Goal: Information Seeking & Learning: Learn about a topic

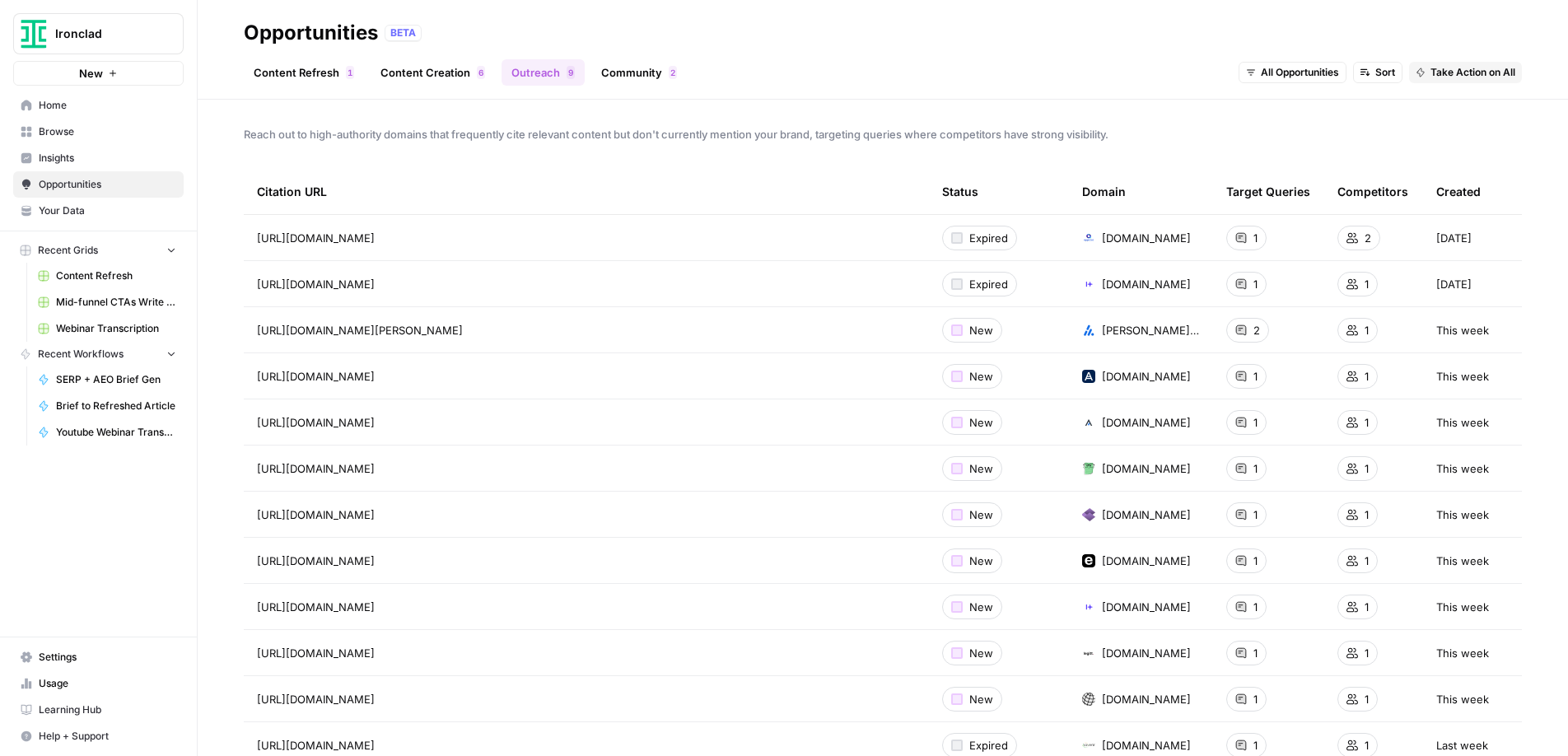
click at [51, 108] on span "Home" at bounding box center [107, 105] width 137 height 15
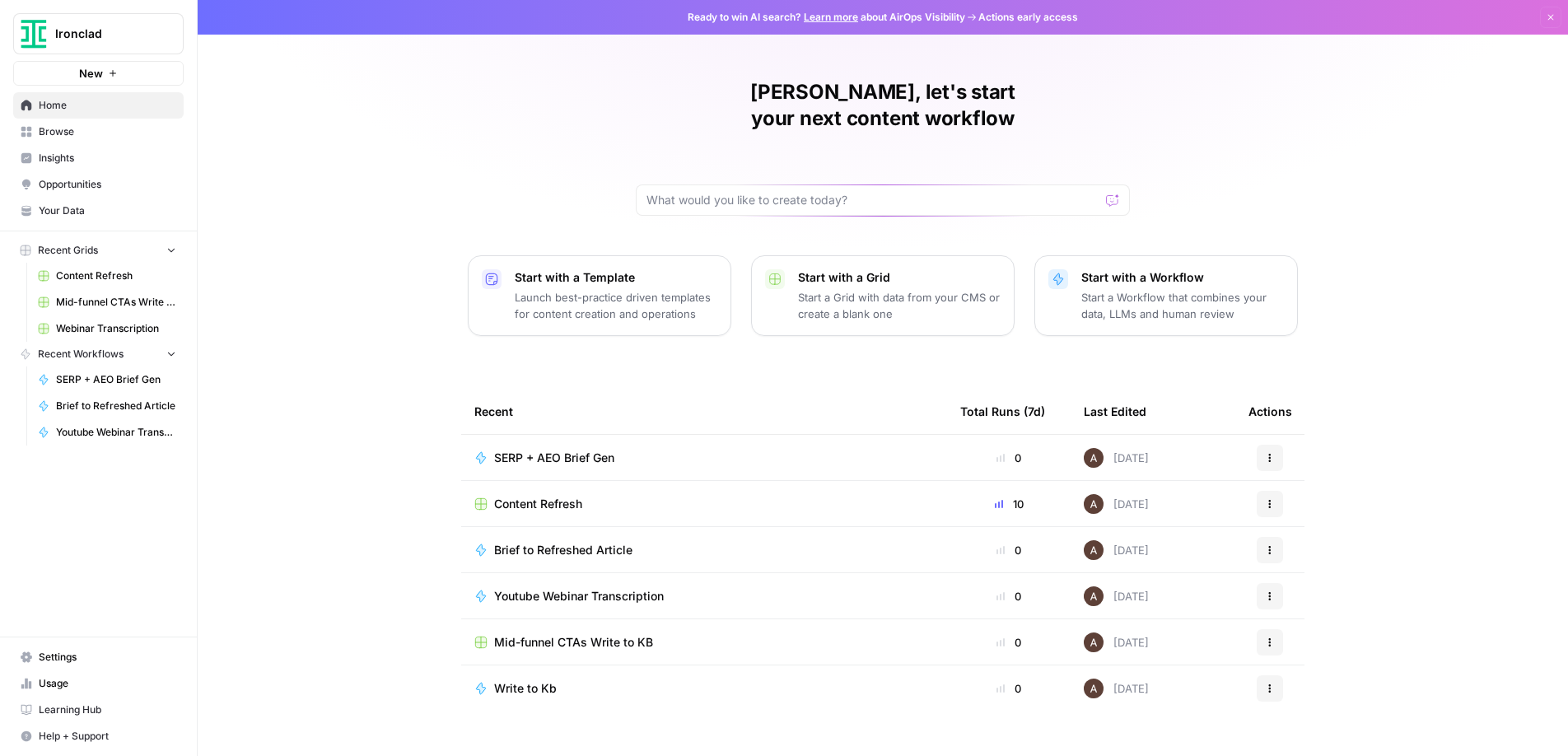
click at [58, 163] on span "Insights" at bounding box center [107, 158] width 137 height 15
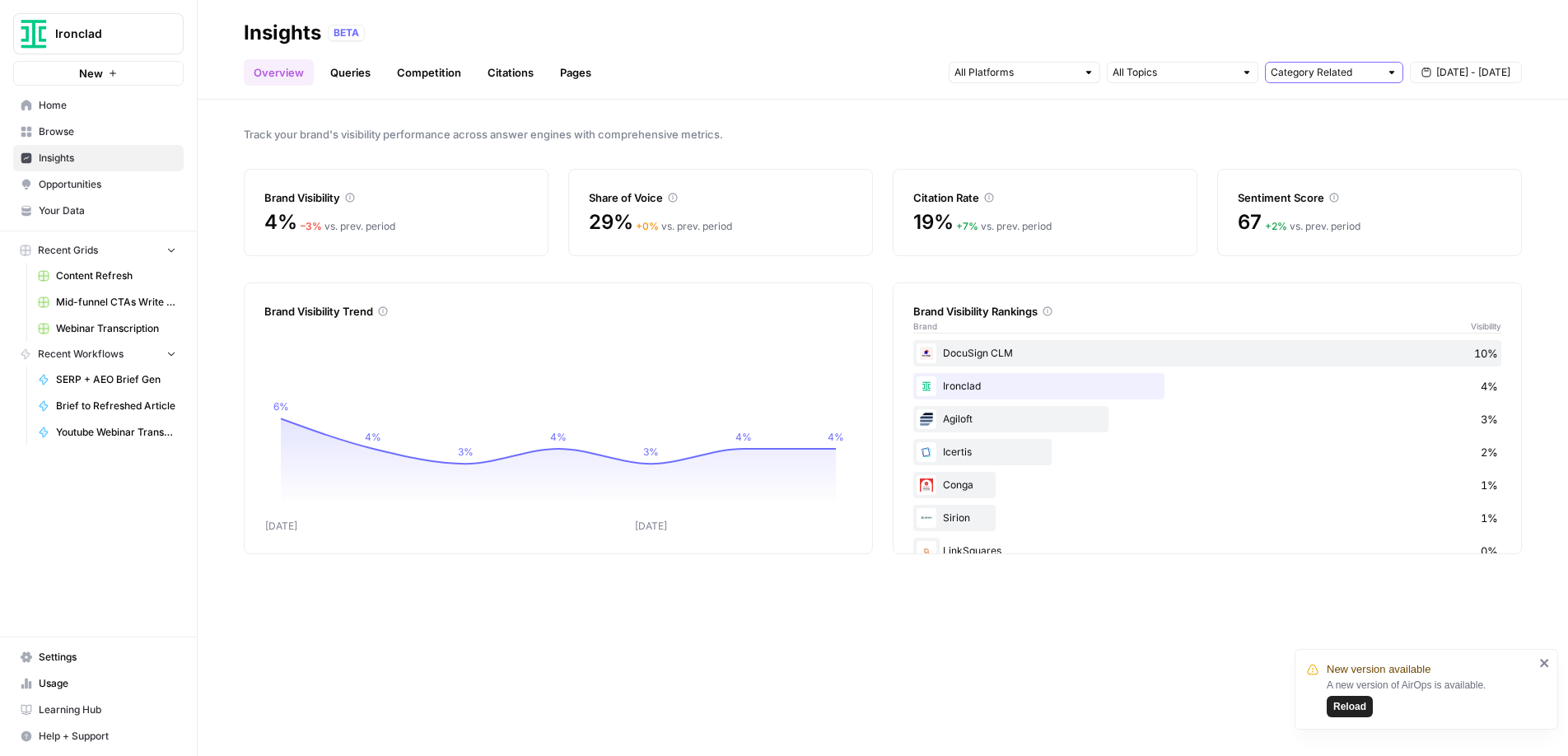
click at [1313, 74] on input "text" at bounding box center [1325, 72] width 109 height 16
type input "Category Related"
click at [1201, 69] on input "text" at bounding box center [1173, 72] width 122 height 16
click at [914, 30] on div "BETA" at bounding box center [925, 33] width 1194 height 16
click at [575, 73] on link "Pages" at bounding box center [576, 73] width 51 height 27
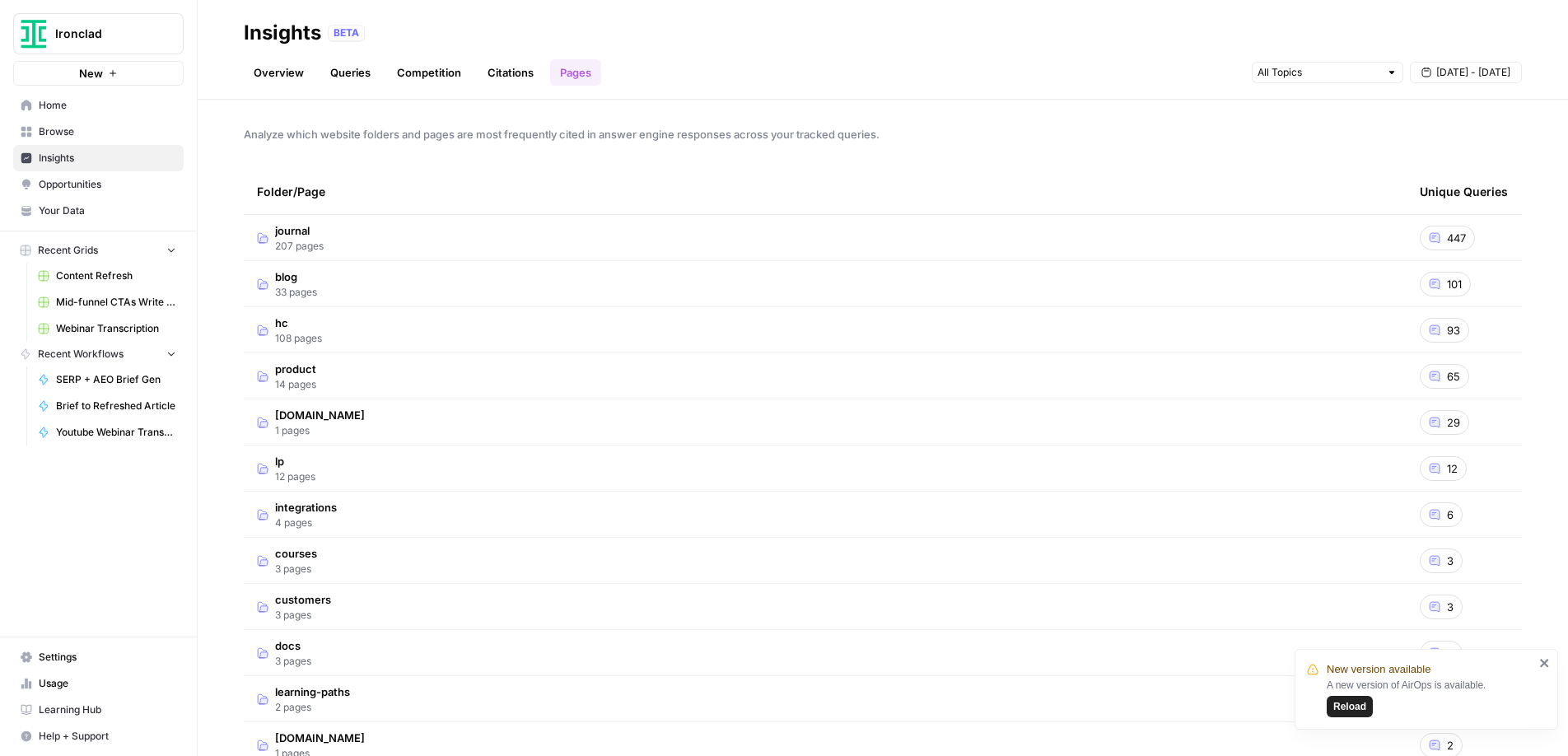
click at [283, 323] on span "hc" at bounding box center [298, 322] width 47 height 16
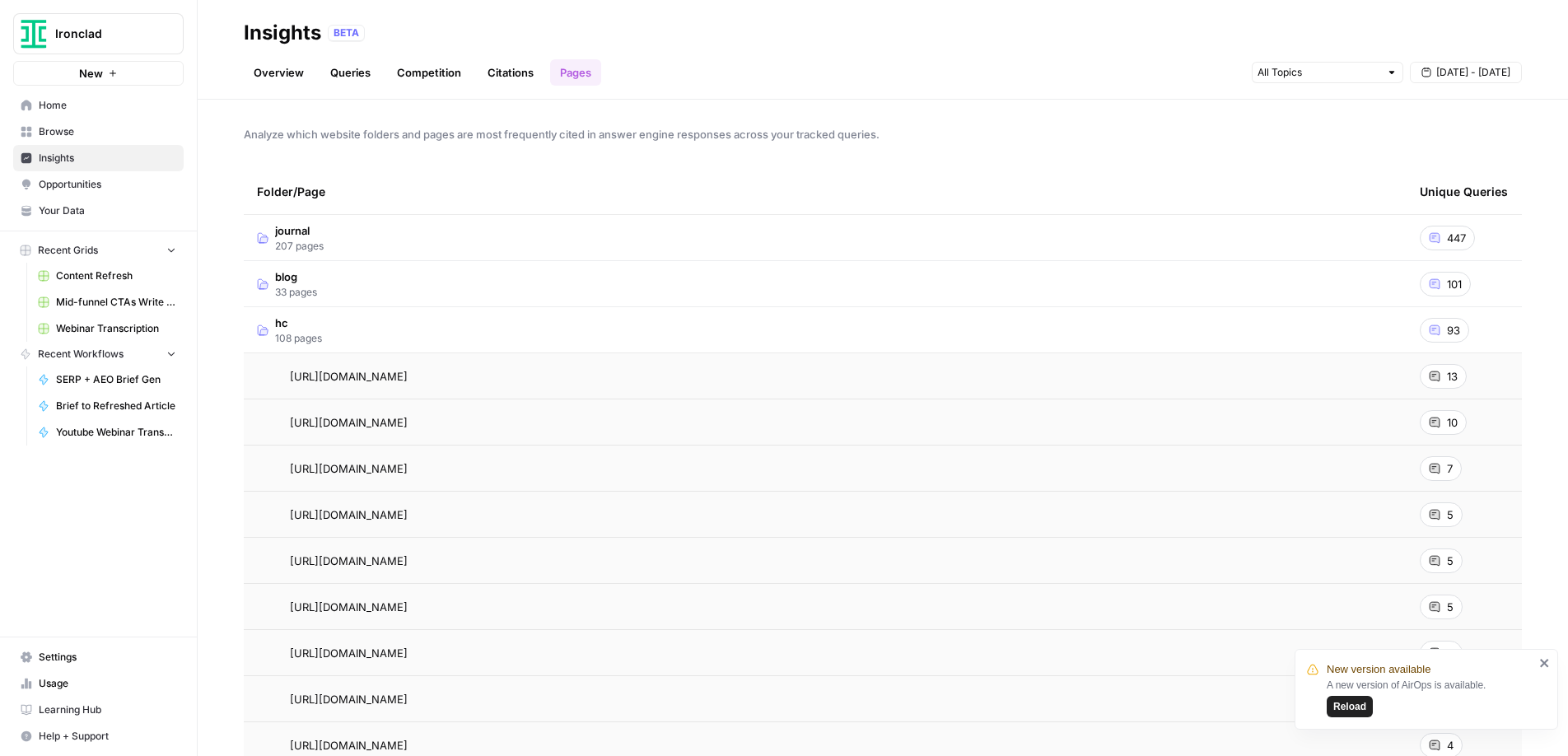
click at [283, 323] on span "hc" at bounding box center [298, 322] width 47 height 16
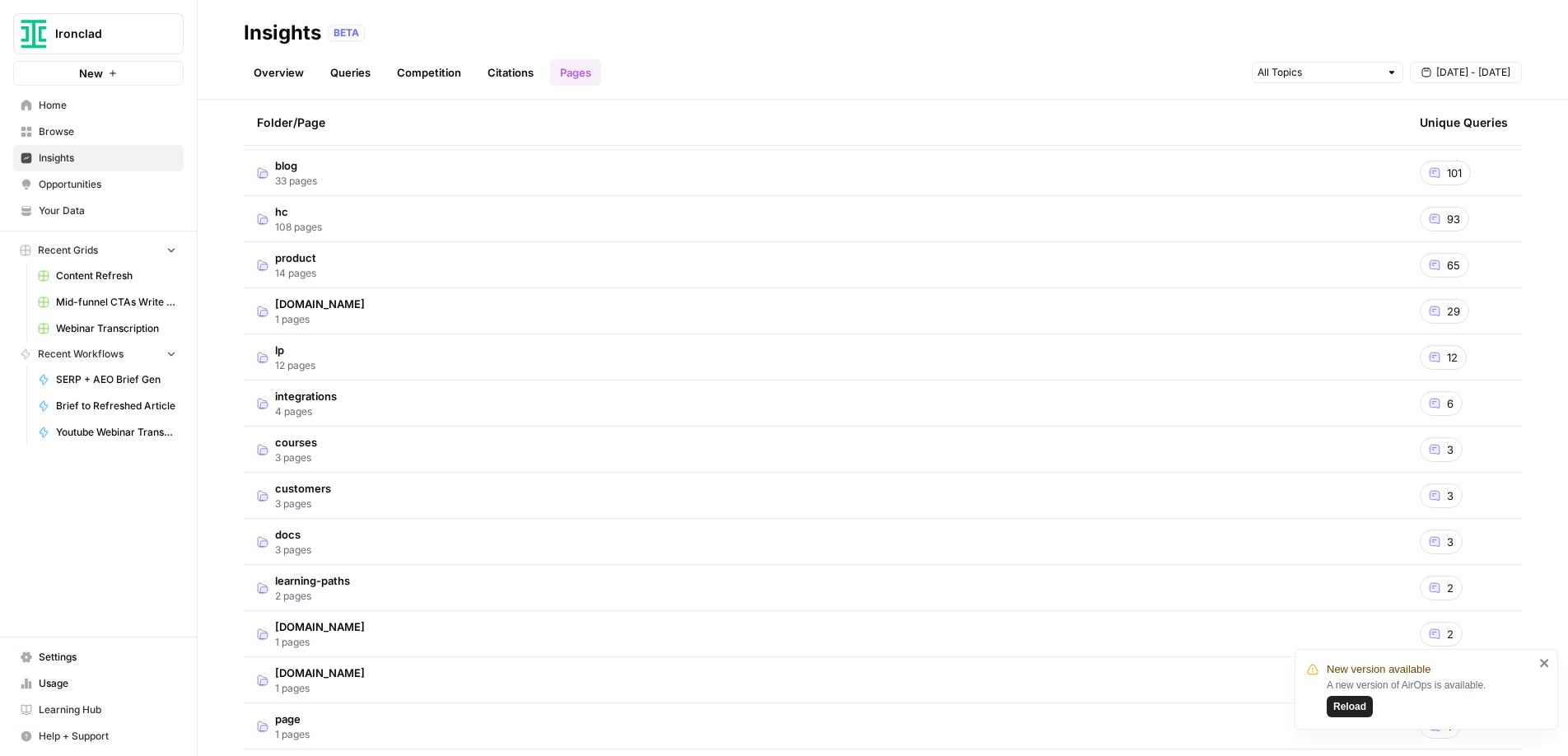
scroll to position [109, 0]
click at [301, 493] on span "customers" at bounding box center [303, 491] width 56 height 16
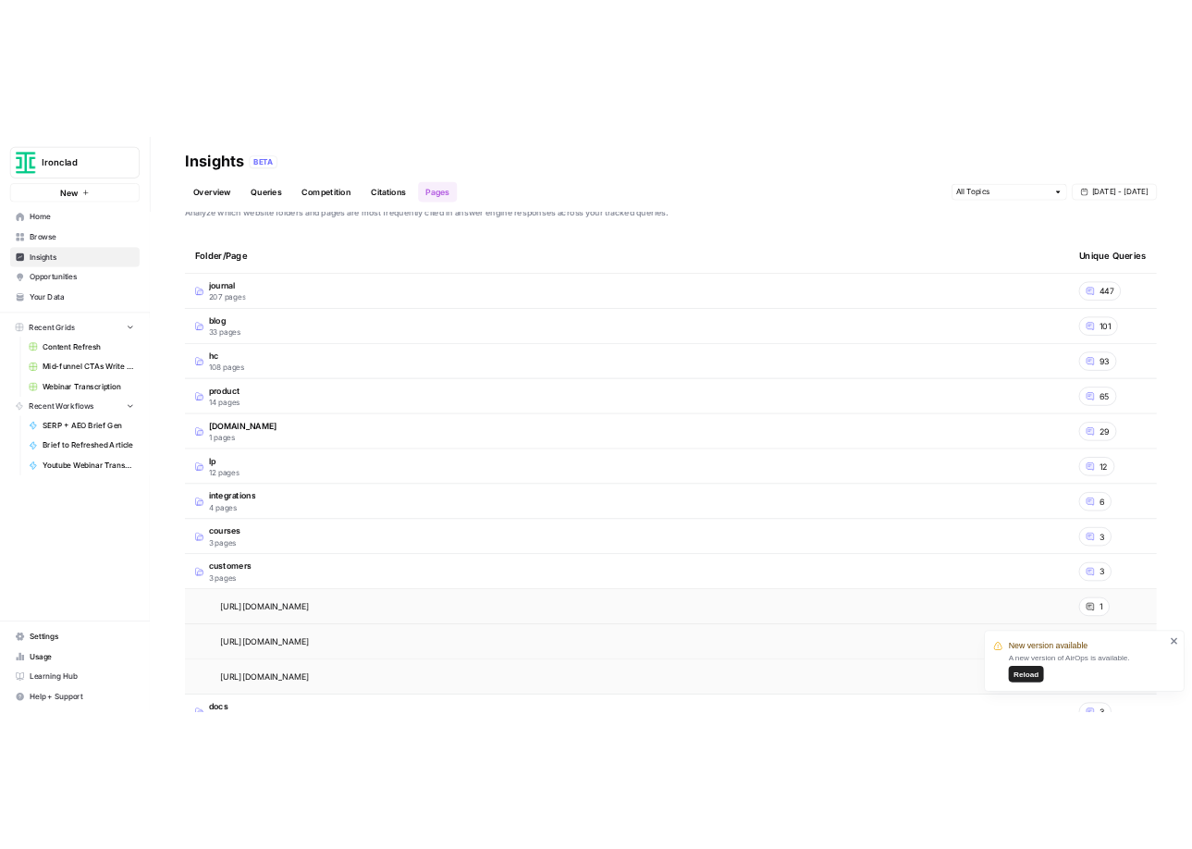
scroll to position [0, 0]
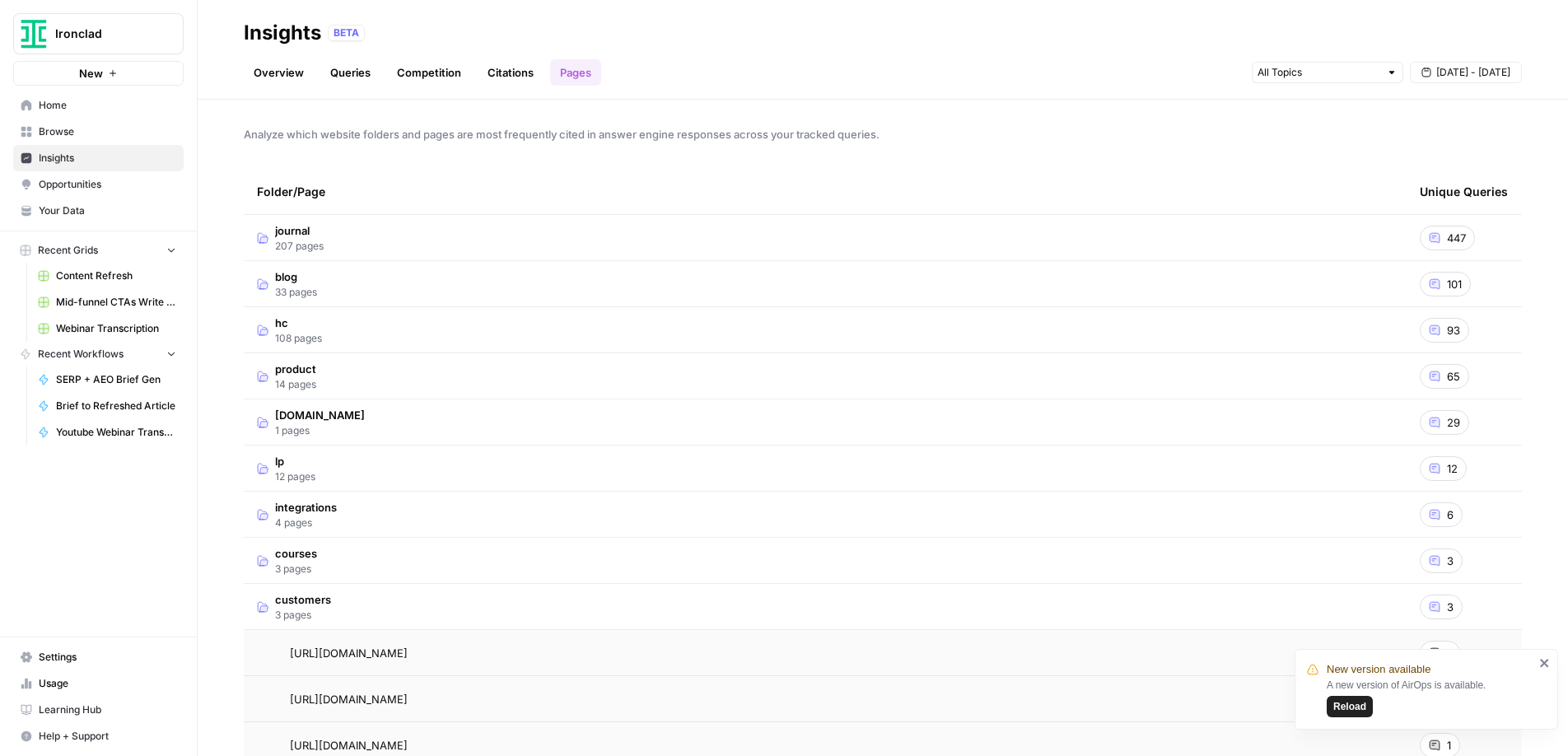
click at [71, 212] on span "Your Data" at bounding box center [107, 210] width 137 height 15
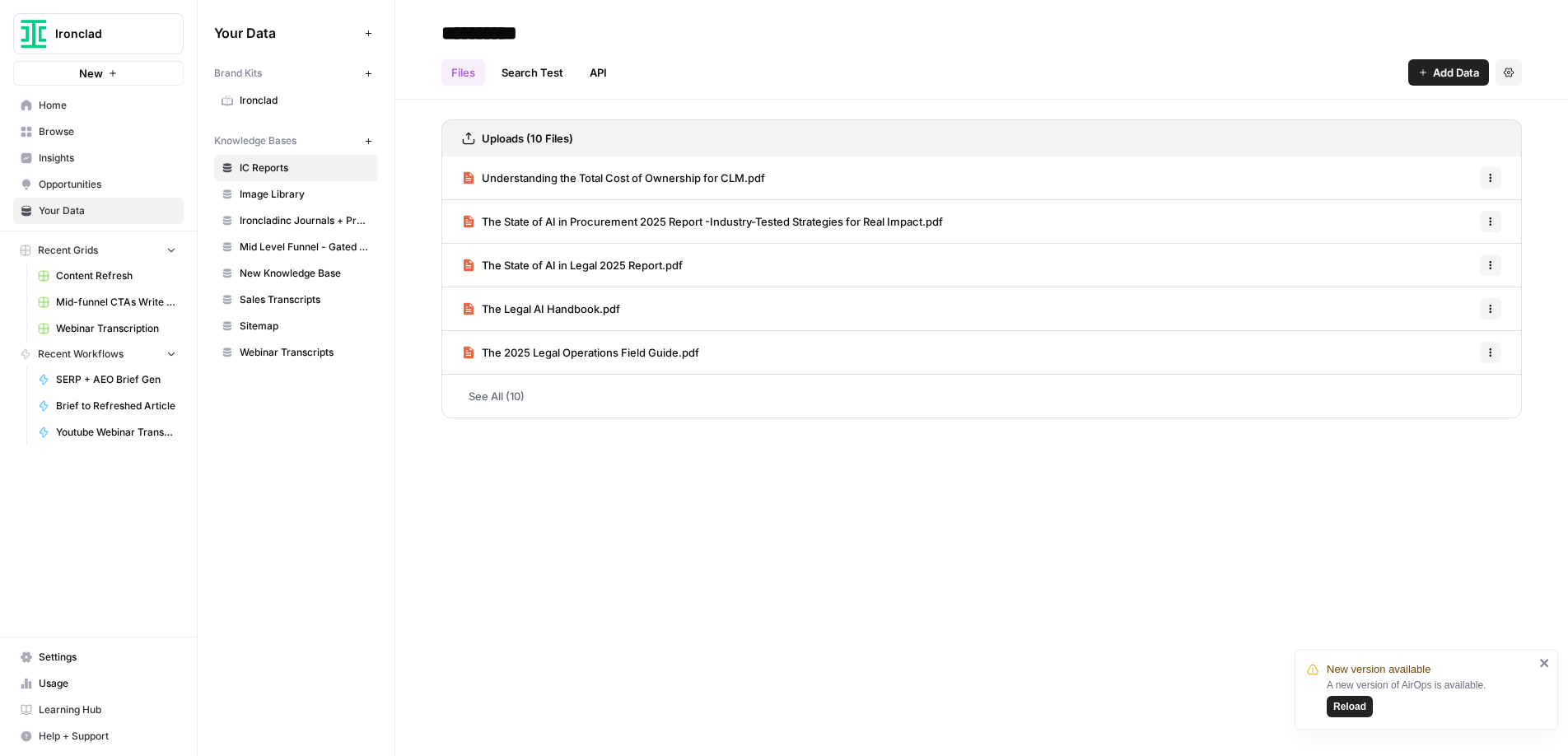
click at [59, 157] on span "Insights" at bounding box center [107, 158] width 137 height 15
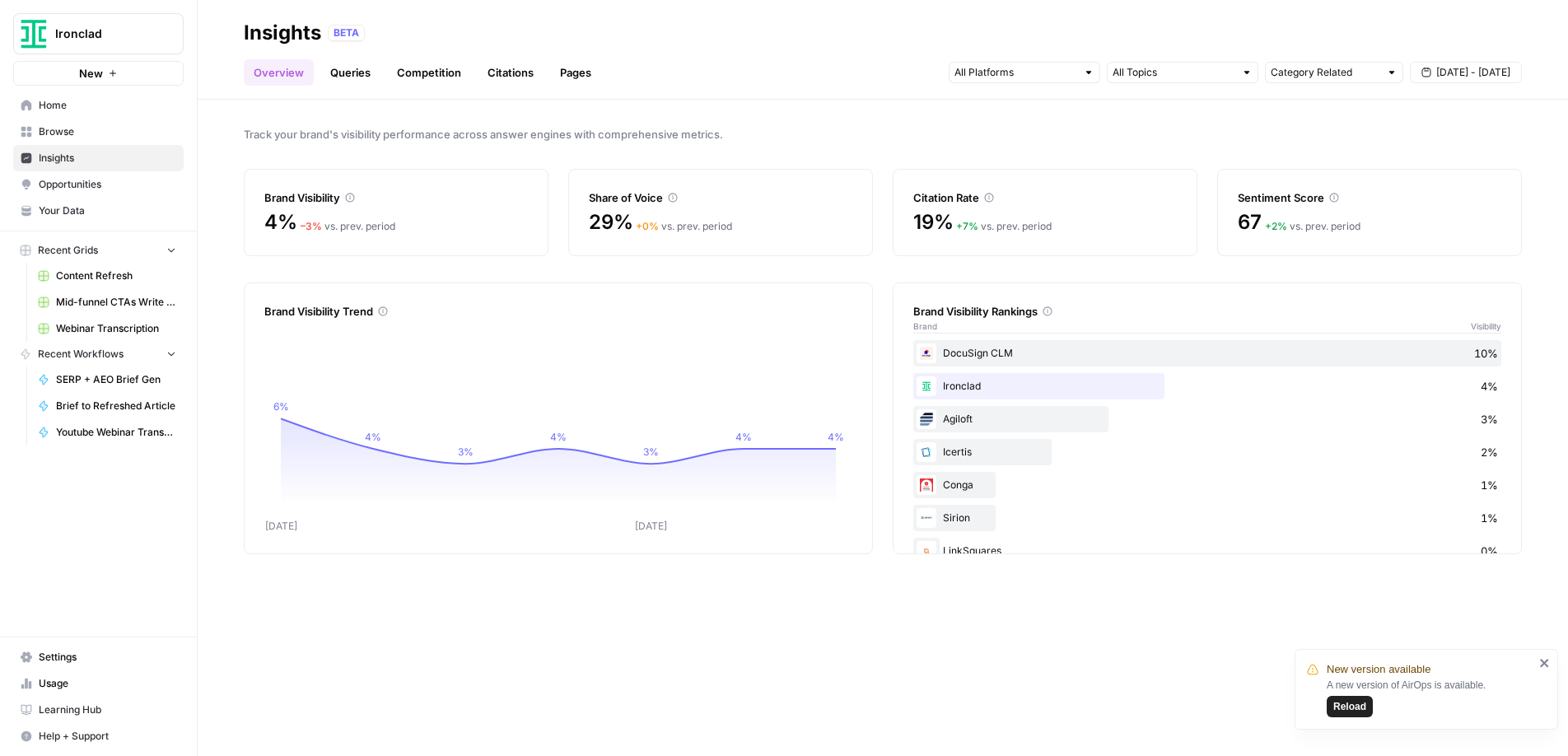
click at [1545, 666] on icon "close" at bounding box center [1545, 663] width 12 height 13
click at [1293, 640] on div "Track your brand's visibility performance across answer engines with comprehens…" at bounding box center [883, 427] width 1370 height 656
click at [1041, 75] on input "text" at bounding box center [1015, 72] width 122 height 16
click at [1443, 76] on span "[DATE] - [DATE]" at bounding box center [1473, 72] width 74 height 15
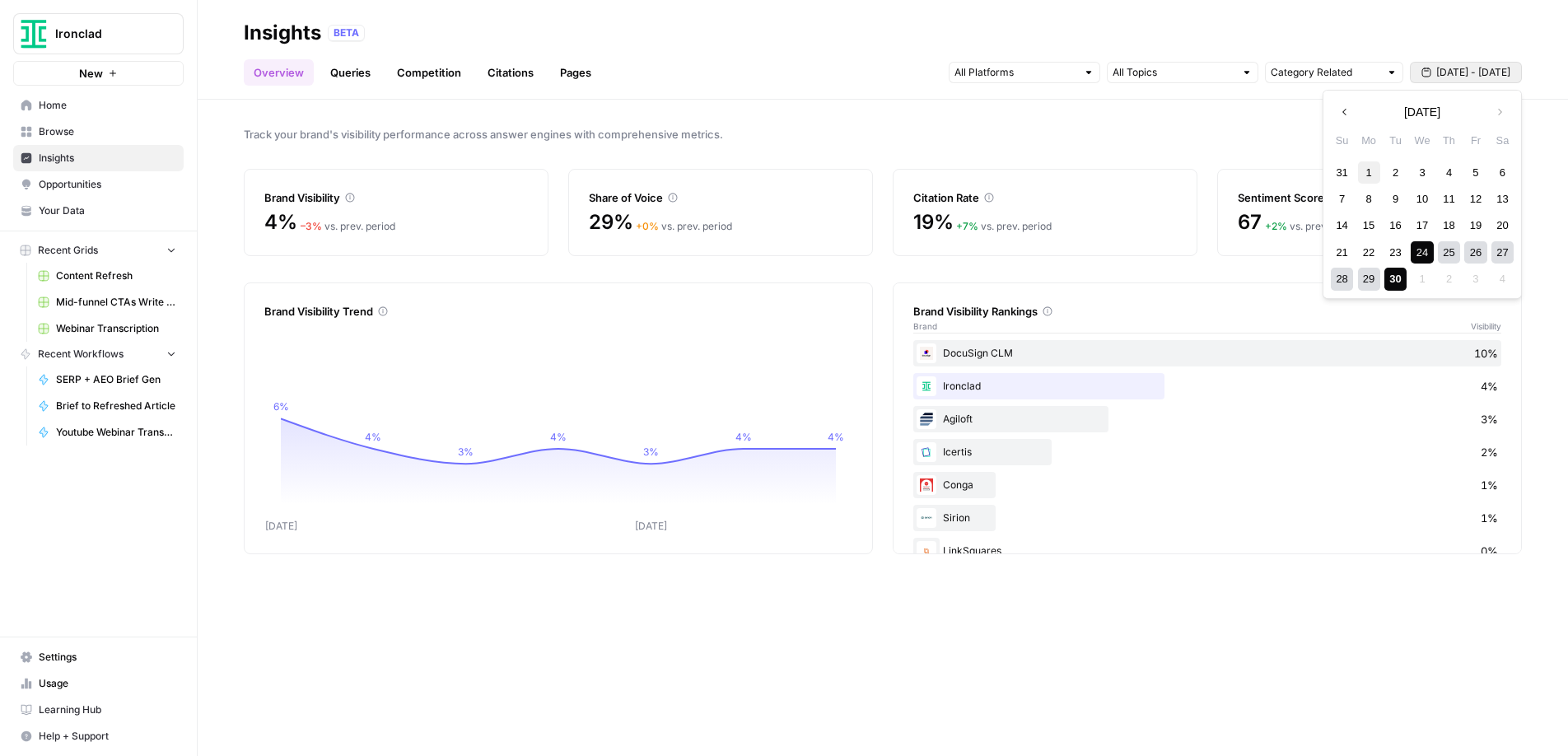
click at [1360, 176] on div "1" at bounding box center [1368, 172] width 22 height 22
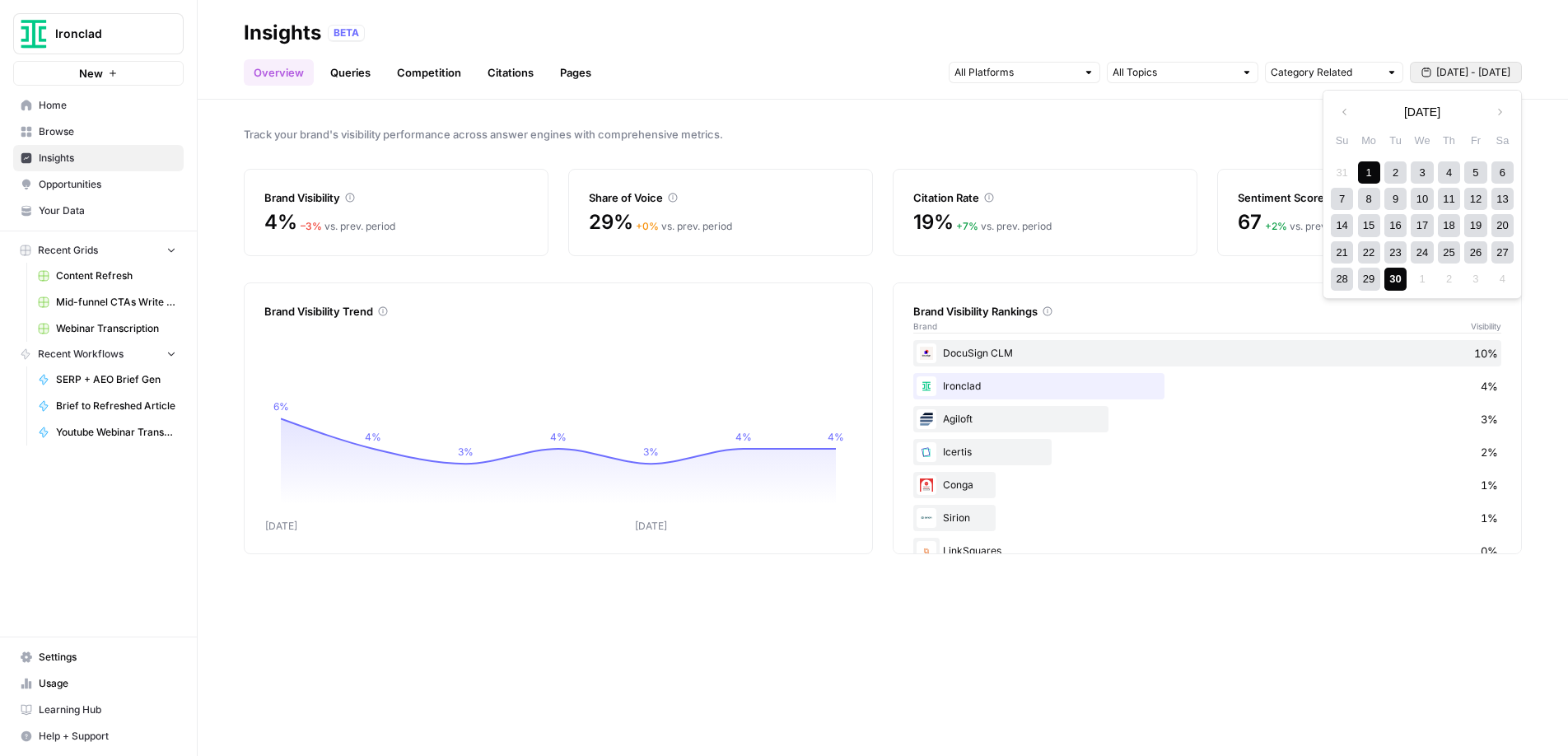
click at [1392, 278] on div "30" at bounding box center [1395, 278] width 22 height 22
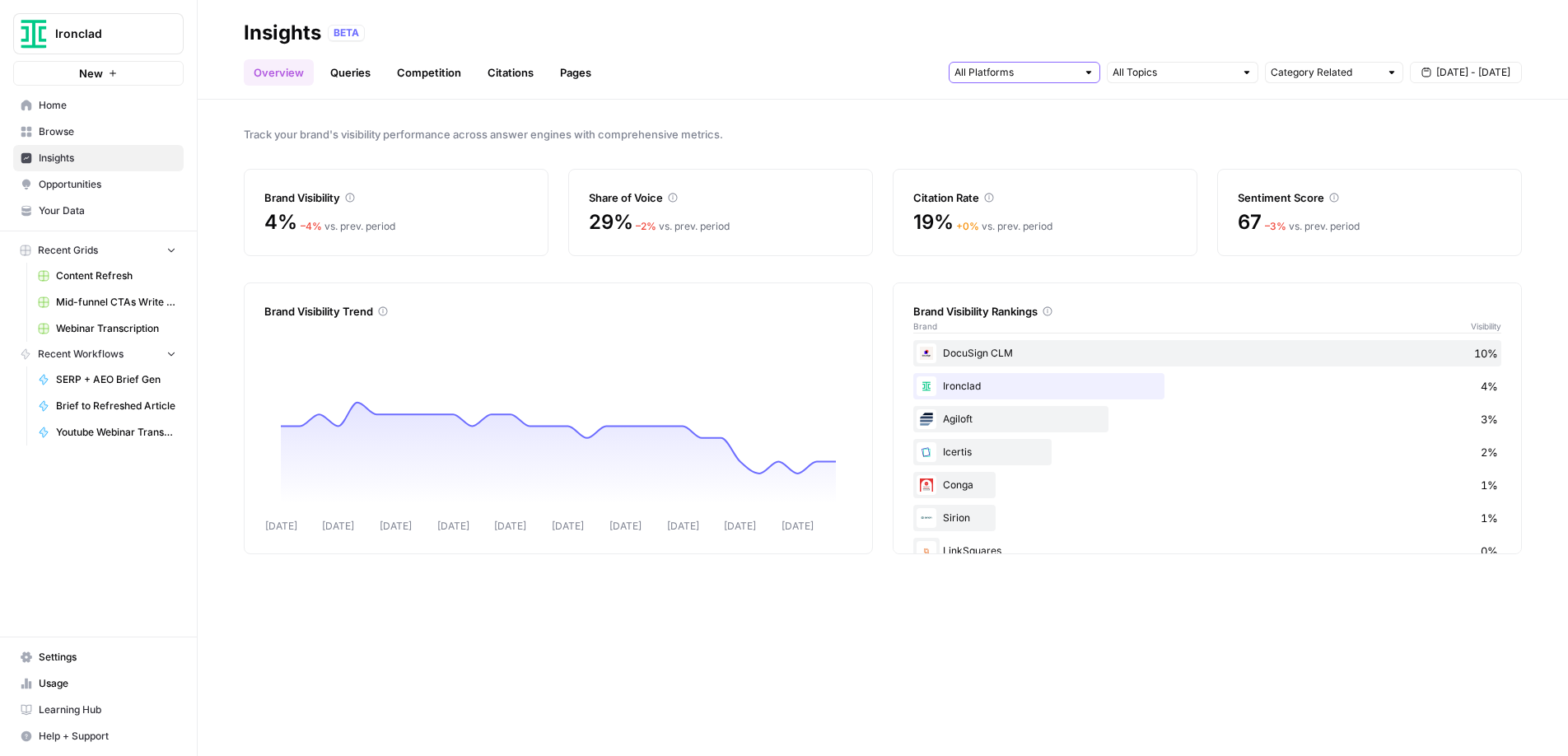
click at [1060, 77] on input "text" at bounding box center [1015, 72] width 122 height 16
click at [1053, 134] on span "ChatGPT" at bounding box center [1023, 132] width 84 height 16
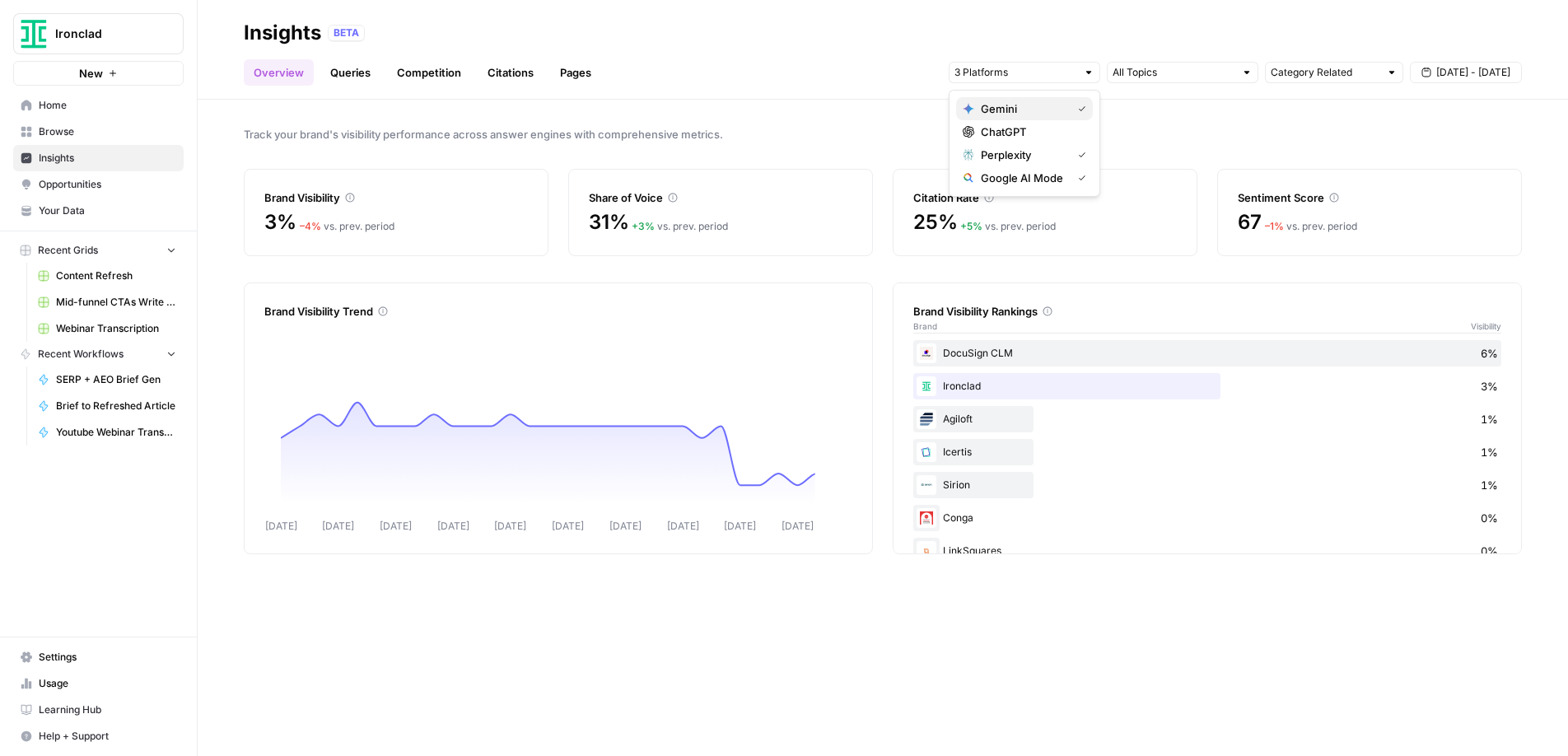
click at [1081, 104] on icon "button" at bounding box center [1082, 108] width 8 height 8
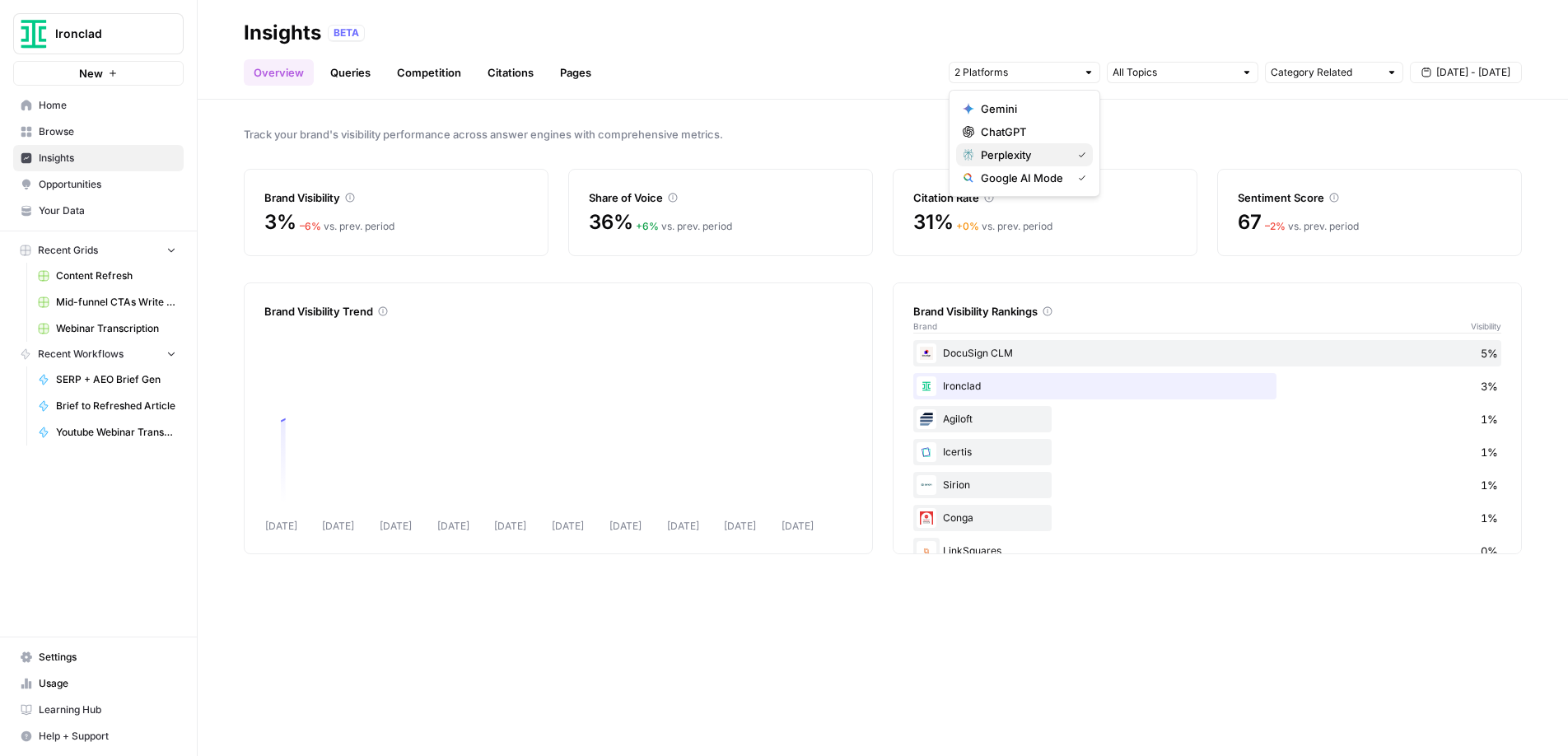
drag, startPoint x: 1089, startPoint y: 142, endPoint x: 1084, endPoint y: 155, distance: 13.9
click at [1084, 154] on icon "button" at bounding box center [1082, 154] width 8 height 8
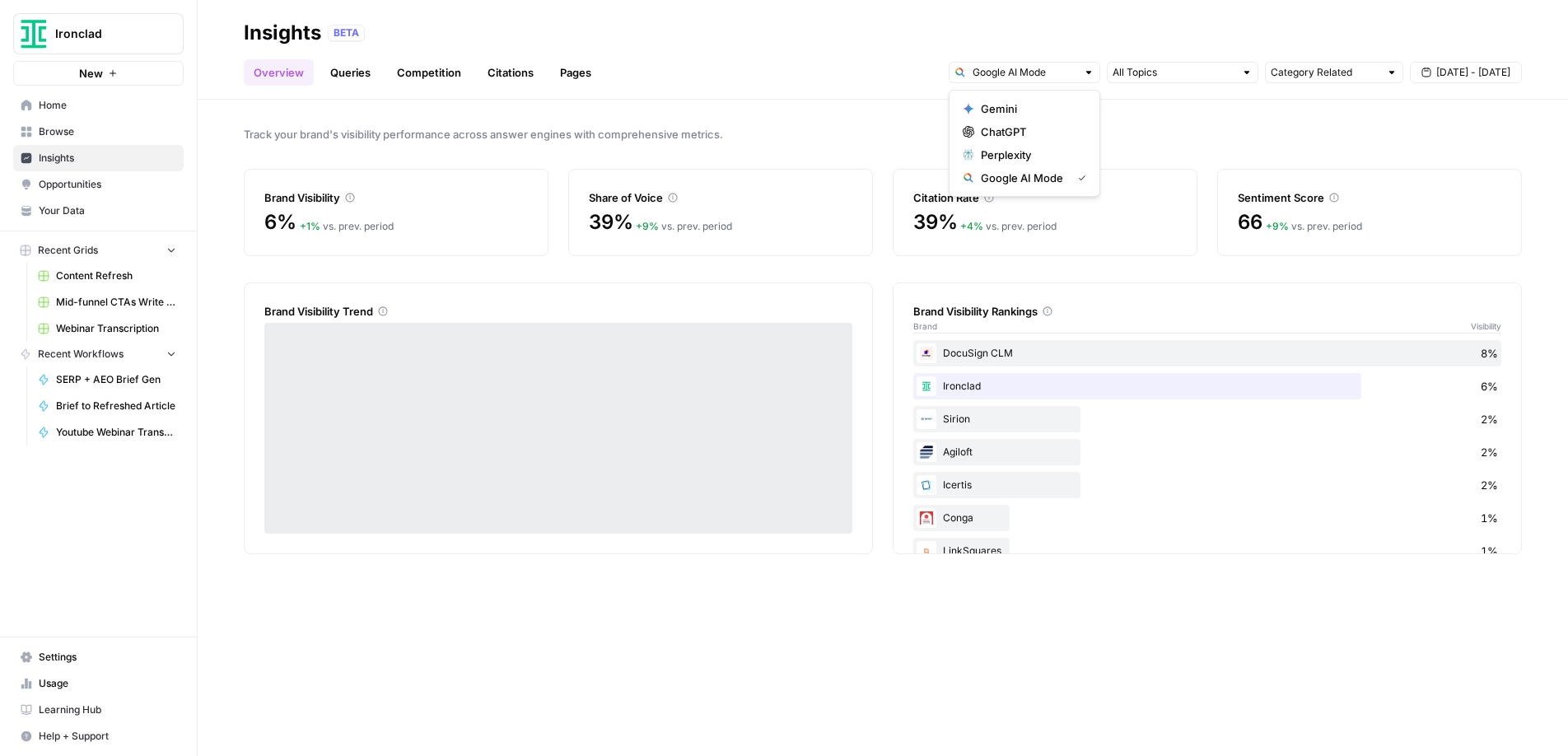
click at [1085, 178] on icon "button" at bounding box center [1082, 177] width 8 height 8
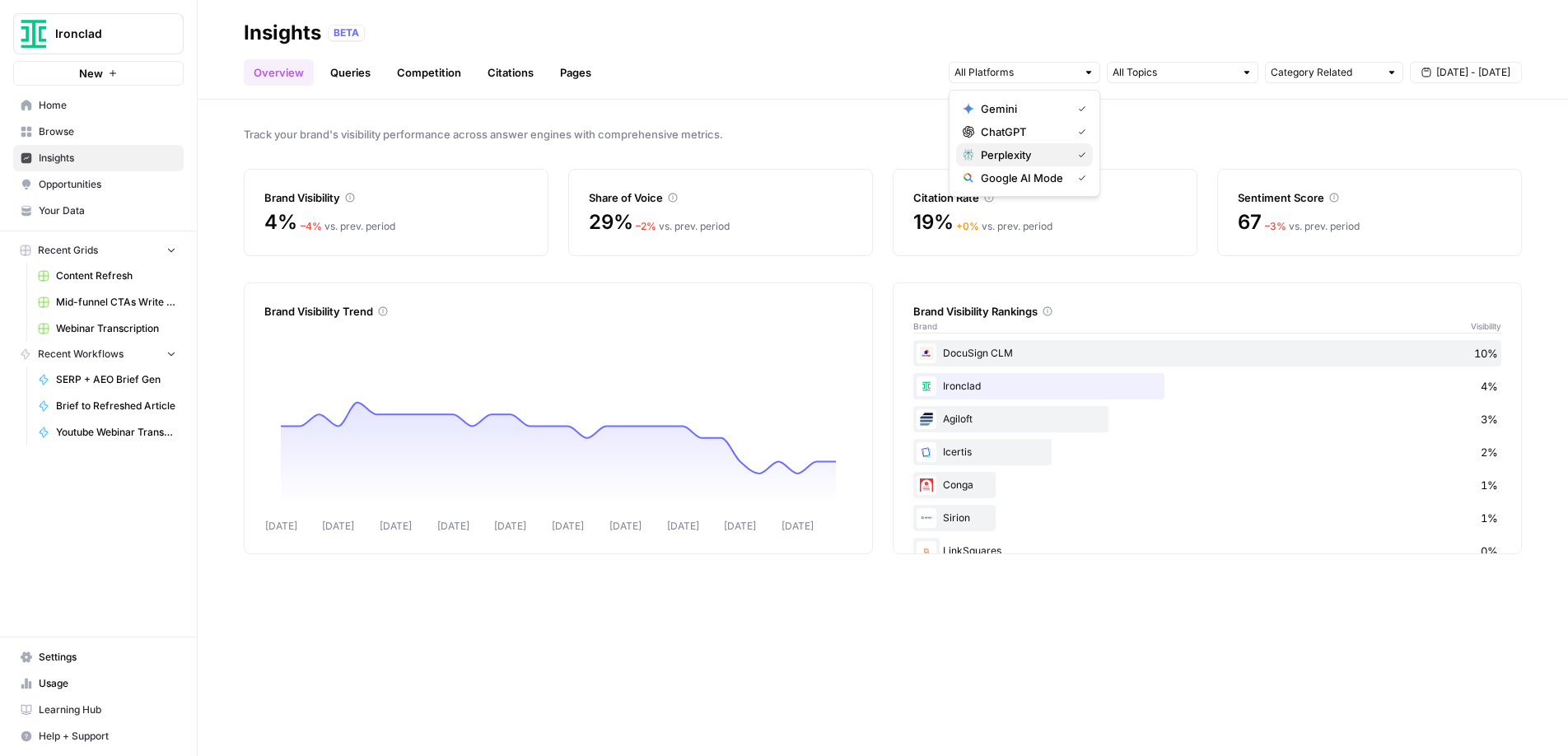
click at [1084, 151] on icon "button" at bounding box center [1082, 154] width 8 height 8
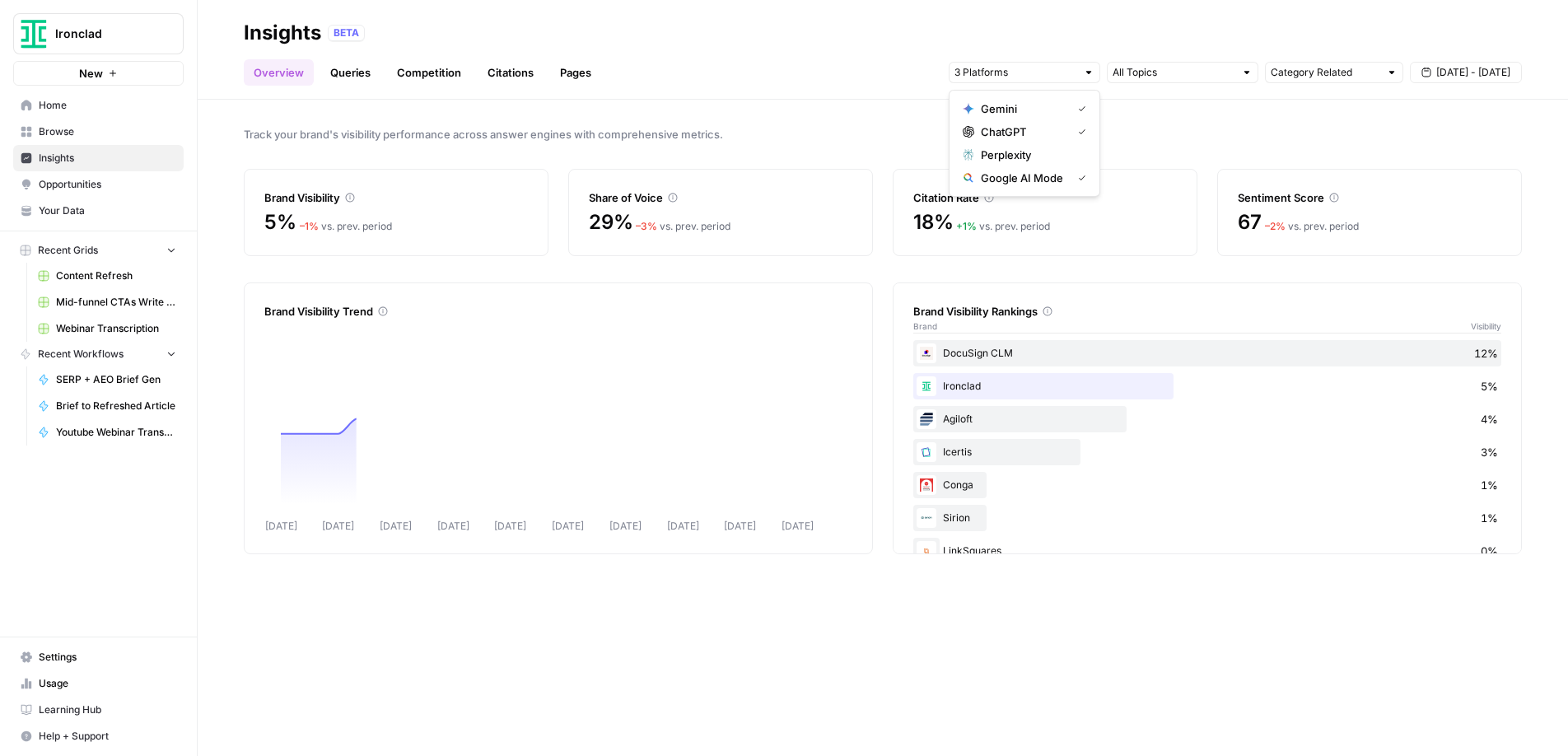
click at [1081, 110] on icon "button" at bounding box center [1082, 108] width 8 height 8
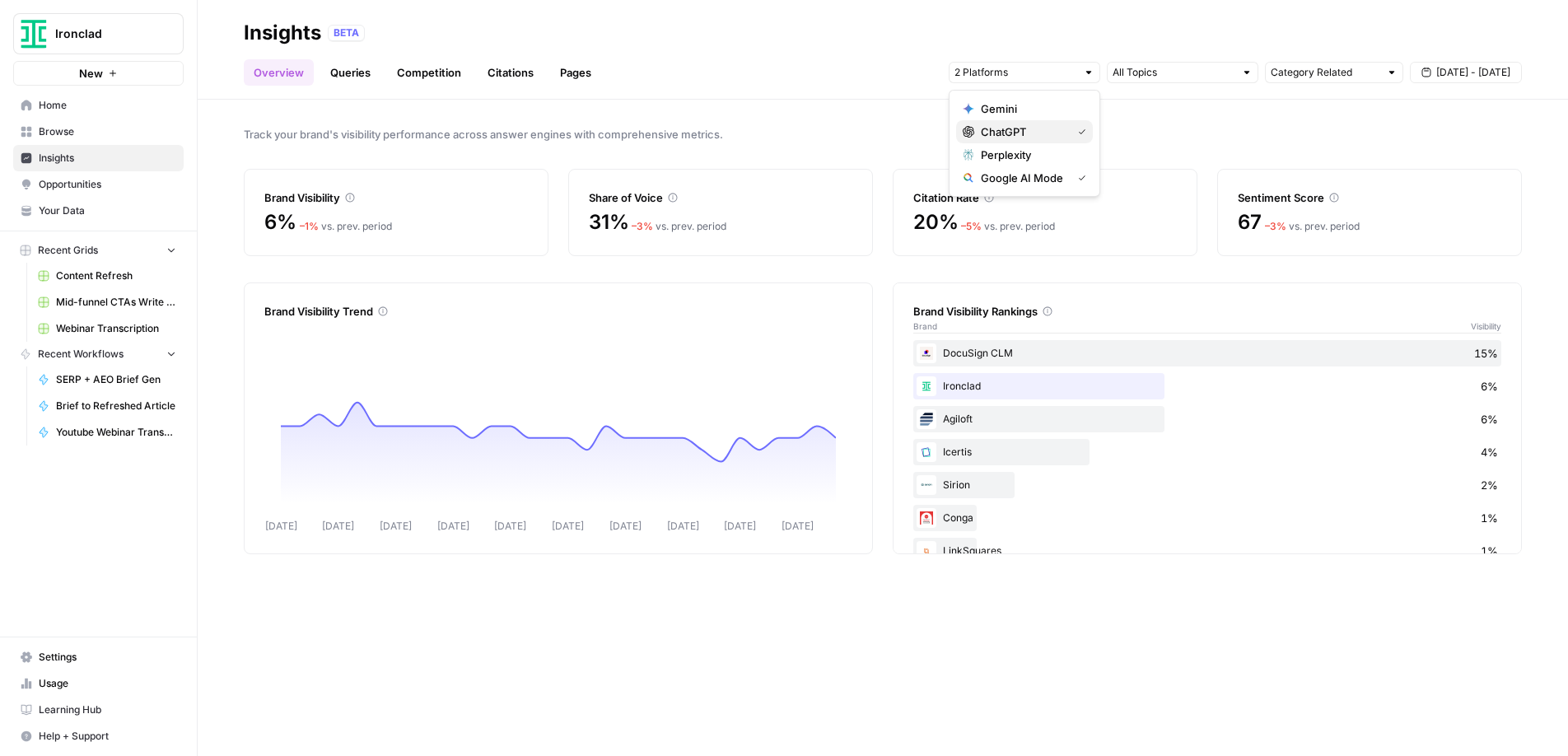
click at [1015, 126] on span "ChatGPT" at bounding box center [1023, 132] width 84 height 16
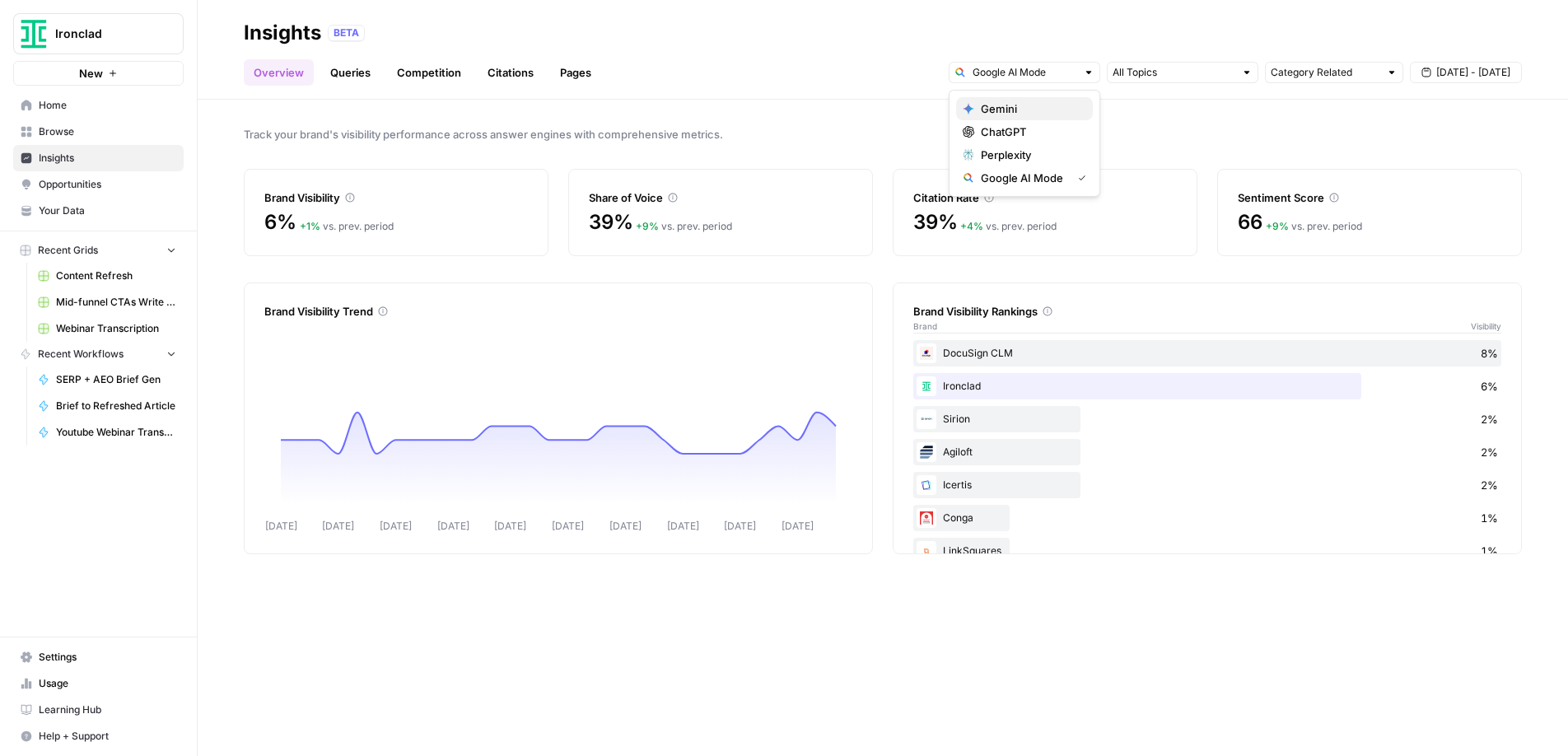
click at [1011, 111] on span "Gemini" at bounding box center [1030, 109] width 99 height 16
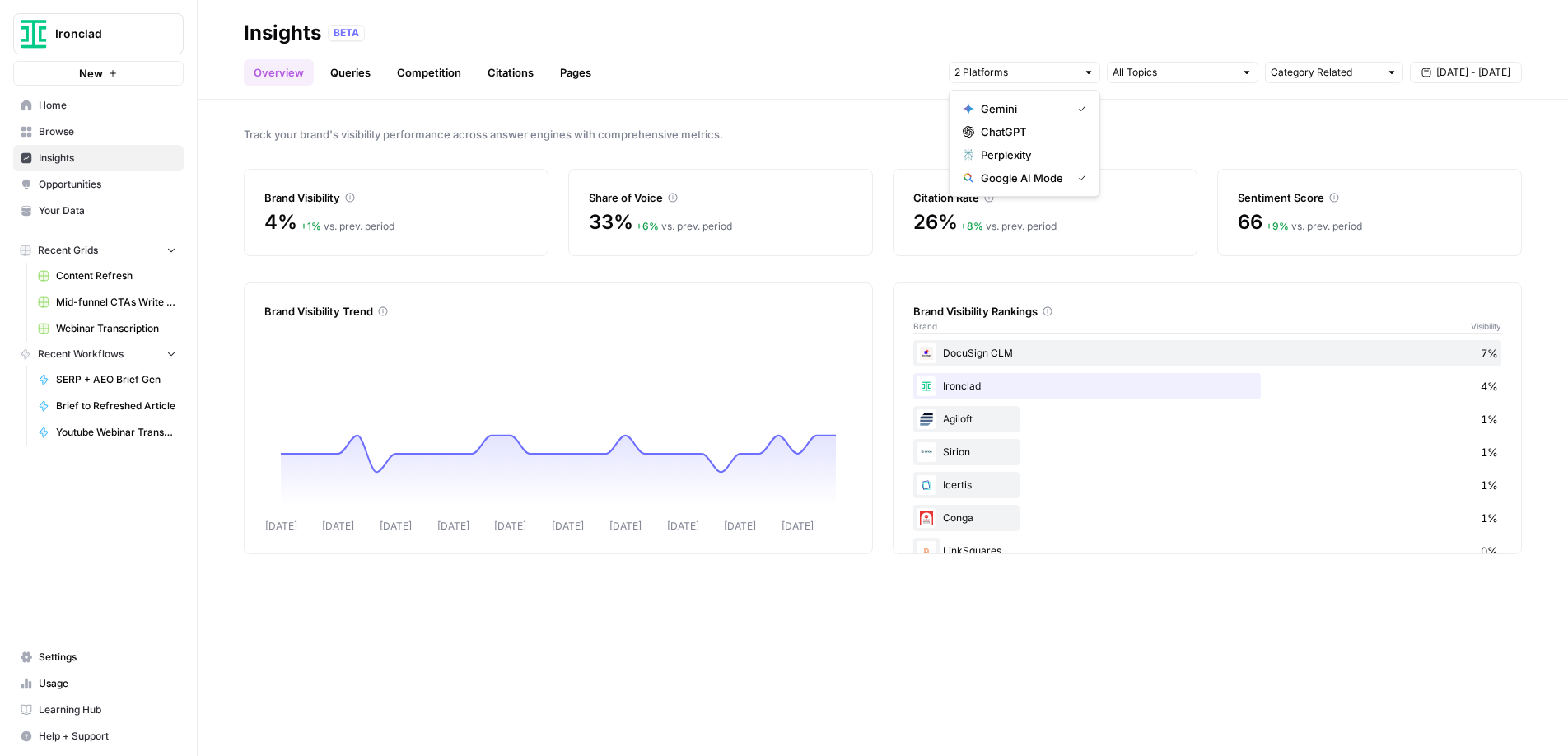
click at [506, 77] on link "Citations" at bounding box center [510, 73] width 66 height 27
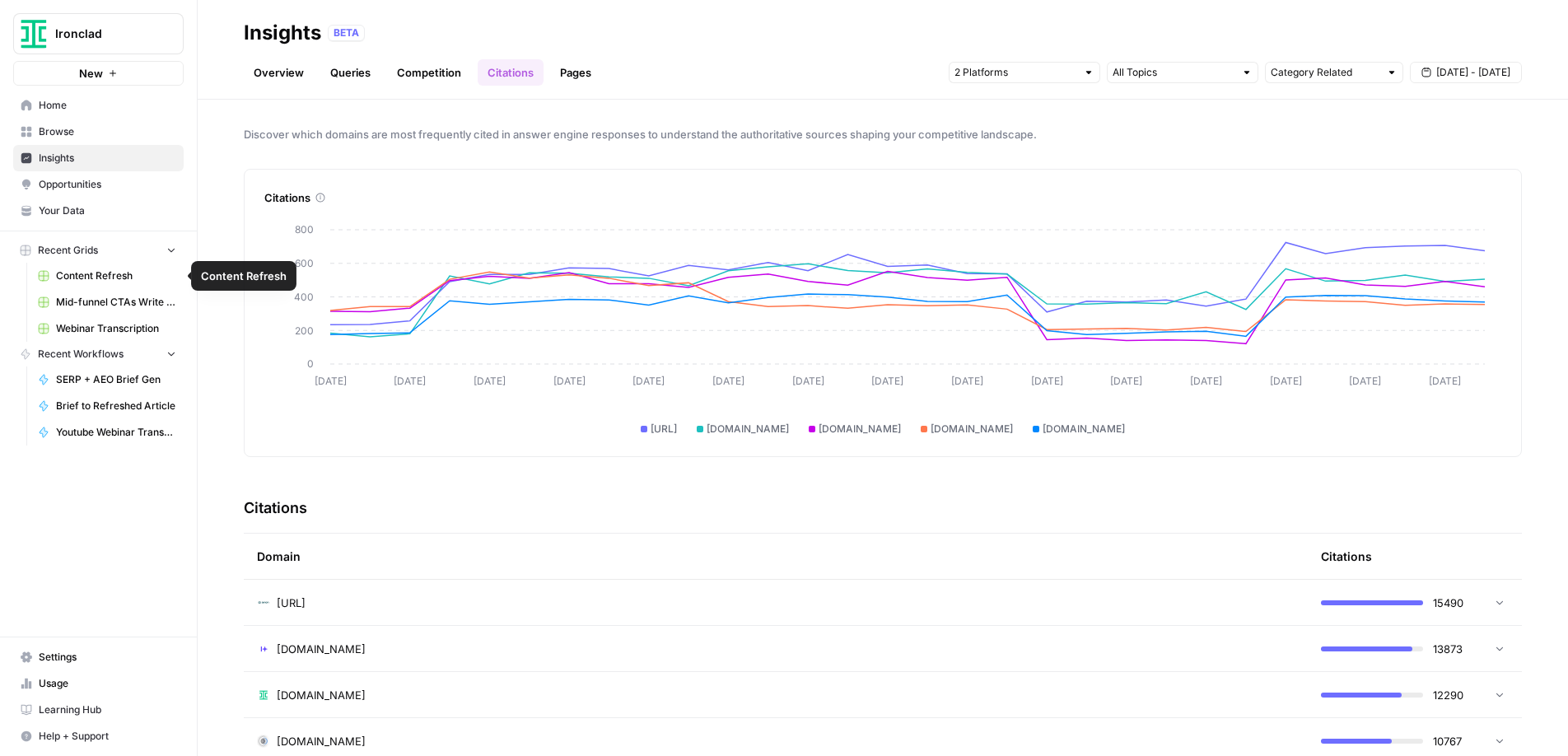
click at [117, 280] on span "Content Refresh" at bounding box center [116, 275] width 120 height 15
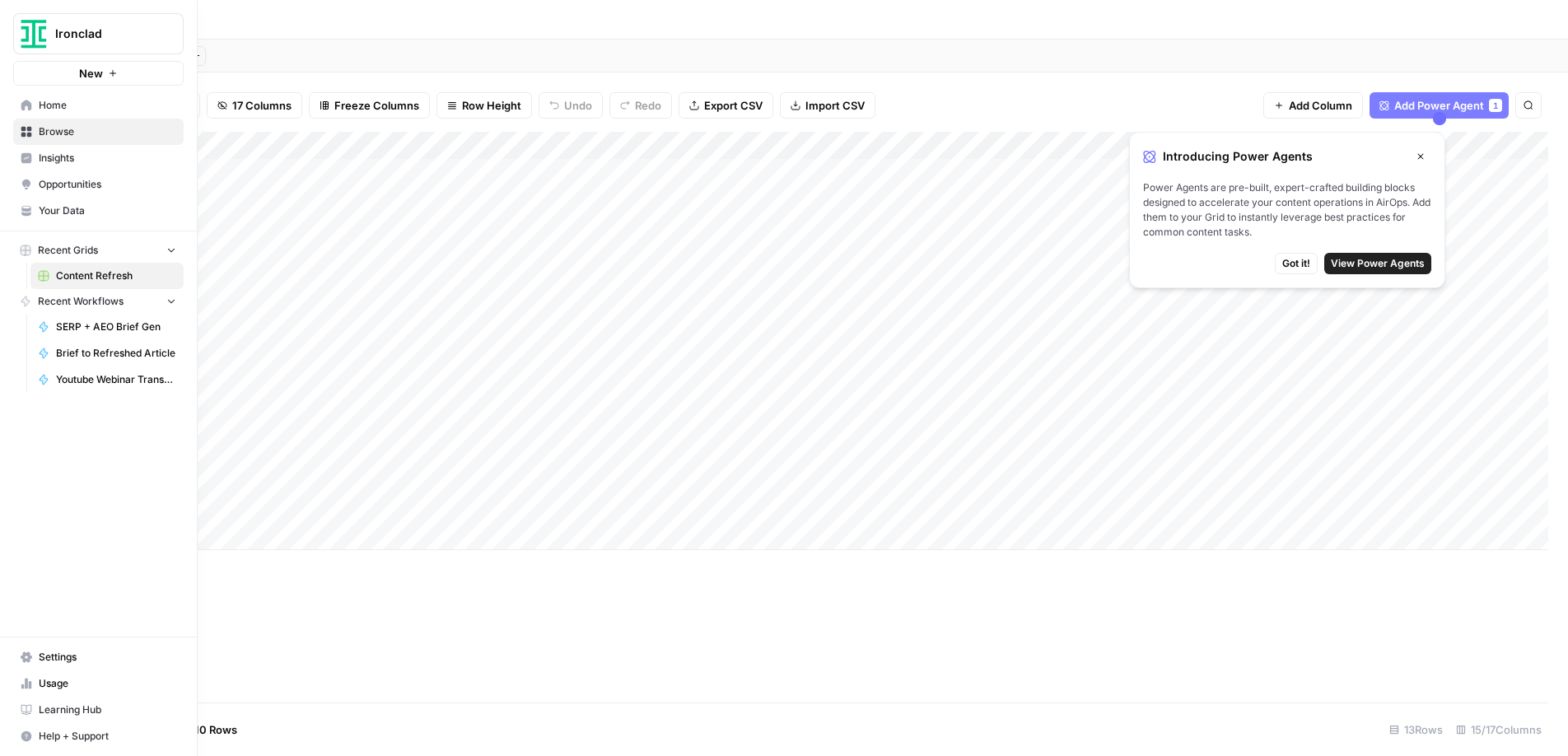
click at [48, 159] on span "Insights" at bounding box center [107, 158] width 137 height 15
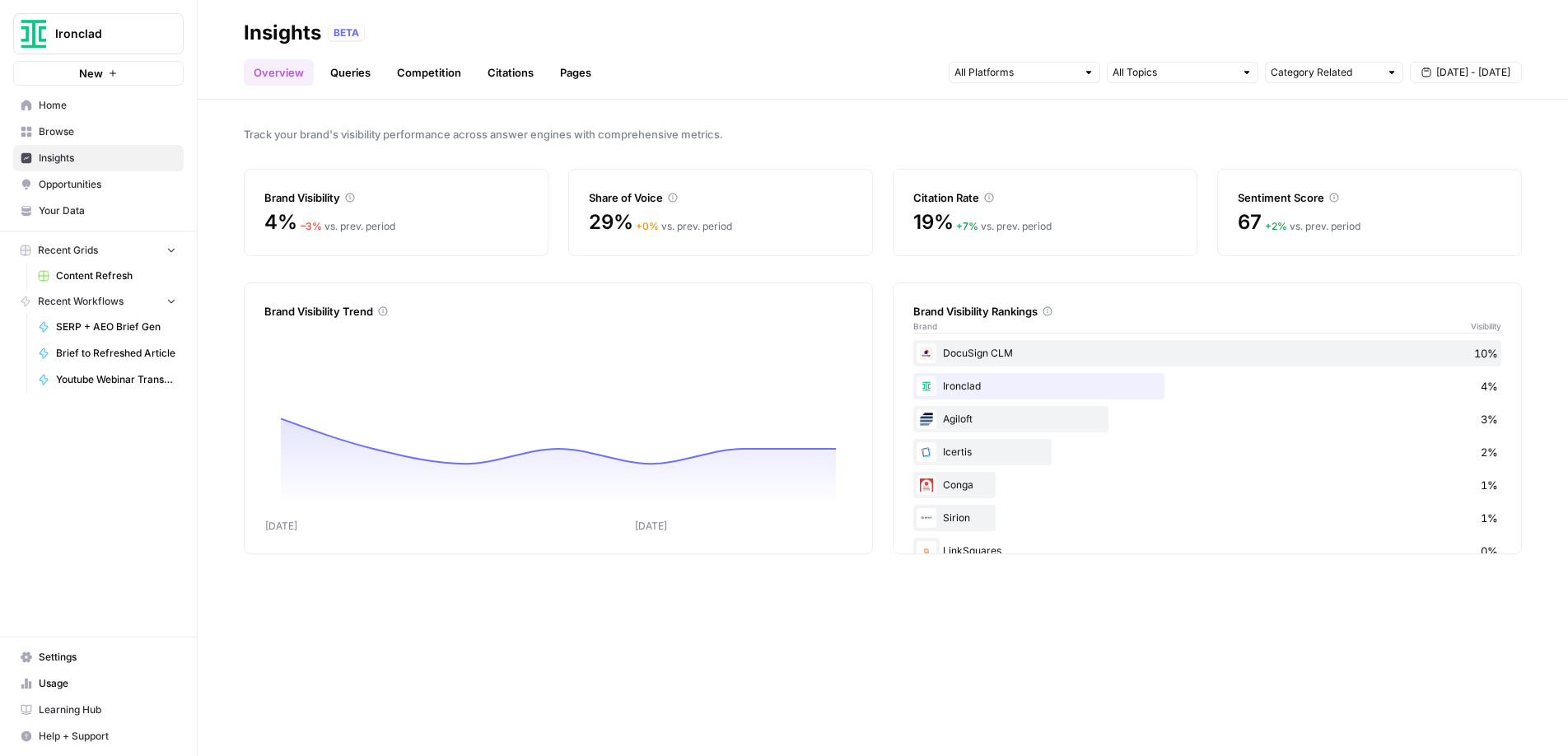
click at [52, 187] on span "Opportunities" at bounding box center [107, 184] width 137 height 15
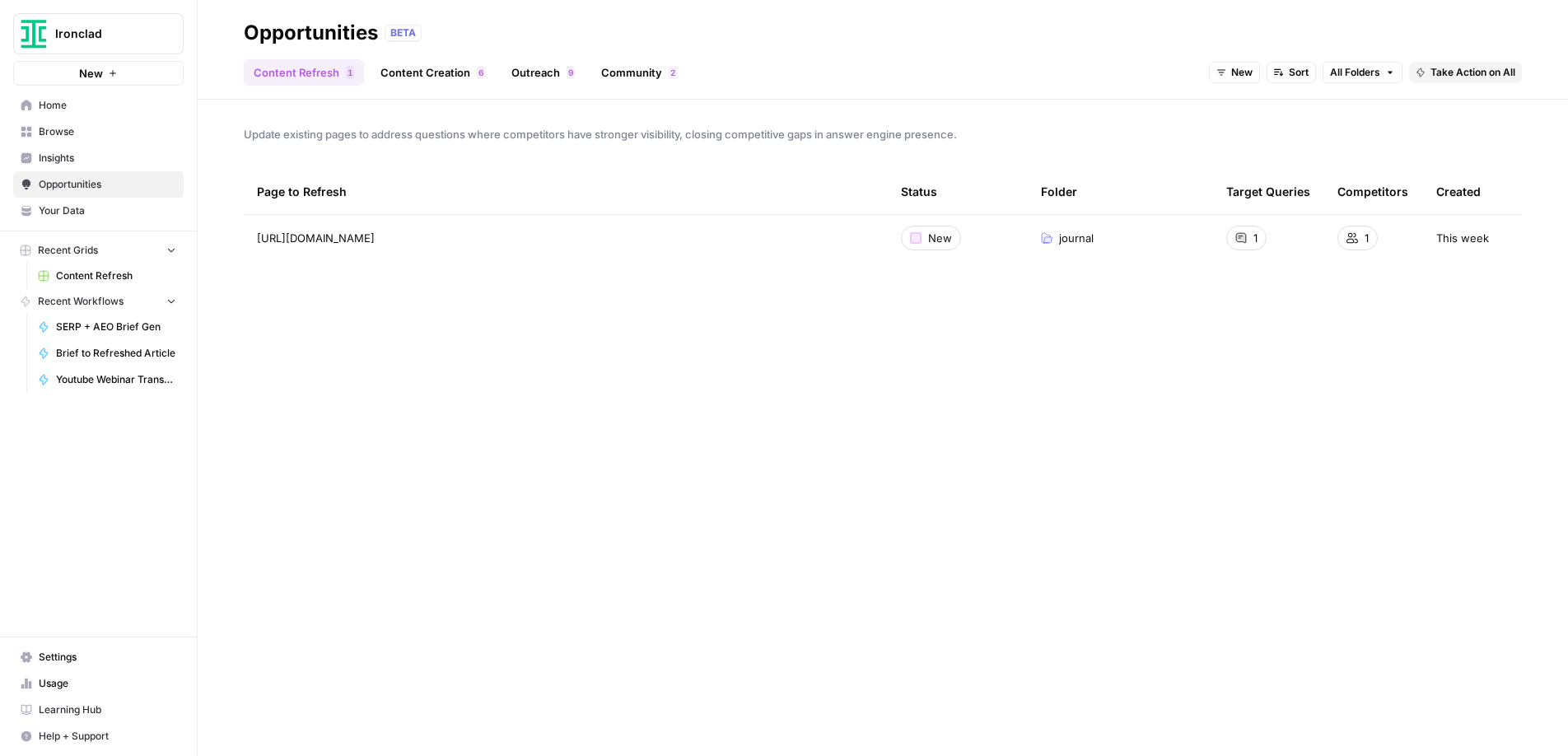
click at [426, 76] on link "Content Creation 6" at bounding box center [433, 73] width 125 height 27
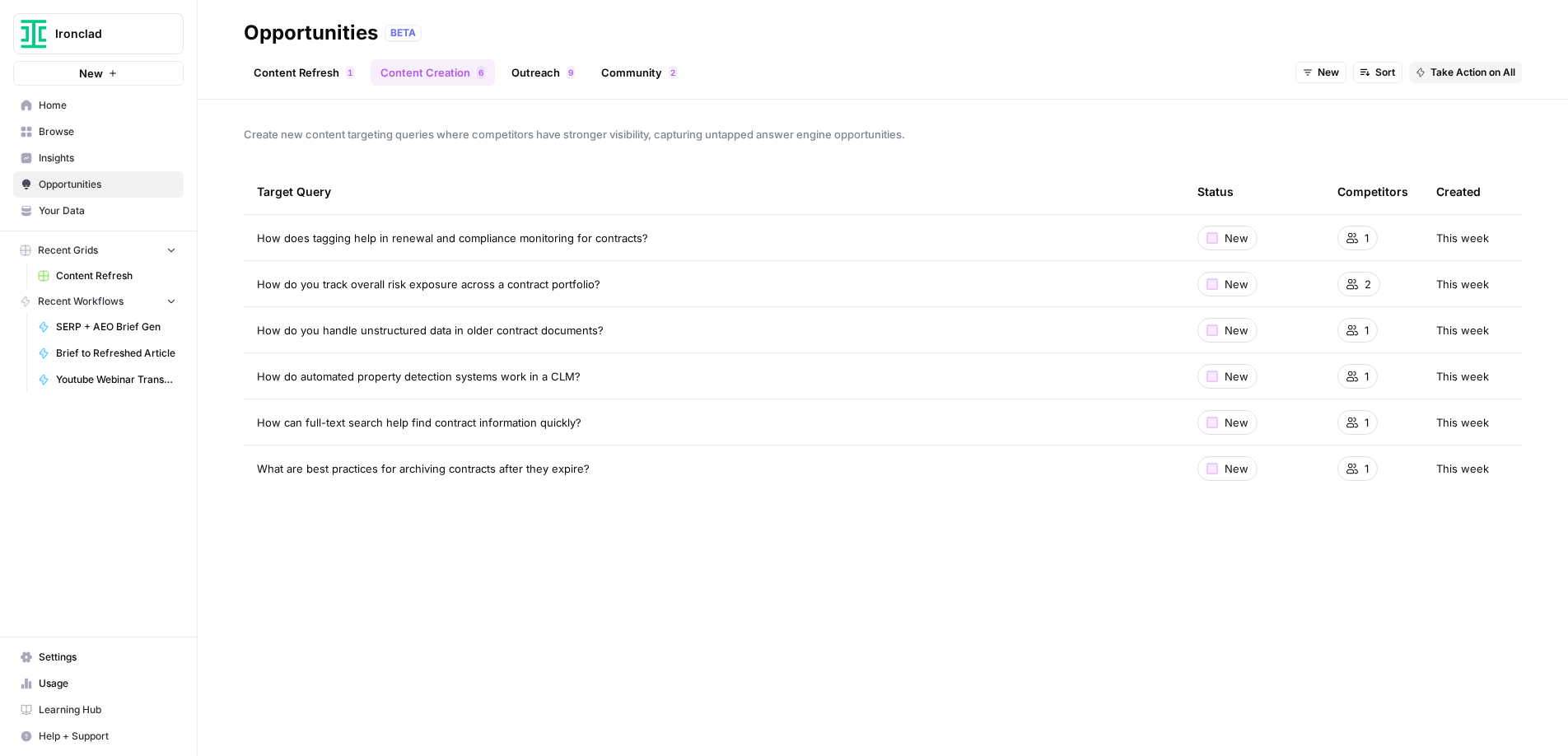
click at [532, 77] on link "Outreach 9" at bounding box center [543, 73] width 83 height 27
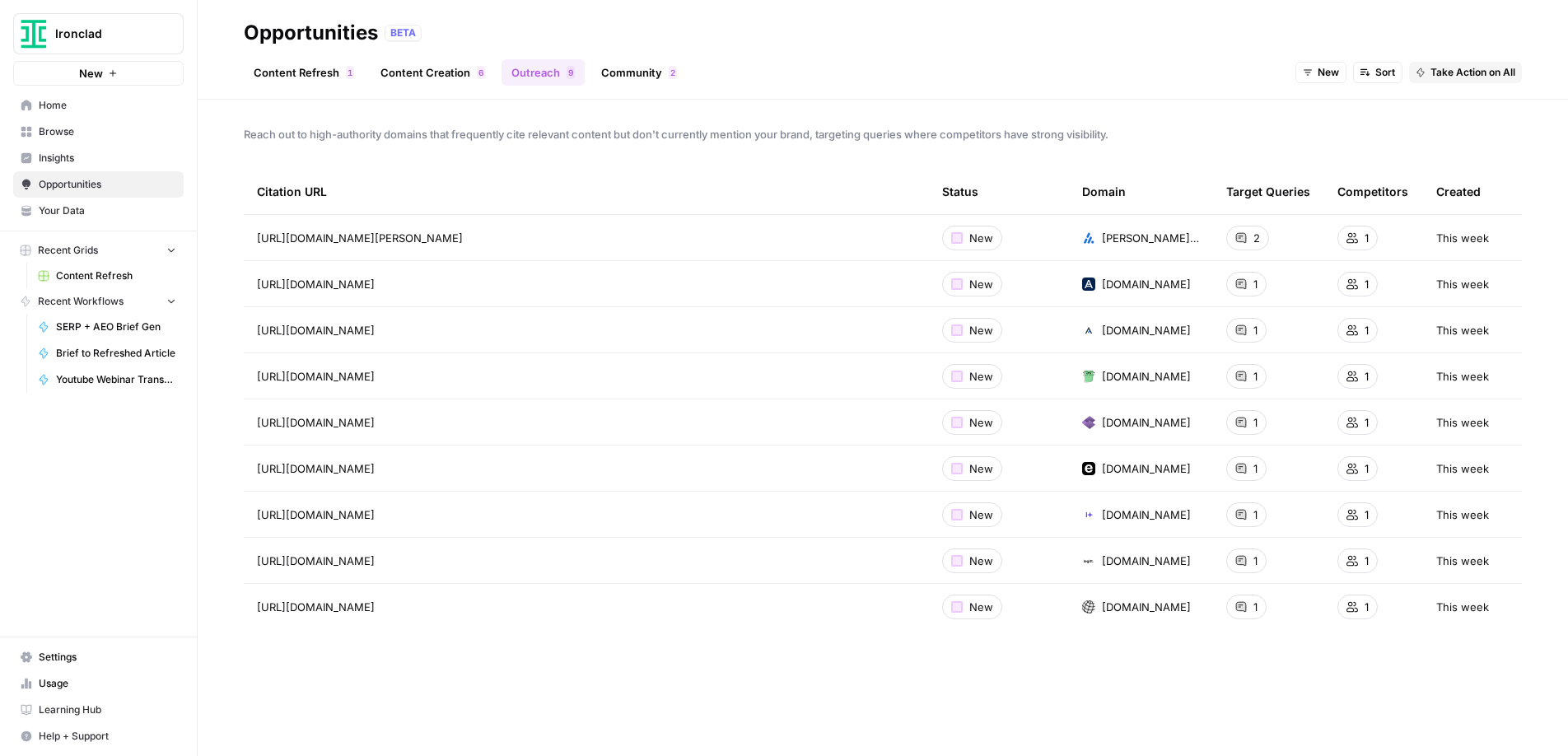
click at [647, 76] on link "Community 2" at bounding box center [639, 73] width 95 height 27
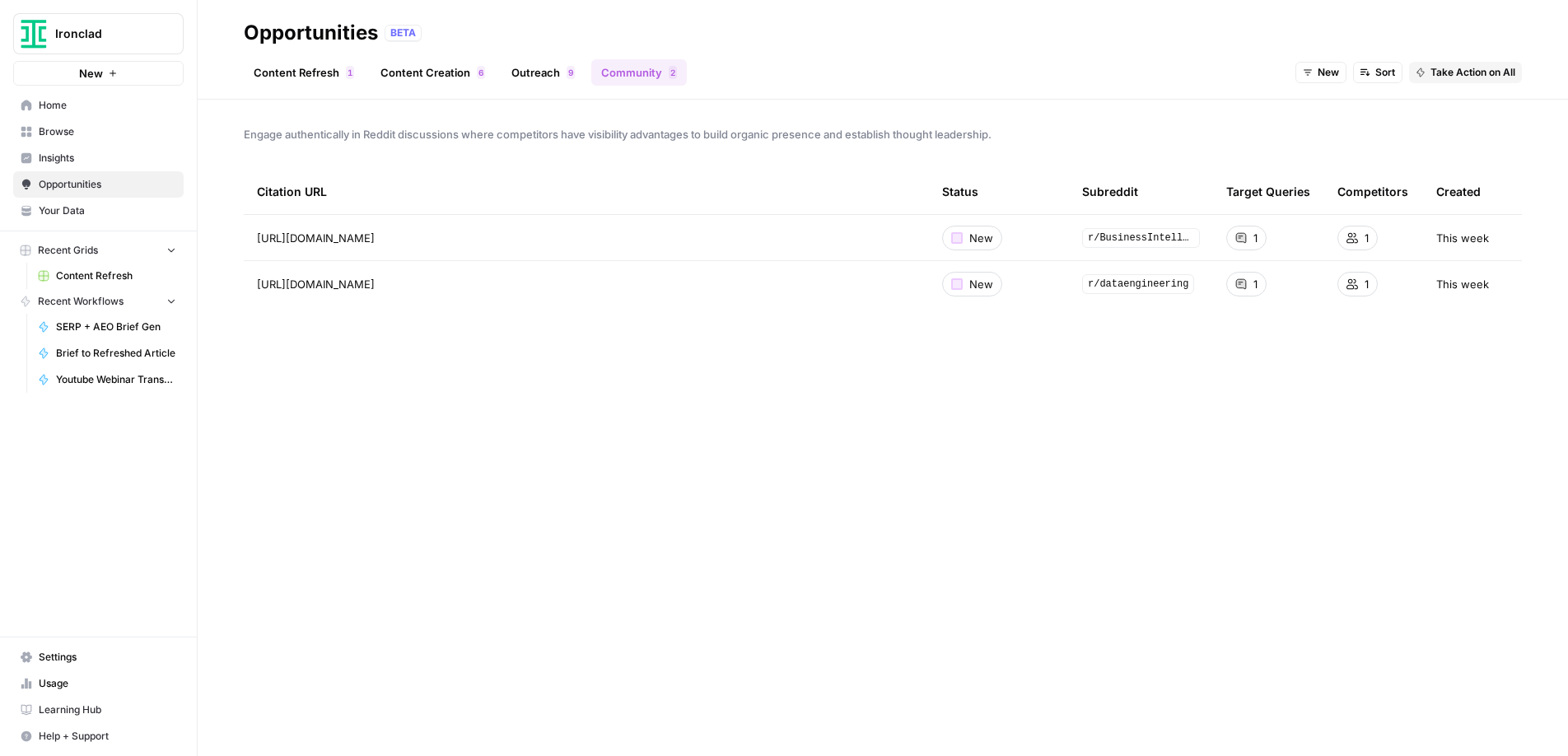
click at [330, 70] on link "Content Refresh 1" at bounding box center [304, 73] width 120 height 27
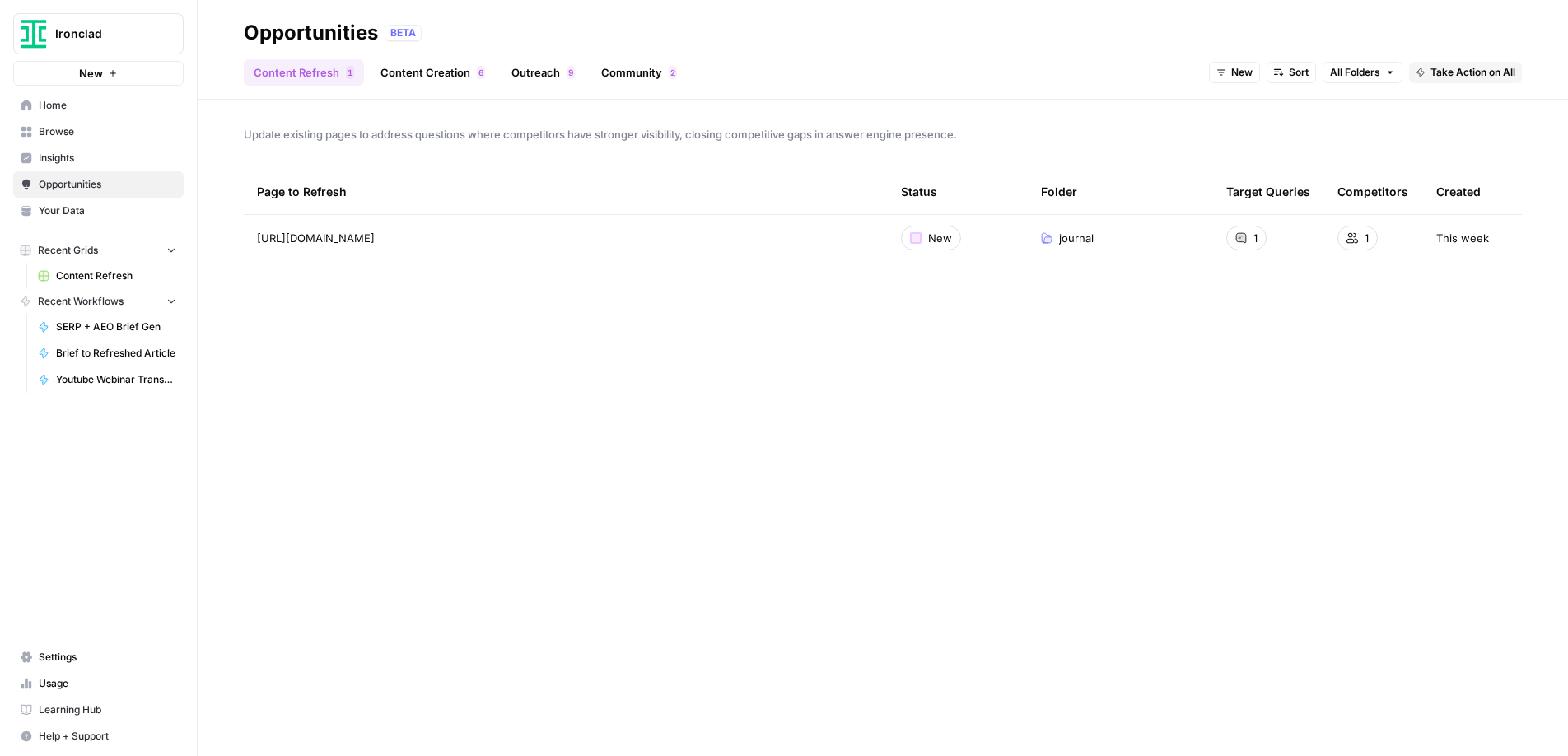
click at [397, 77] on link "Content Creation 6" at bounding box center [433, 73] width 125 height 27
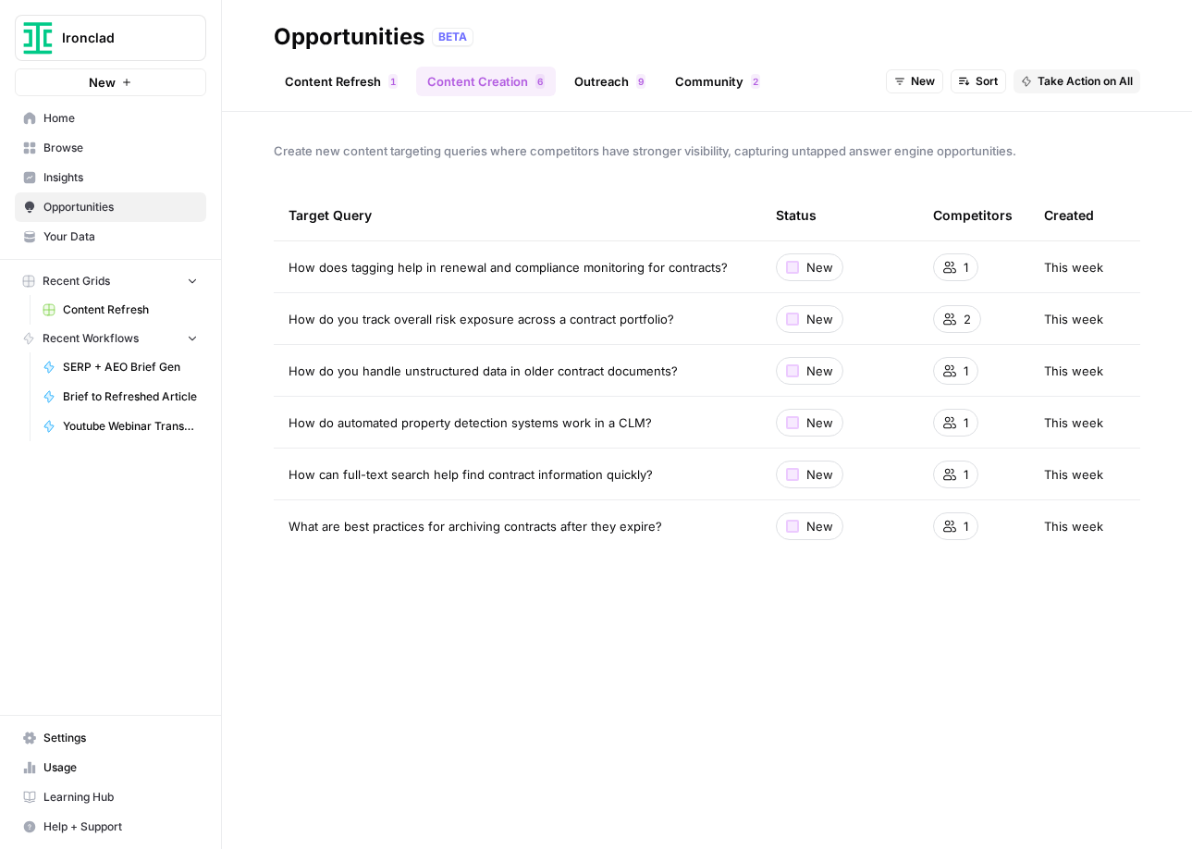
click at [73, 177] on span "Insights" at bounding box center [120, 177] width 154 height 17
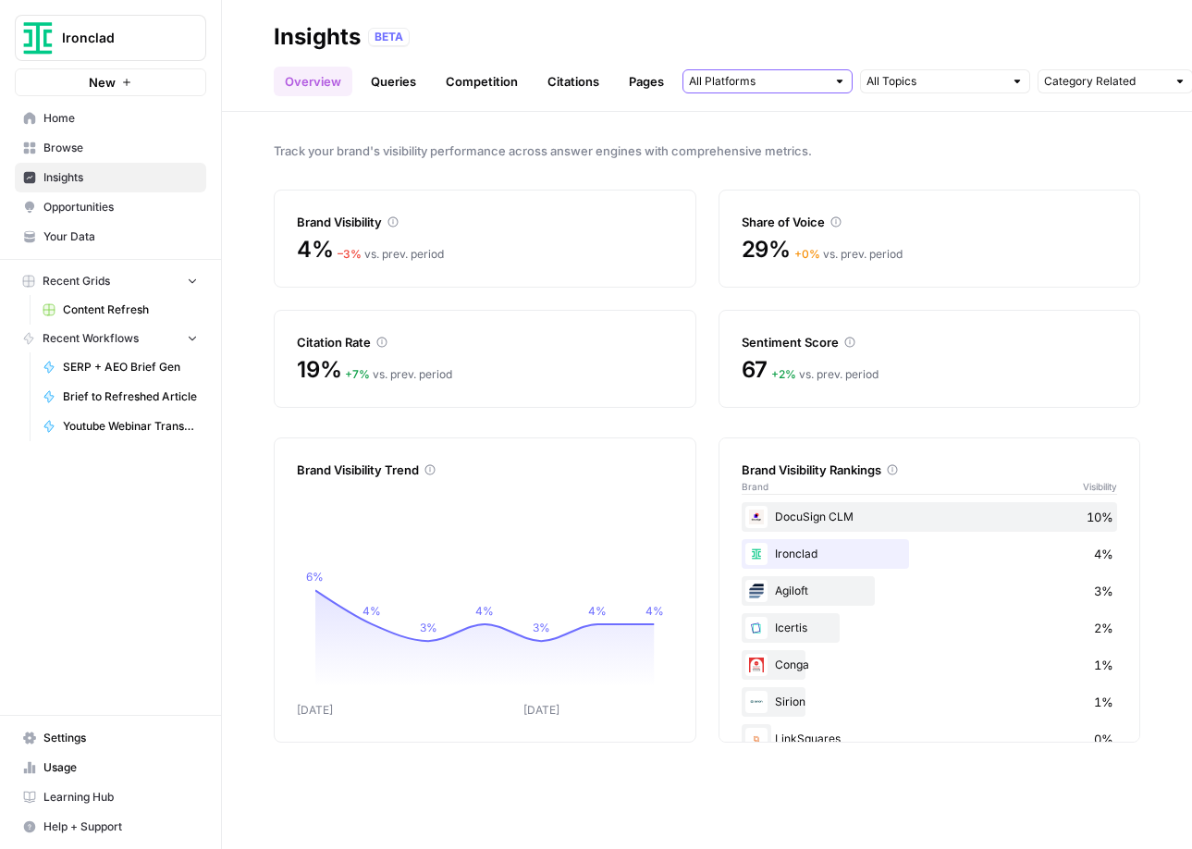
click at [744, 85] on input "text" at bounding box center [757, 81] width 137 height 18
click at [830, 123] on icon "button" at bounding box center [830, 121] width 9 height 9
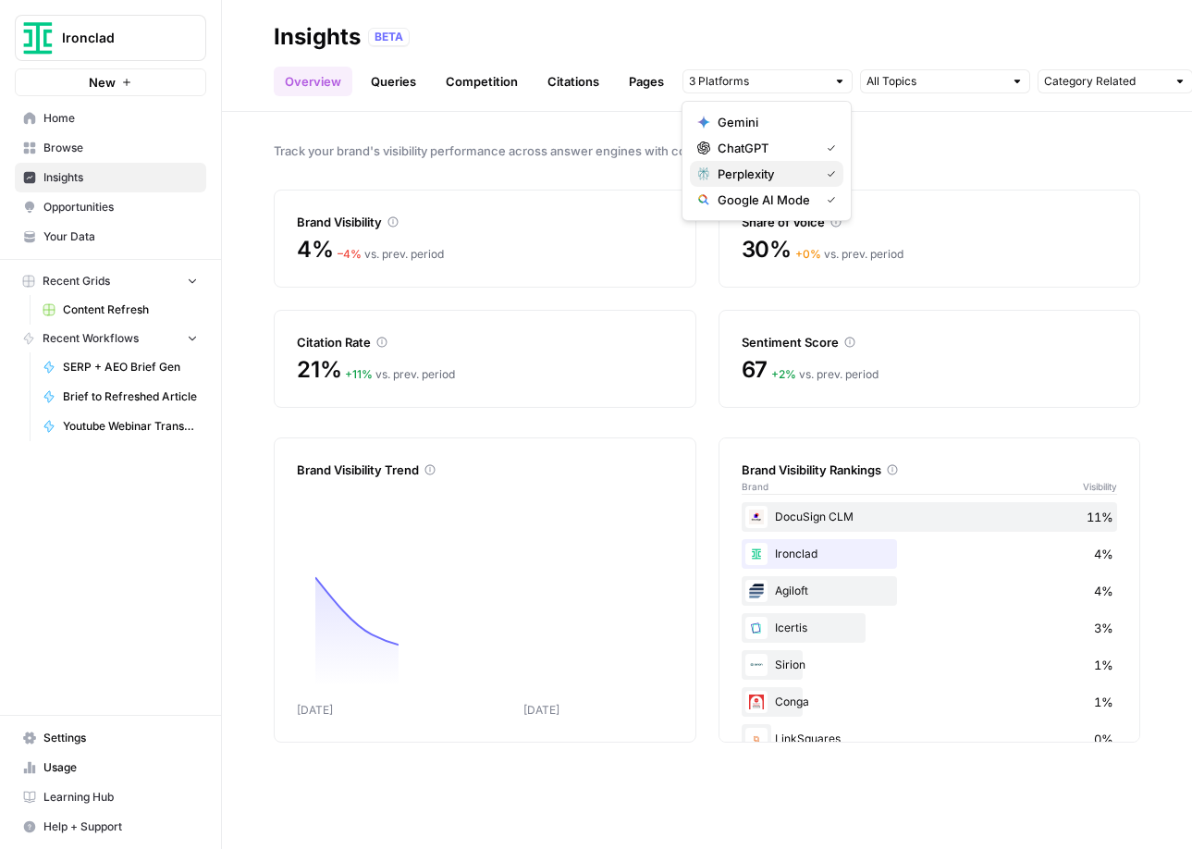
click at [832, 173] on icon "button" at bounding box center [830, 173] width 9 height 9
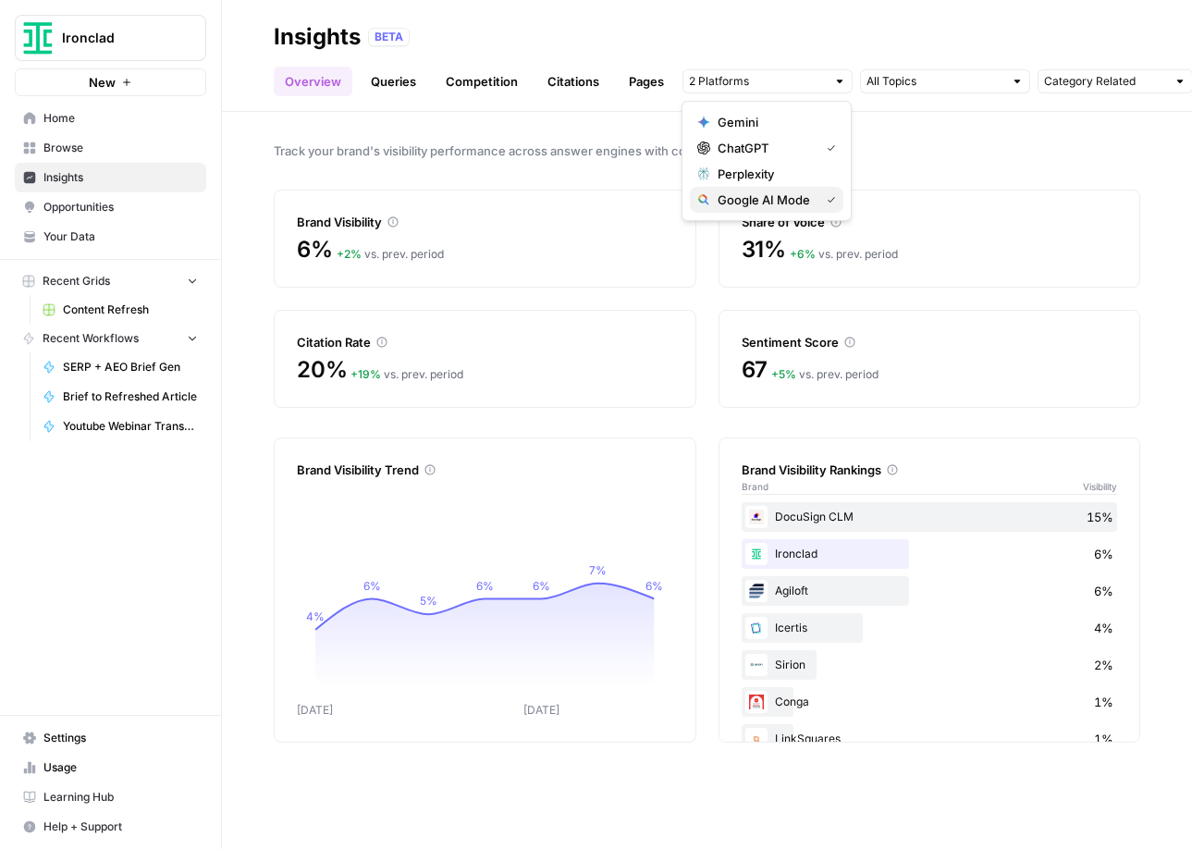
click at [827, 195] on icon "button" at bounding box center [830, 199] width 9 height 9
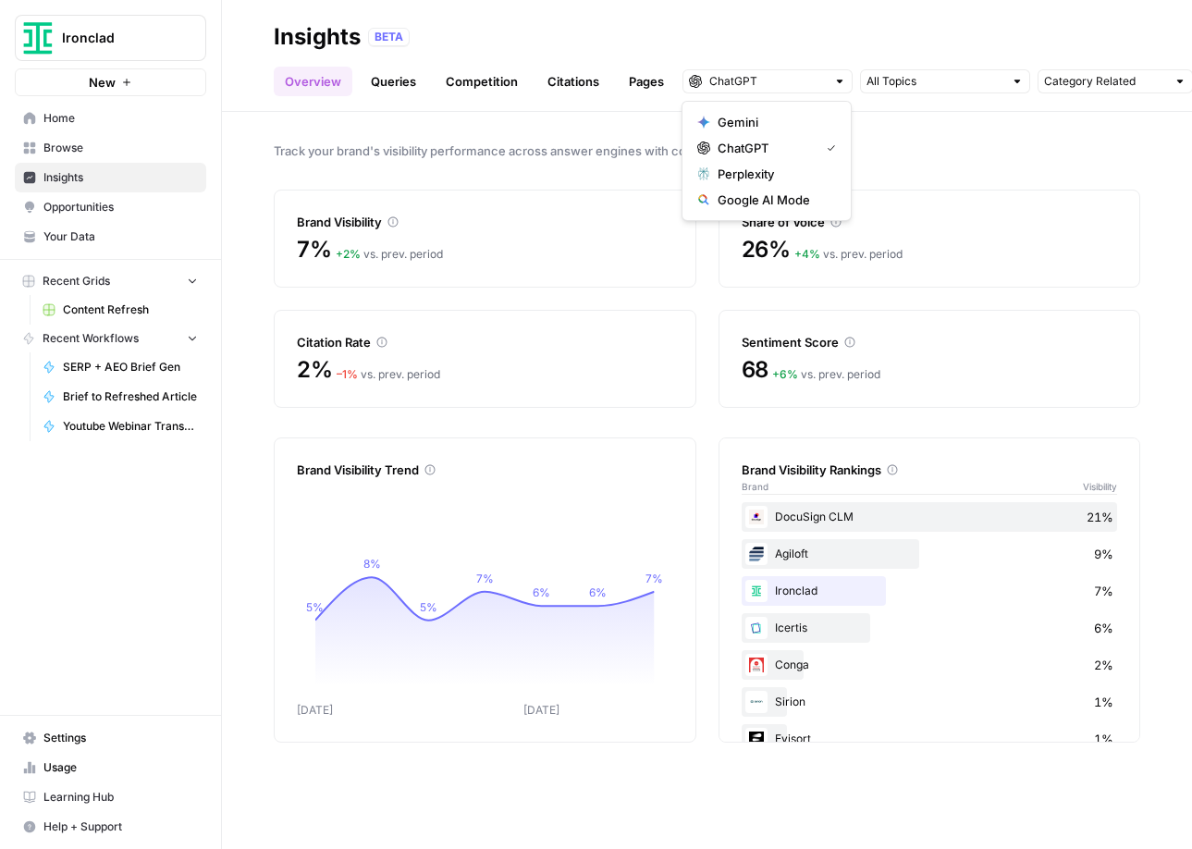
click at [1015, 84] on div at bounding box center [1016, 81] width 13 height 13
click at [1062, 81] on input "text" at bounding box center [1105, 81] width 122 height 18
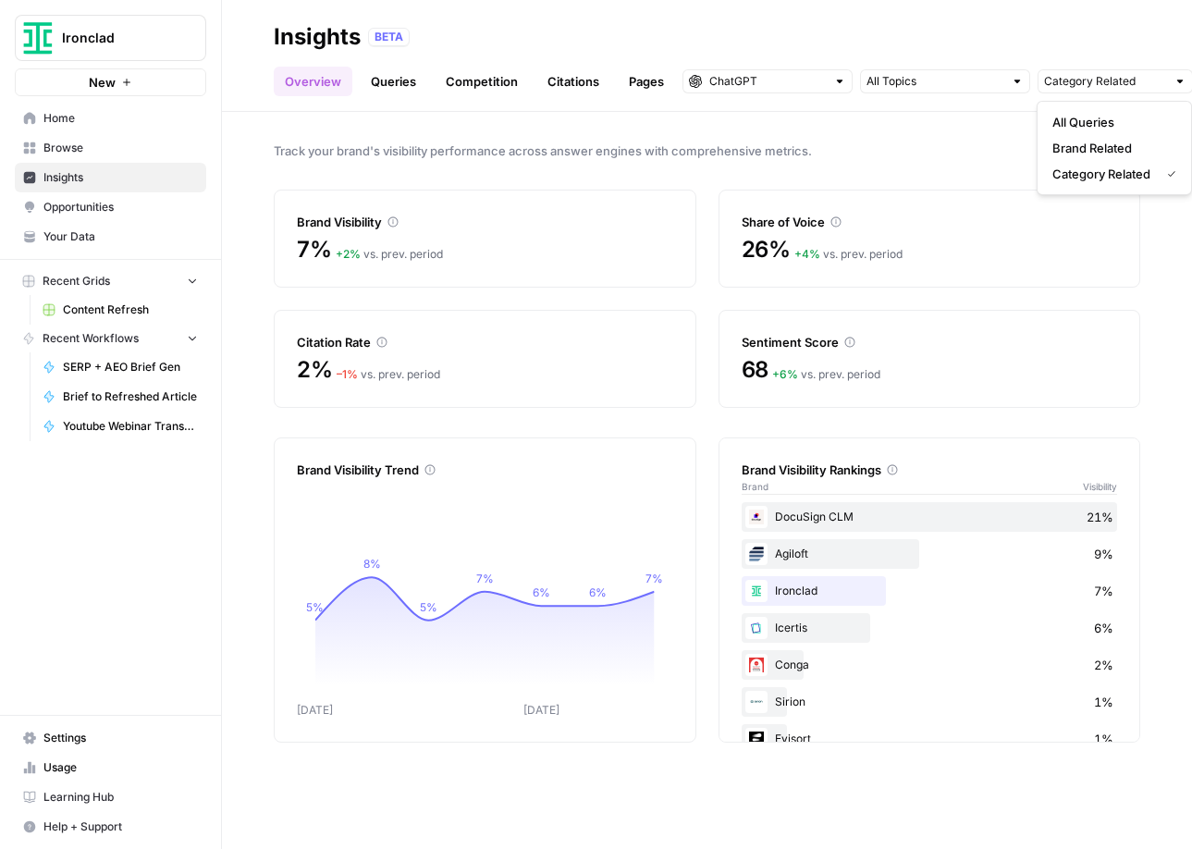
type input "Category Related"
click at [497, 82] on link "Competition" at bounding box center [481, 82] width 94 height 30
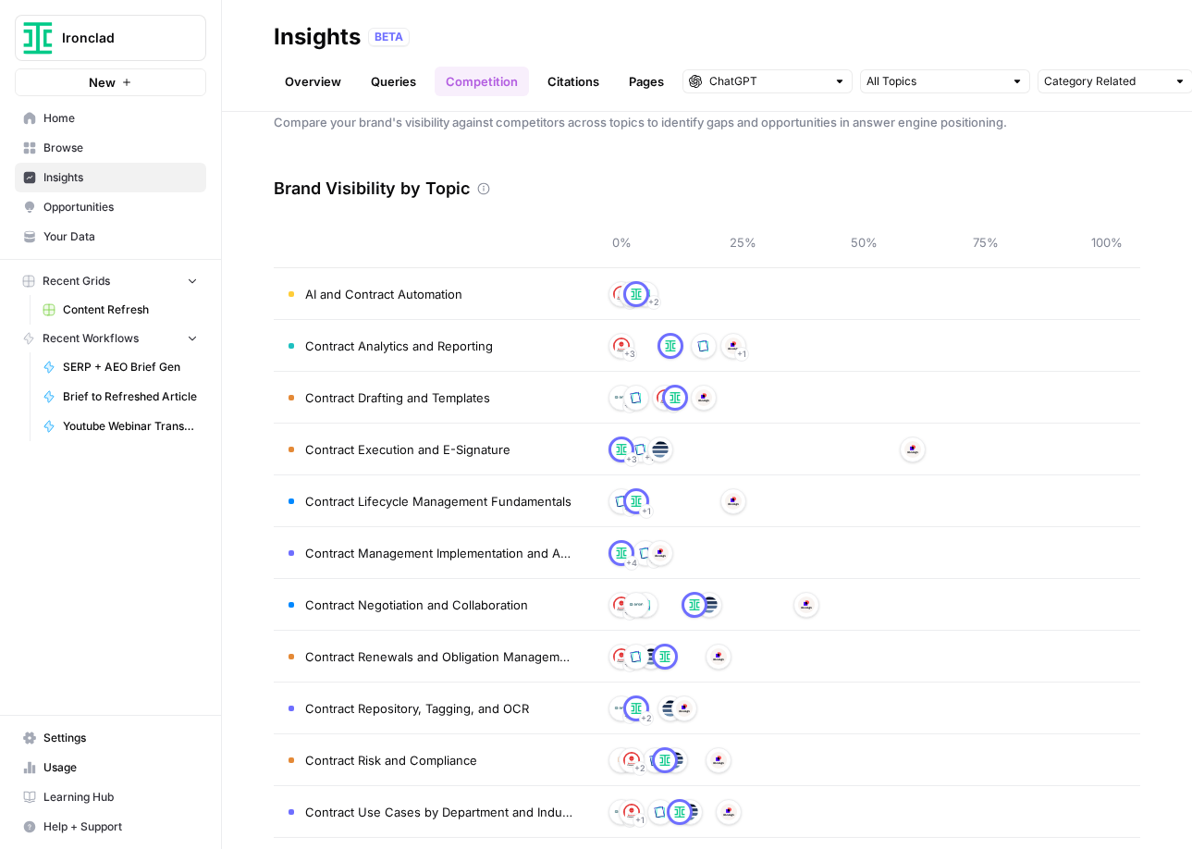
scroll to position [28, 0]
click at [839, 85] on div at bounding box center [839, 81] width 13 height 13
click at [816, 199] on span "Google AI Mode" at bounding box center [772, 199] width 111 height 18
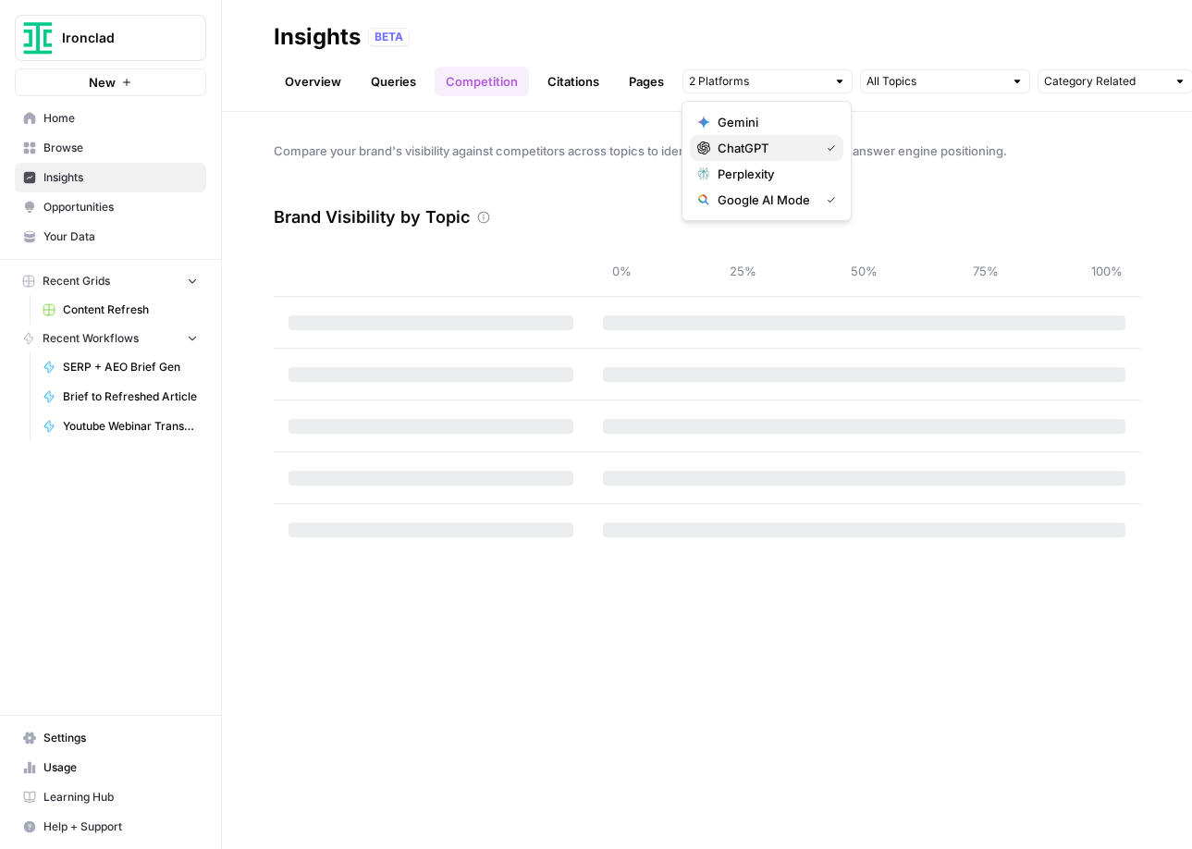
click at [826, 149] on icon "button" at bounding box center [830, 147] width 9 height 9
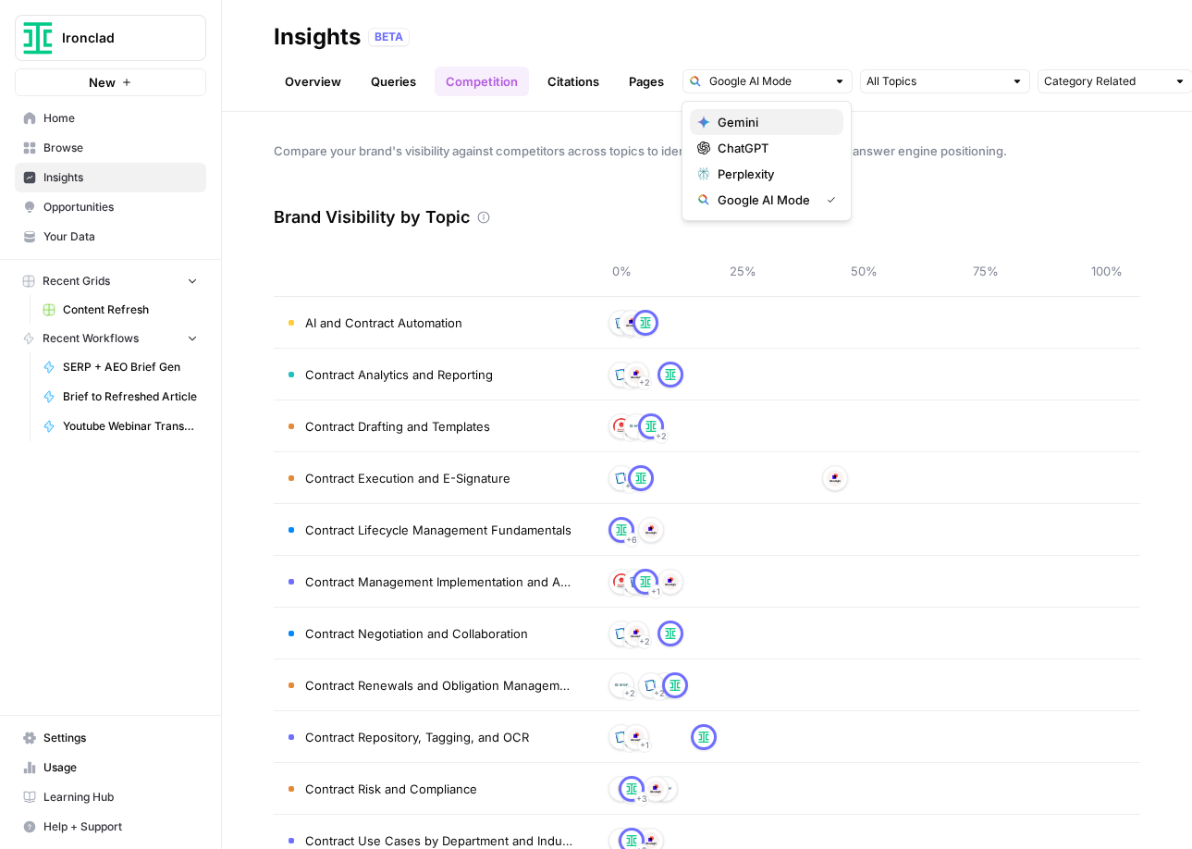
click at [798, 127] on span "Gemini" at bounding box center [772, 122] width 111 height 18
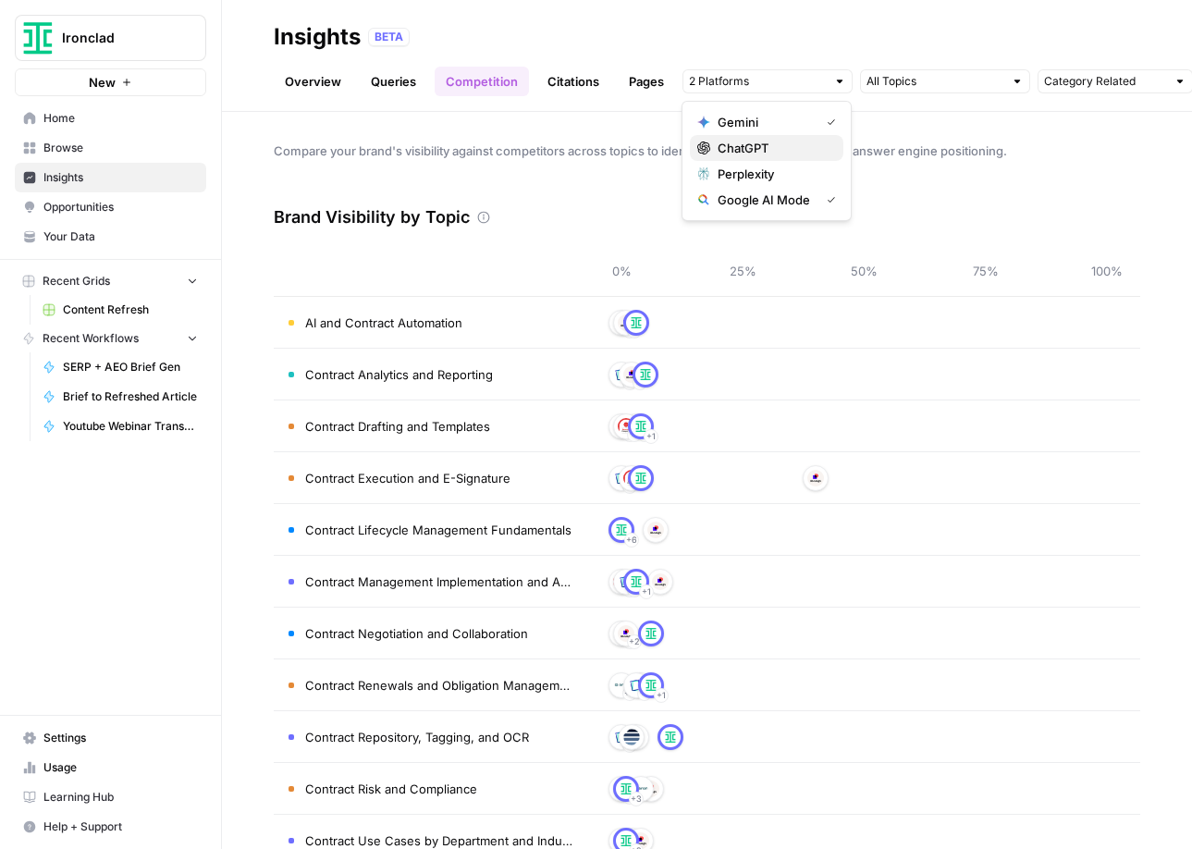
click at [797, 142] on span "ChatGPT" at bounding box center [772, 148] width 111 height 18
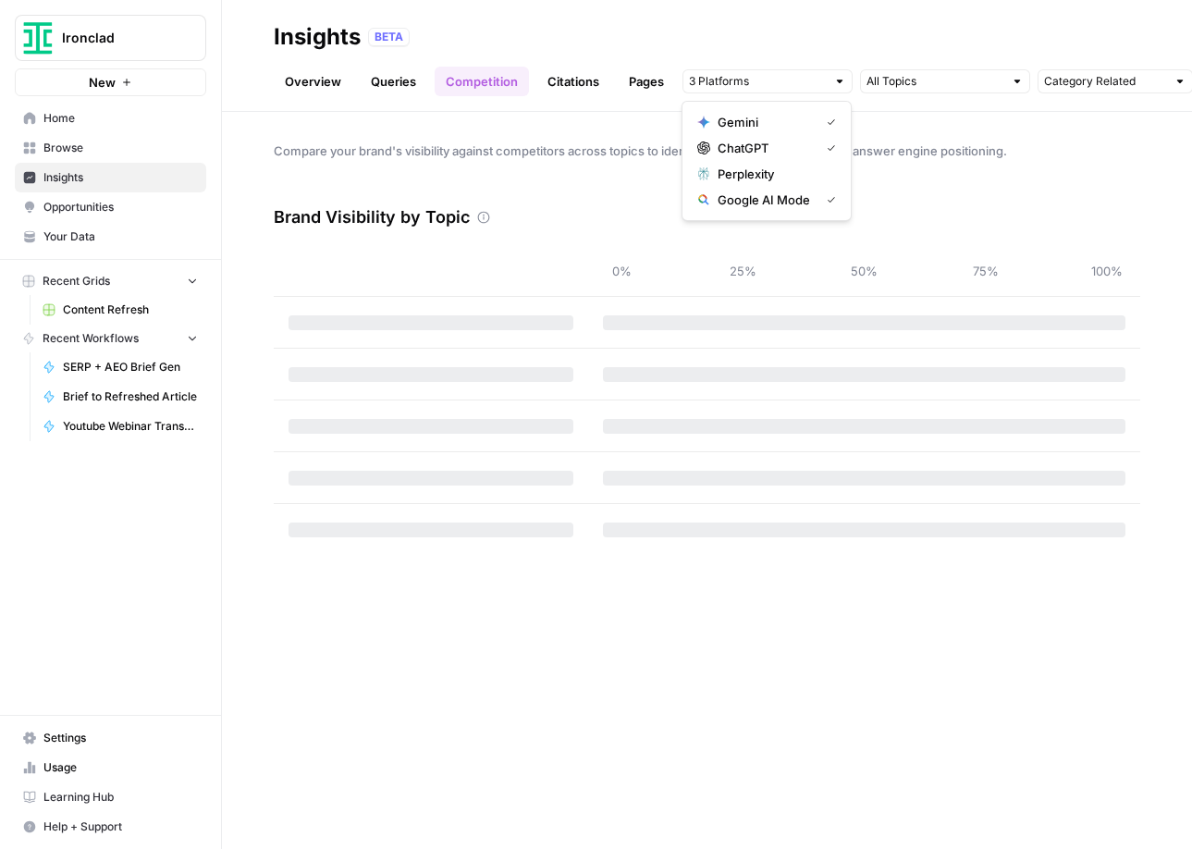
click at [794, 170] on span "Perplexity" at bounding box center [772, 174] width 111 height 18
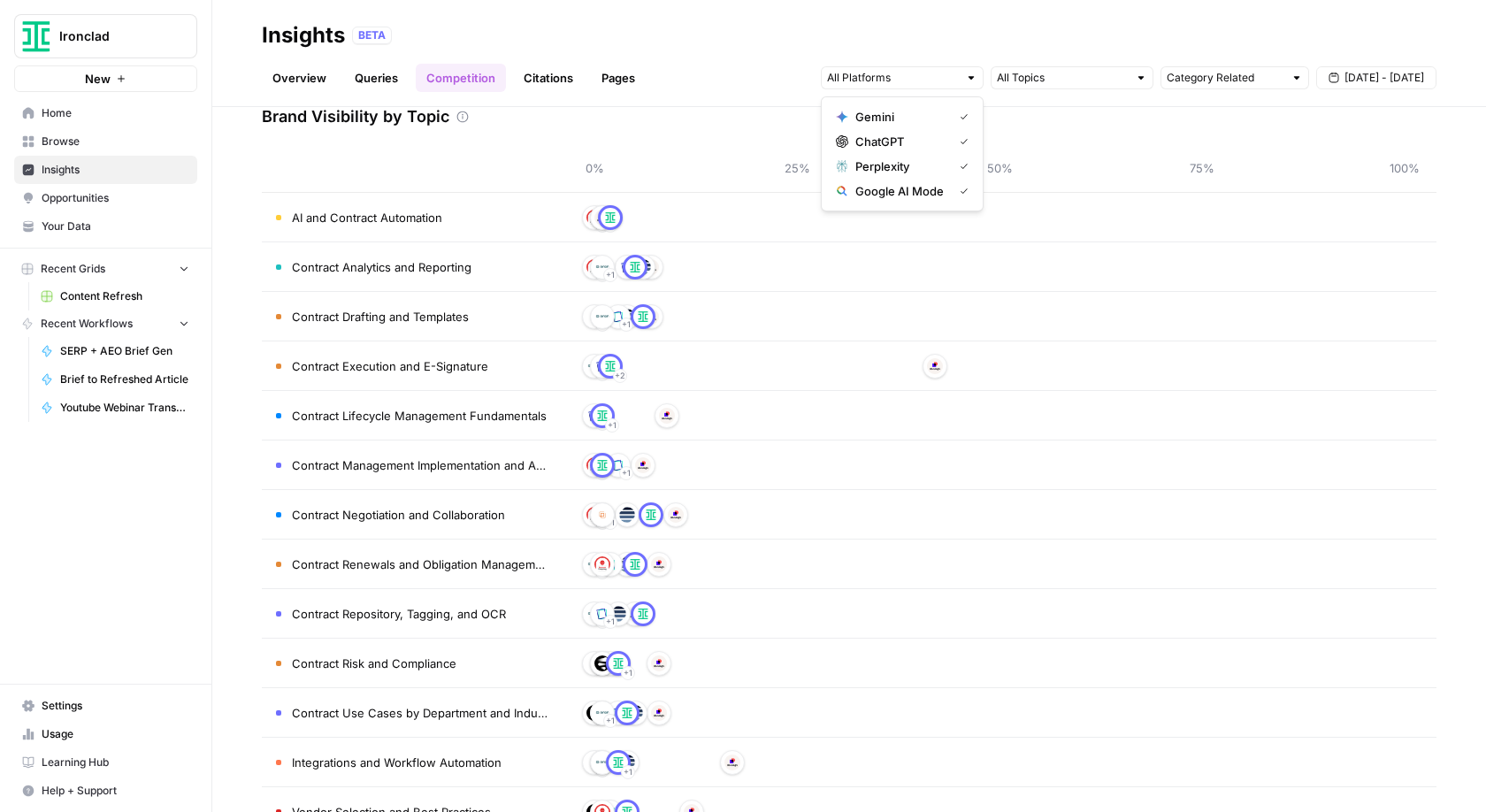
scroll to position [89, 0]
click at [1142, 78] on div at bounding box center [1141, 77] width 12 height 12
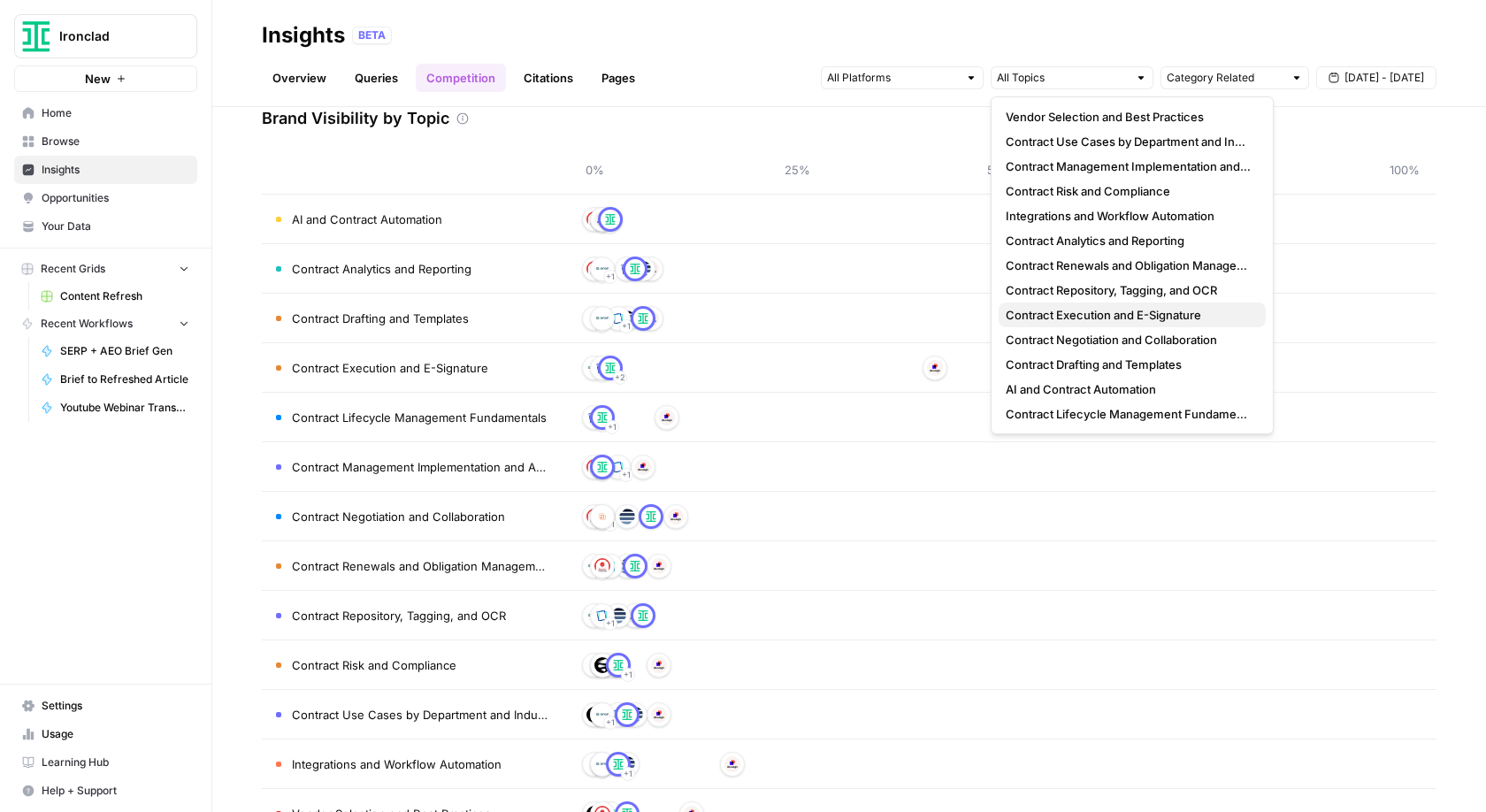
click at [1126, 317] on span "Contract Execution and E-Signature" at bounding box center [1128, 315] width 246 height 17
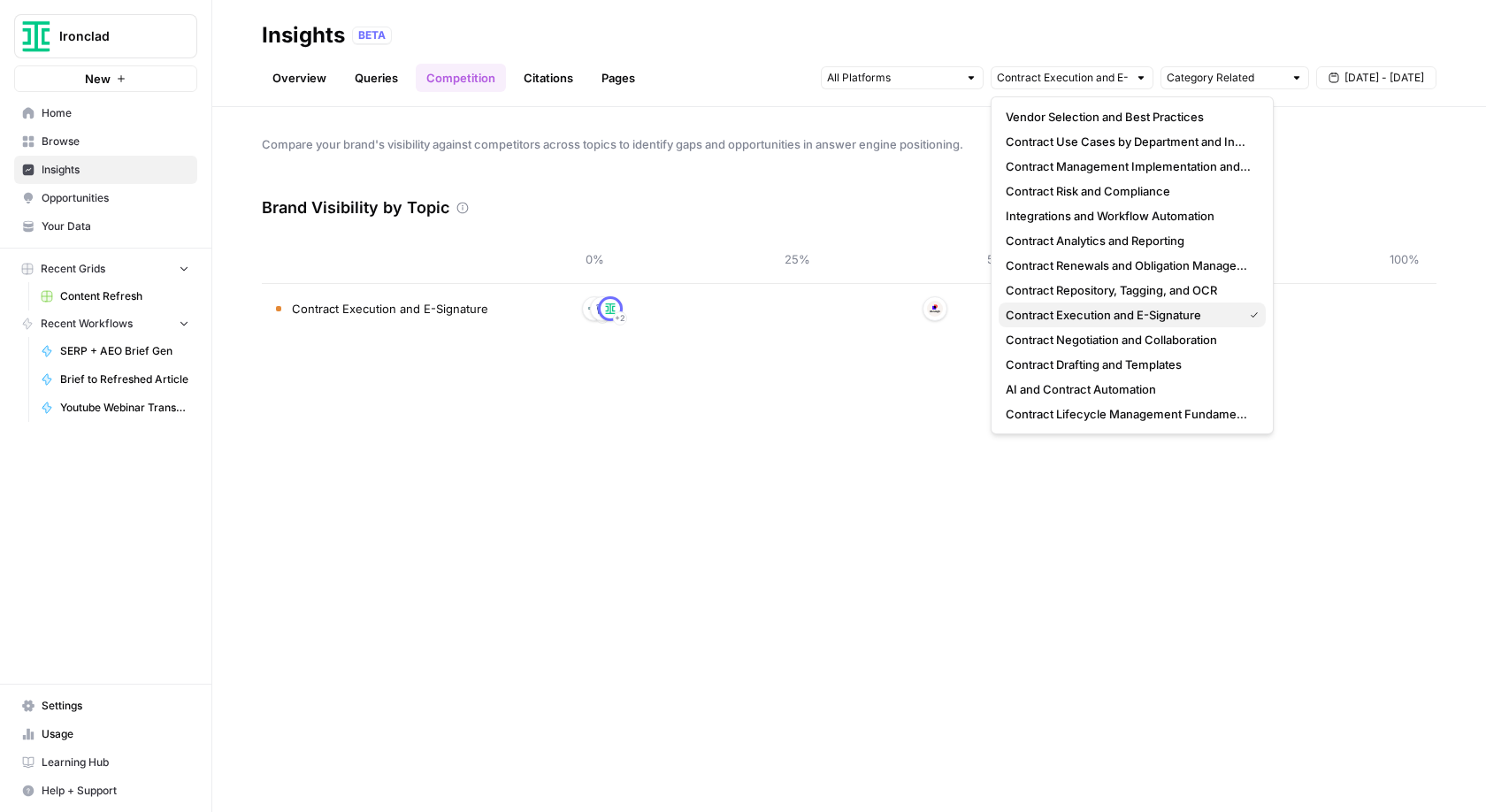
click at [1128, 316] on span "Contract Execution and E-Signature" at bounding box center [1120, 315] width 230 height 17
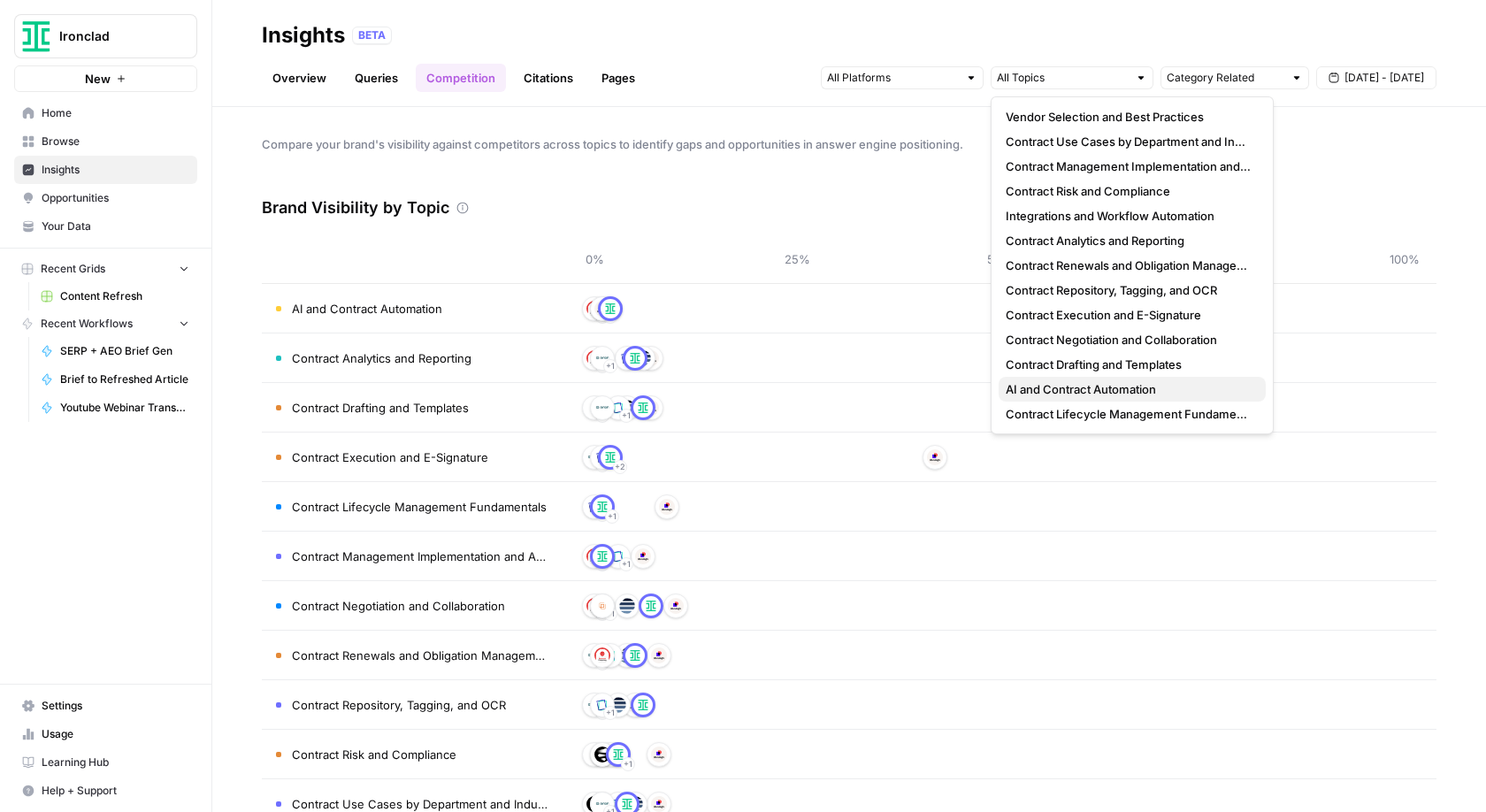
click at [1134, 384] on span "AI and Contract Automation" at bounding box center [1128, 388] width 246 height 17
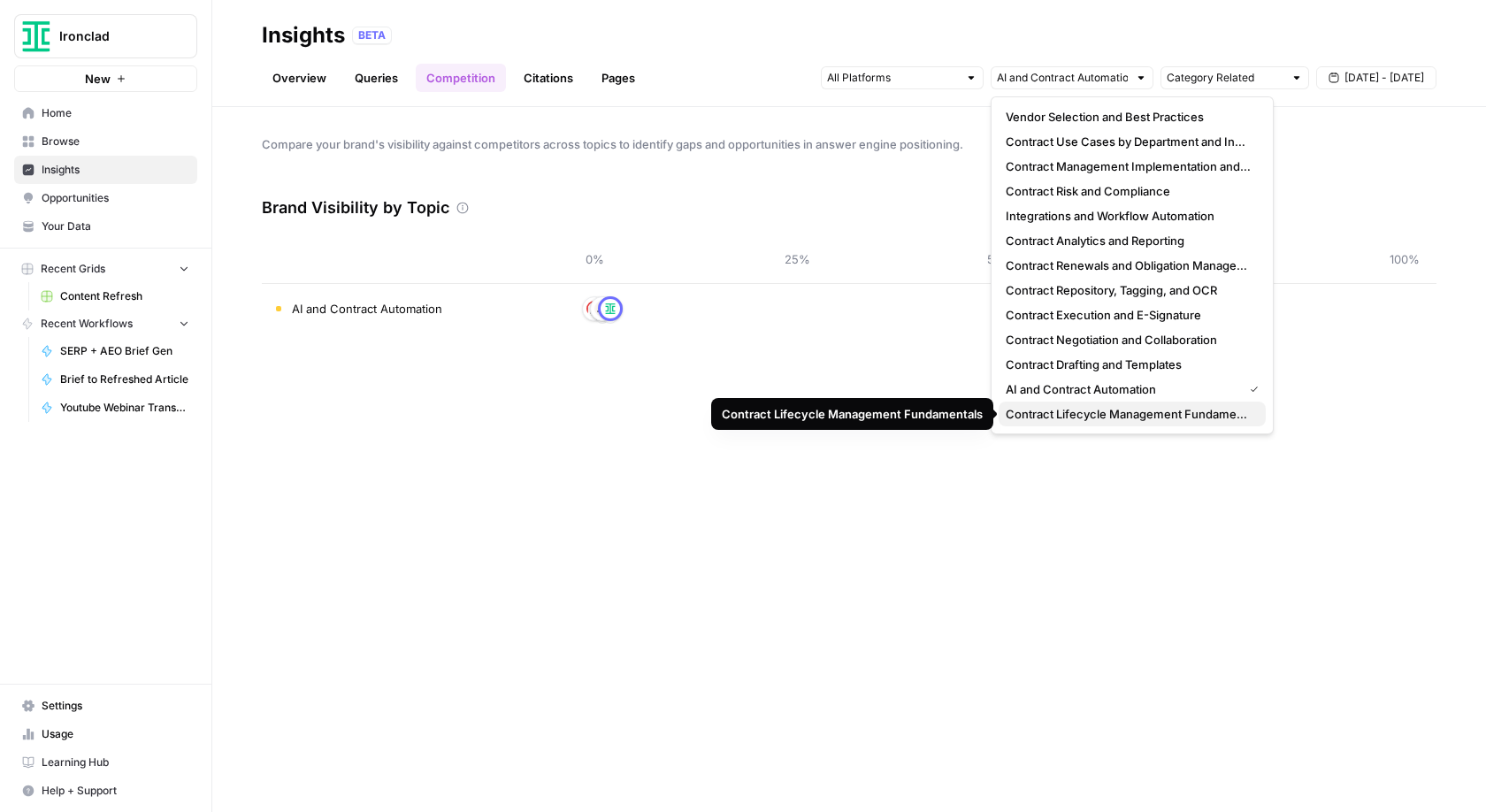
click at [1138, 420] on span "Contract Lifecycle Management Fundamentals" at bounding box center [1128, 413] width 246 height 17
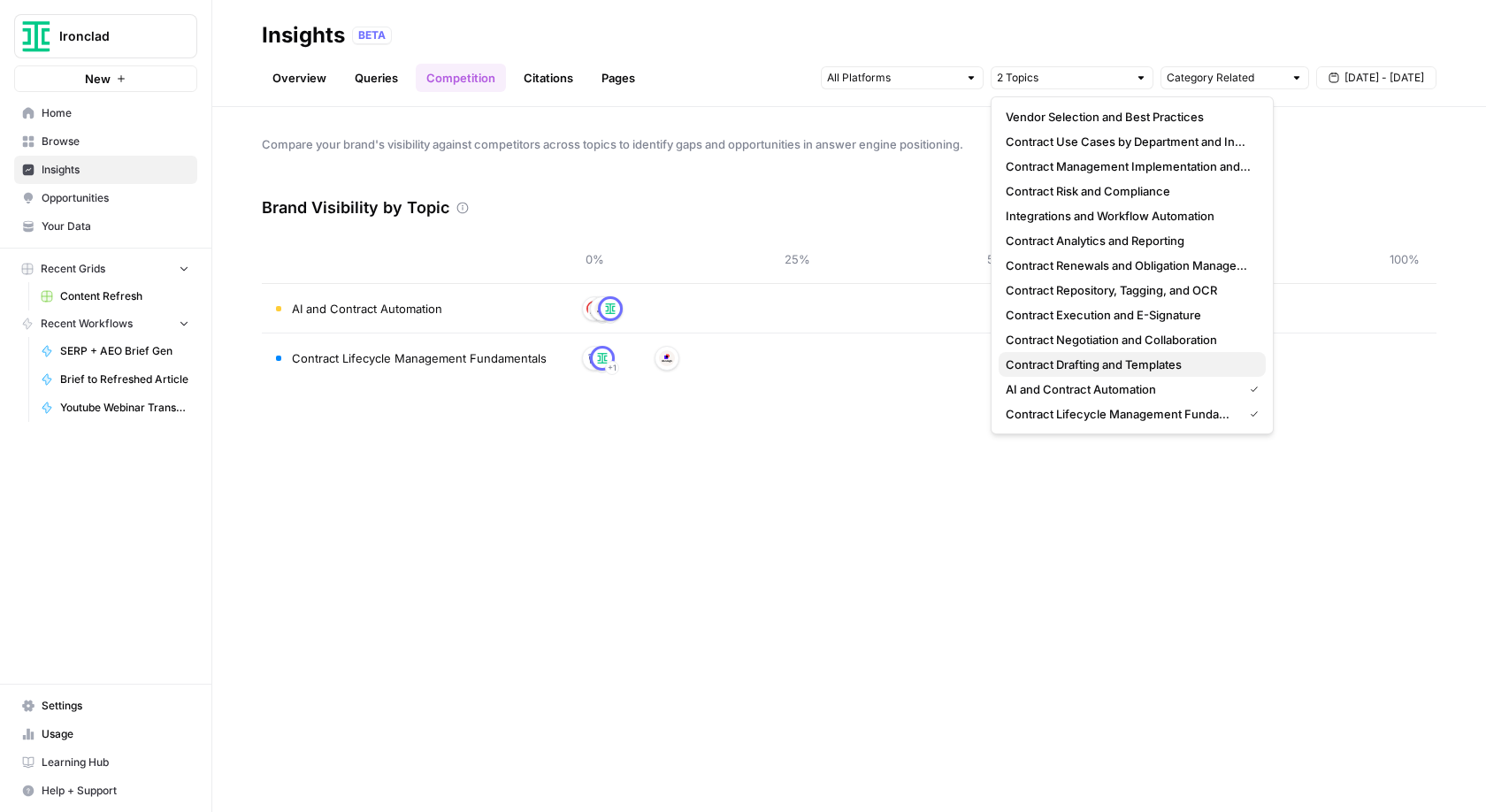
click at [1125, 367] on span "Contract Drafting and Templates" at bounding box center [1128, 364] width 246 height 17
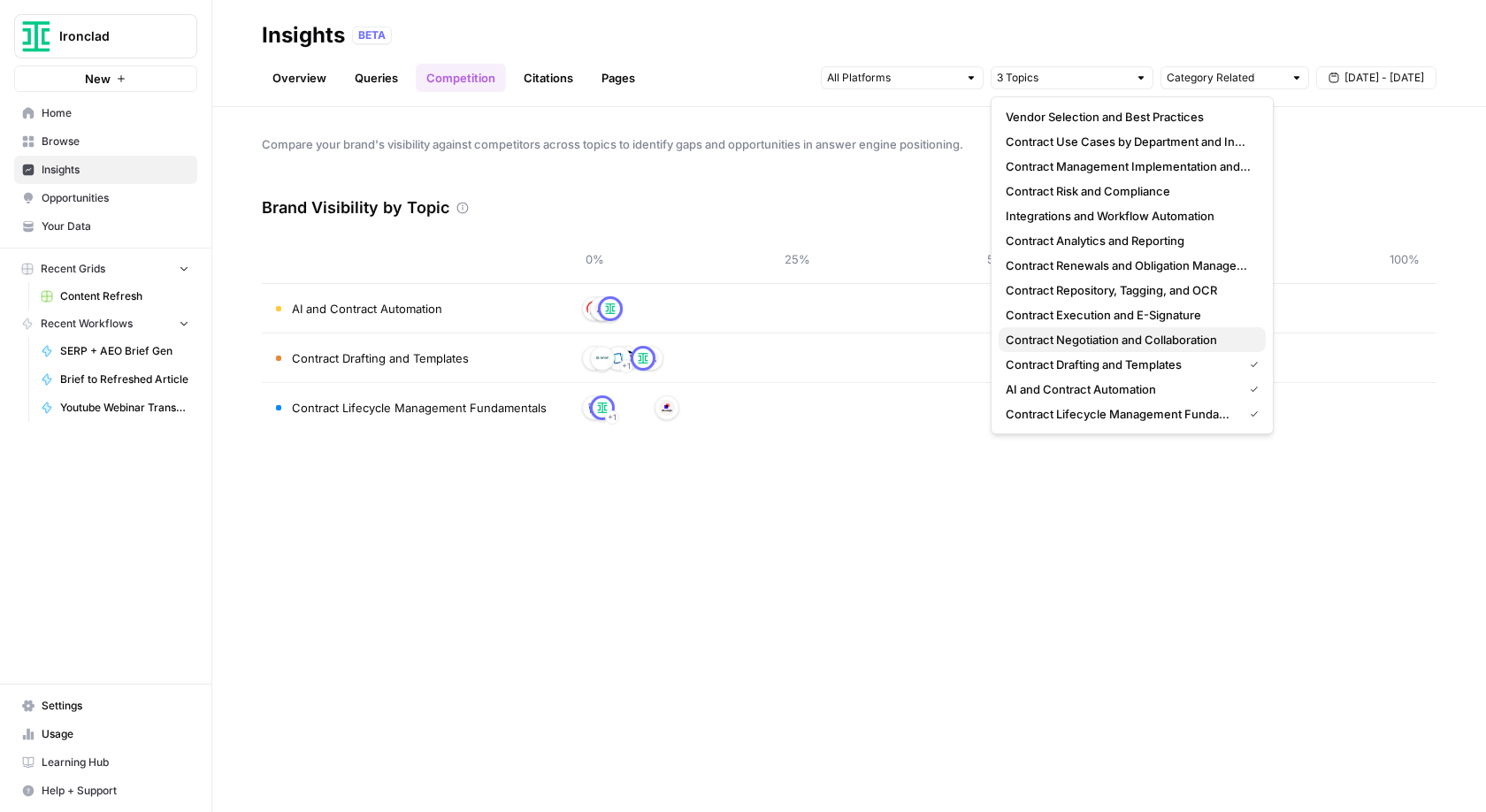
click at [1124, 342] on span "Contract Negotiation and Collaboration" at bounding box center [1128, 340] width 246 height 17
click at [1116, 287] on span "Contract Repository, Tagging, and OCR" at bounding box center [1128, 290] width 246 height 17
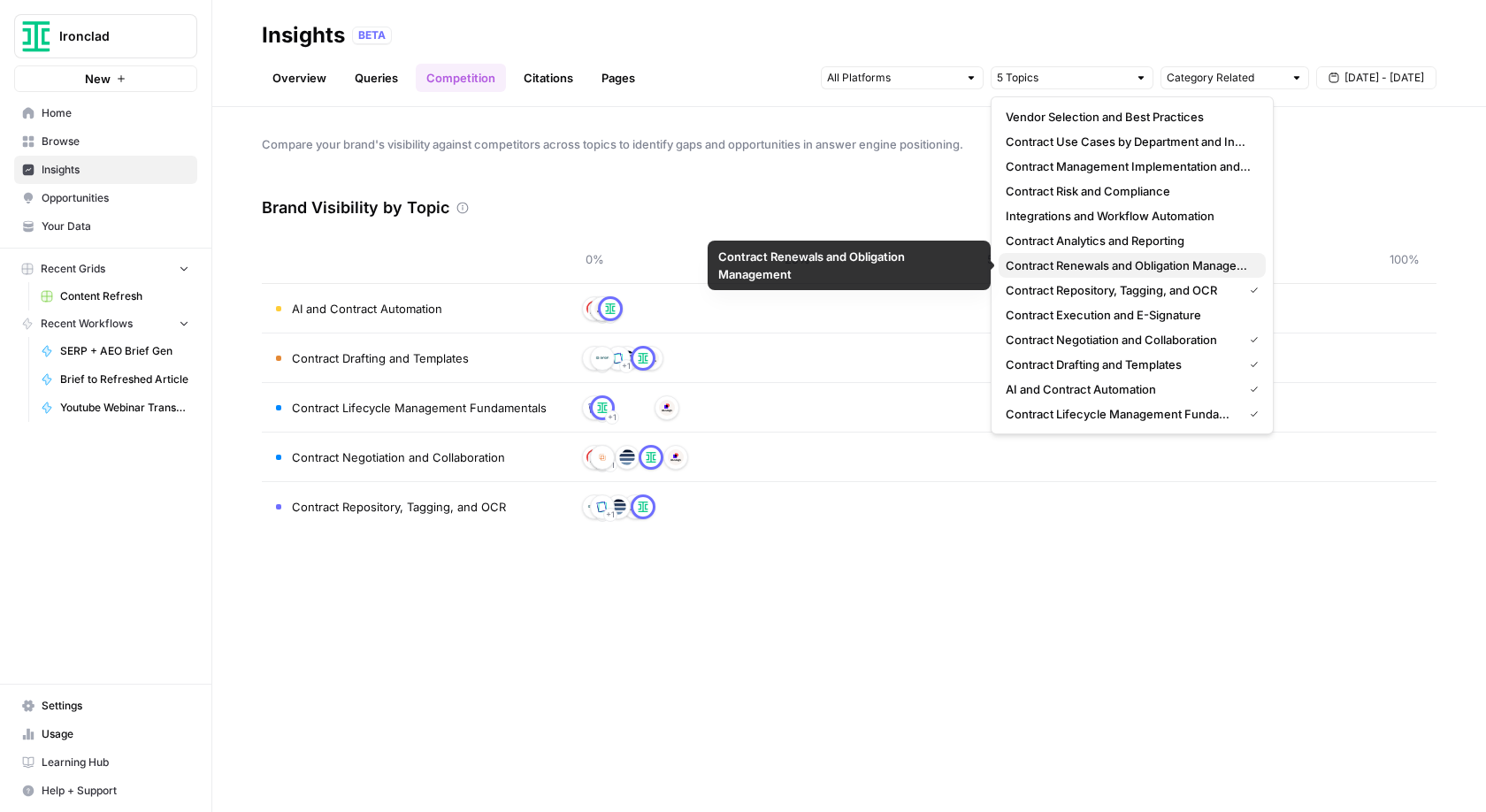
click at [1106, 266] on span "Contract Renewals and Obligation Management" at bounding box center [1128, 265] width 246 height 17
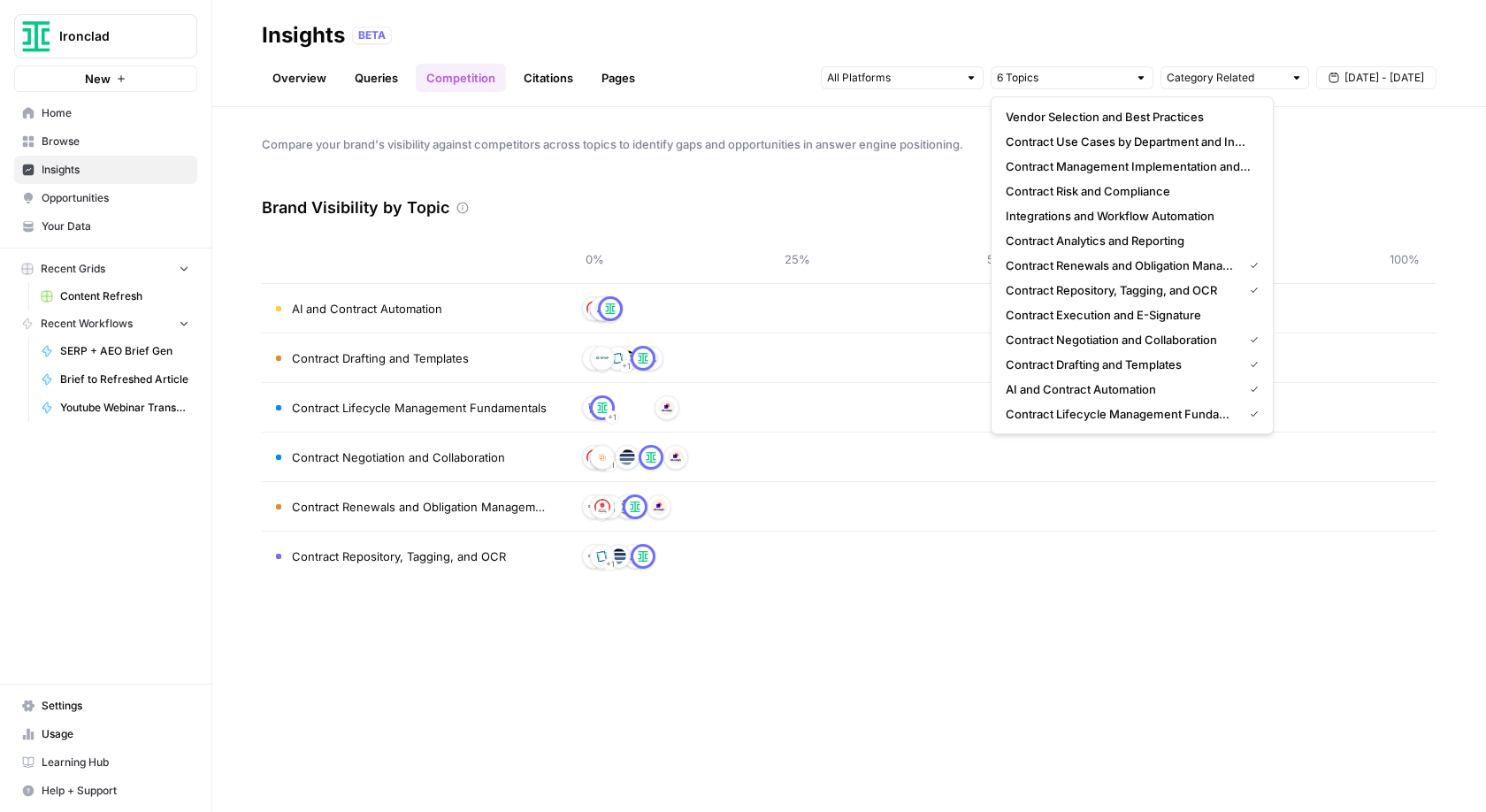
click at [1098, 245] on span "Contract Analytics and Reporting" at bounding box center [1128, 240] width 246 height 17
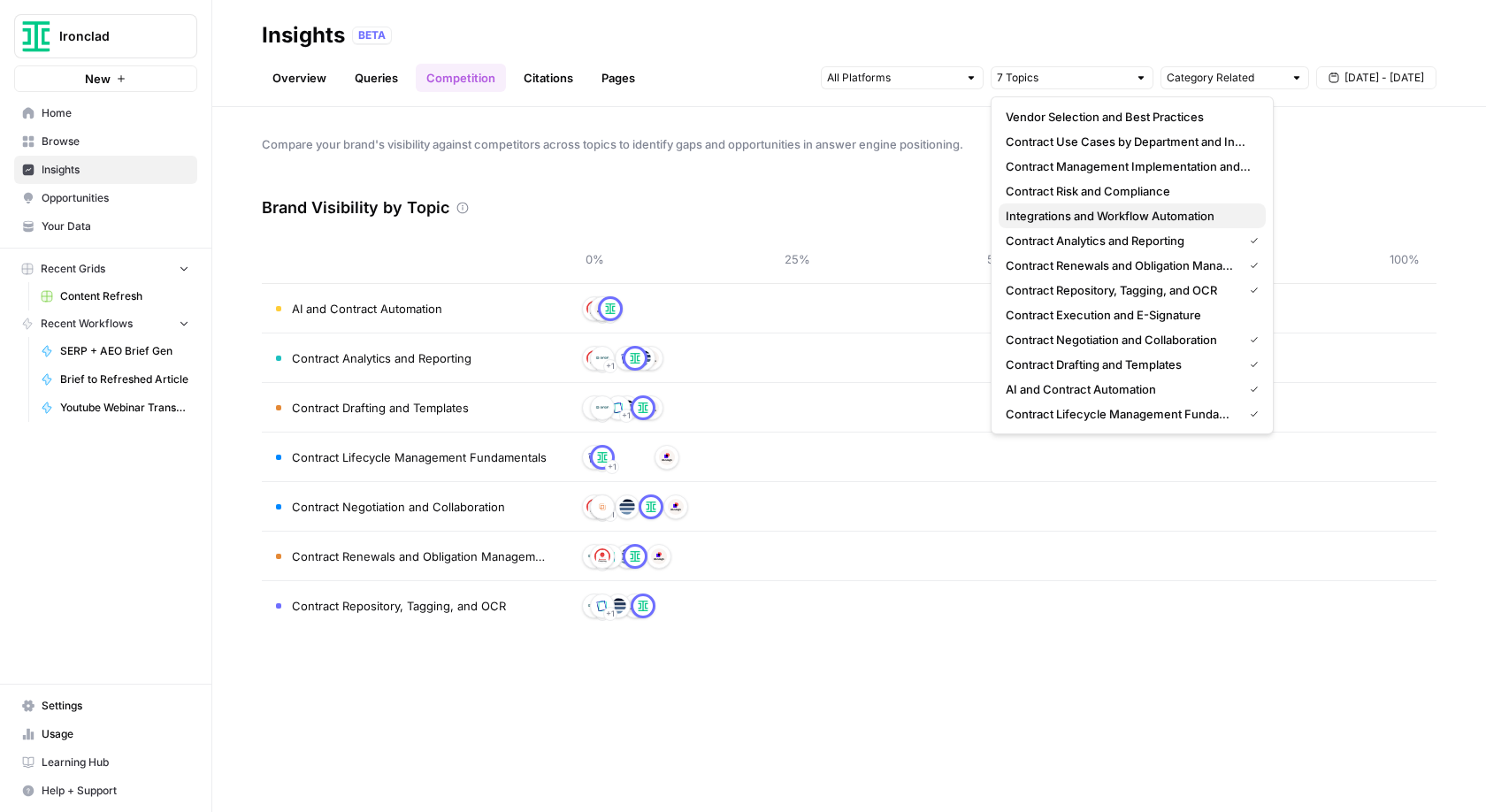
click at [1095, 213] on span "Integrations and Workflow Automation" at bounding box center [1128, 215] width 246 height 17
click at [1088, 192] on span "Contract Risk and Compliance" at bounding box center [1128, 190] width 246 height 17
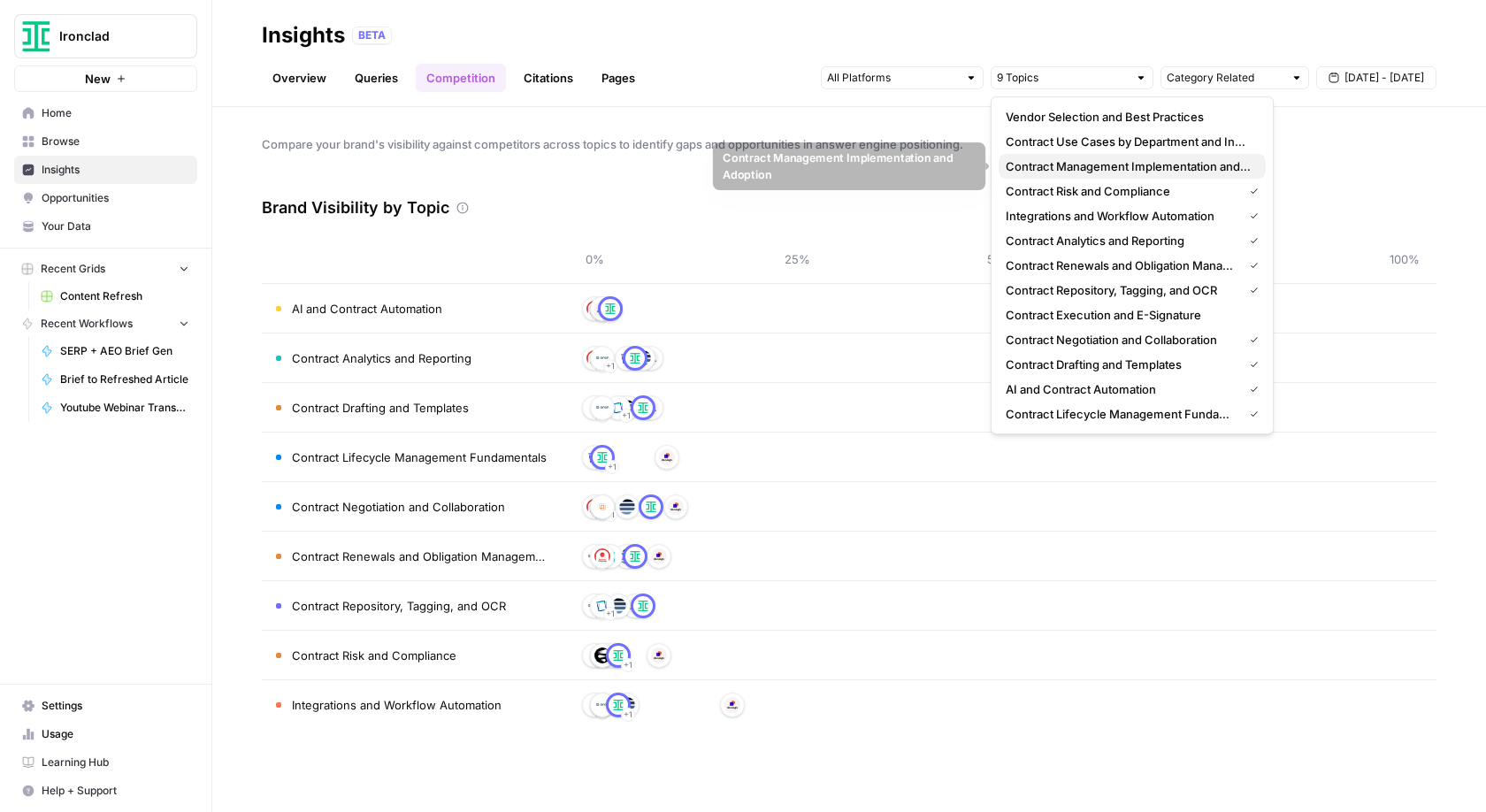
click at [1082, 167] on span "Contract Management Implementation and Adoption" at bounding box center [1128, 166] width 246 height 17
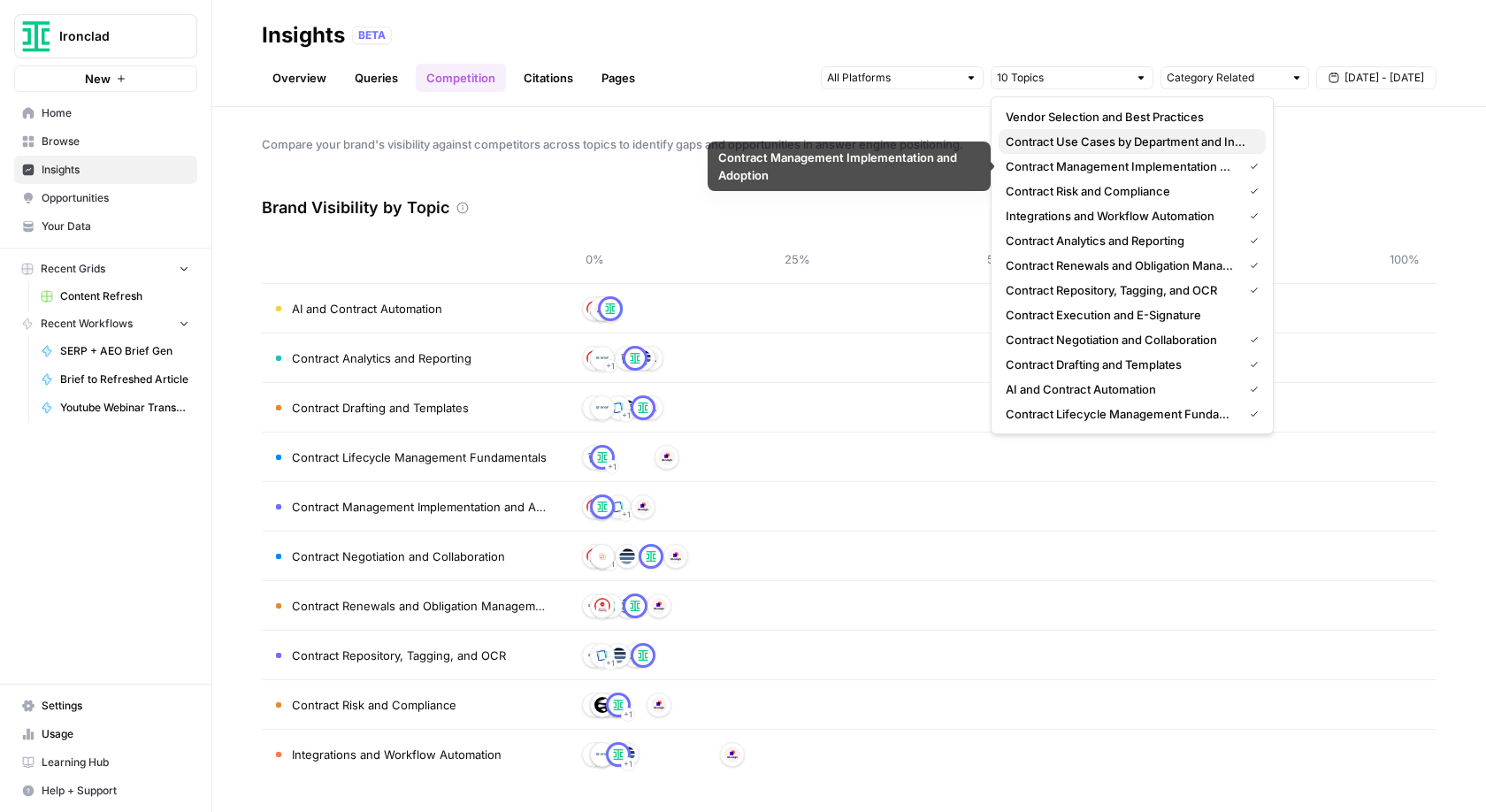
click at [1073, 144] on span "Contract Use Cases by Department and Industry" at bounding box center [1128, 142] width 246 height 17
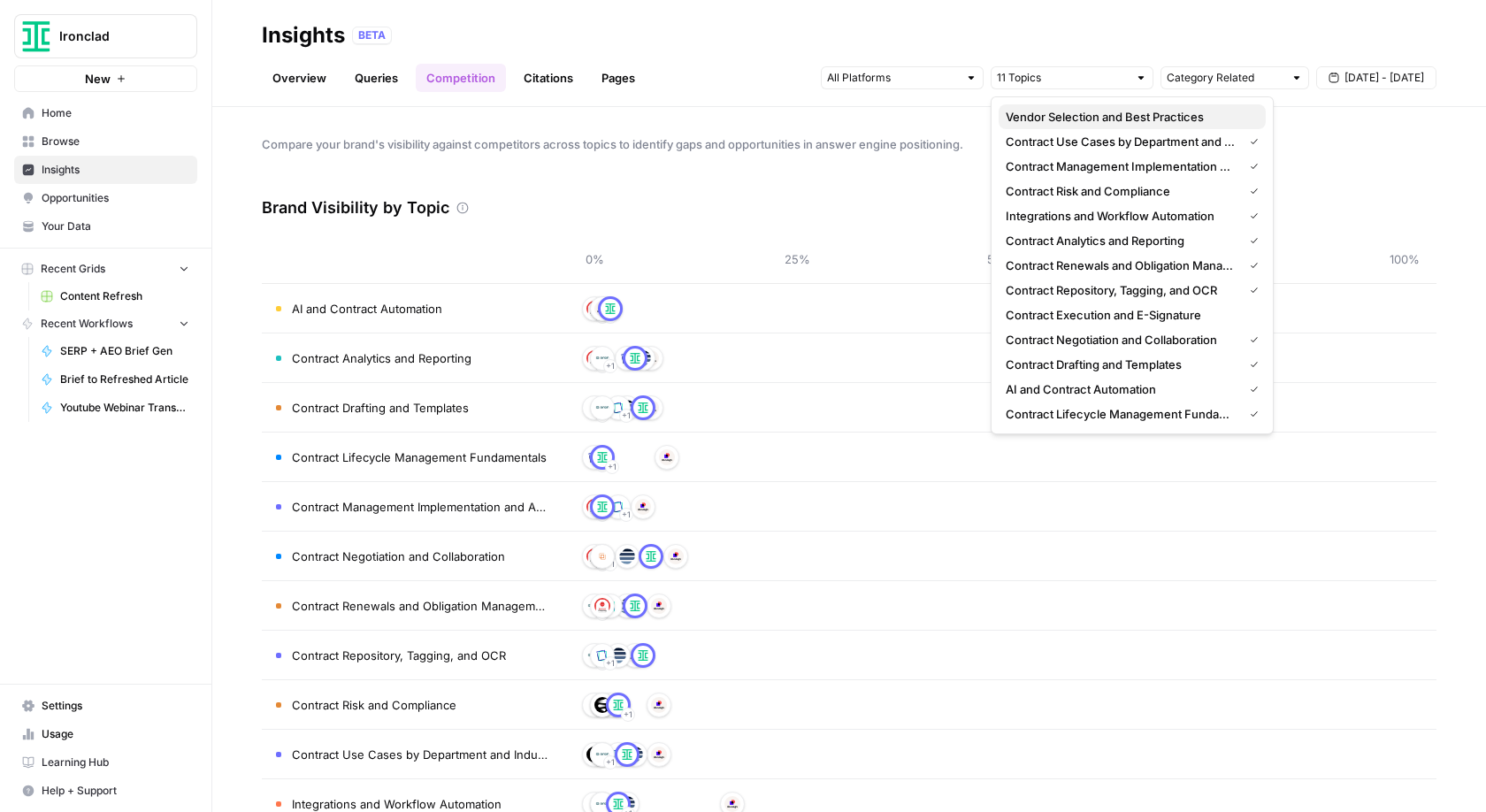
click at [1071, 121] on span "Vendor Selection and Best Practices" at bounding box center [1128, 117] width 246 height 17
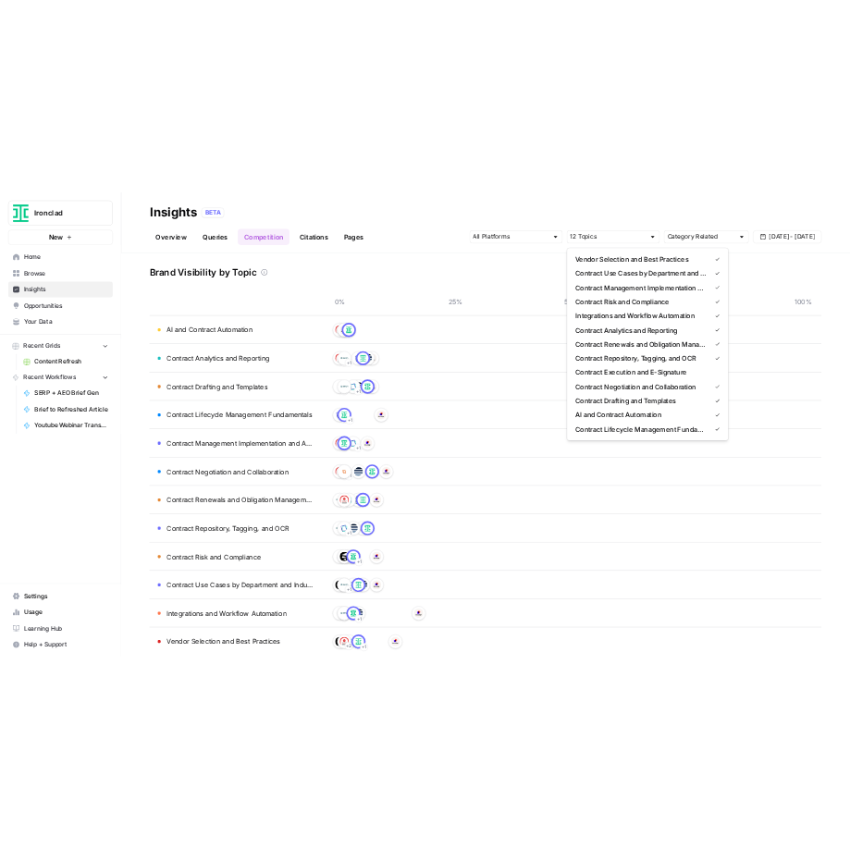
scroll to position [76, 0]
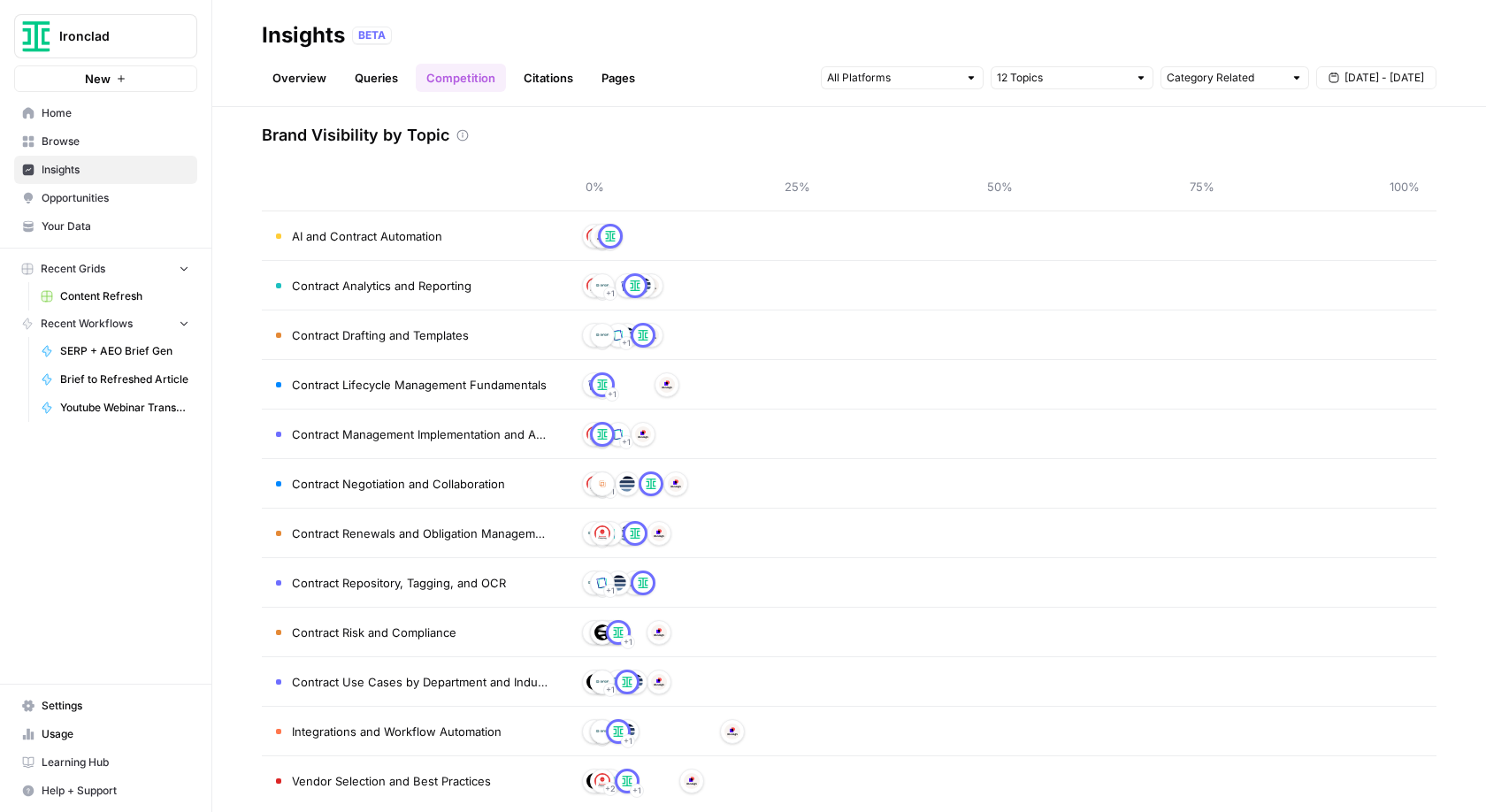
click at [361, 78] on link "Queries" at bounding box center [376, 78] width 64 height 29
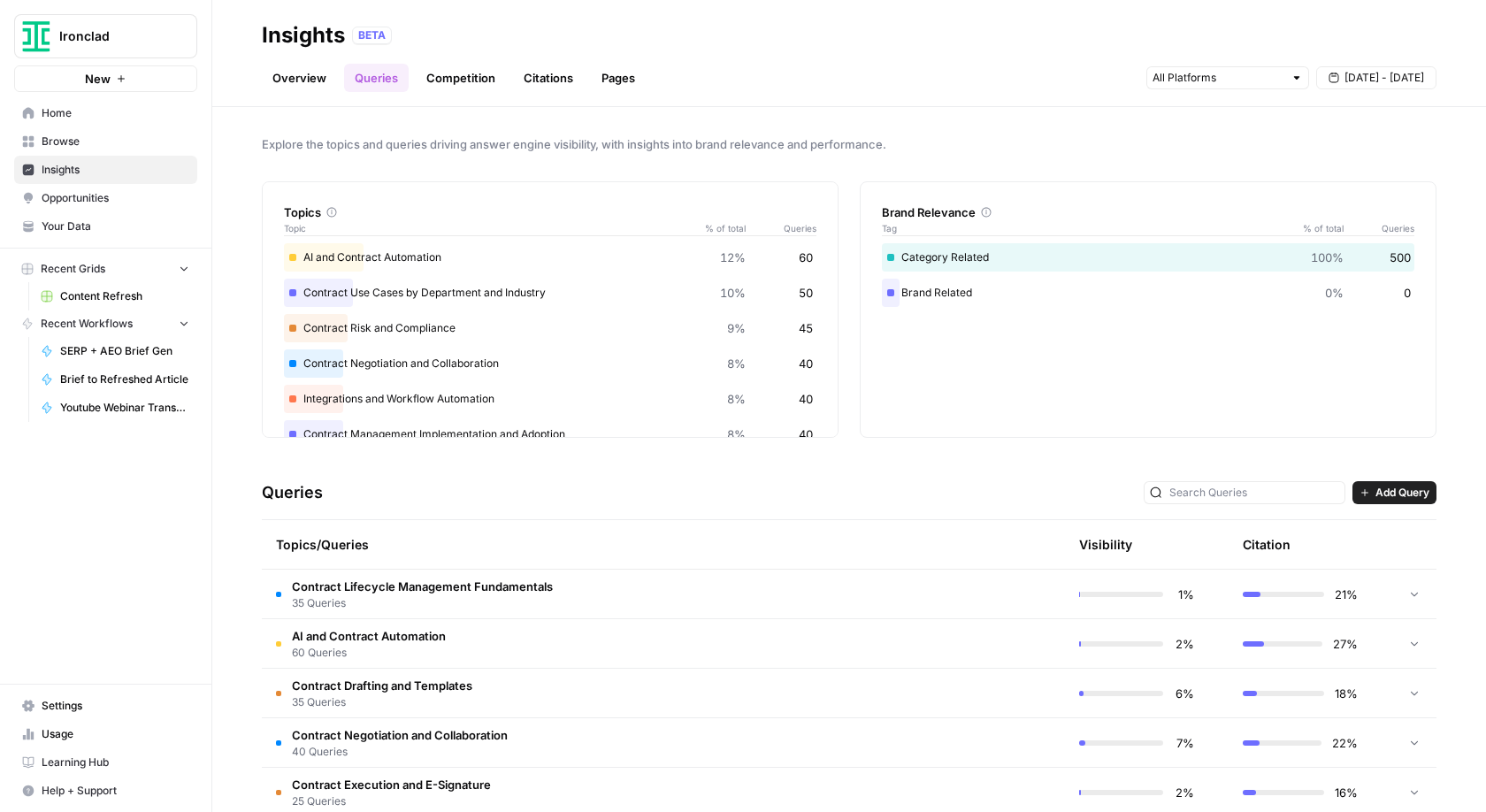
click at [445, 81] on link "Competition" at bounding box center [460, 78] width 90 height 29
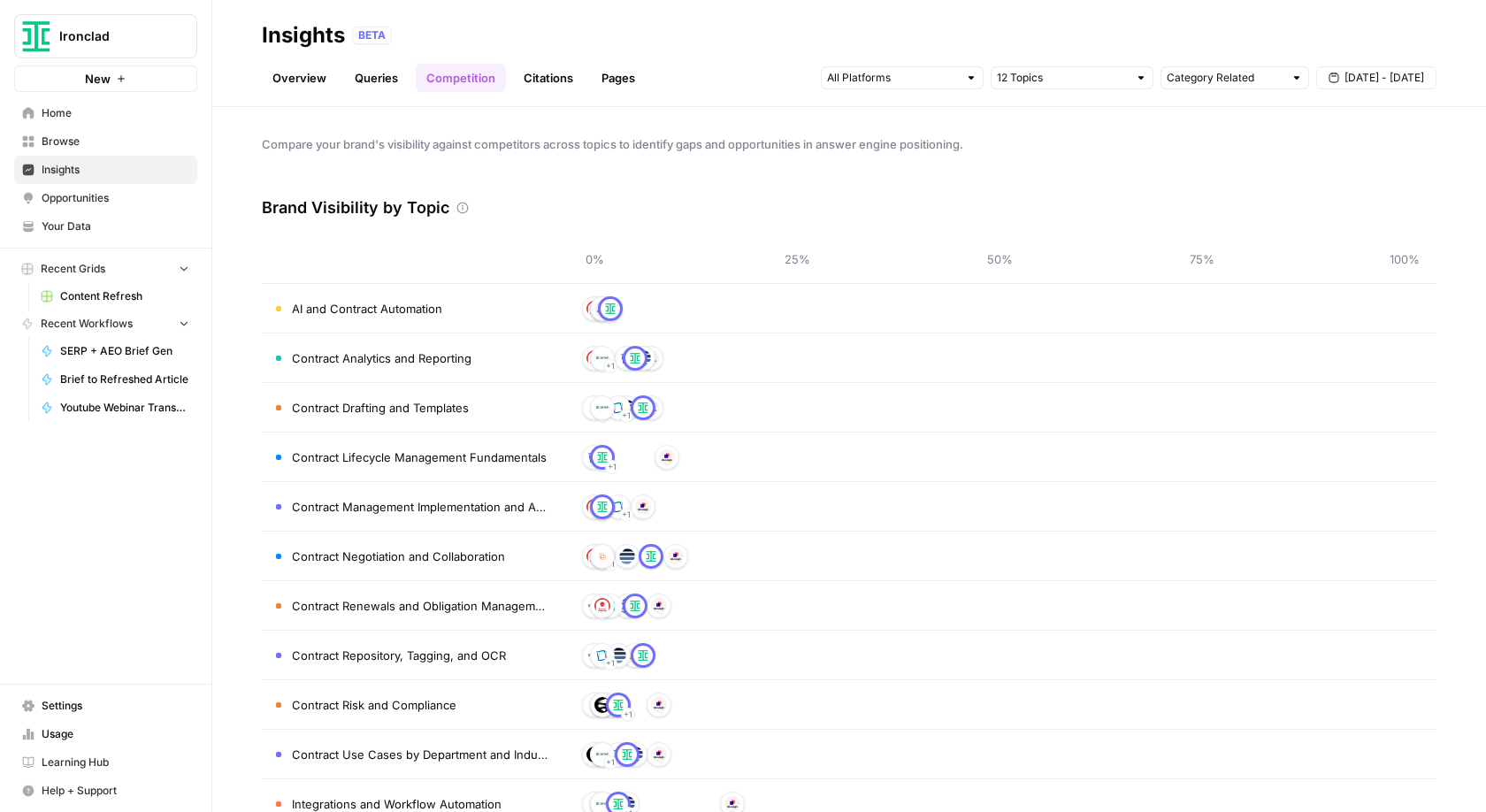
click at [322, 78] on link "Overview" at bounding box center [299, 78] width 76 height 29
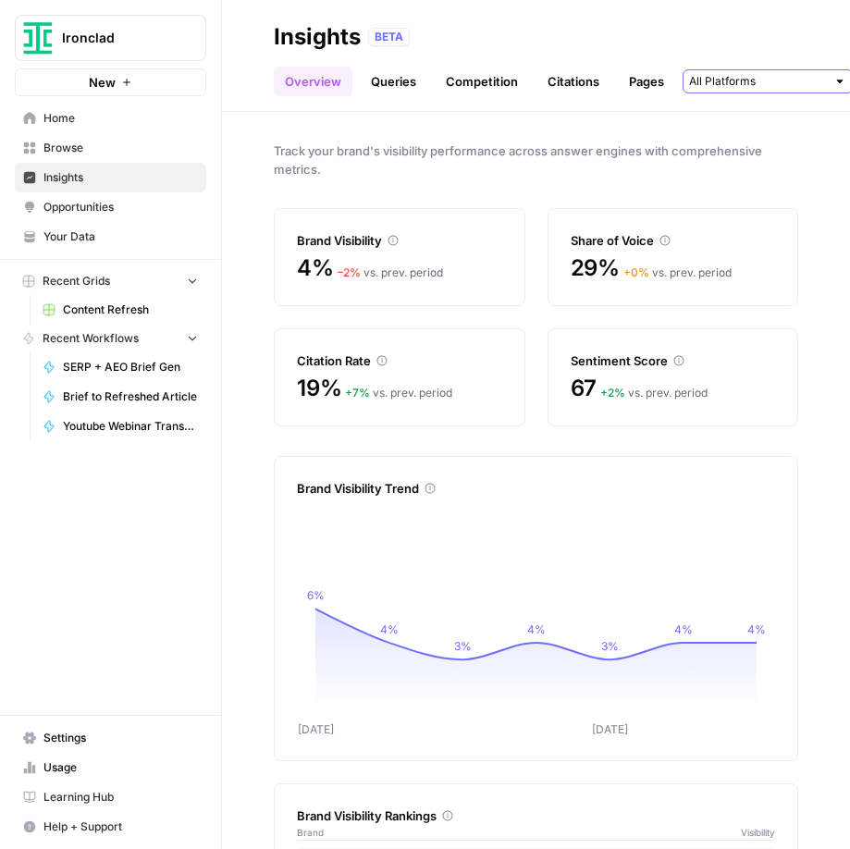
click at [812, 82] on input "text" at bounding box center [757, 81] width 137 height 18
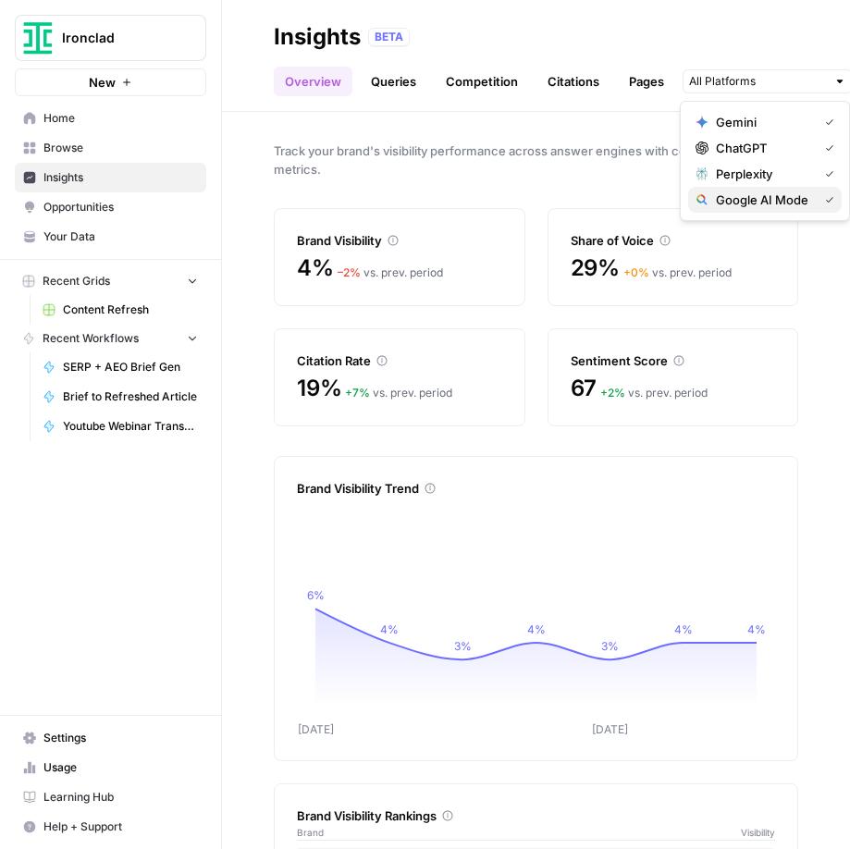
click at [826, 205] on div "Google AI Mode" at bounding box center [764, 199] width 139 height 18
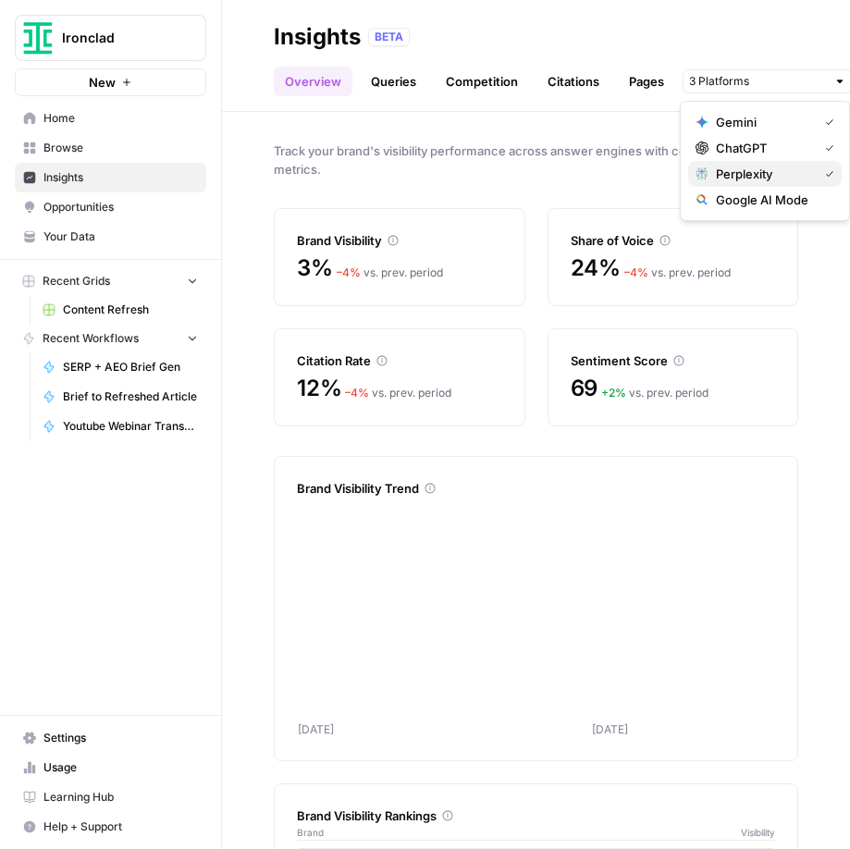
click at [826, 176] on icon "button" at bounding box center [829, 173] width 9 height 9
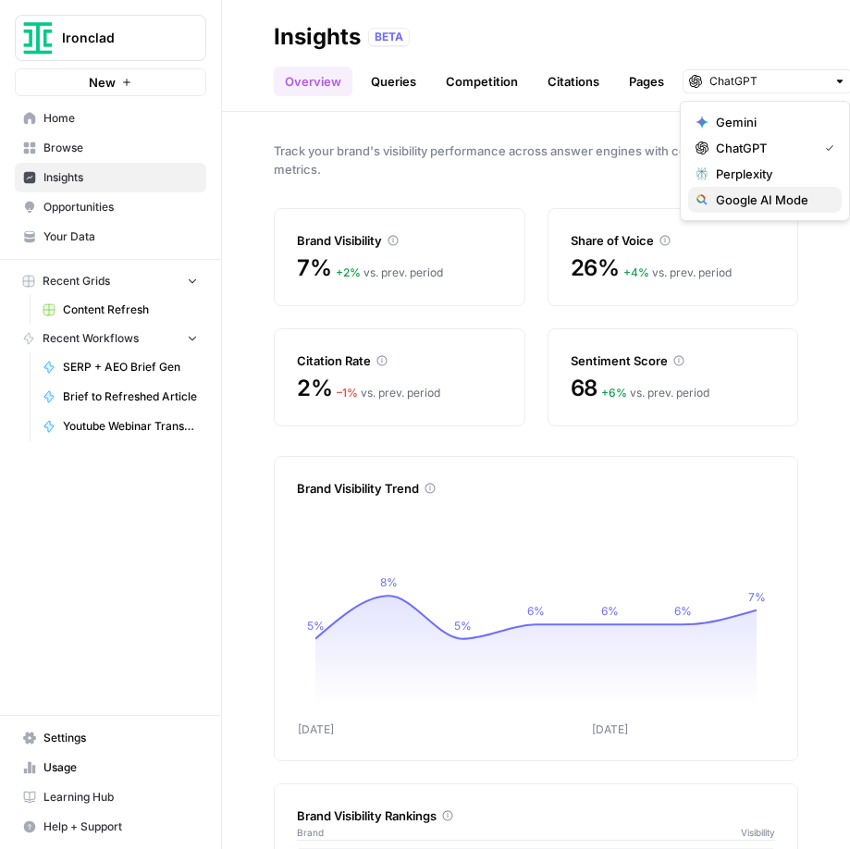
click at [826, 192] on div "Google AI Mode" at bounding box center [764, 199] width 139 height 18
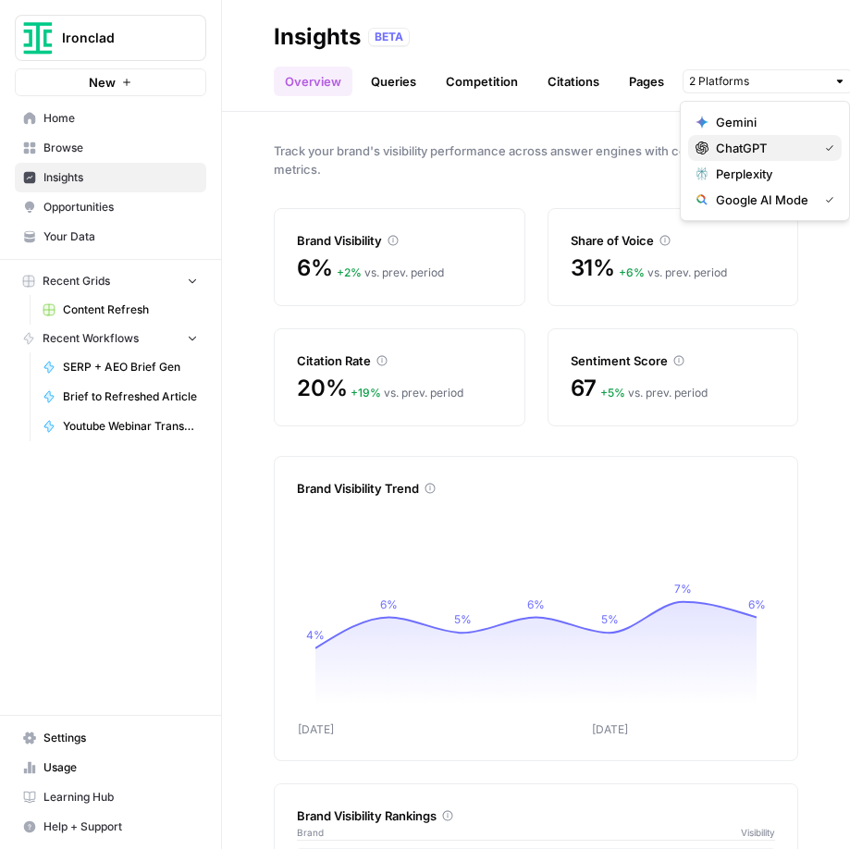
click at [809, 145] on span "ChatGPT" at bounding box center [762, 148] width 94 height 18
click at [802, 147] on span "ChatGPT" at bounding box center [770, 148] width 111 height 18
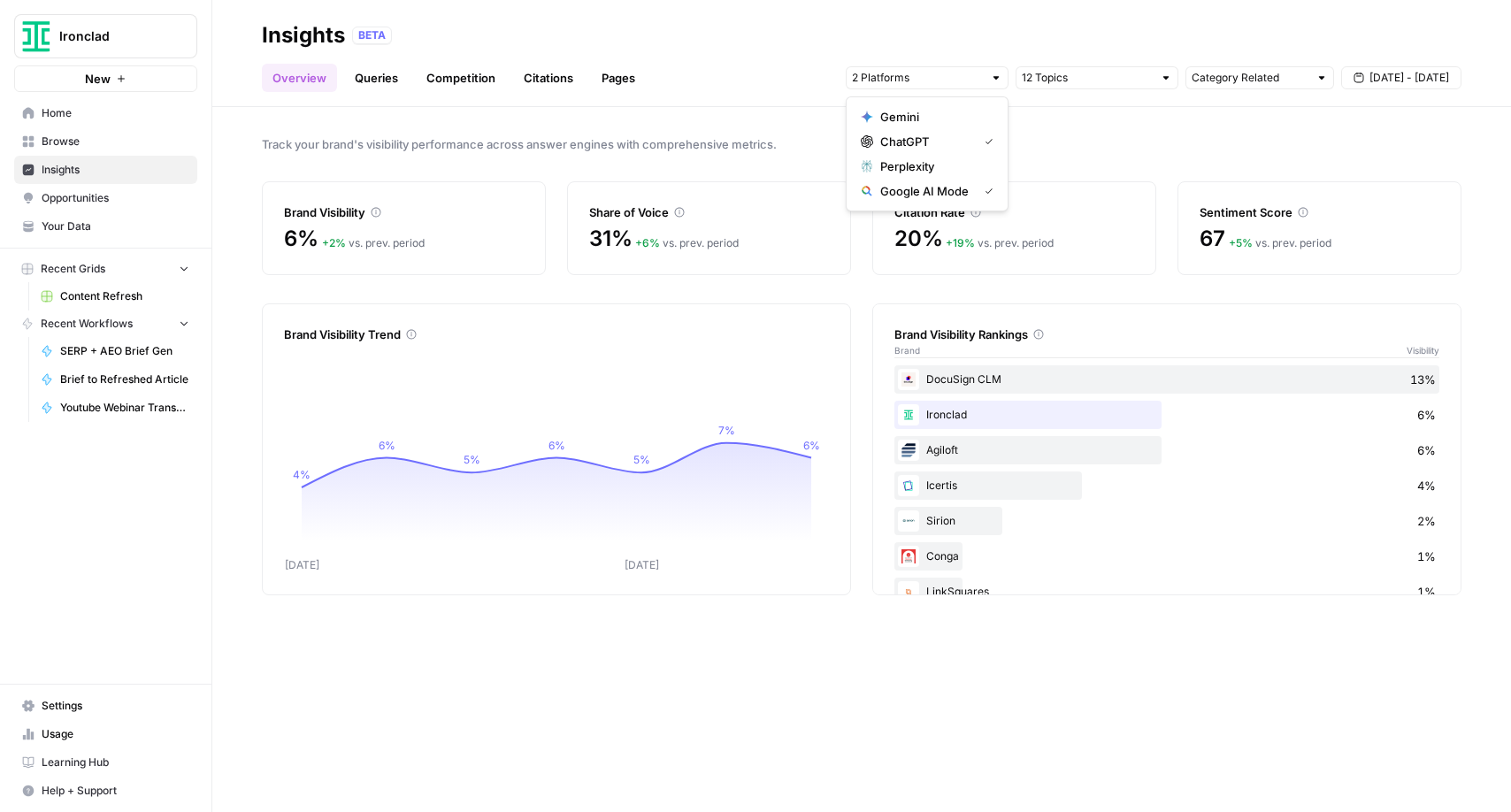
click at [552, 78] on link "Citations" at bounding box center [548, 78] width 71 height 29
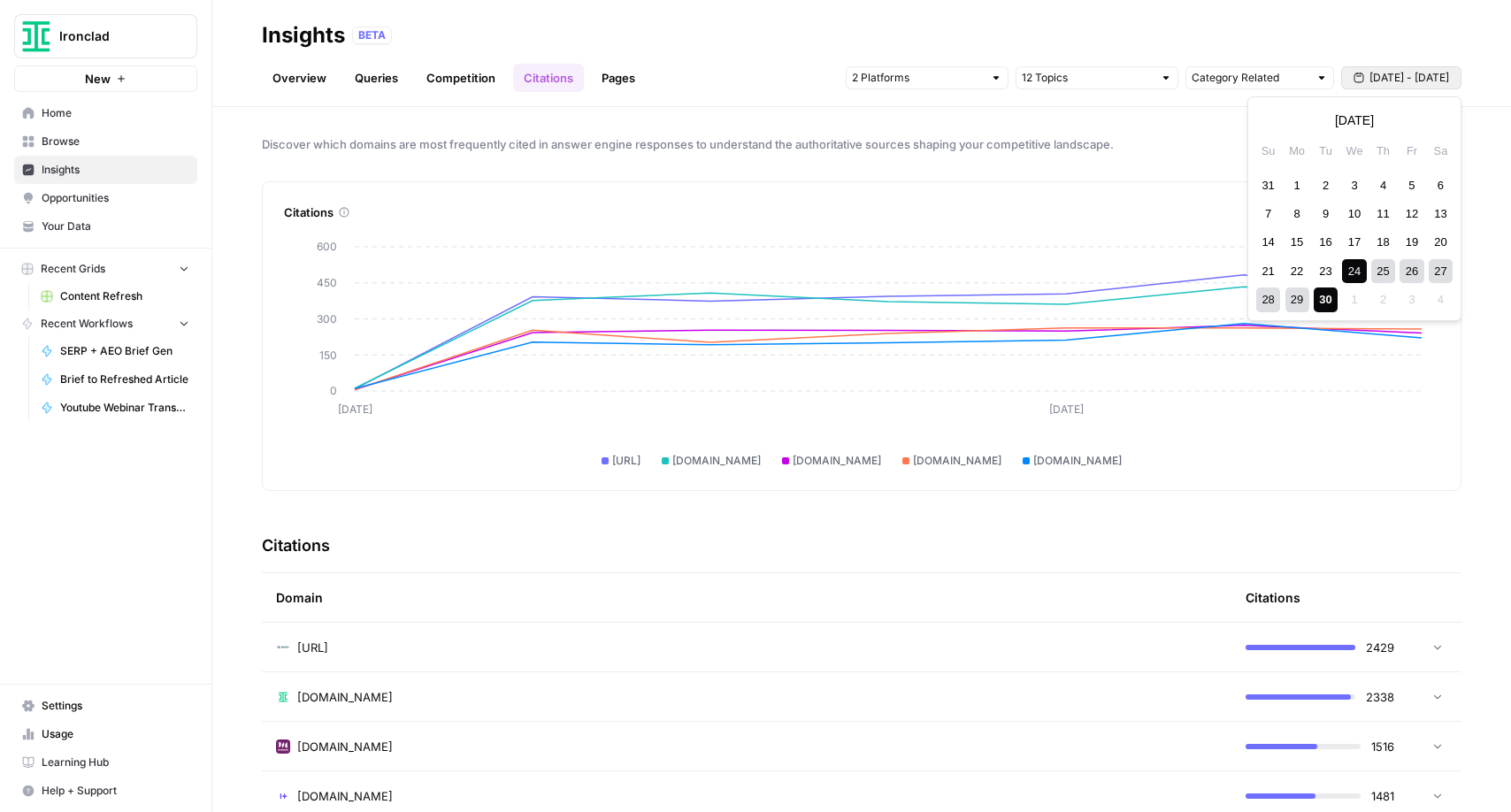
click at [1390, 75] on span "[DATE] - [DATE]" at bounding box center [1409, 77] width 79 height 16
click at [1293, 189] on div "1" at bounding box center [1297, 185] width 24 height 24
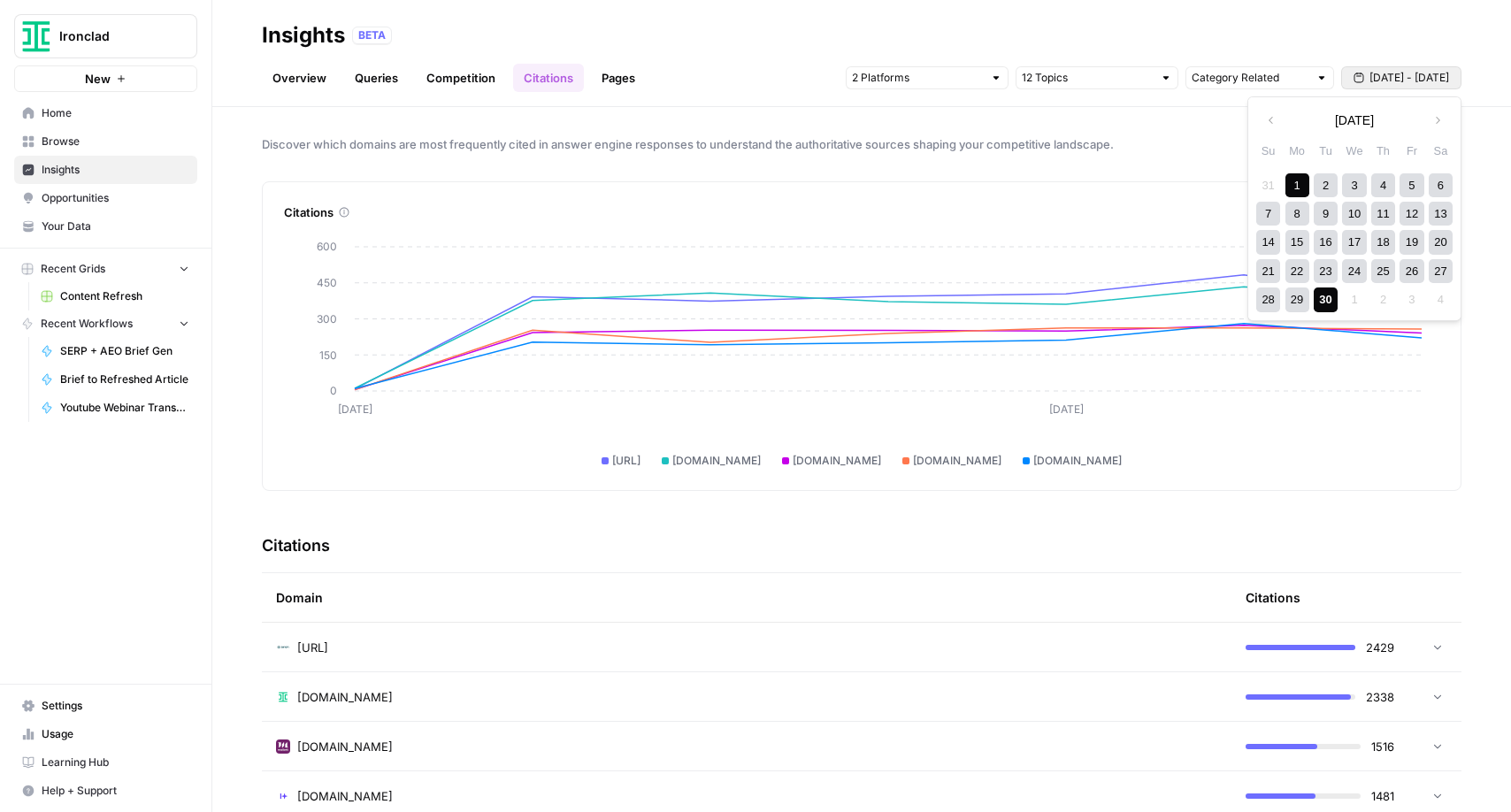
click at [1321, 298] on div "30" at bounding box center [1325, 298] width 24 height 24
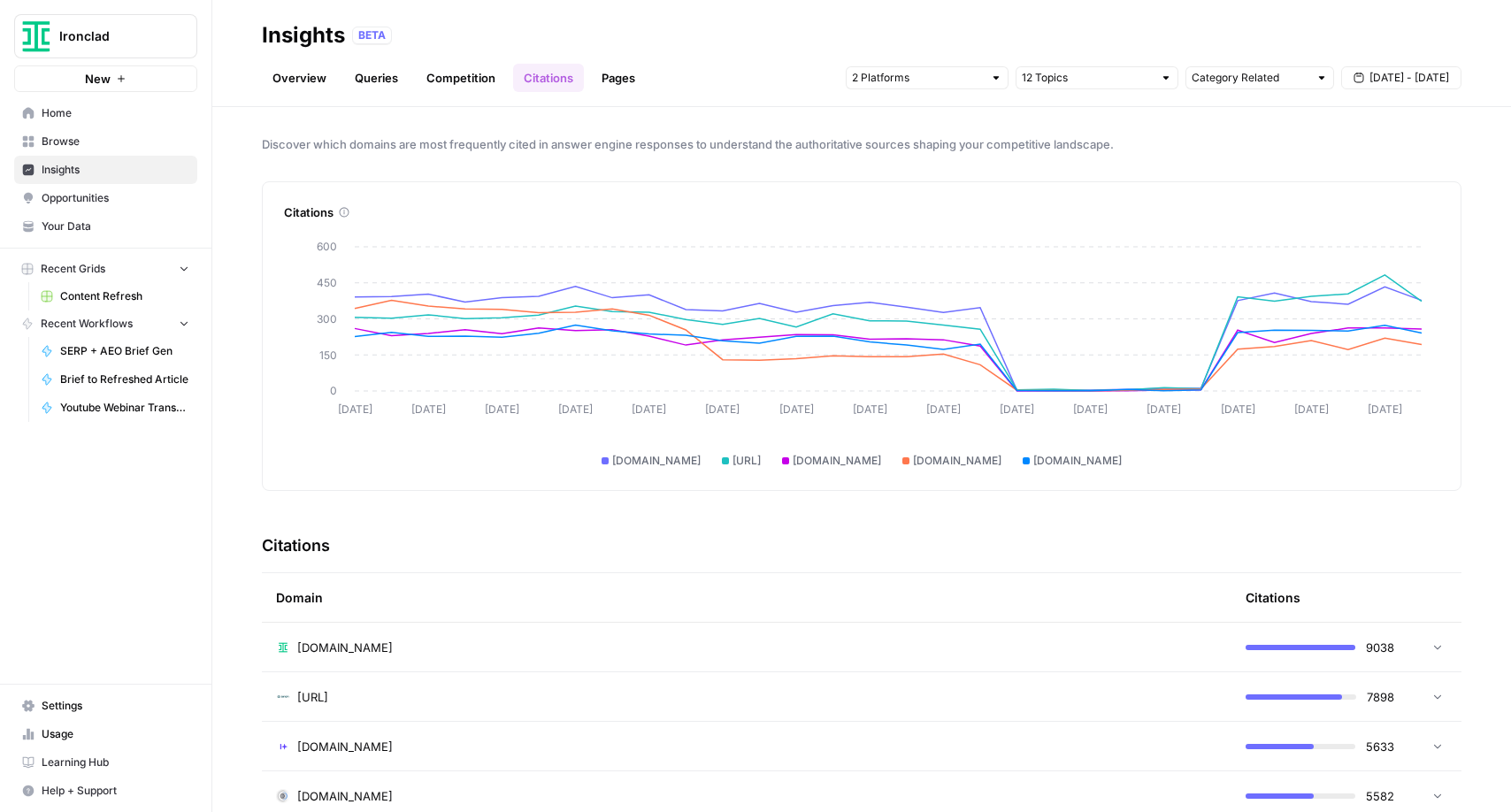
click at [997, 78] on div at bounding box center [995, 77] width 12 height 12
click at [992, 115] on div "Gemini" at bounding box center [926, 117] width 133 height 17
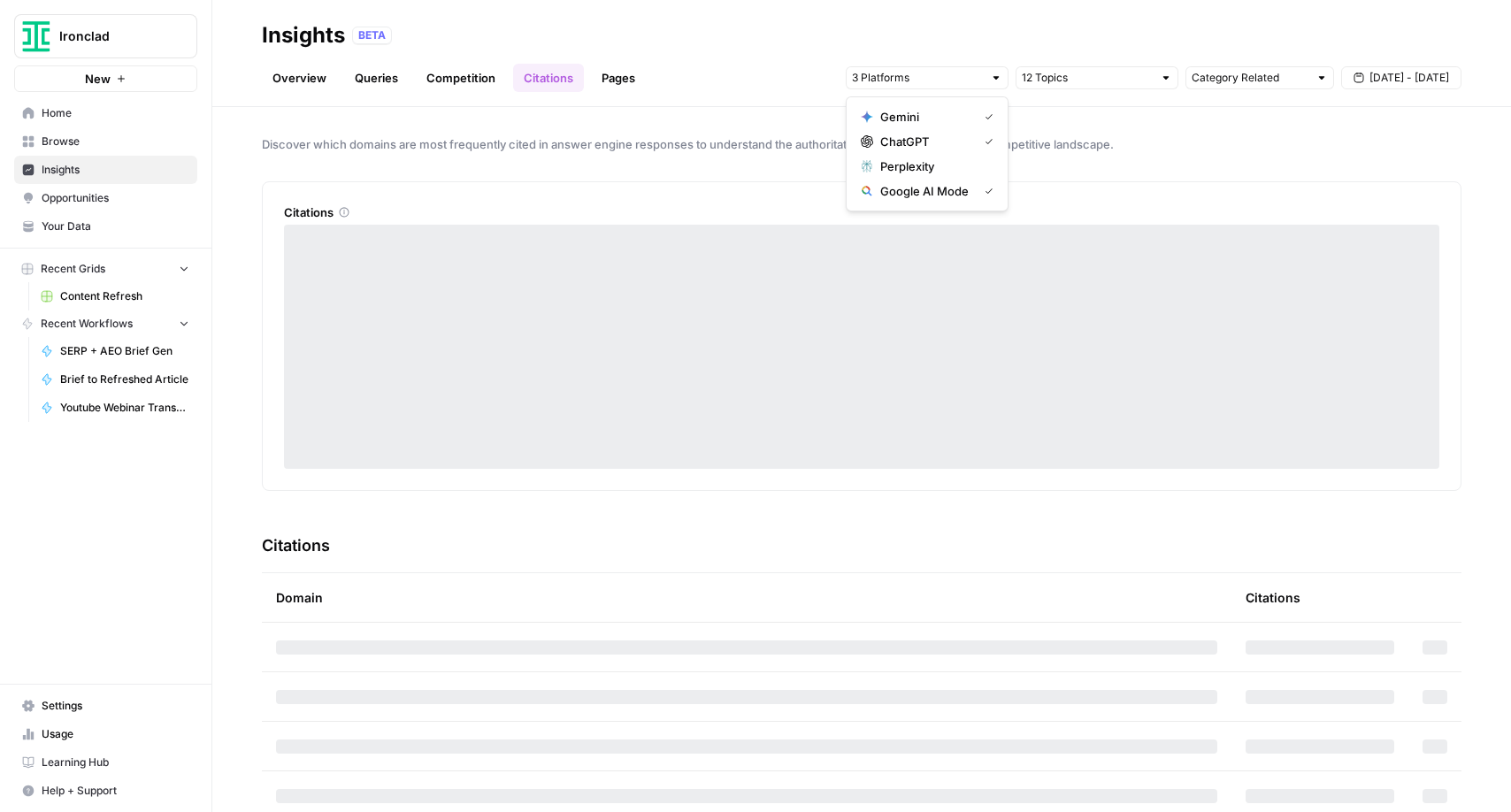
click at [989, 165] on div "Perplexity" at bounding box center [926, 166] width 133 height 17
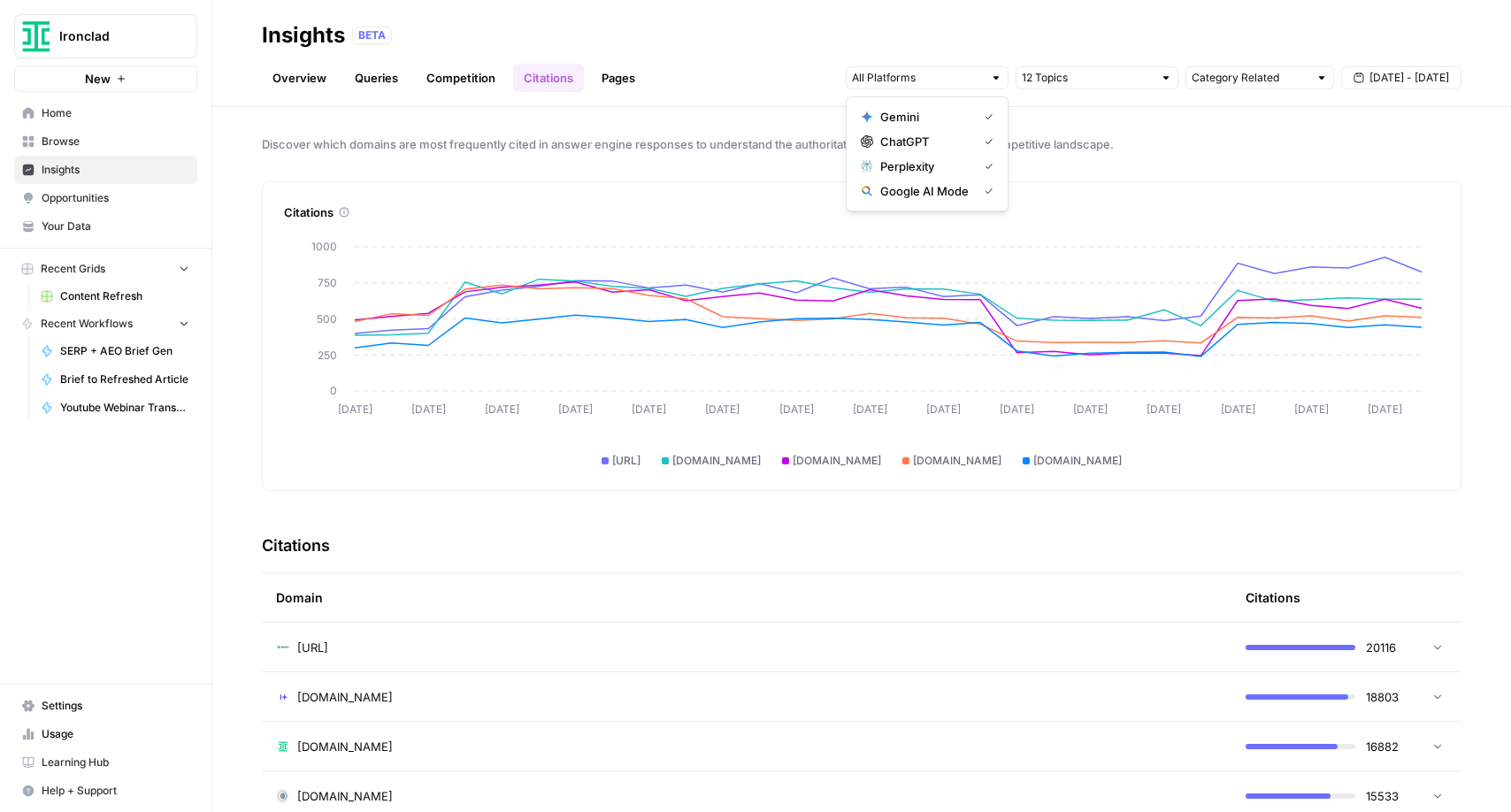
click at [1389, 81] on span "[DATE] - [DATE]" at bounding box center [1409, 77] width 79 height 16
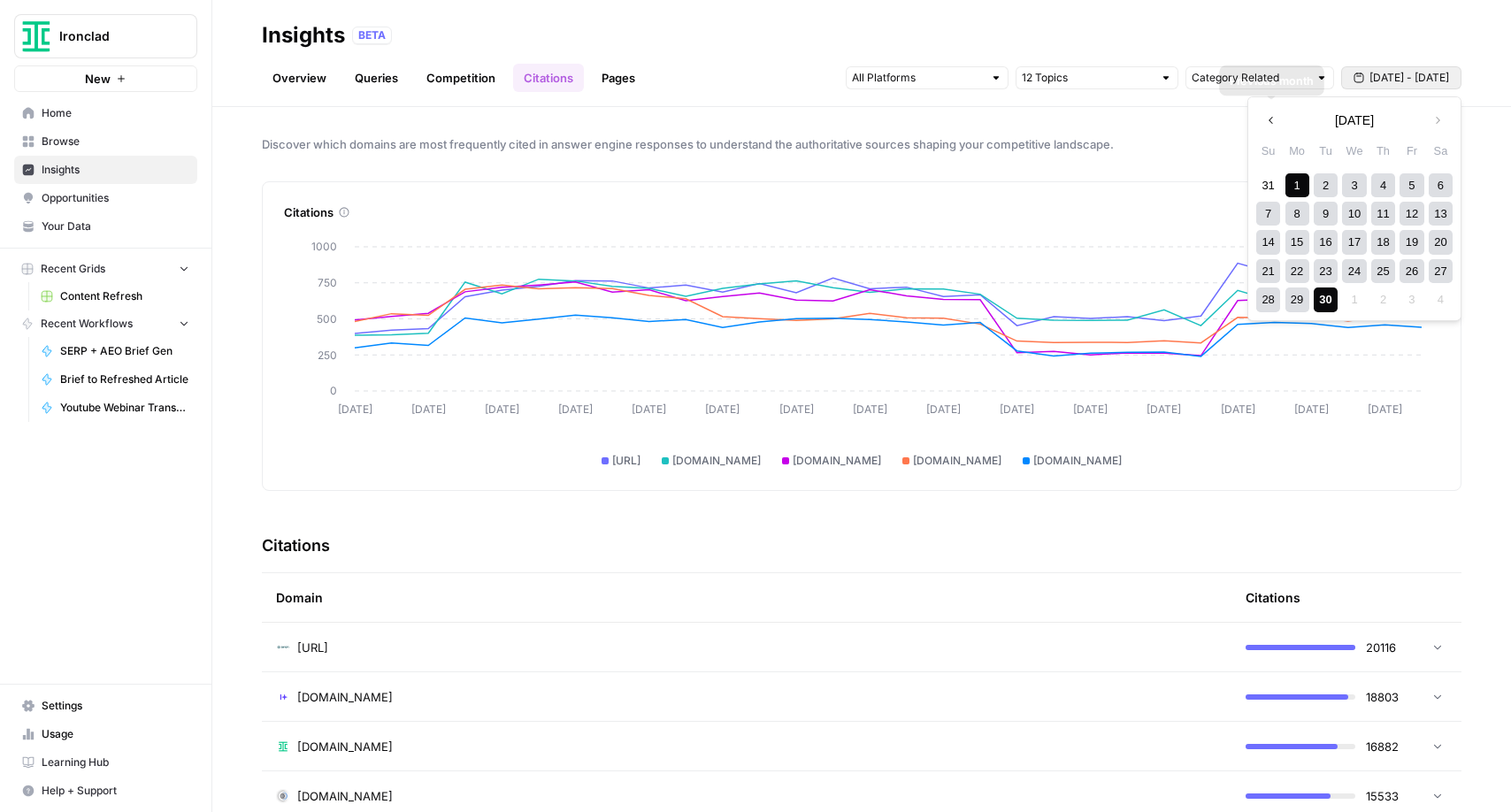
click at [1269, 112] on button "Previous month" at bounding box center [1271, 120] width 32 height 32
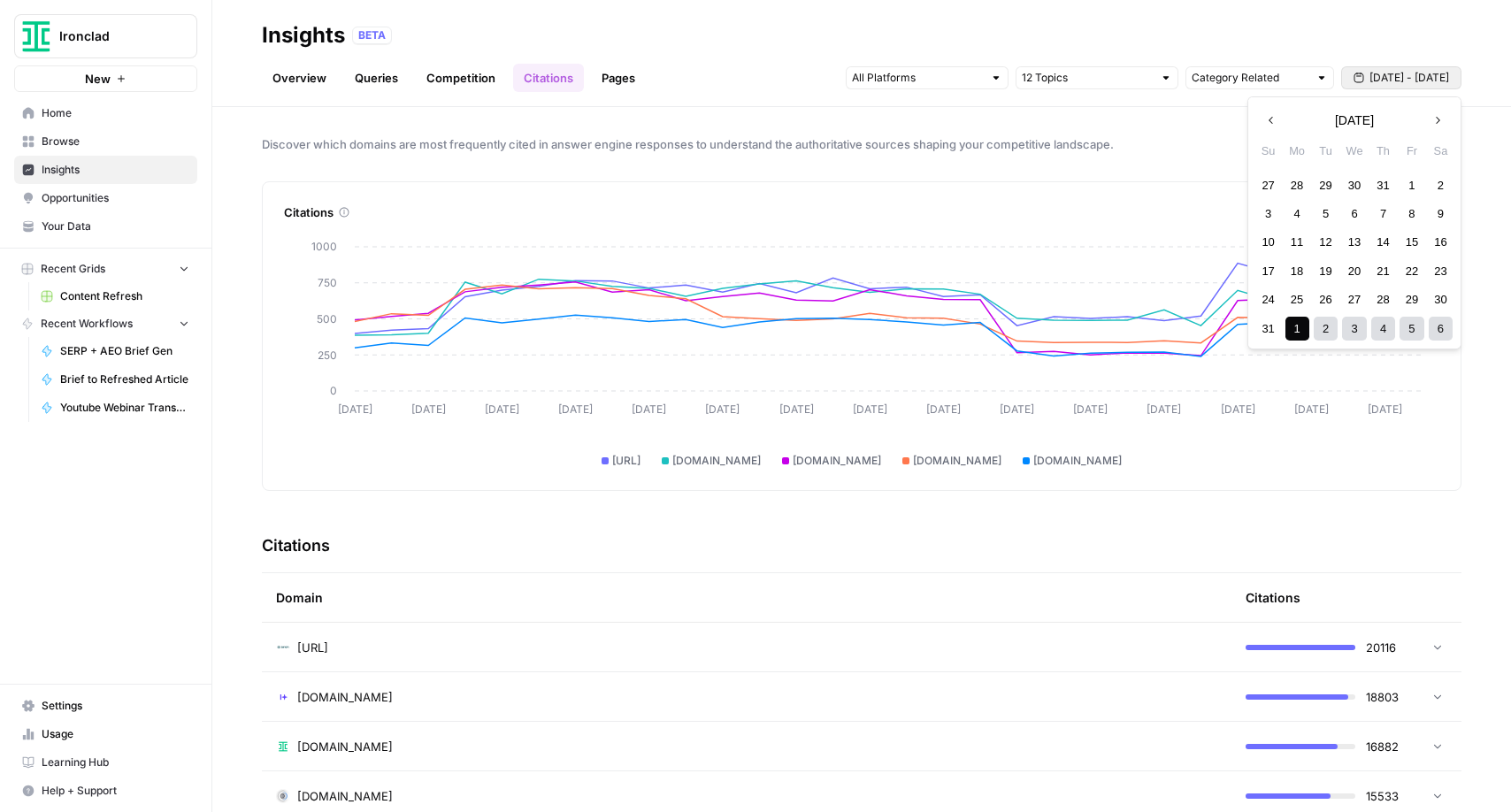
click at [1296, 327] on div "1" at bounding box center [1297, 328] width 24 height 24
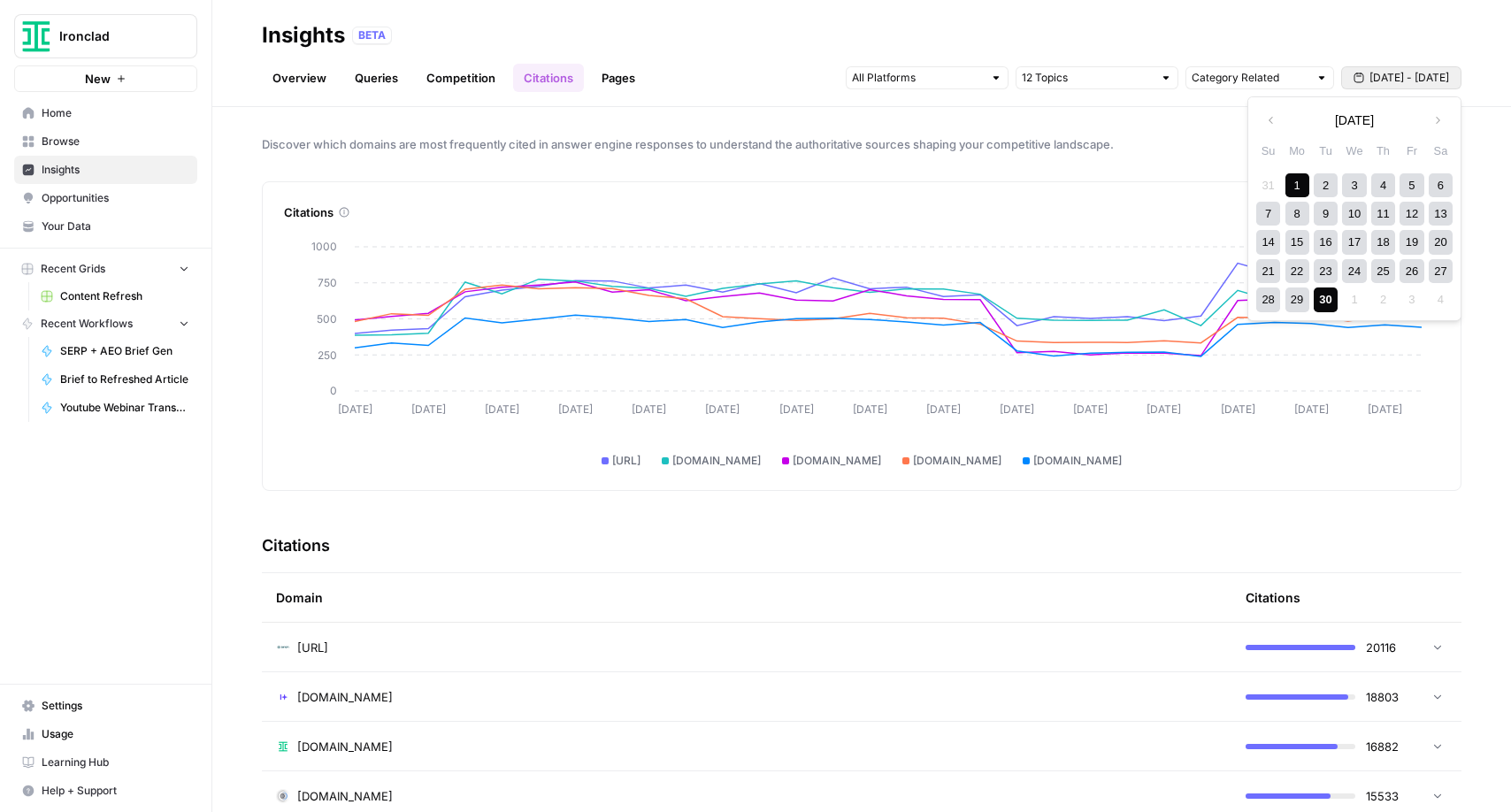
click at [1331, 298] on div "30" at bounding box center [1325, 298] width 24 height 24
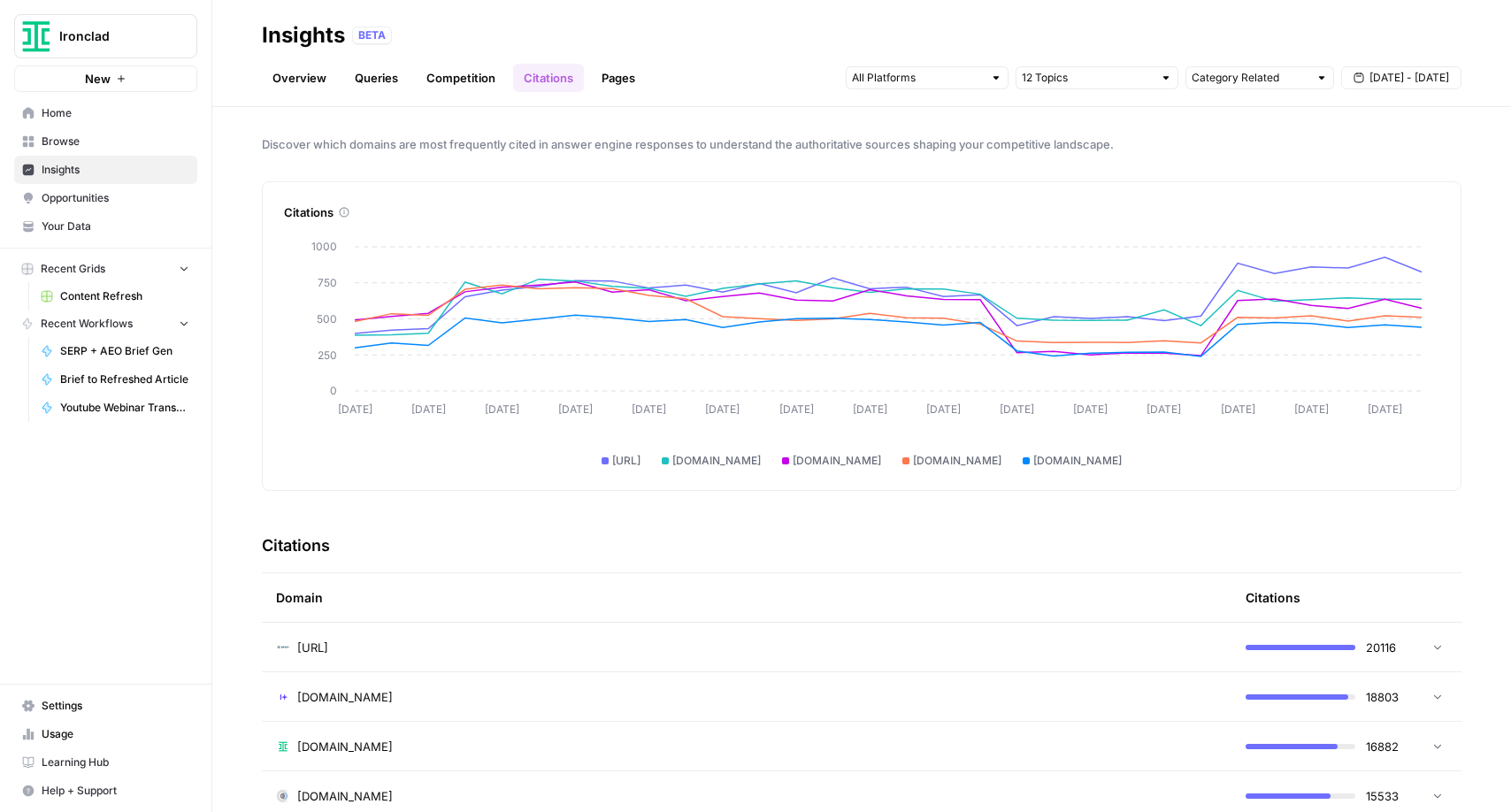
click at [995, 82] on div at bounding box center [995, 77] width 12 height 12
click at [989, 113] on icon "button" at bounding box center [989, 116] width 9 height 9
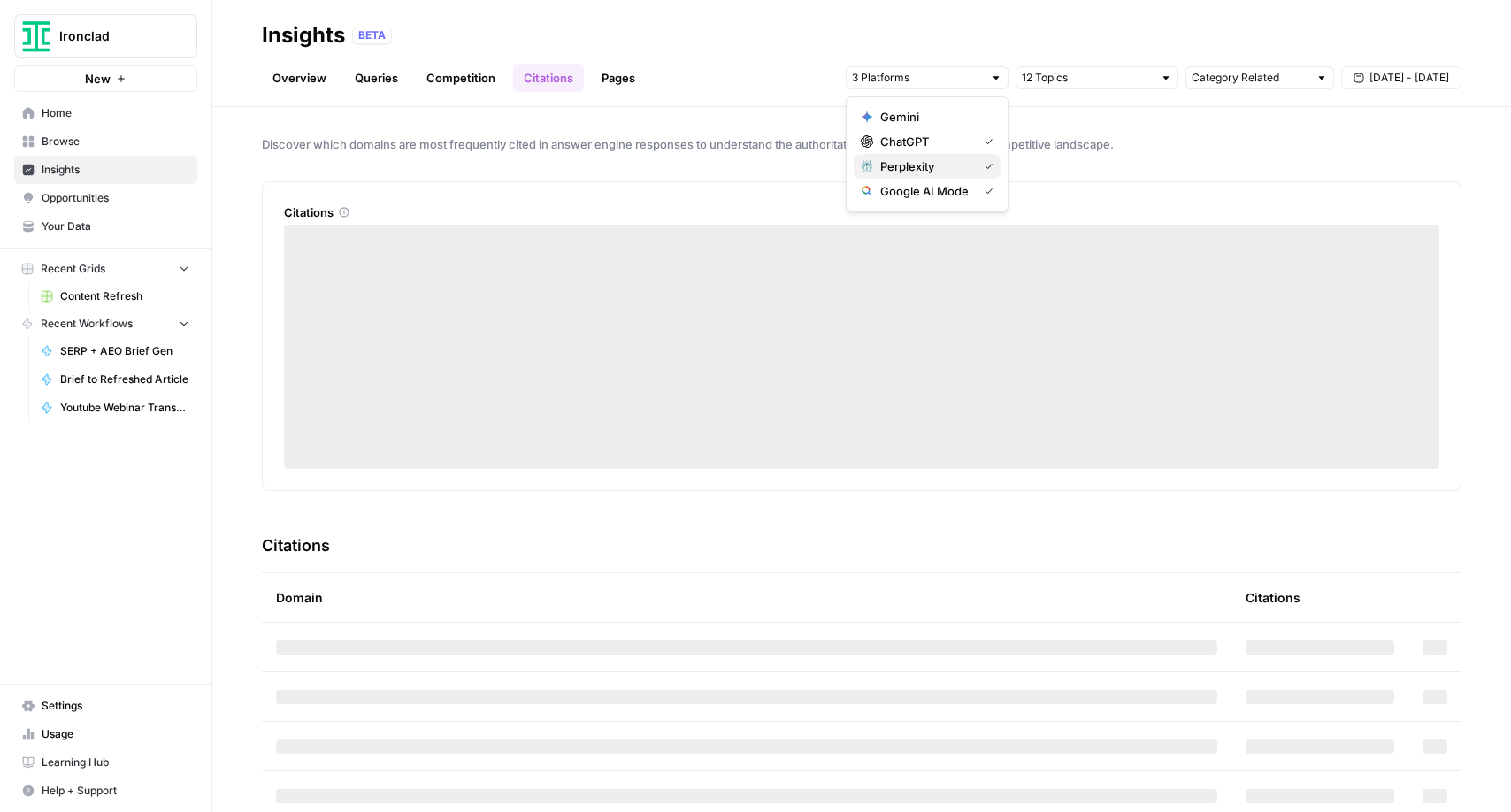
click at [988, 169] on icon "button" at bounding box center [989, 165] width 9 height 9
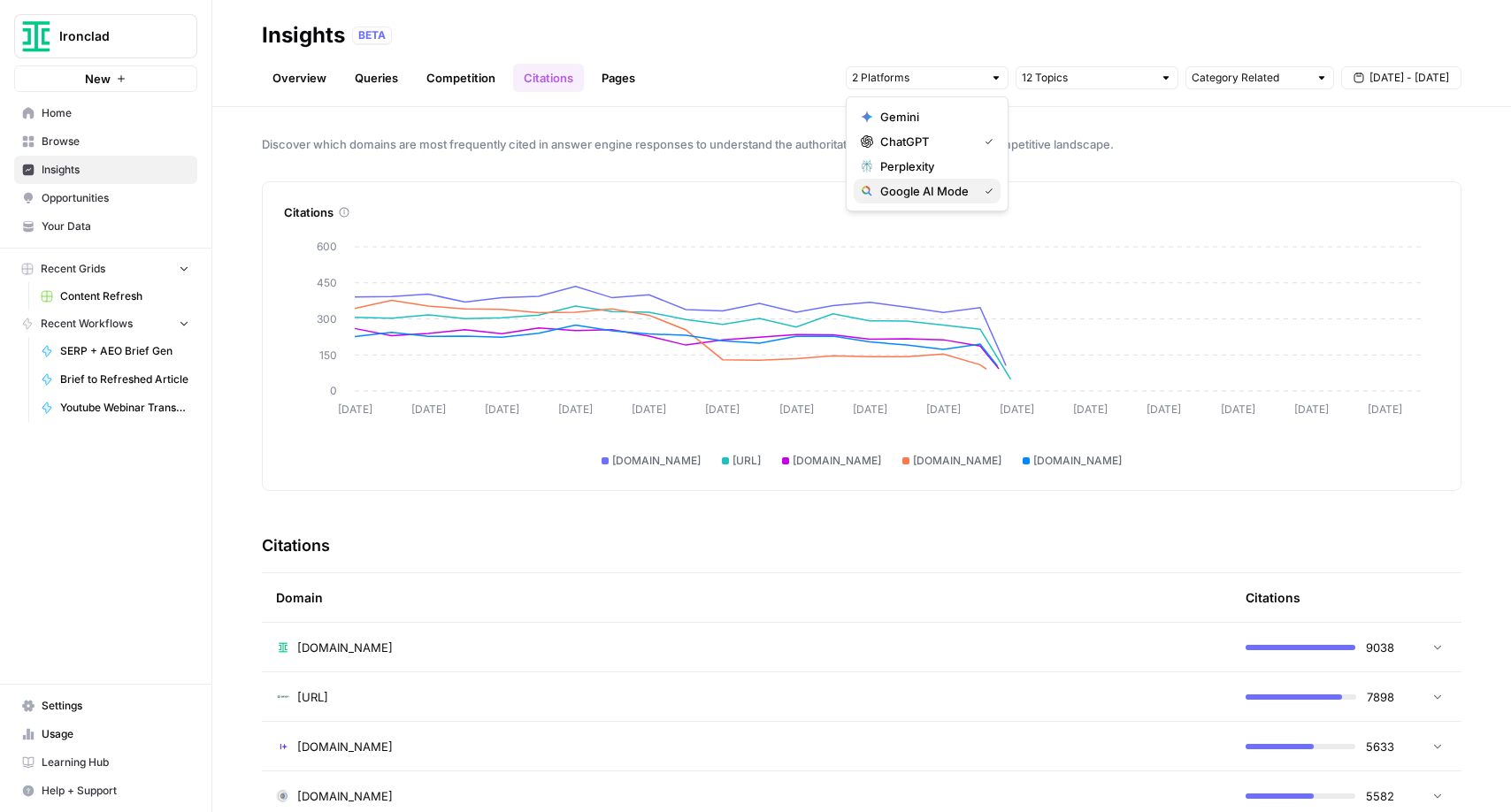
click at [994, 190] on button "Google AI Mode" at bounding box center [926, 191] width 146 height 25
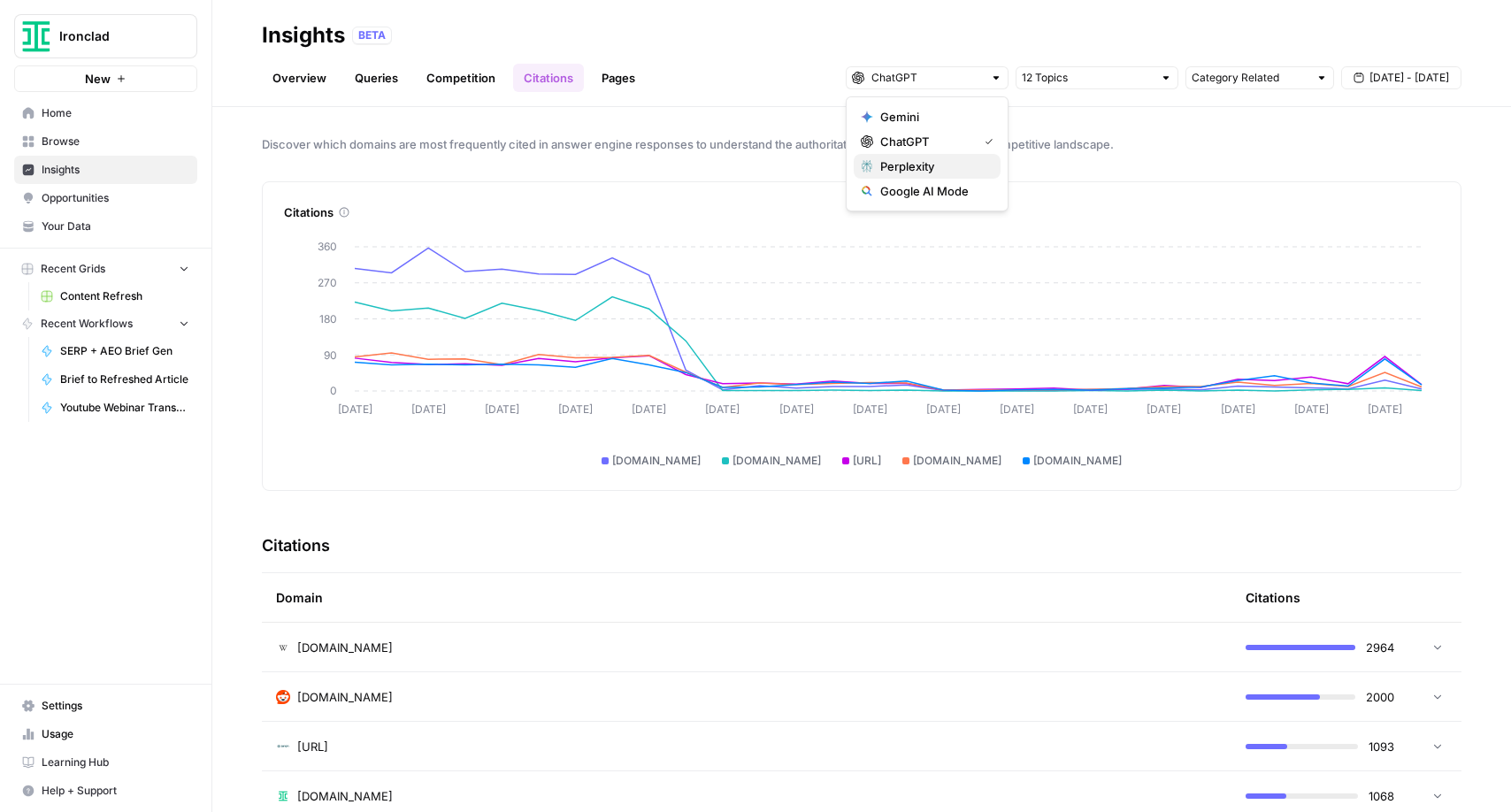
click at [974, 164] on span "Perplexity" at bounding box center [933, 166] width 106 height 17
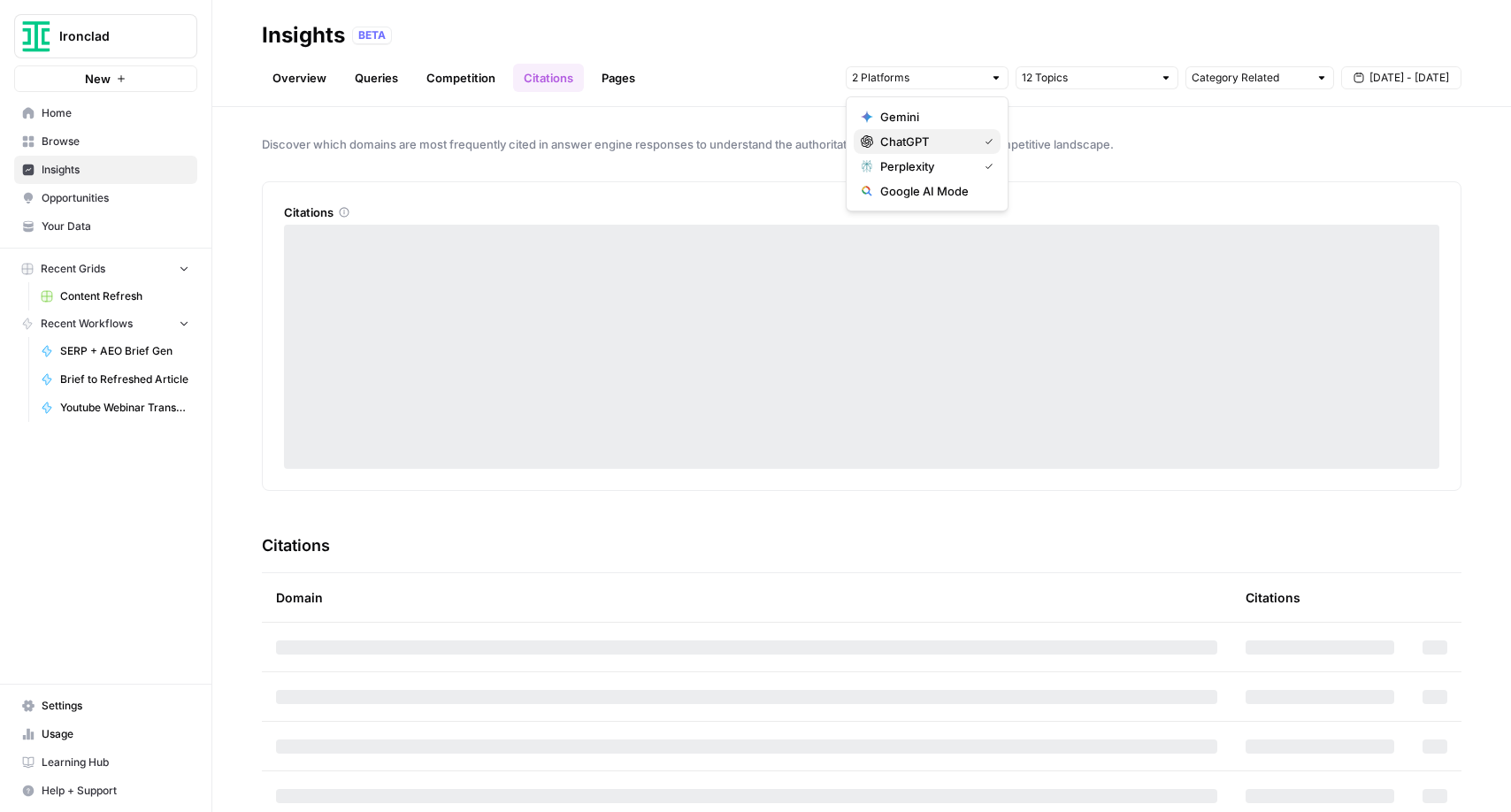
click at [975, 144] on div "ChatGPT" at bounding box center [926, 142] width 133 height 17
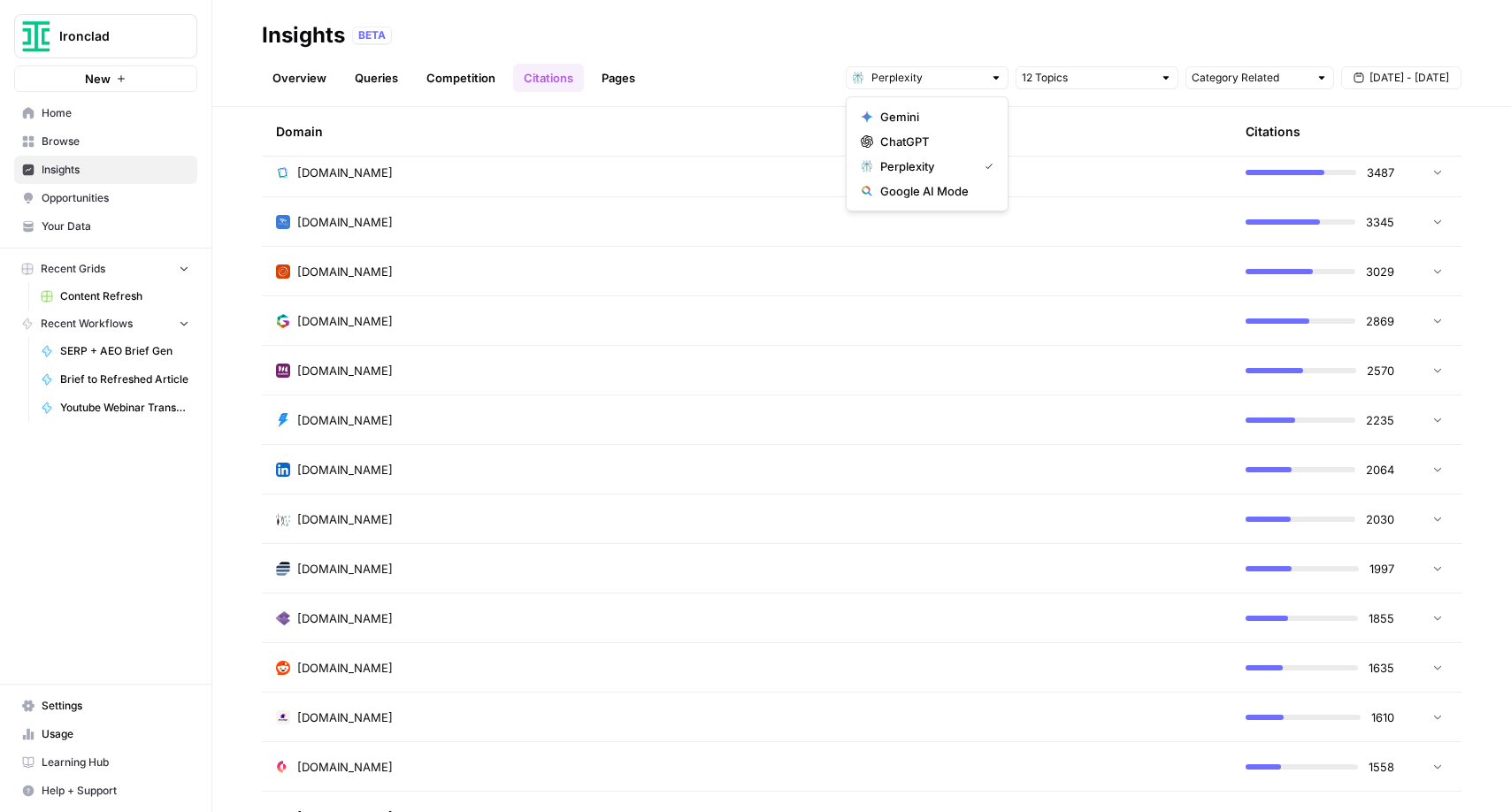
scroll to position [673, 0]
click at [322, 668] on span "[DOMAIN_NAME]" at bounding box center [345, 667] width 96 height 17
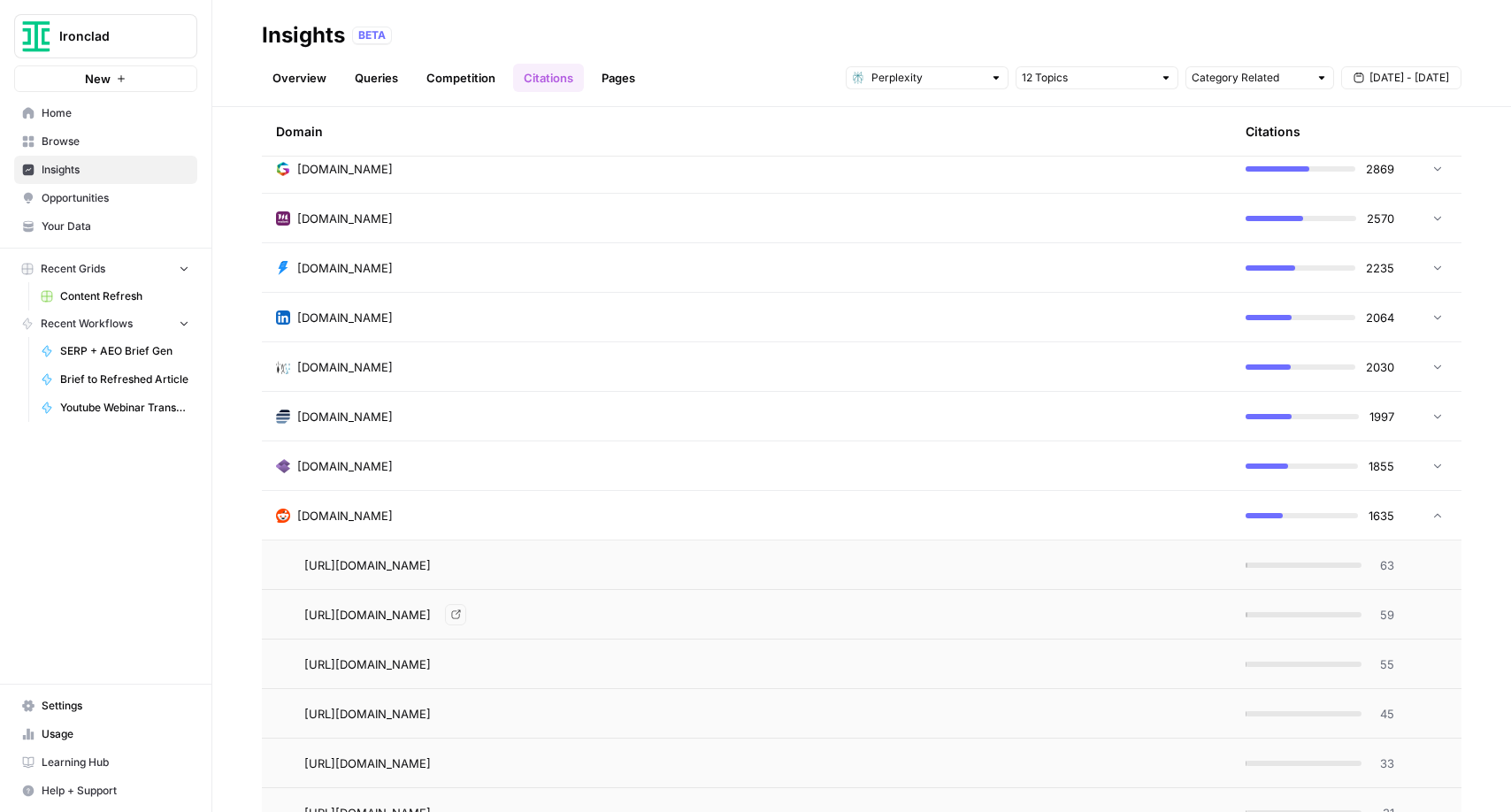
scroll to position [826, 0]
click at [1387, 566] on span "63" at bounding box center [1383, 563] width 22 height 17
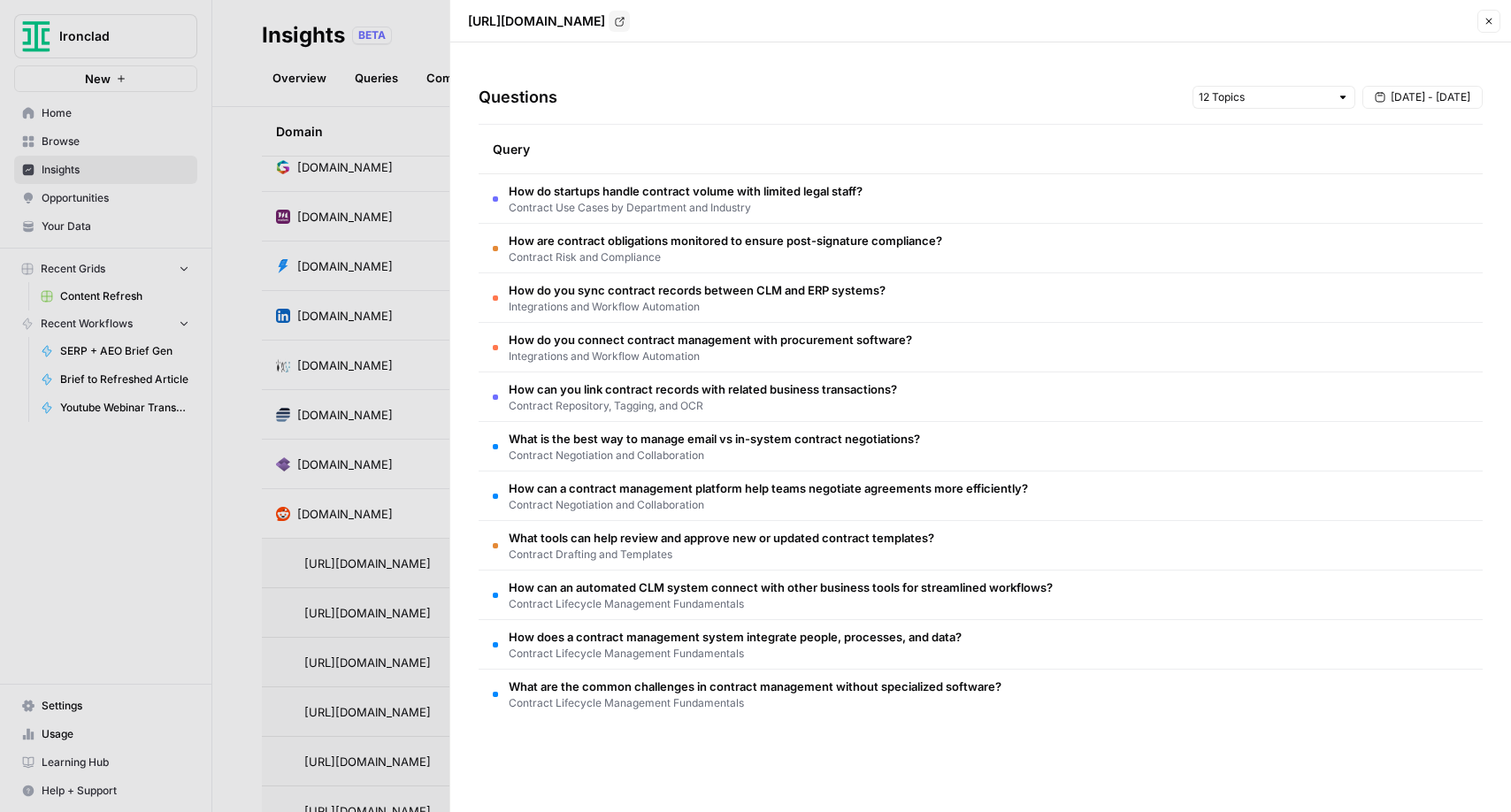
click at [1142, 510] on td "How can a contract management platform help teams negotiate agreements more eff…" at bounding box center [980, 495] width 1004 height 49
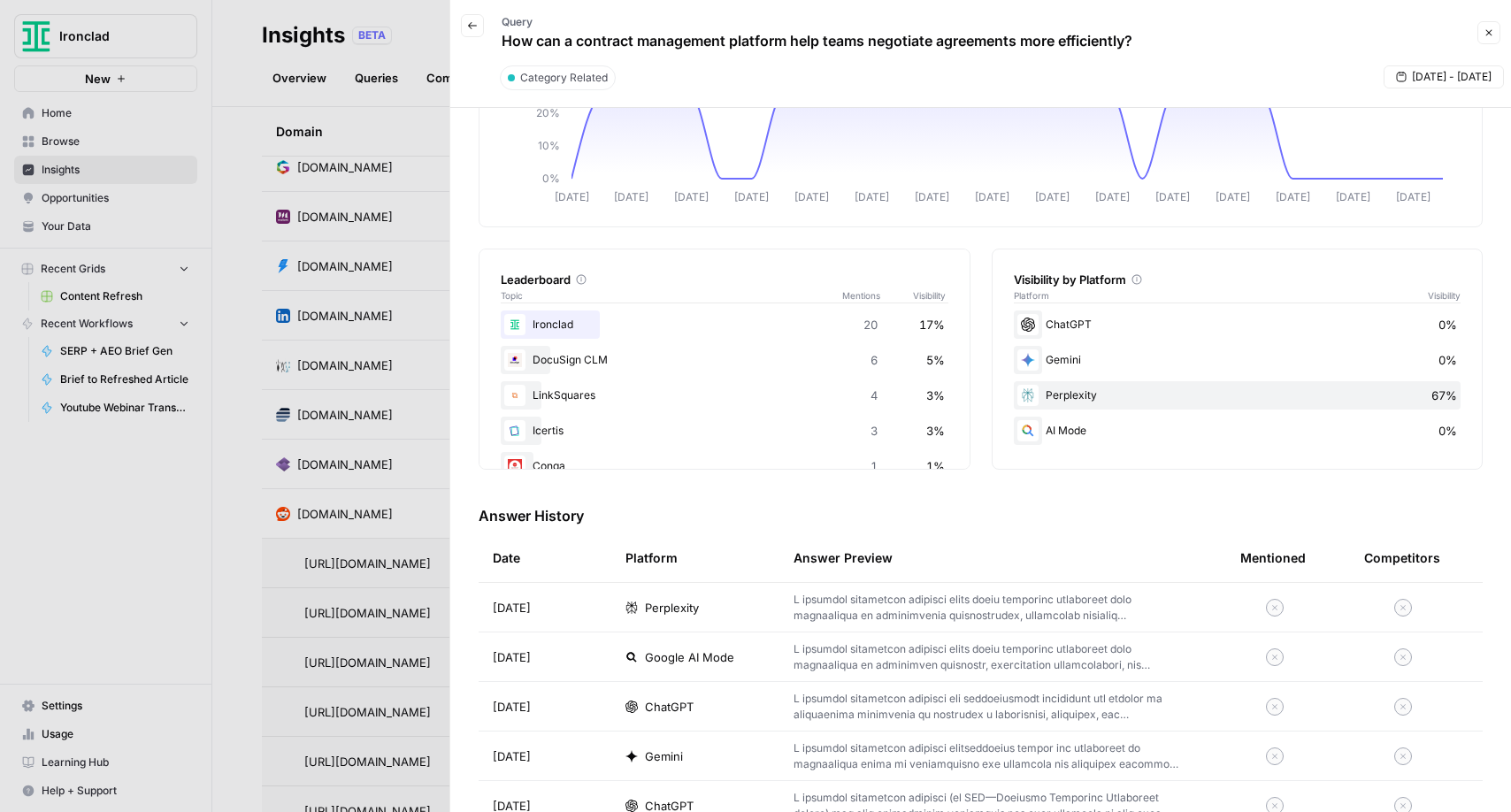
scroll to position [0, 0]
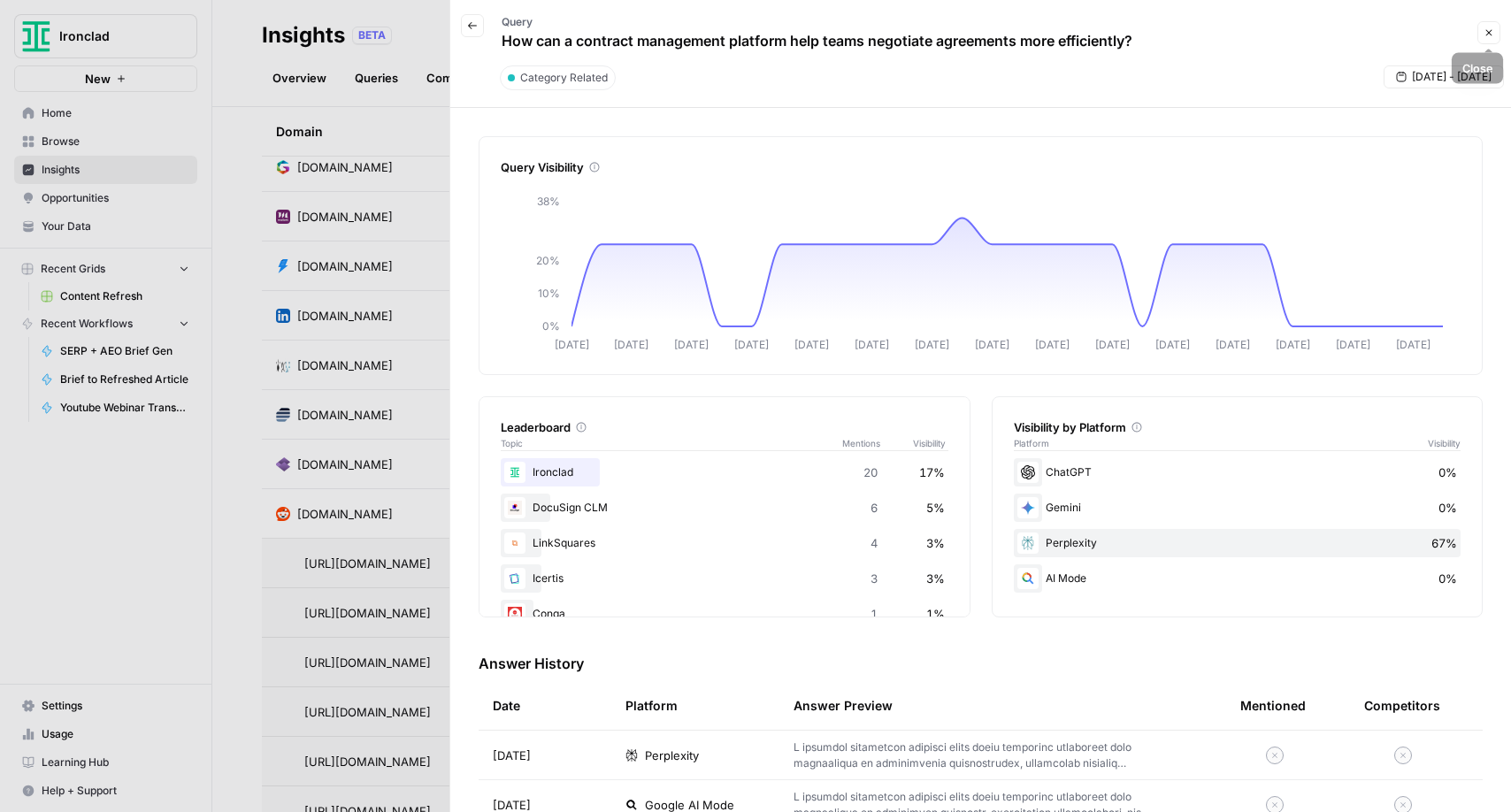
click at [1490, 37] on icon "button" at bounding box center [1488, 33] width 11 height 11
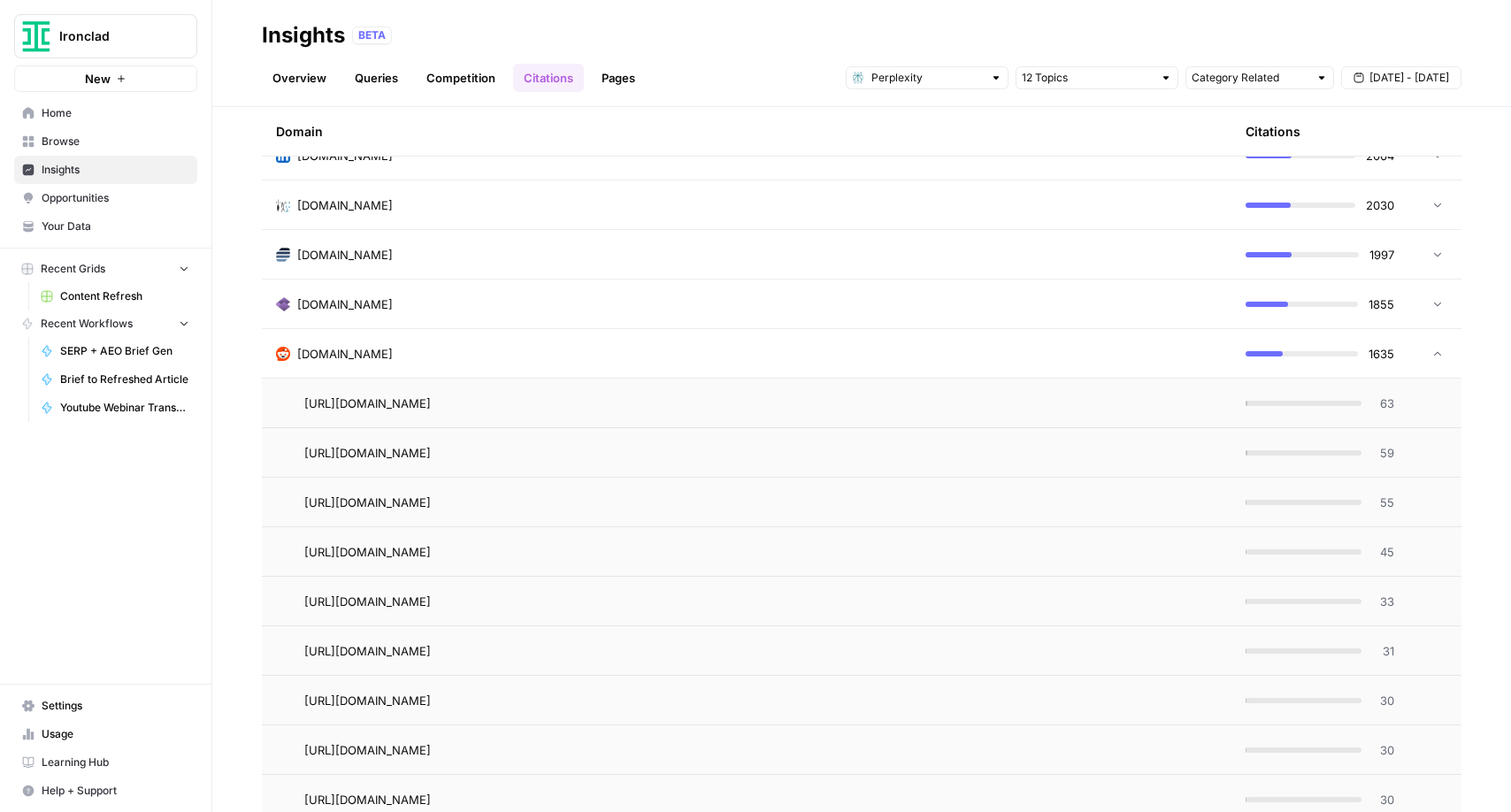
scroll to position [990, 0]
click at [1387, 547] on span "45" at bounding box center [1383, 548] width 22 height 17
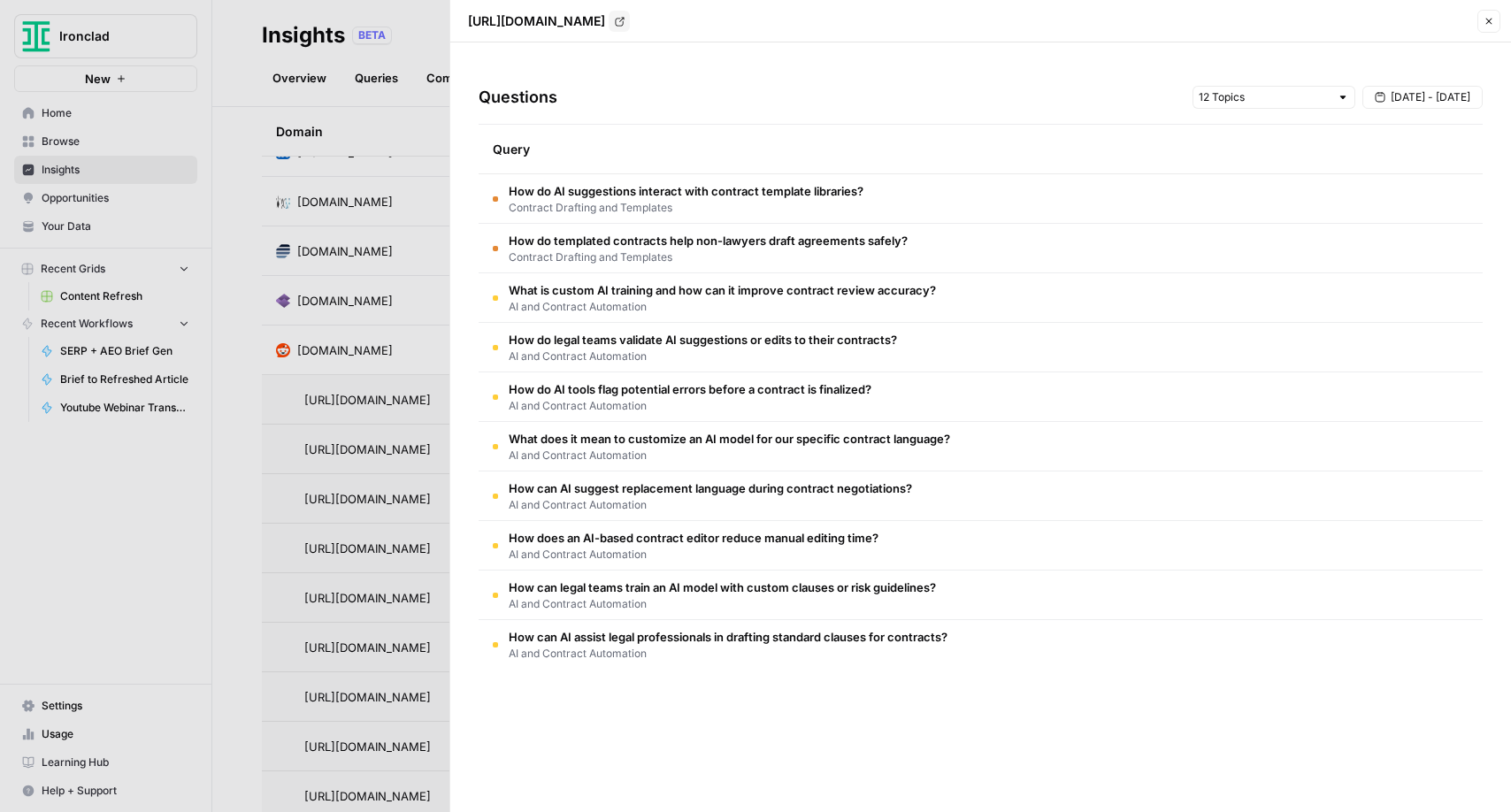
click at [926, 208] on td "How do AI suggestions interact with contract template libraries? Contract Draft…" at bounding box center [980, 198] width 1004 height 49
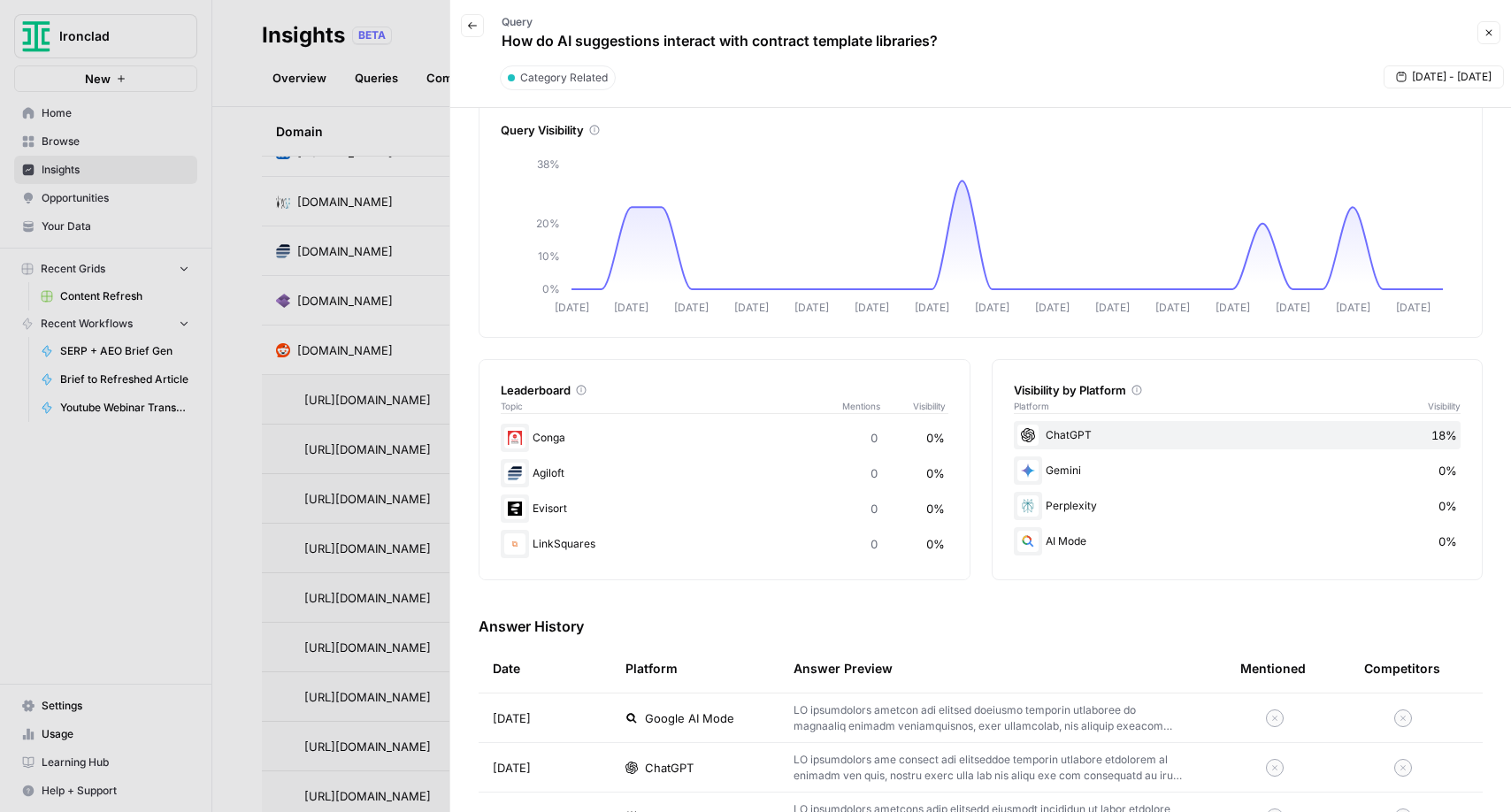
scroll to position [0, 0]
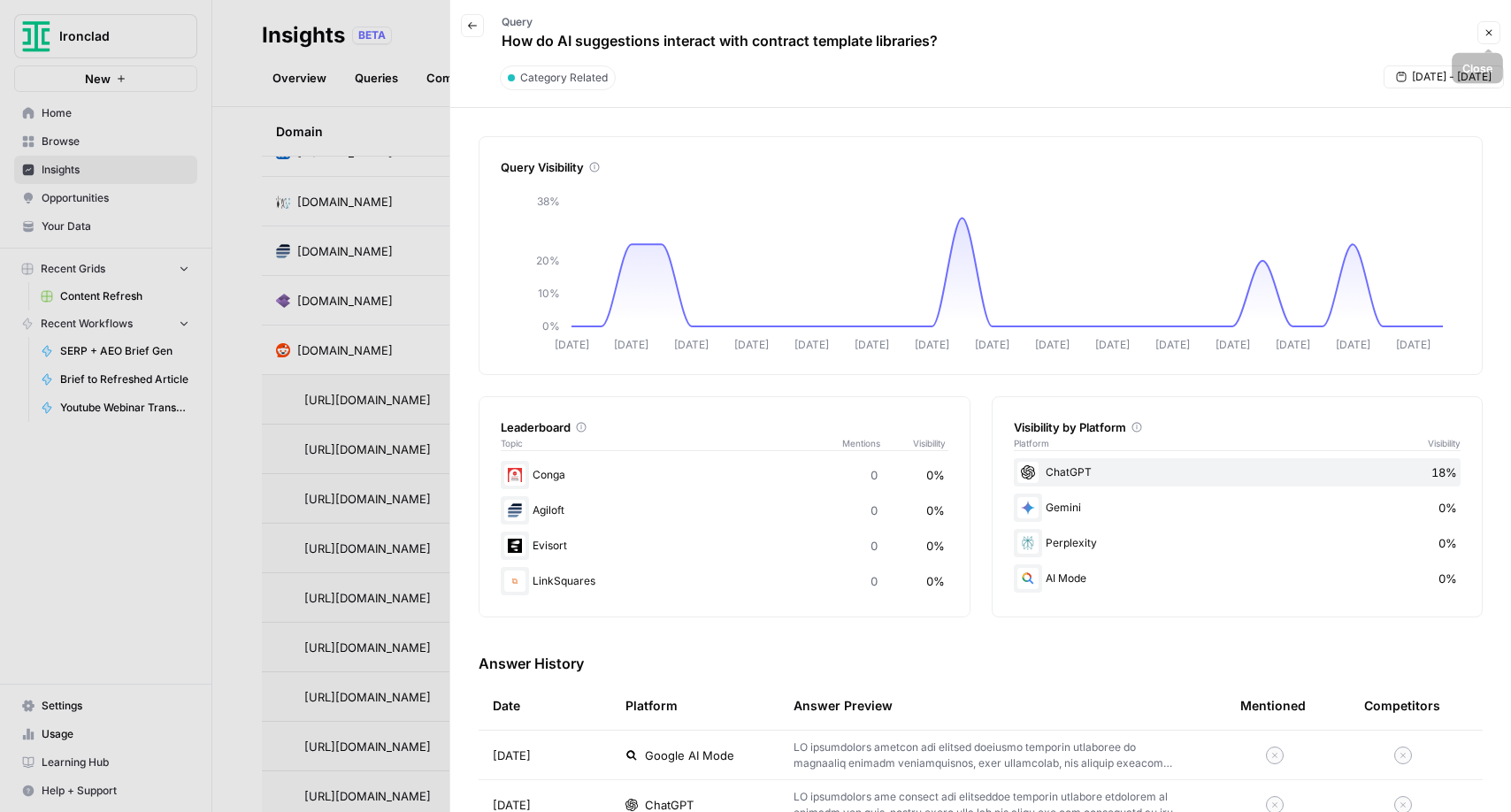
click at [1493, 38] on button "Close" at bounding box center [1489, 33] width 23 height 23
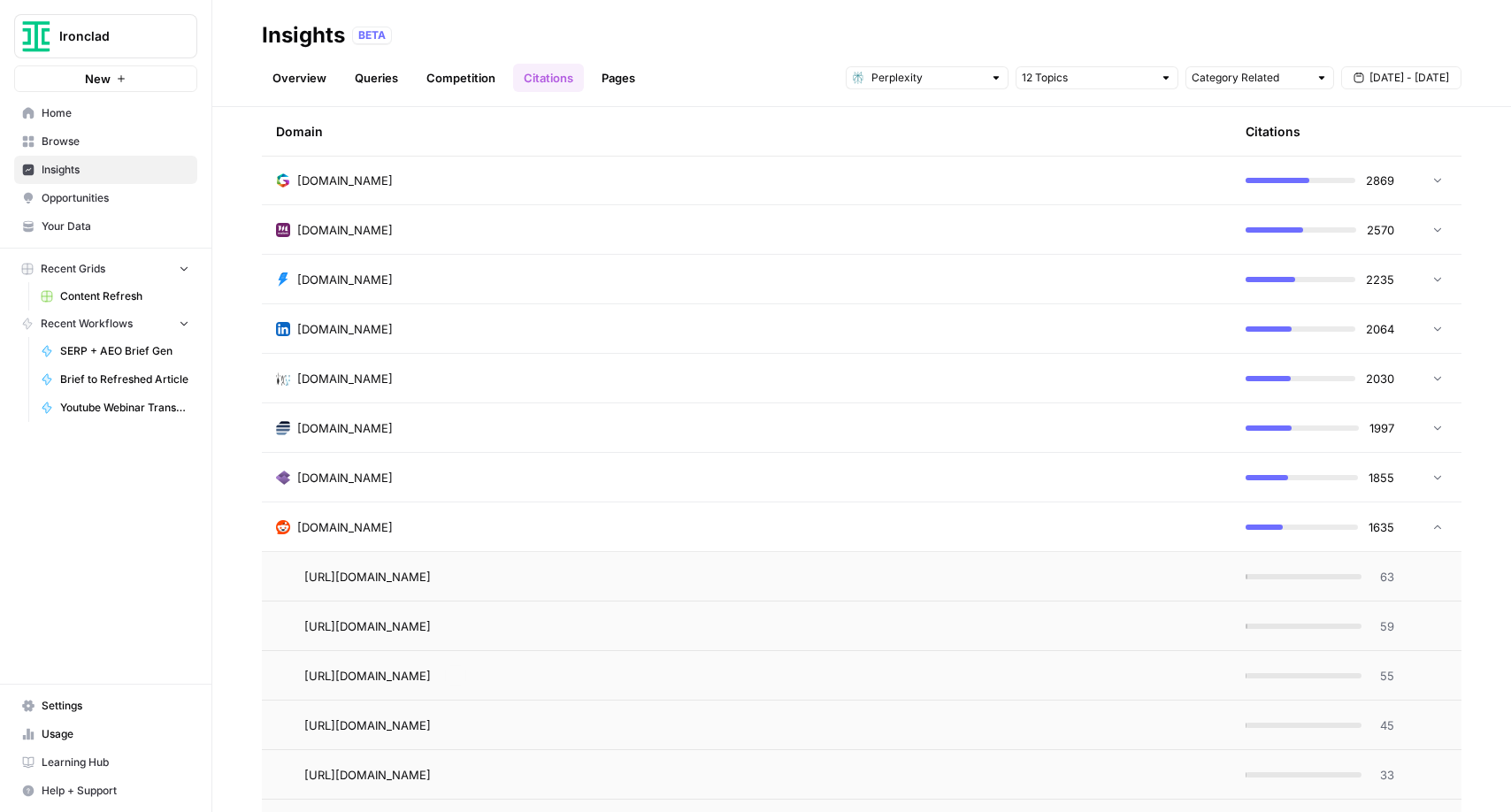
scroll to position [698, 0]
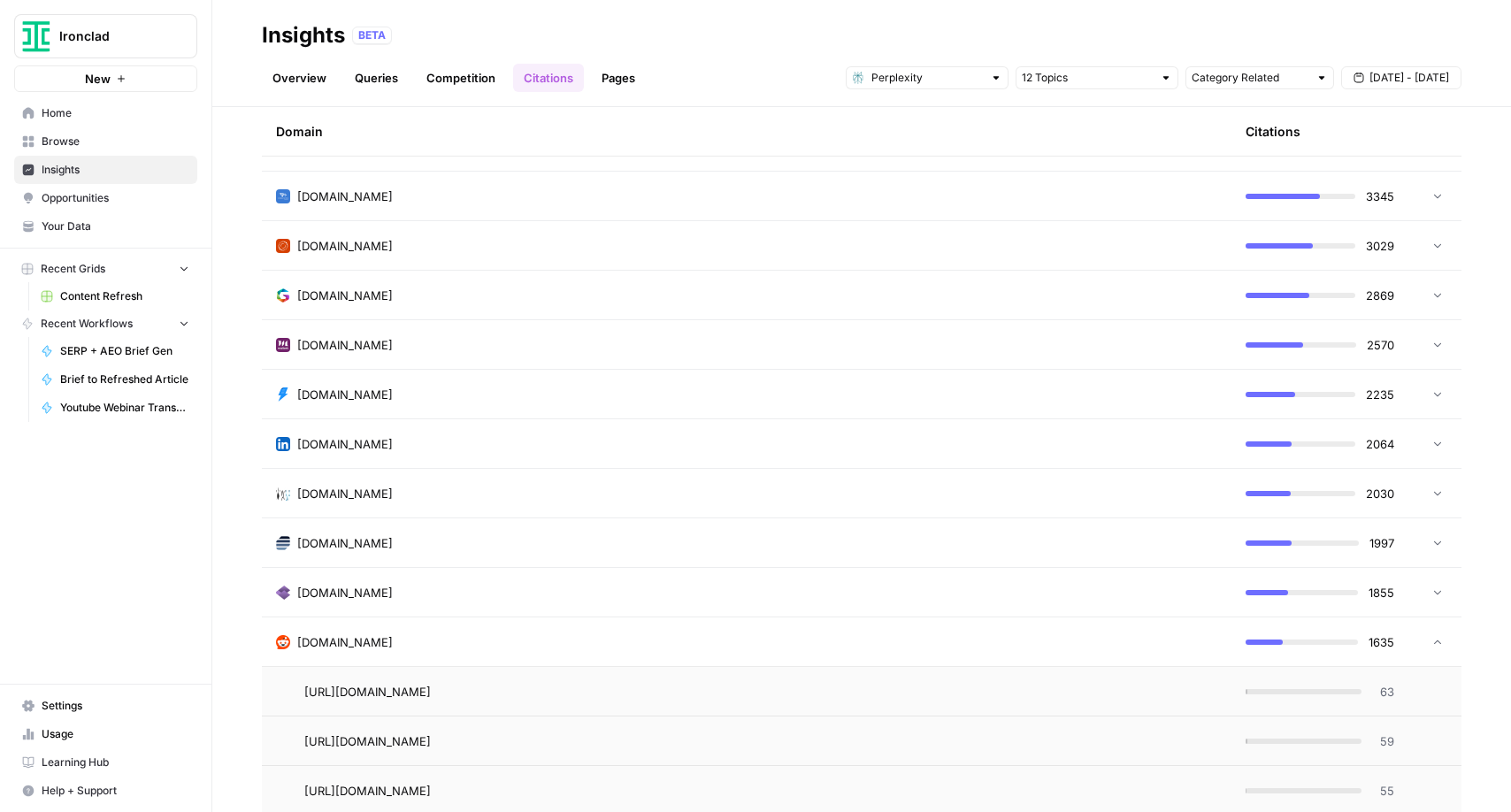
click at [993, 80] on div at bounding box center [995, 77] width 12 height 12
click at [972, 122] on span "Gemini" at bounding box center [933, 117] width 106 height 17
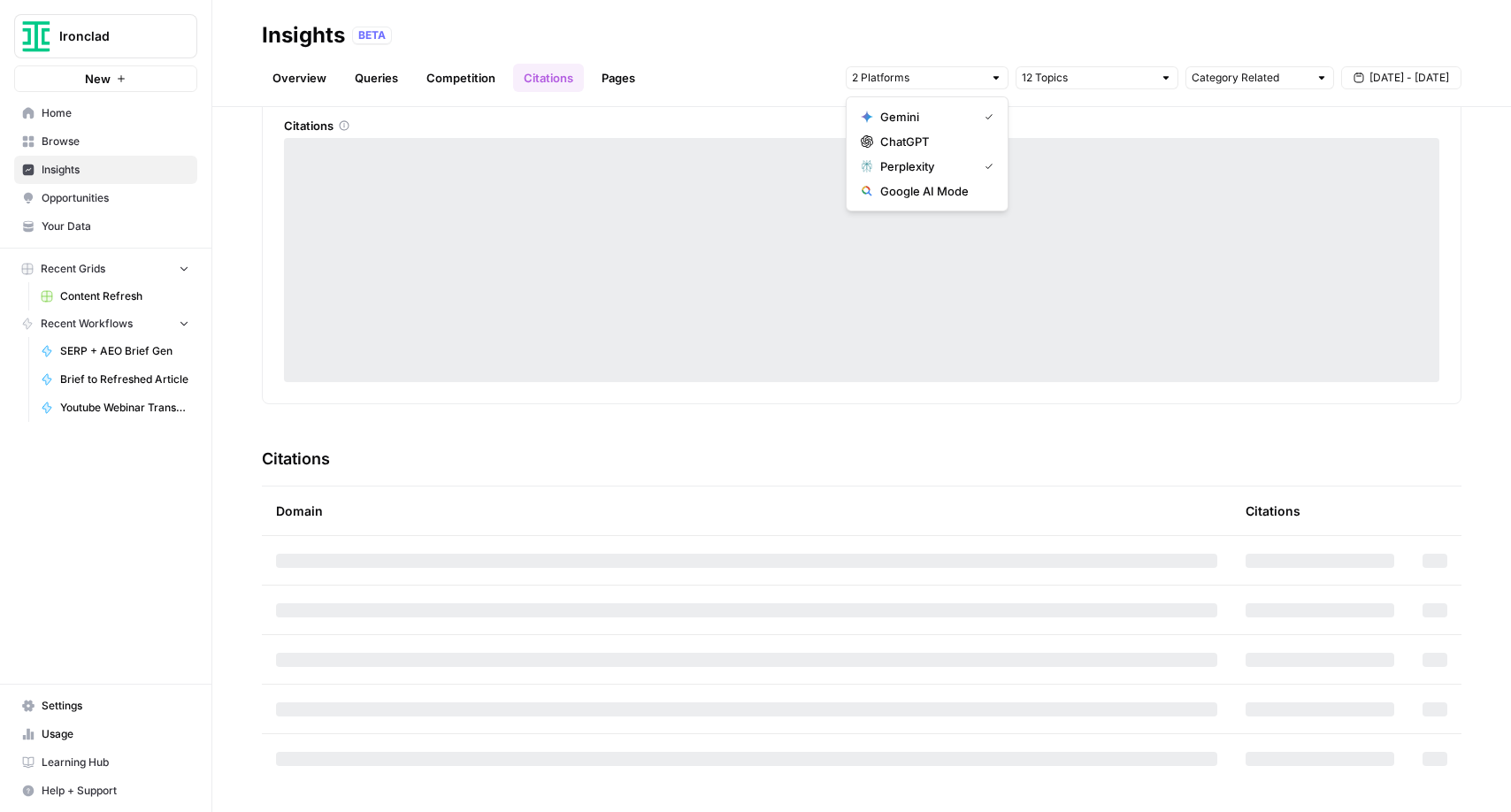
scroll to position [87, 0]
click at [968, 145] on span "ChatGPT" at bounding box center [933, 142] width 106 height 17
click at [986, 187] on span "Google AI Mode" at bounding box center [933, 190] width 106 height 17
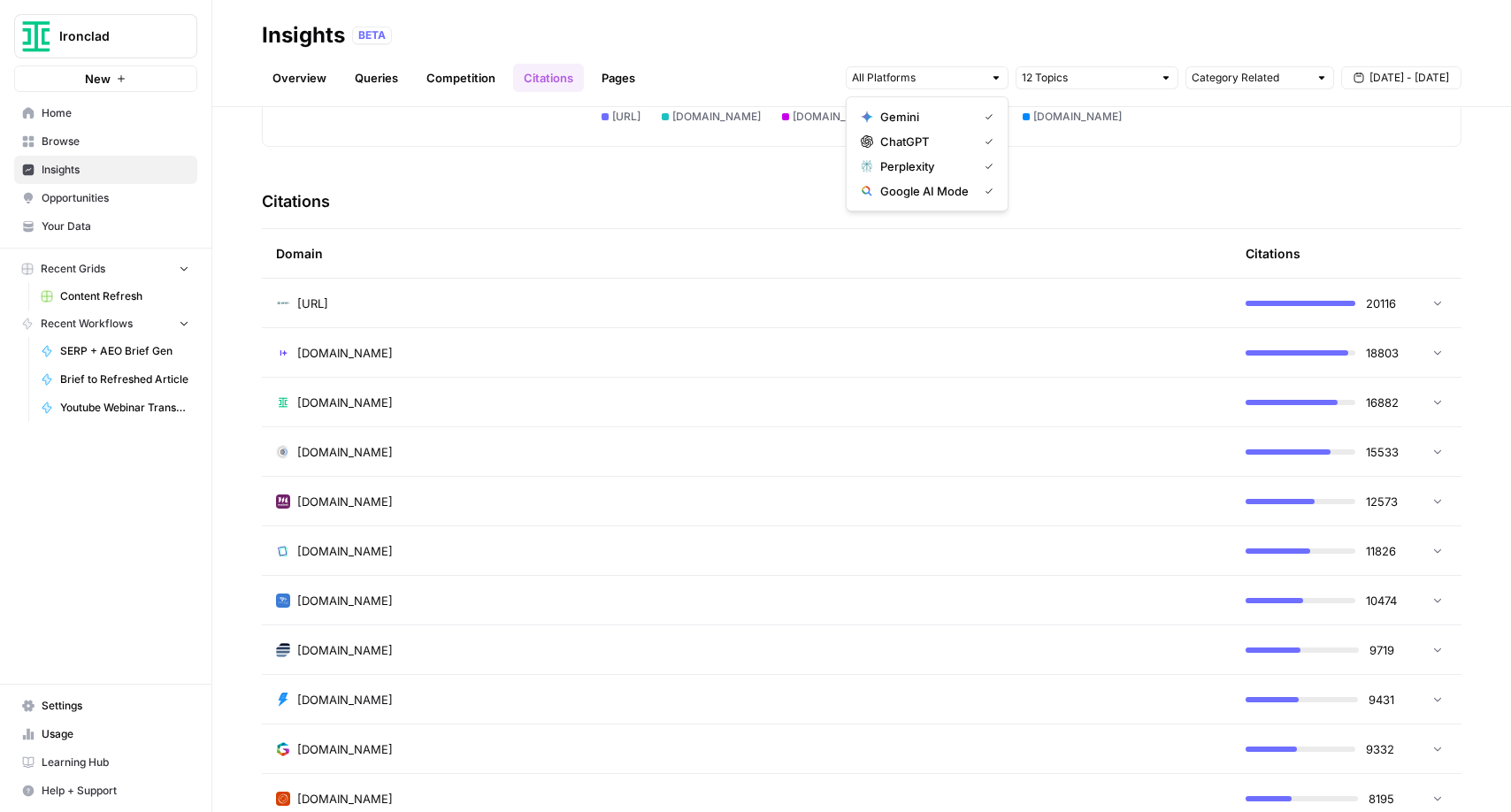
scroll to position [345, 0]
click at [1437, 404] on icon at bounding box center [1437, 400] width 12 height 12
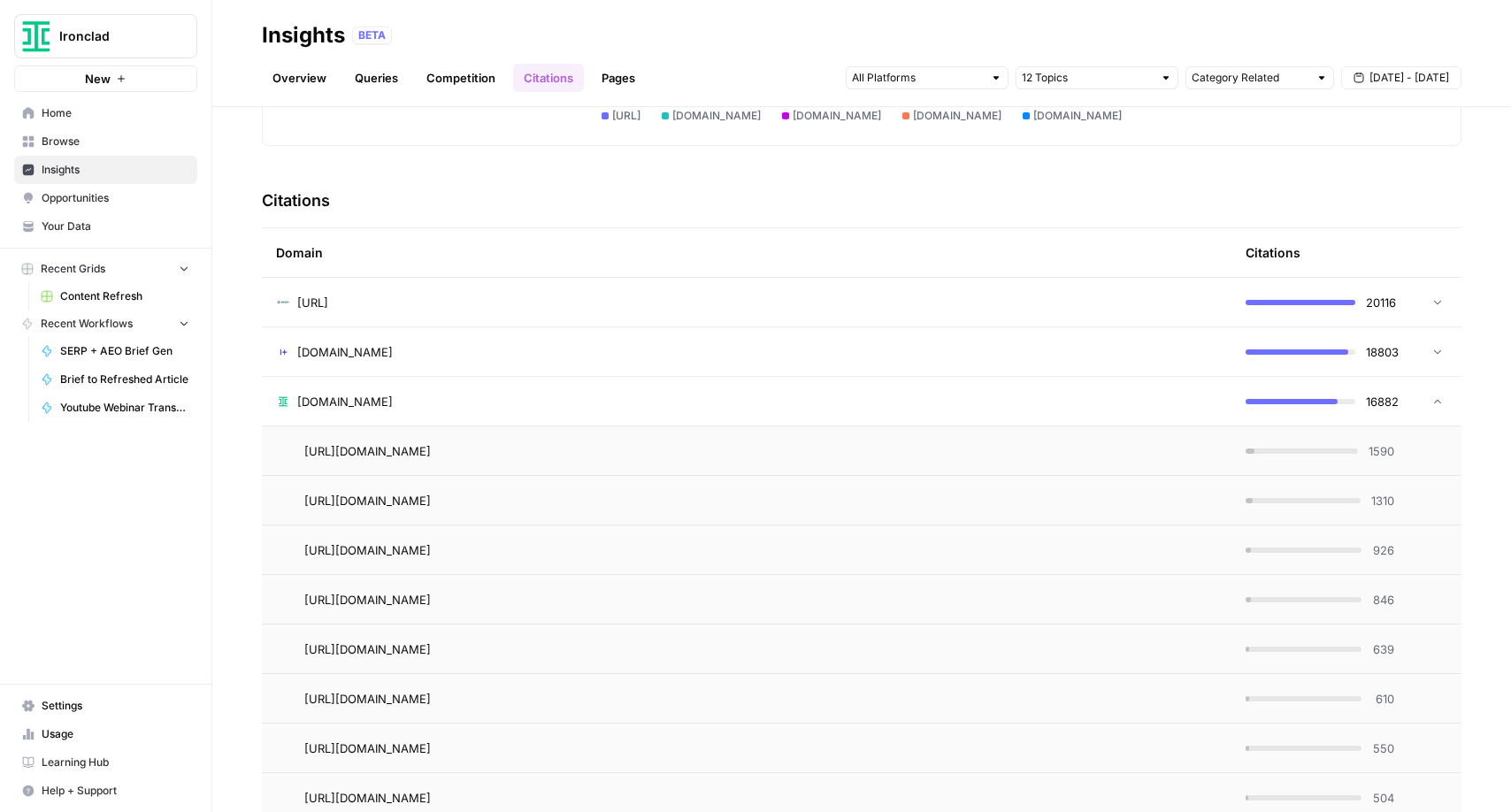
click at [1389, 451] on span "1590" at bounding box center [1381, 450] width 26 height 17
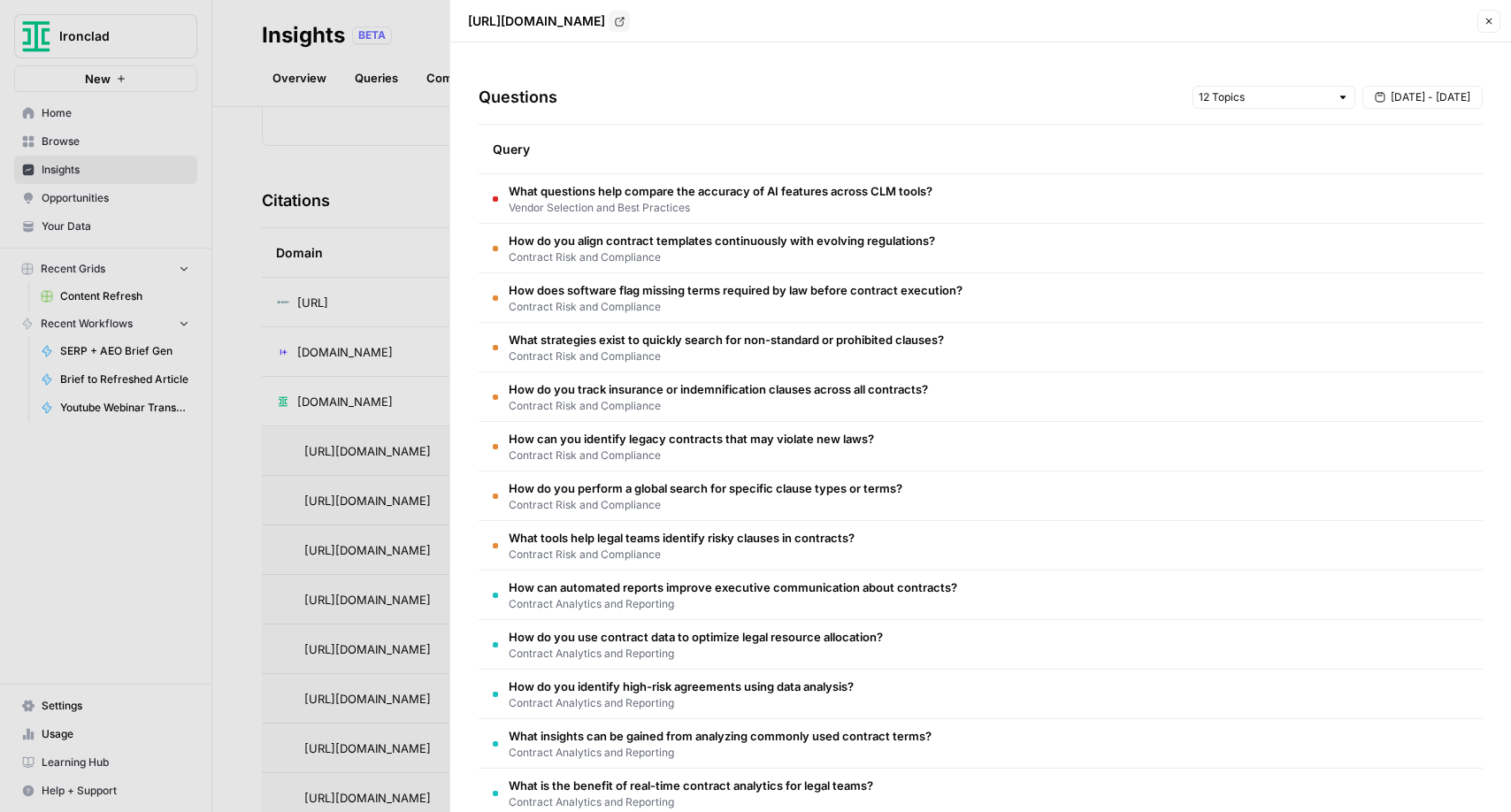
click at [964, 207] on td "What questions help compare the accuracy of AI features across CLM tools? Vendo…" at bounding box center [980, 198] width 1004 height 49
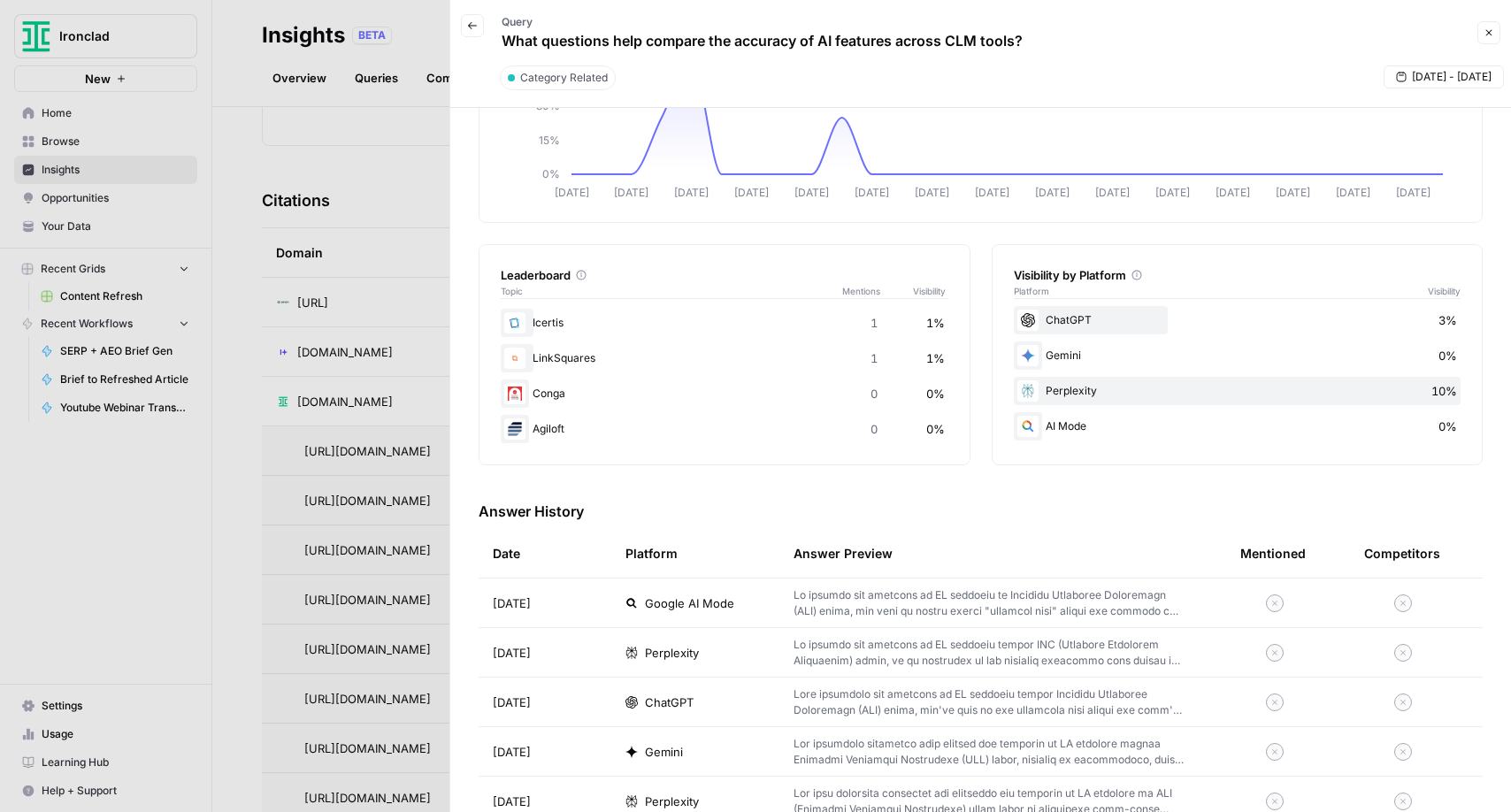
scroll to position [0, 0]
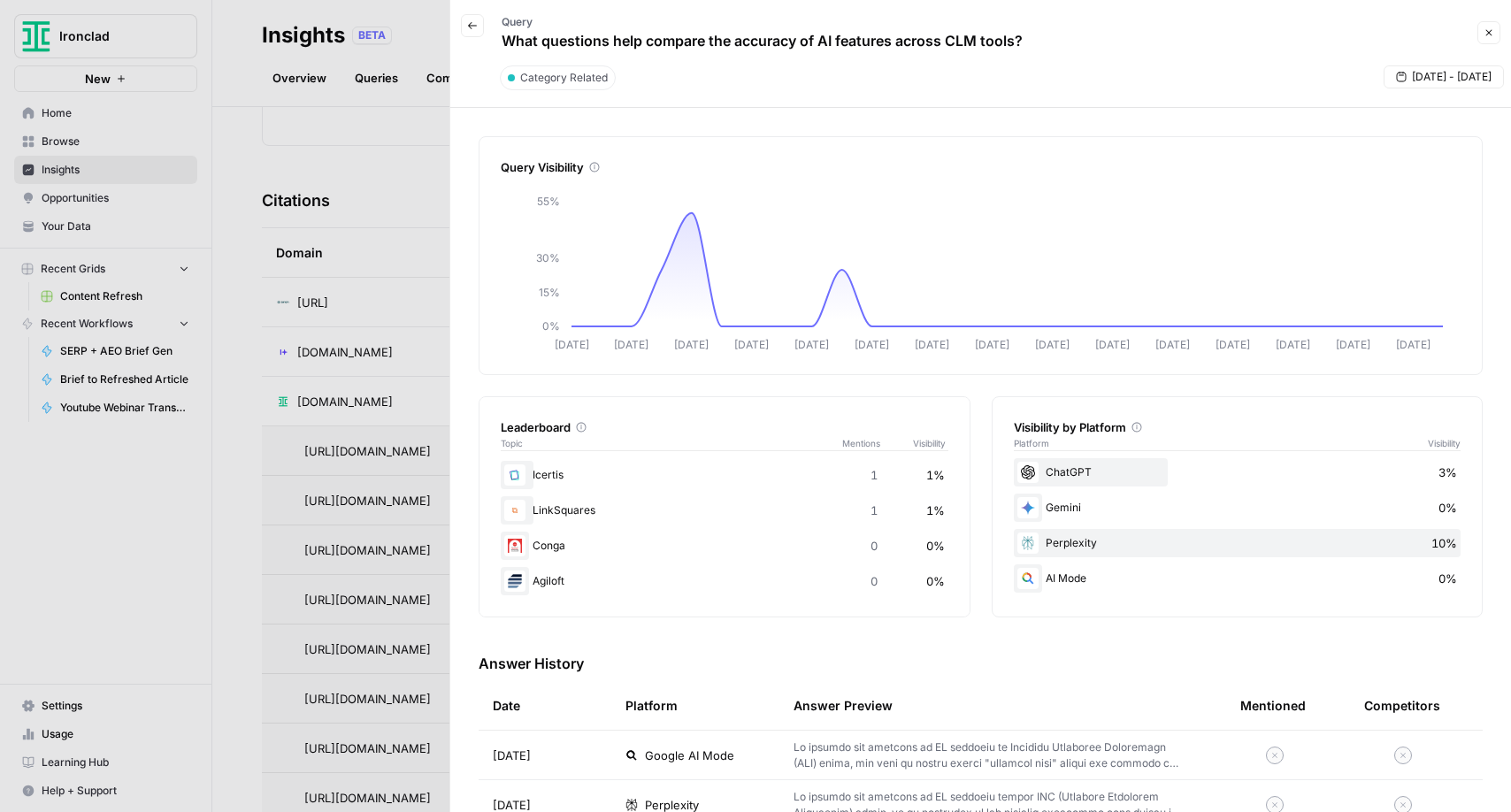
click at [1487, 36] on icon "button" at bounding box center [1488, 33] width 11 height 11
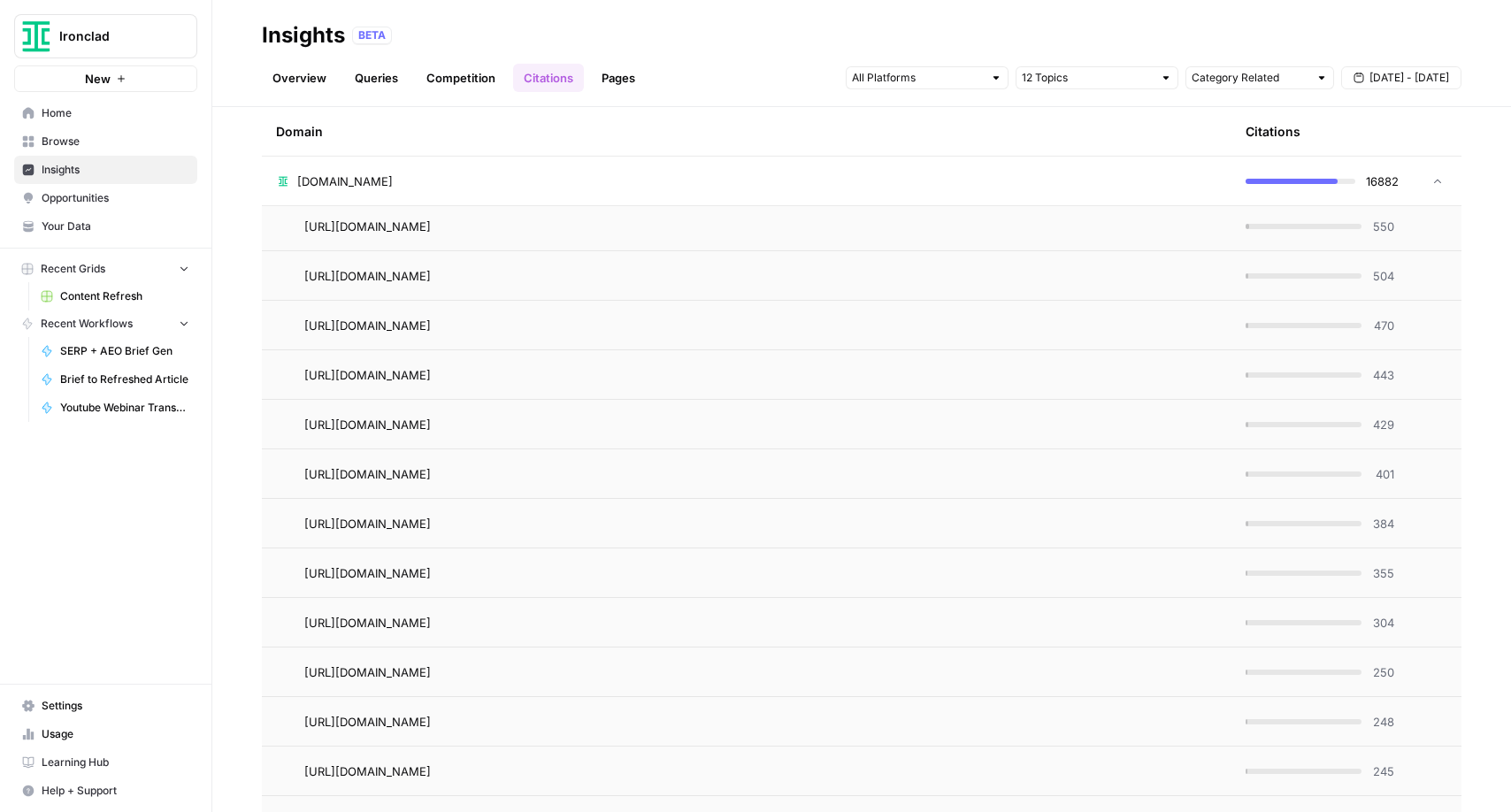
scroll to position [868, 0]
click at [1380, 475] on span "401" at bounding box center [1383, 472] width 22 height 17
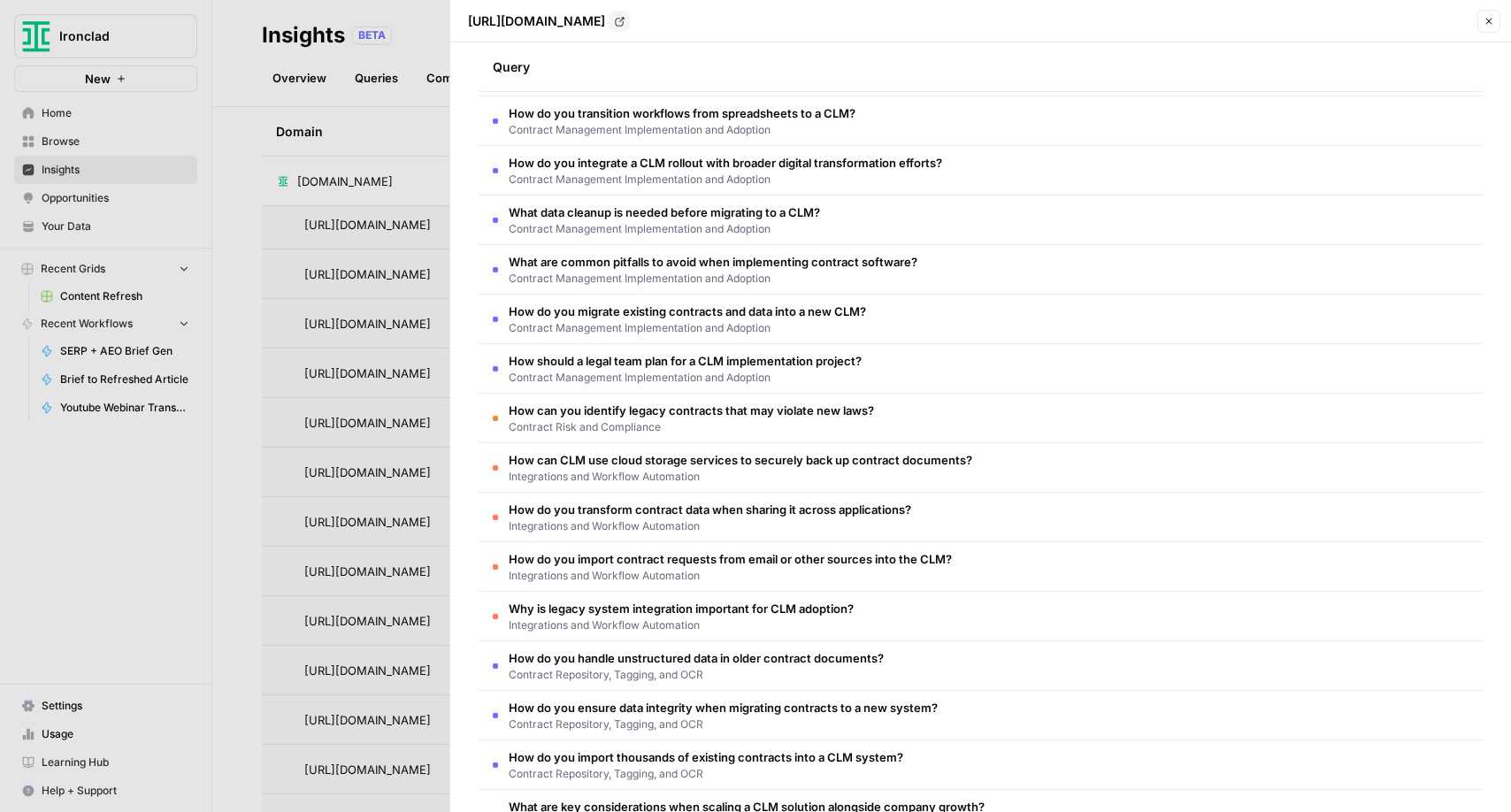
scroll to position [132, 0]
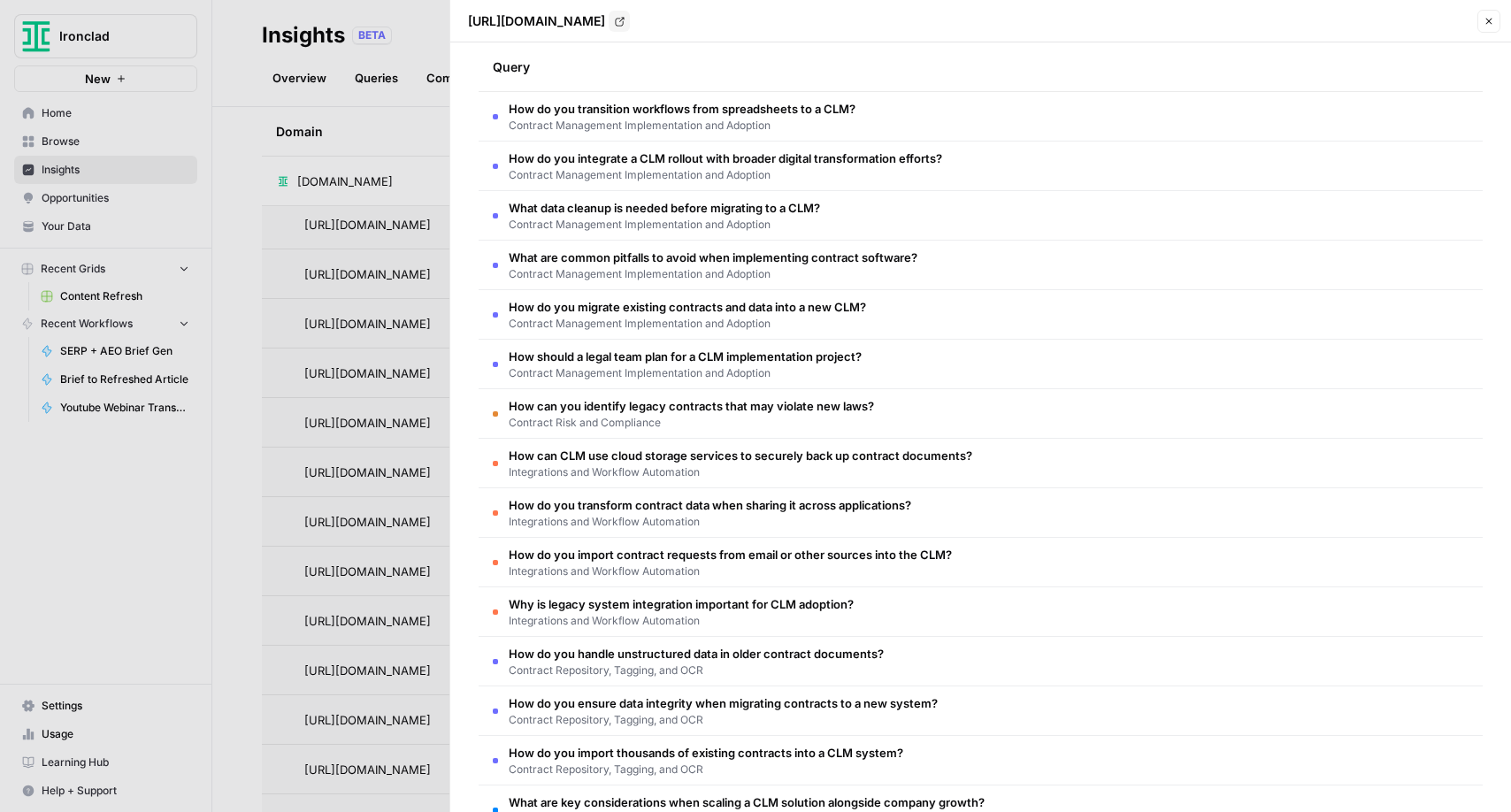
click at [1234, 748] on td "How do you import thousands of existing contracts into a CLM system? Contract R…" at bounding box center [980, 759] width 1004 height 49
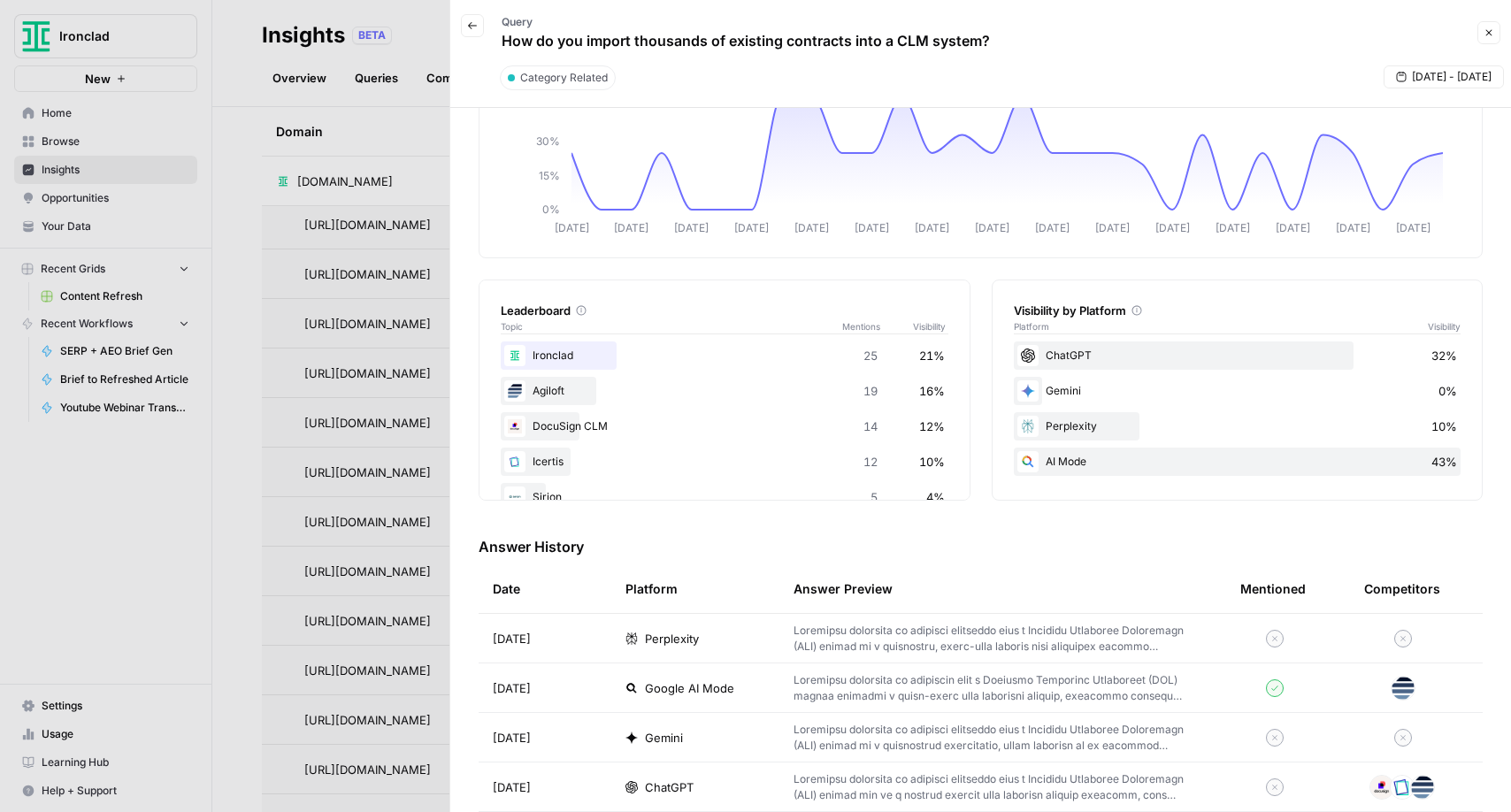
scroll to position [0, 0]
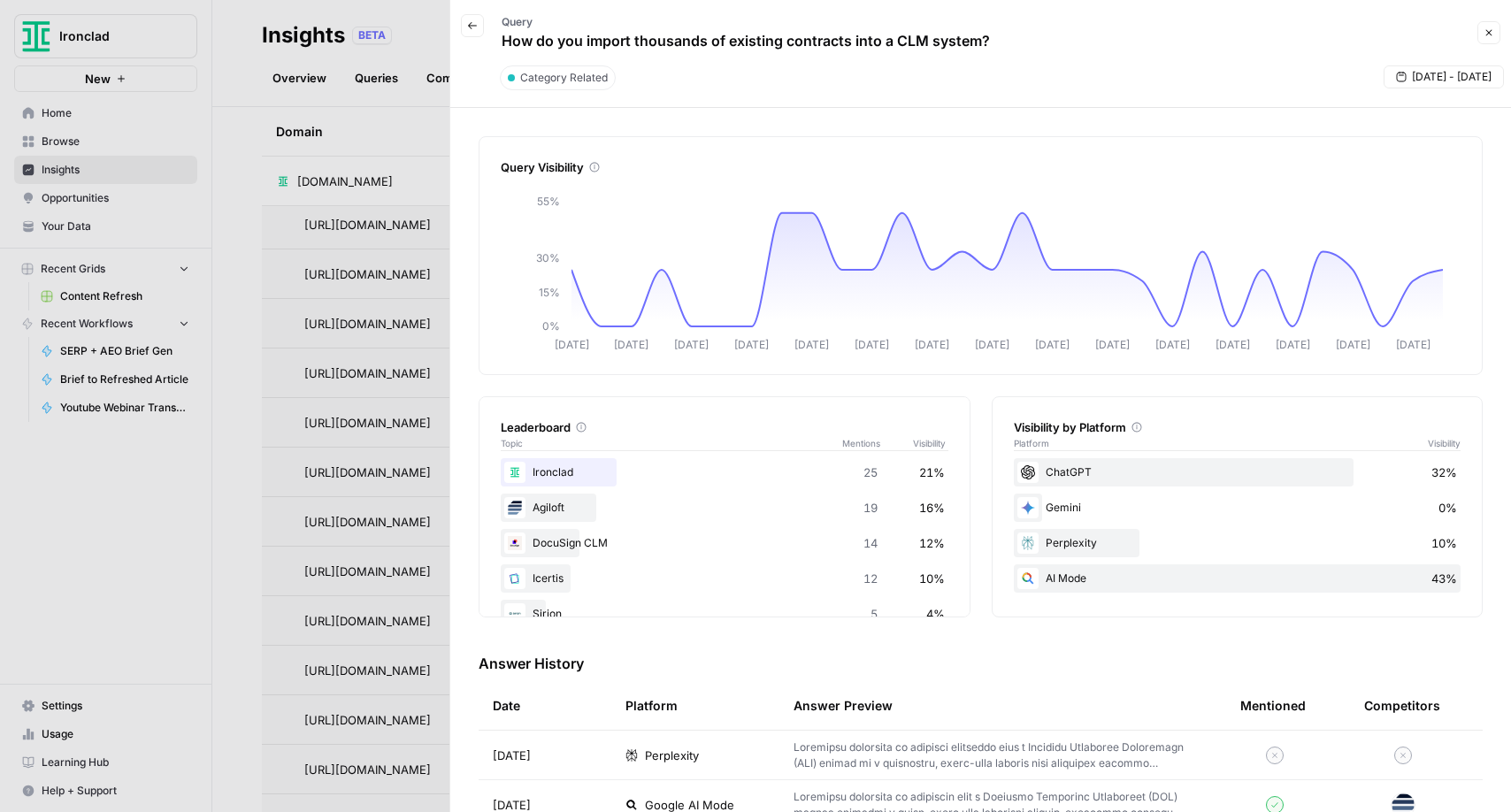
click at [1490, 35] on icon "button" at bounding box center [1488, 33] width 11 height 11
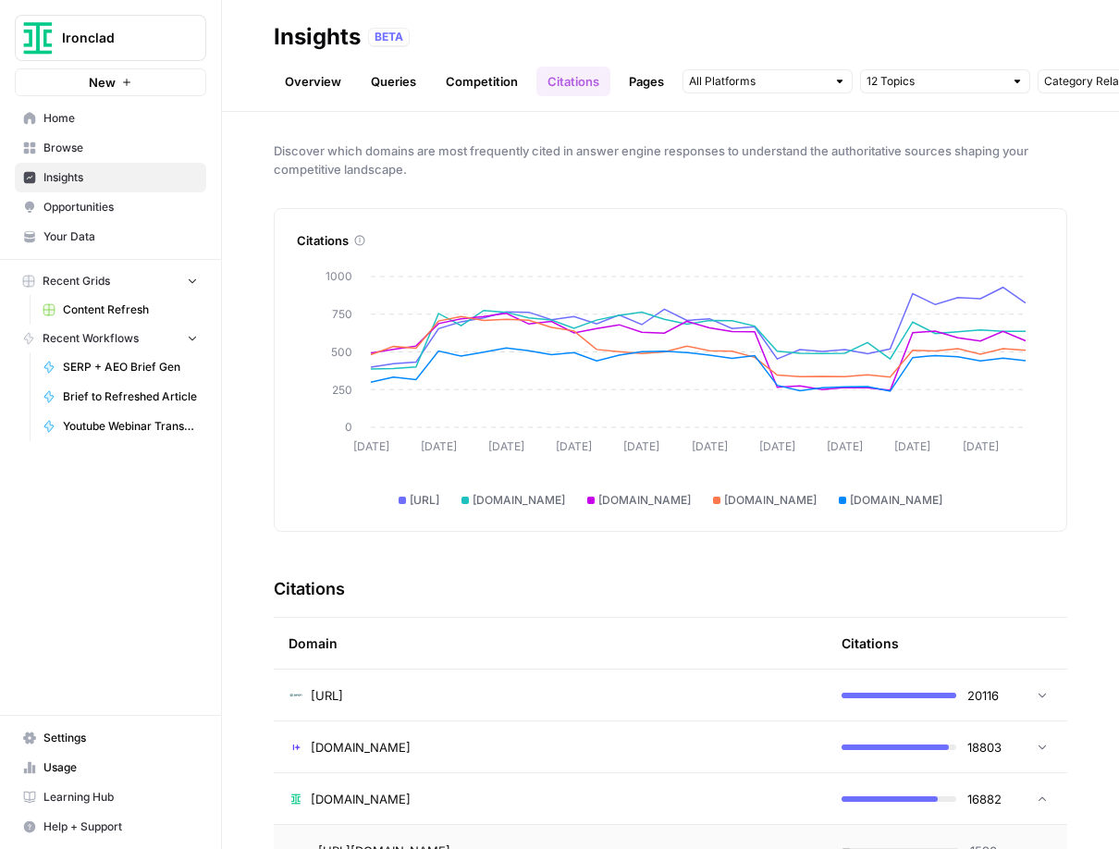
click at [837, 78] on div at bounding box center [839, 81] width 13 height 13
click at [830, 121] on icon "button" at bounding box center [830, 121] width 9 height 9
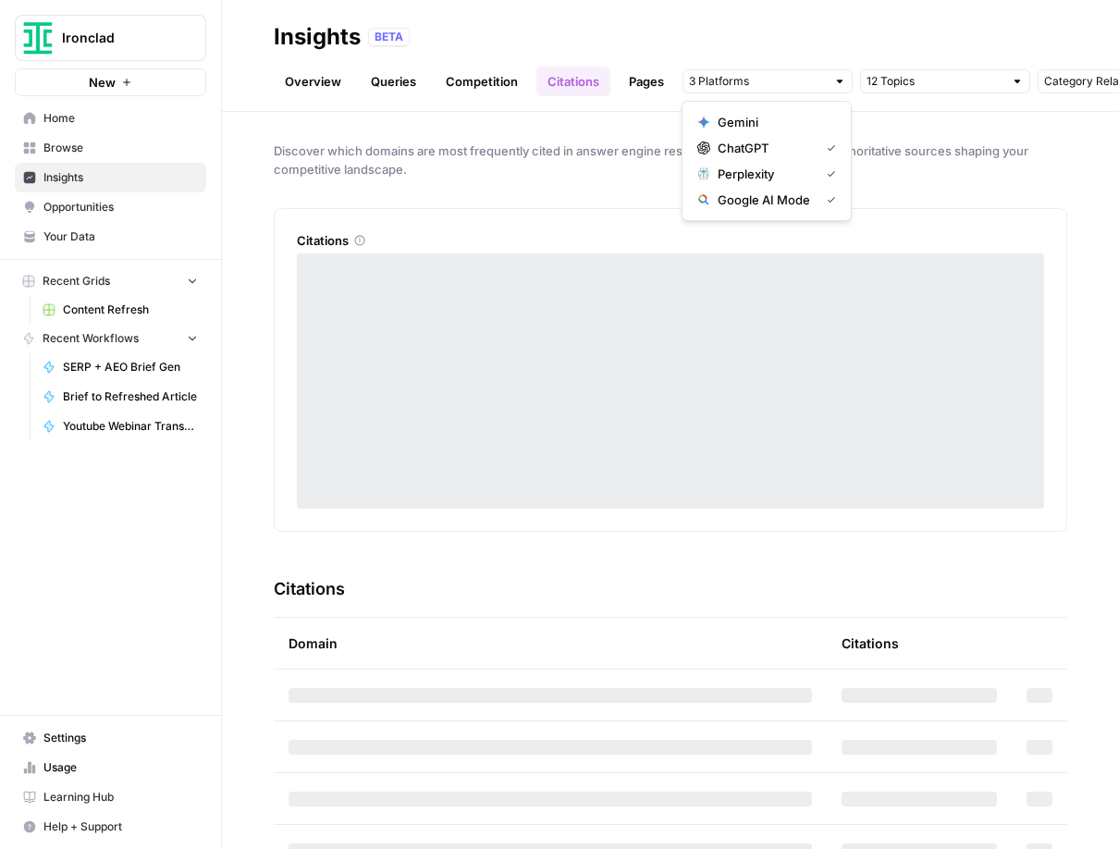
click at [826, 176] on icon "button" at bounding box center [830, 173] width 9 height 9
drag, startPoint x: 829, startPoint y: 196, endPoint x: 918, endPoint y: 131, distance: 109.8
click at [833, 195] on icon "button" at bounding box center [830, 199] width 9 height 9
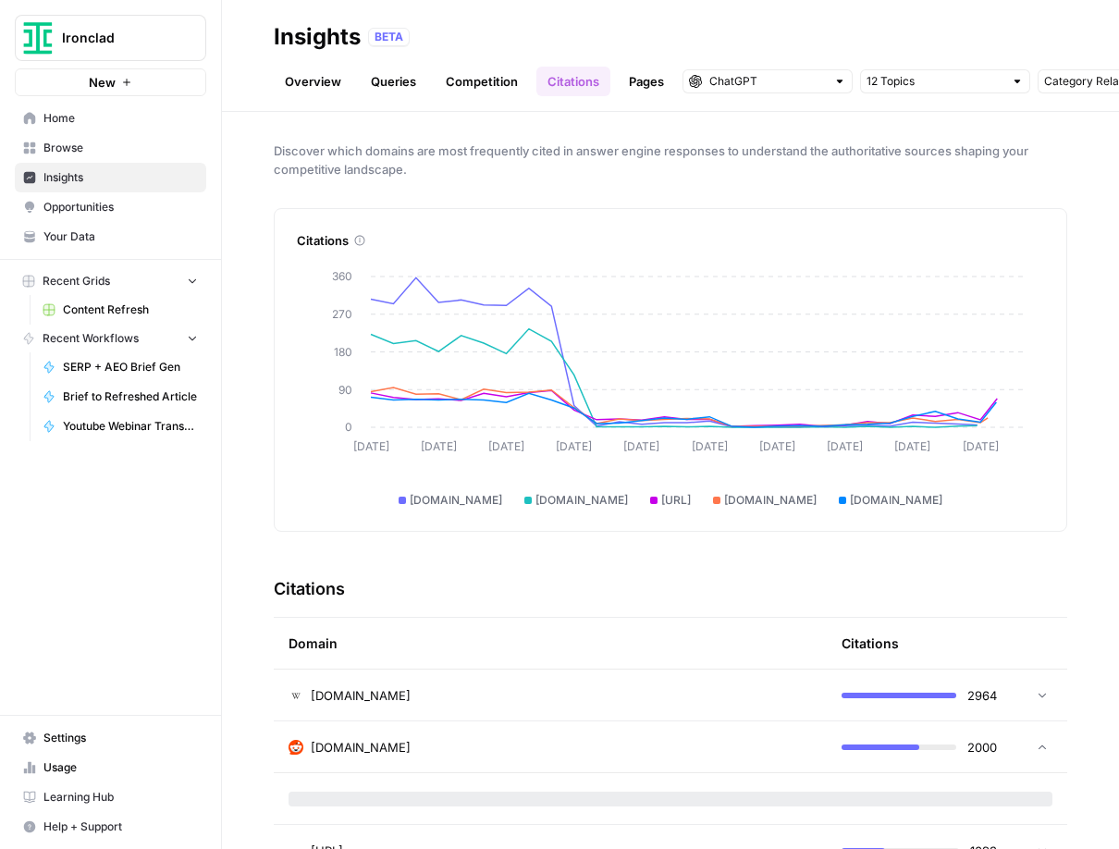
click at [1019, 83] on div at bounding box center [1016, 81] width 13 height 13
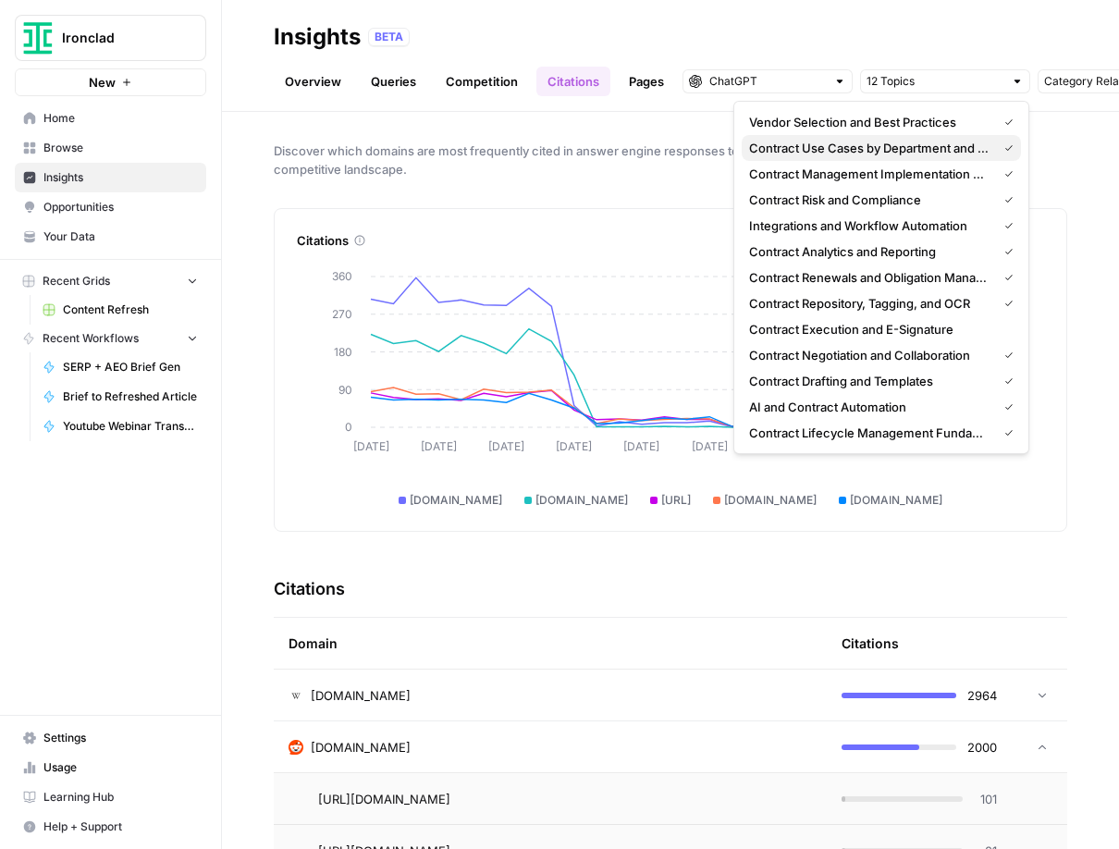
click at [985, 142] on span "Contract Use Cases by Department and Industry" at bounding box center [869, 148] width 240 height 18
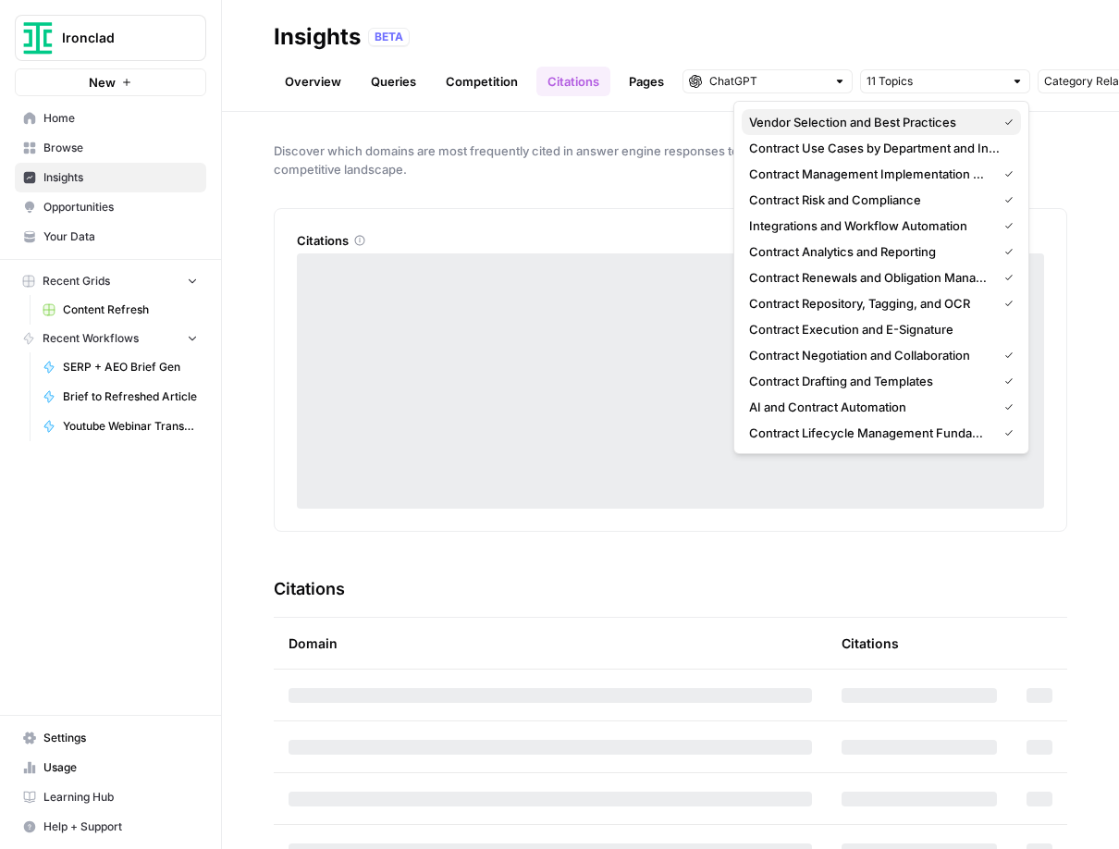
click at [1006, 125] on icon "button" at bounding box center [1008, 121] width 9 height 9
click at [1010, 169] on icon "button" at bounding box center [1008, 173] width 9 height 9
click at [1009, 203] on icon "button" at bounding box center [1008, 199] width 9 height 9
drag, startPoint x: 1008, startPoint y: 209, endPoint x: 1007, endPoint y: 225, distance: 15.7
click at [1008, 225] on icon "button" at bounding box center [1008, 225] width 9 height 9
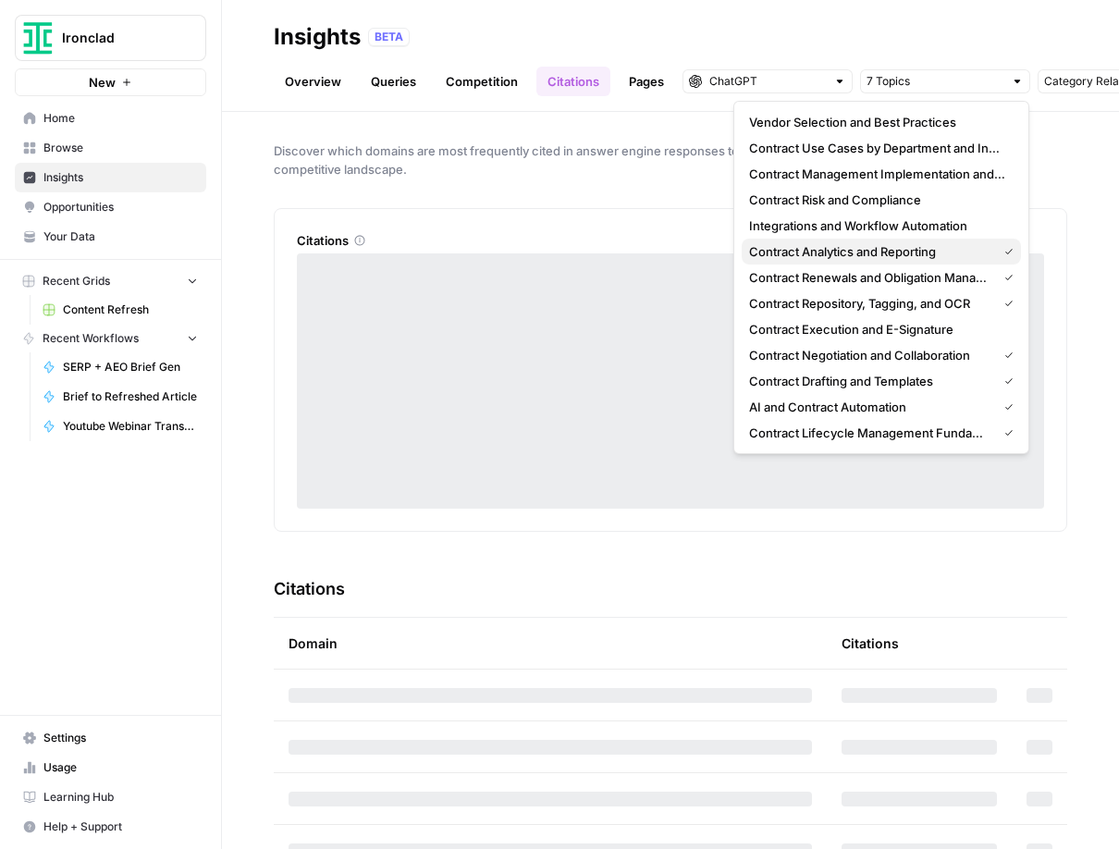
click at [1008, 257] on div "Contract Analytics and Reporting" at bounding box center [881, 251] width 264 height 18
click at [1008, 278] on icon "button" at bounding box center [1008, 278] width 6 height 6
click at [1005, 304] on icon "button" at bounding box center [1008, 303] width 6 height 6
click at [995, 149] on span "Contract Use Cases by Department and Industry" at bounding box center [877, 148] width 257 height 18
click at [1009, 354] on icon "button" at bounding box center [1008, 354] width 9 height 9
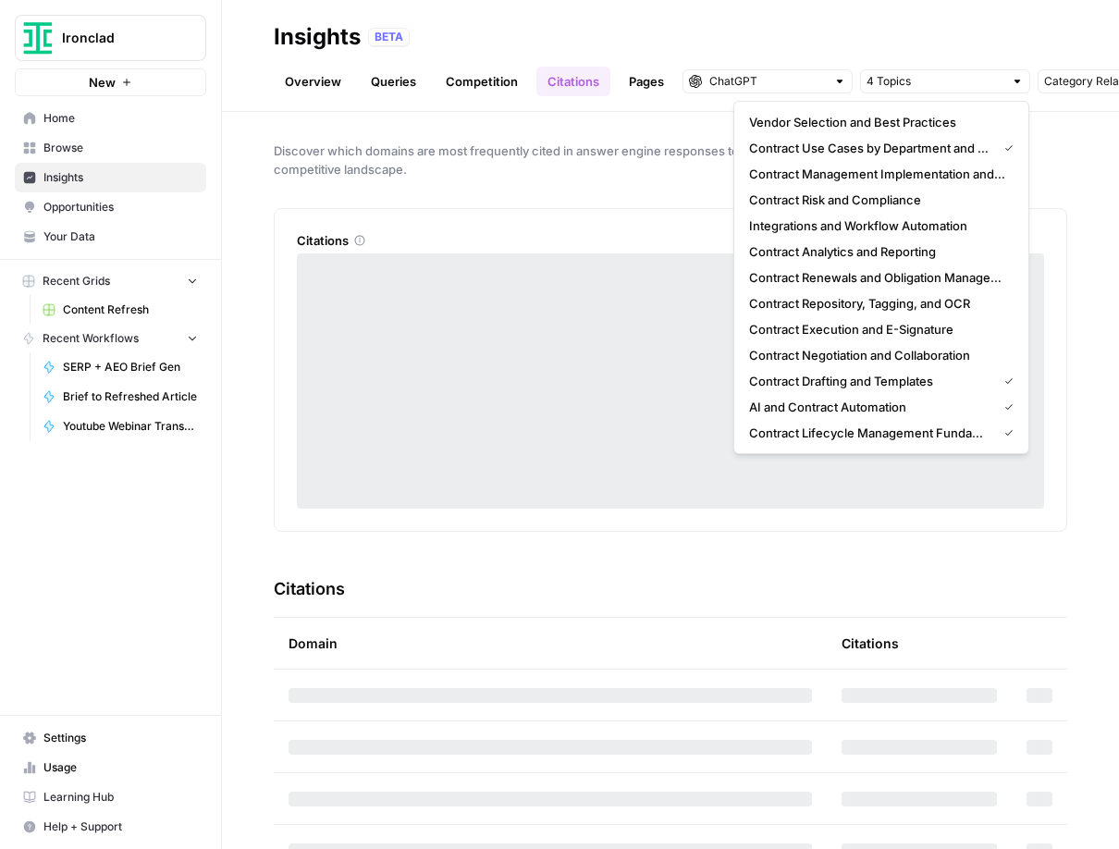
click at [1010, 379] on icon "button" at bounding box center [1008, 381] width 6 height 6
drag, startPoint x: 1005, startPoint y: 405, endPoint x: 1006, endPoint y: 414, distance: 9.3
click at [1005, 407] on icon "button" at bounding box center [1008, 406] width 9 height 9
click at [1011, 431] on icon "button" at bounding box center [1008, 432] width 9 height 9
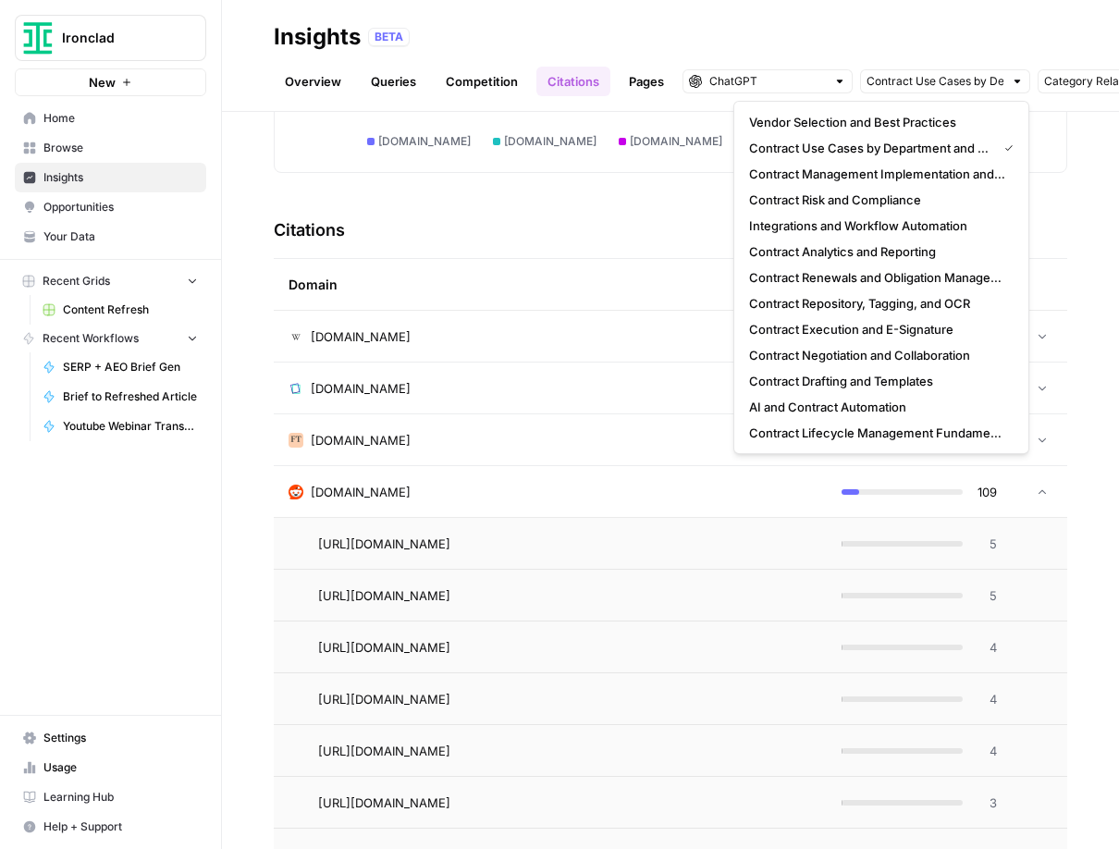
scroll to position [360, 0]
click at [1039, 491] on icon at bounding box center [1041, 490] width 7 height 5
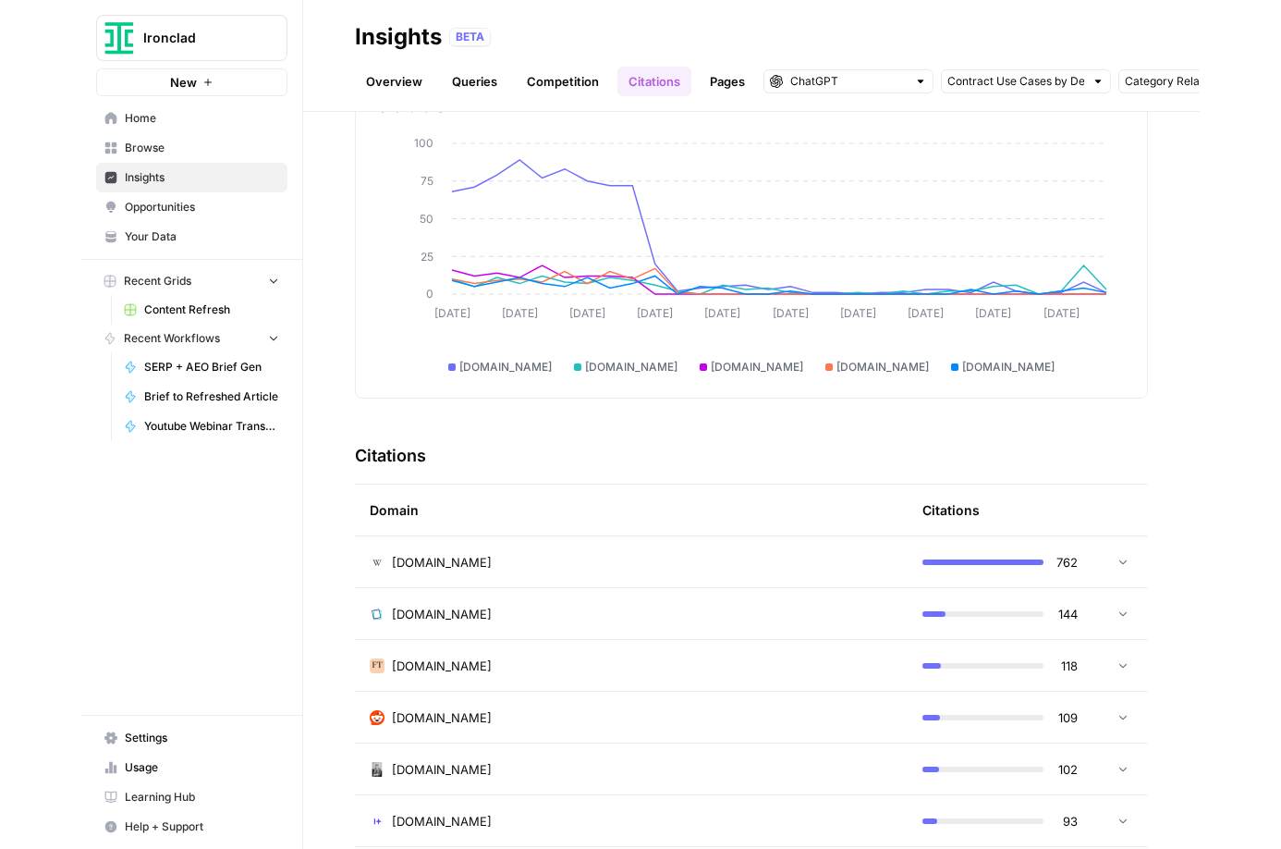
scroll to position [0, 0]
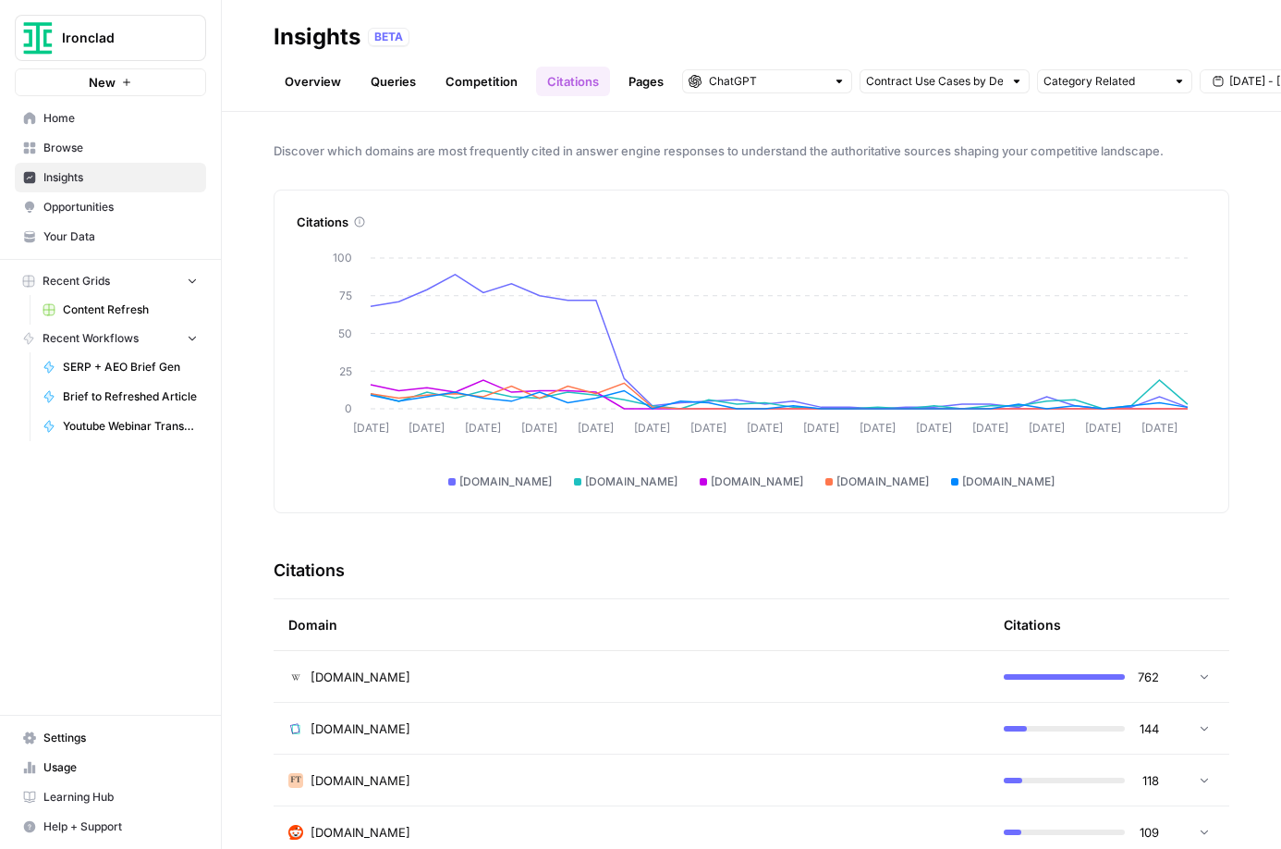
click at [1020, 87] on div at bounding box center [1016, 81] width 13 height 13
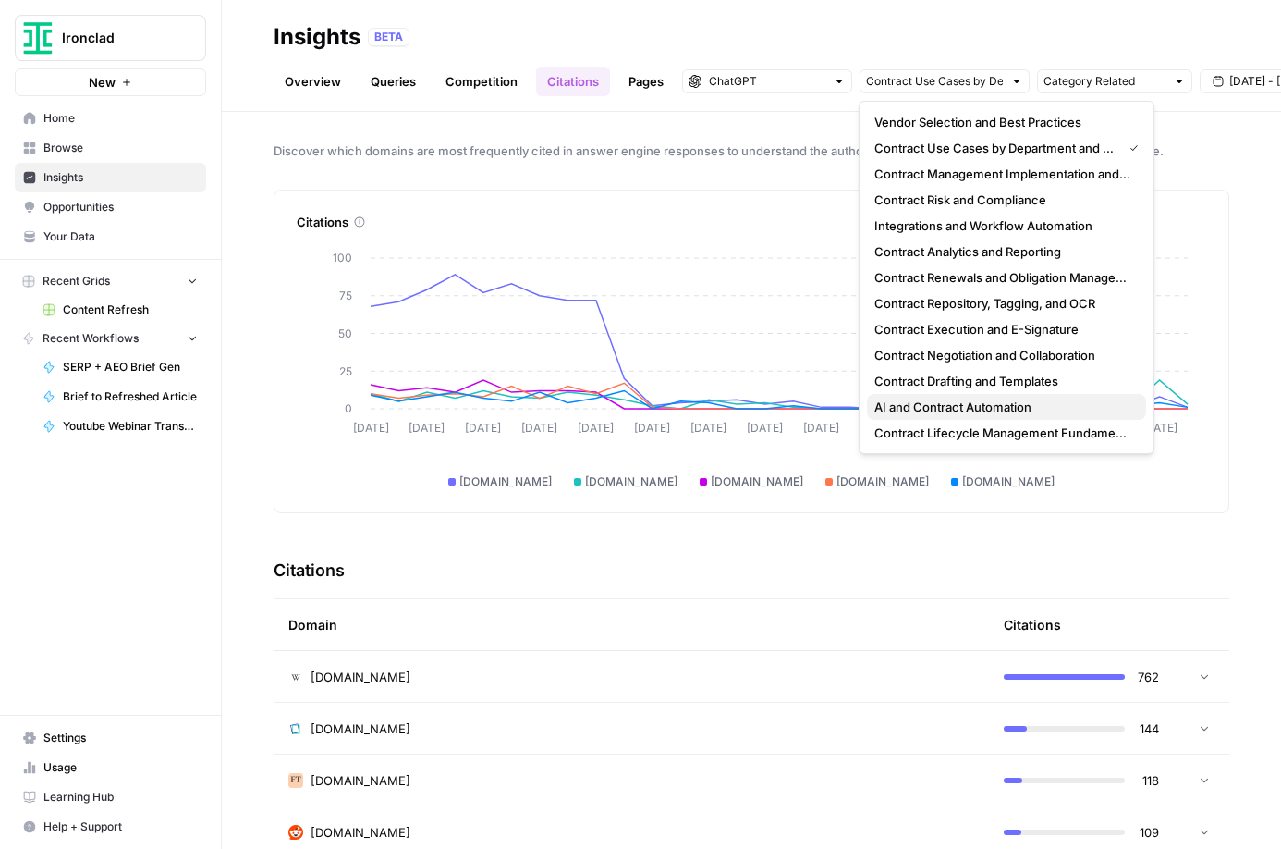
click at [932, 409] on span "AI and Contract Automation" at bounding box center [1002, 406] width 257 height 18
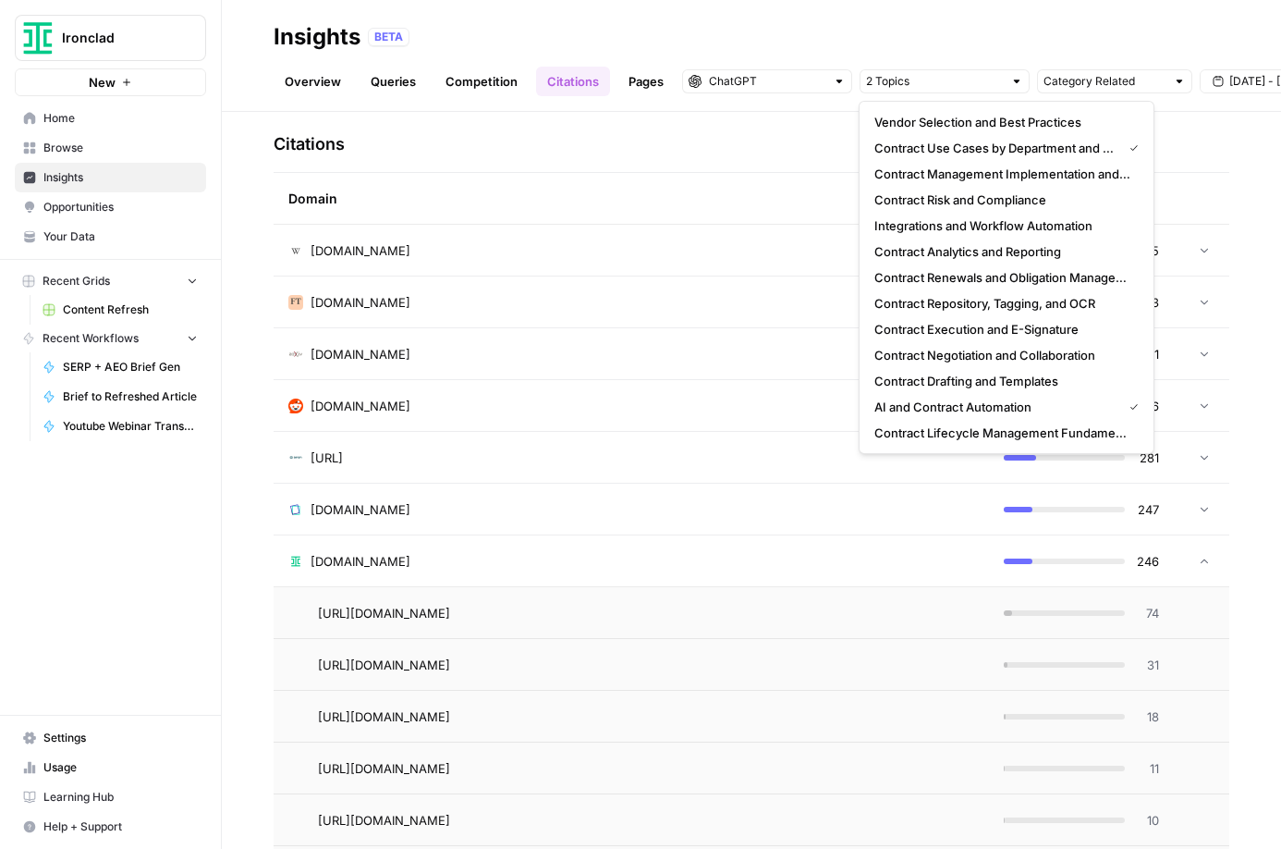
scroll to position [428, 0]
click at [1150, 558] on span "246" at bounding box center [1147, 559] width 23 height 18
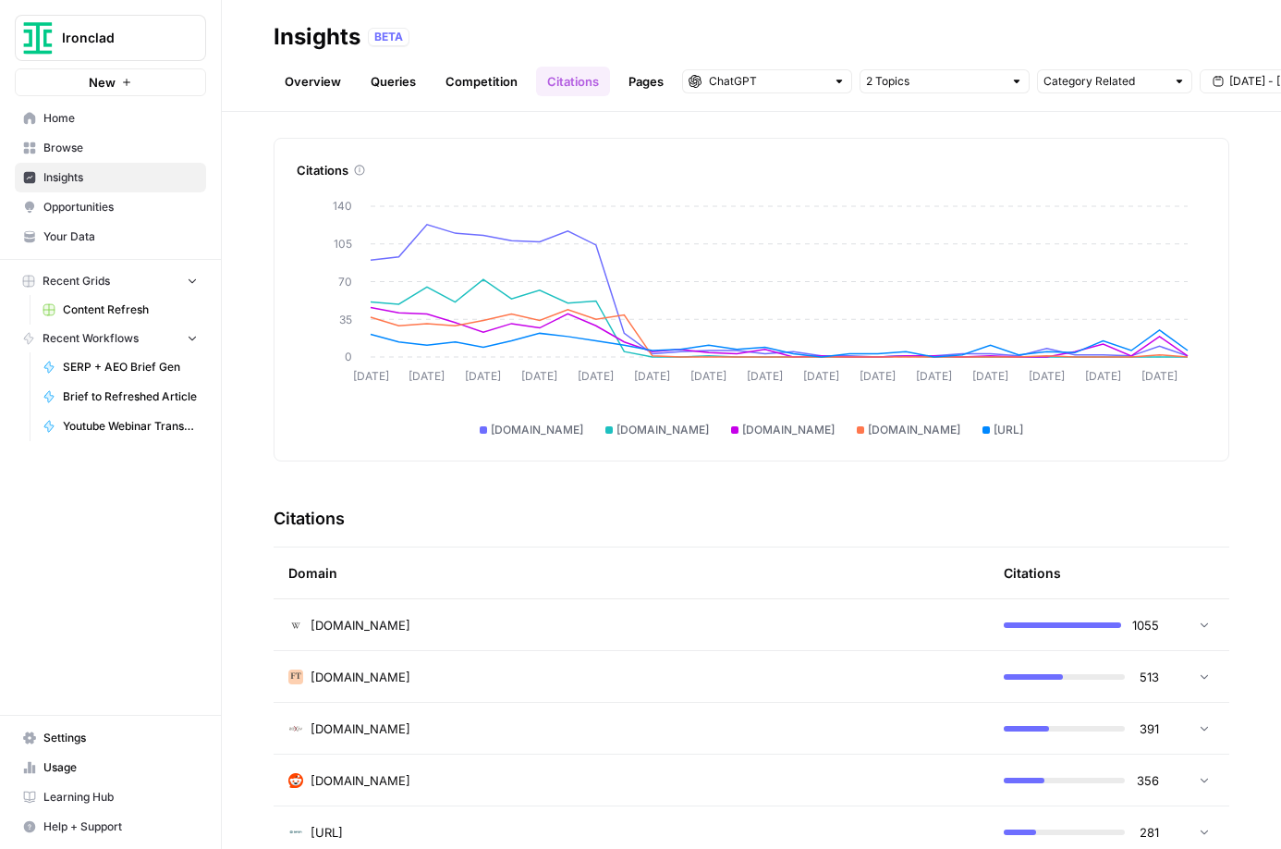
scroll to position [0, 0]
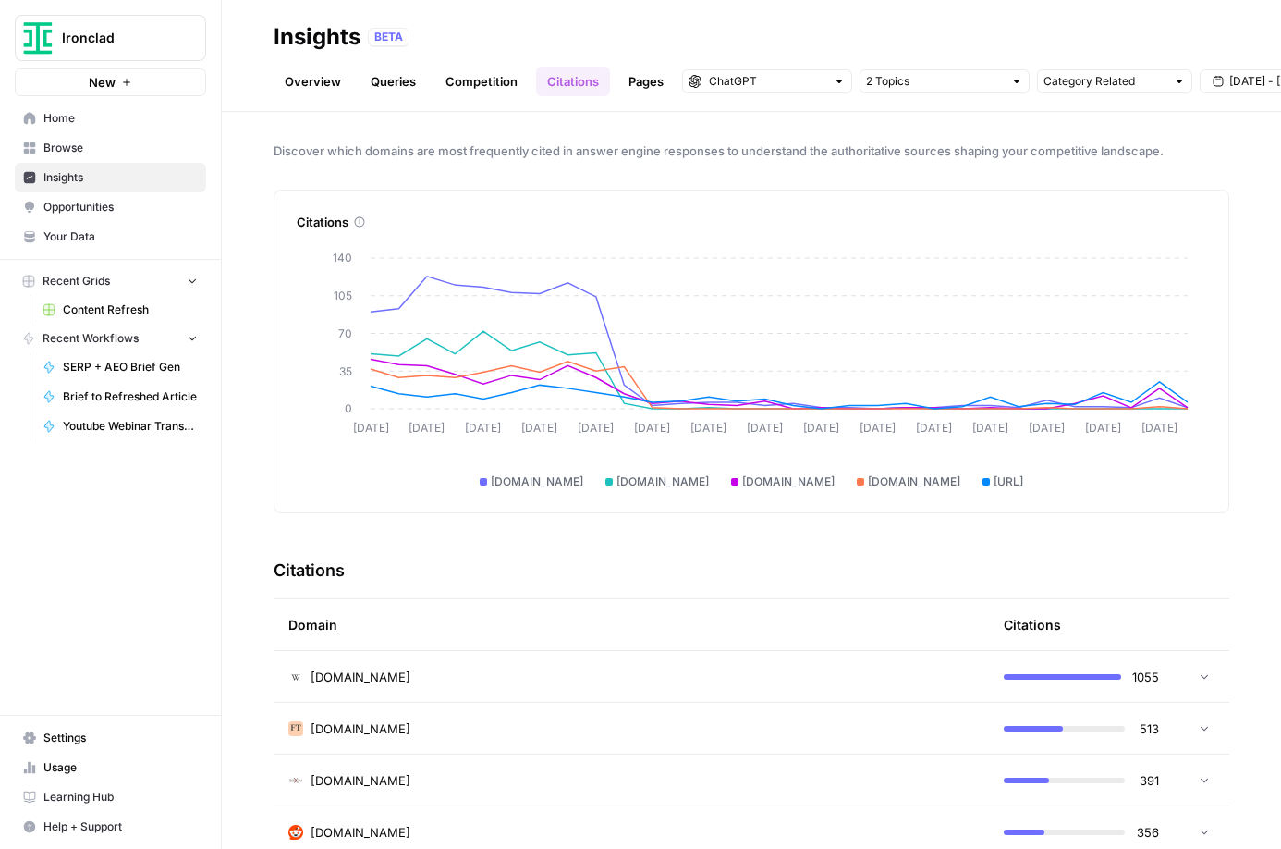
click at [1014, 81] on div at bounding box center [1016, 81] width 13 height 13
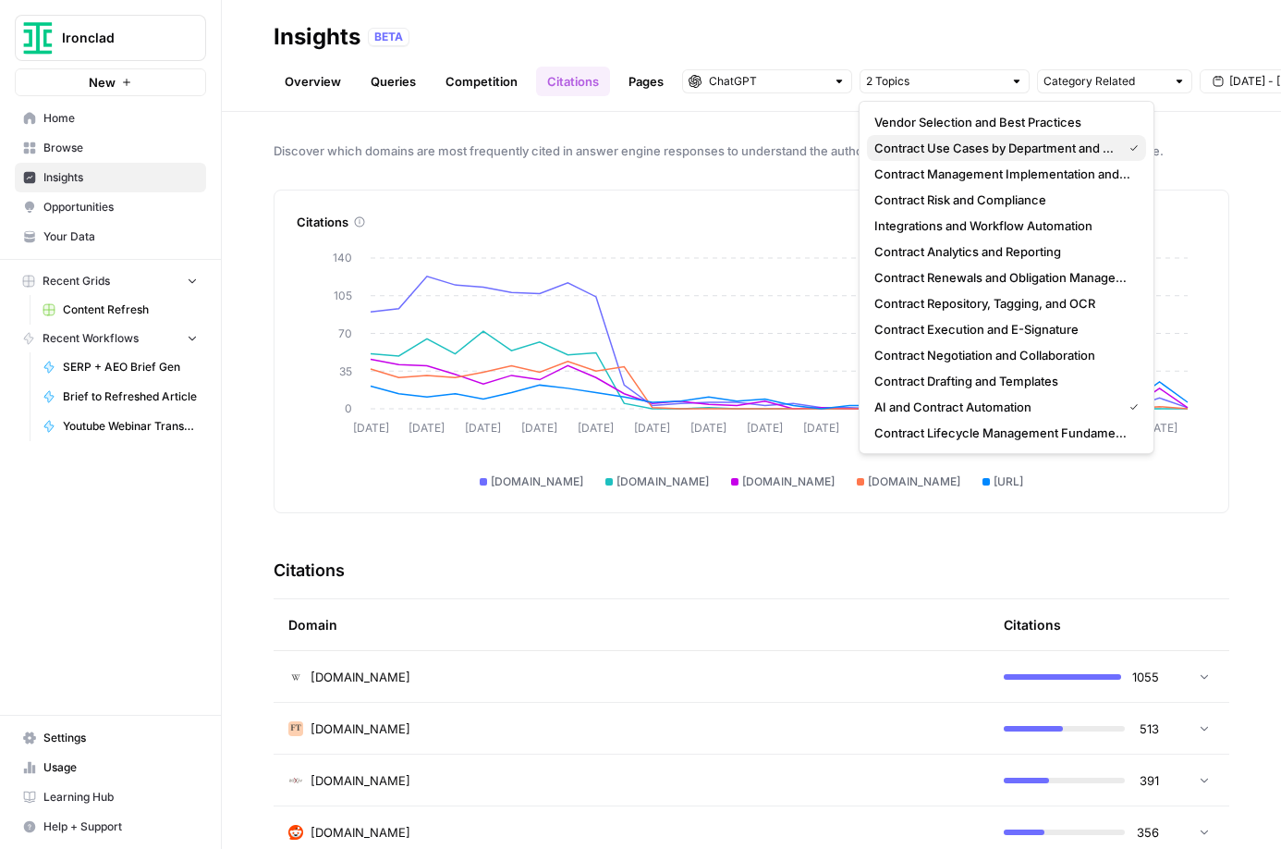
click at [1062, 152] on span "Contract Use Cases by Department and Industry" at bounding box center [994, 148] width 240 height 18
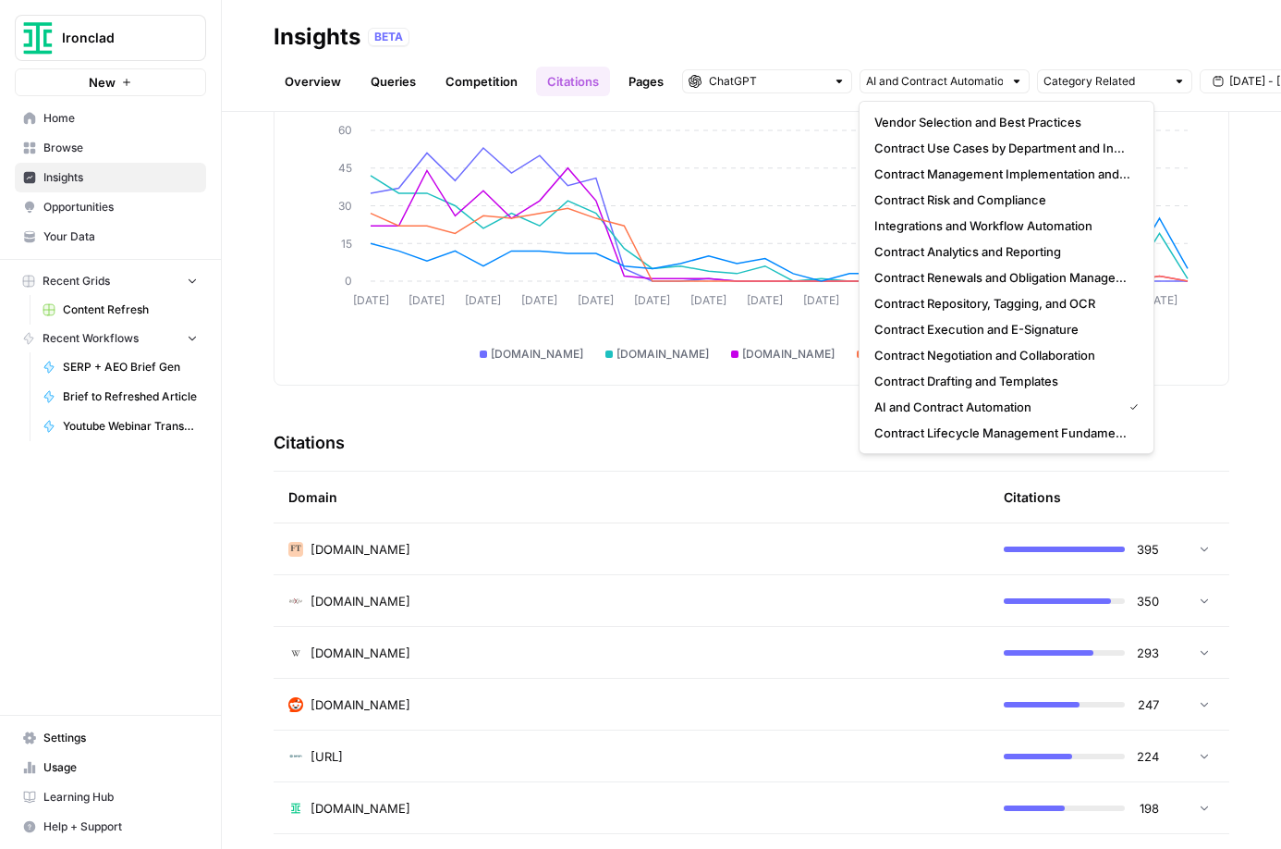
scroll to position [128, 0]
click at [710, 430] on div "Citations" at bounding box center [752, 442] width 956 height 56
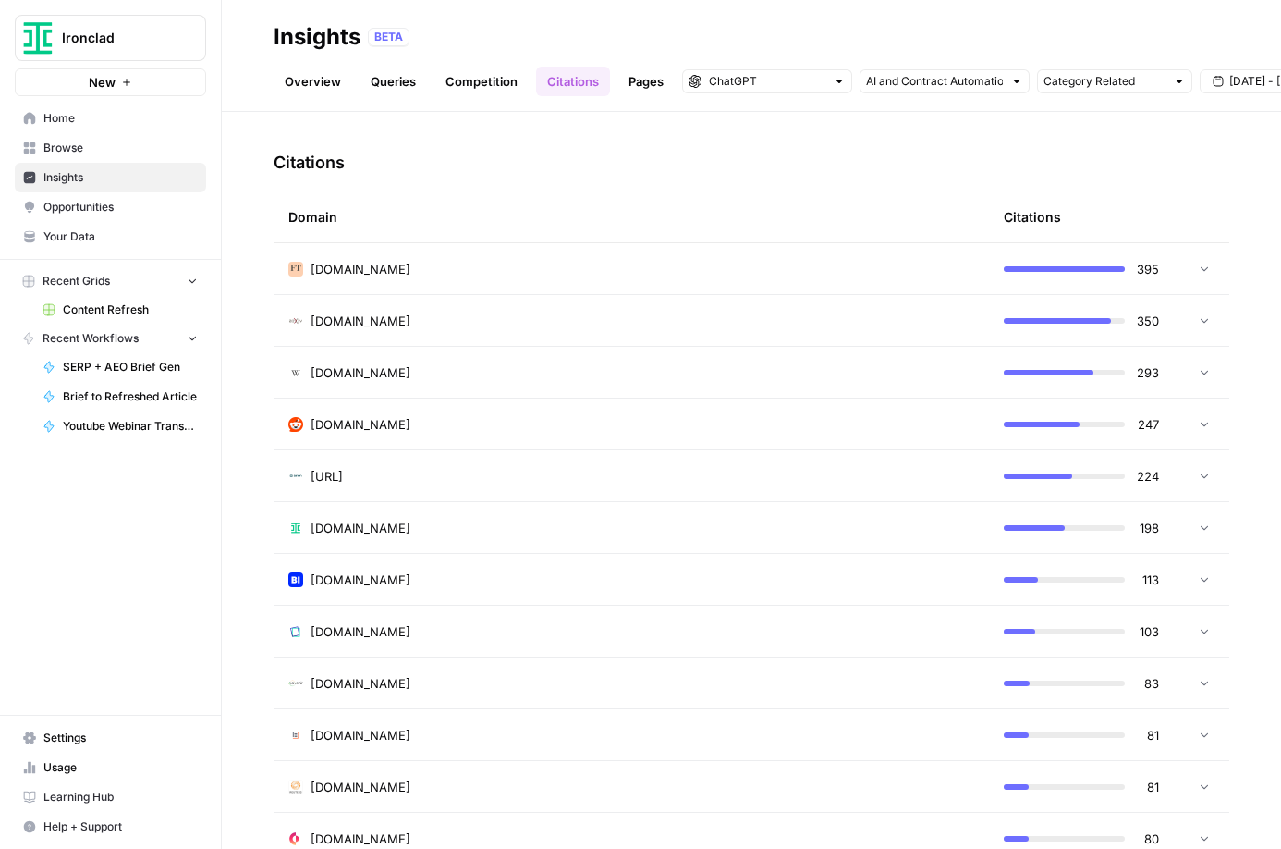
scroll to position [511, 0]
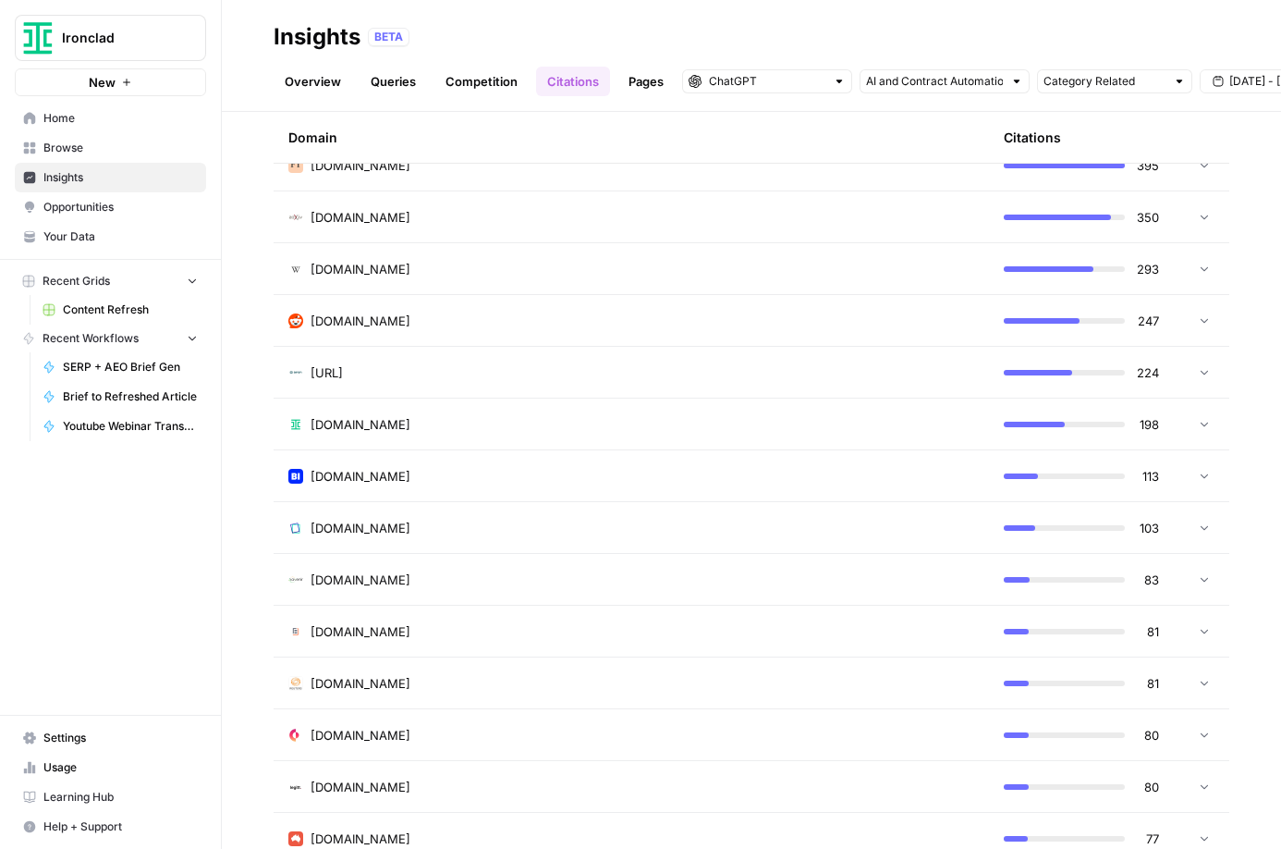
click at [1207, 426] on icon at bounding box center [1204, 423] width 13 height 13
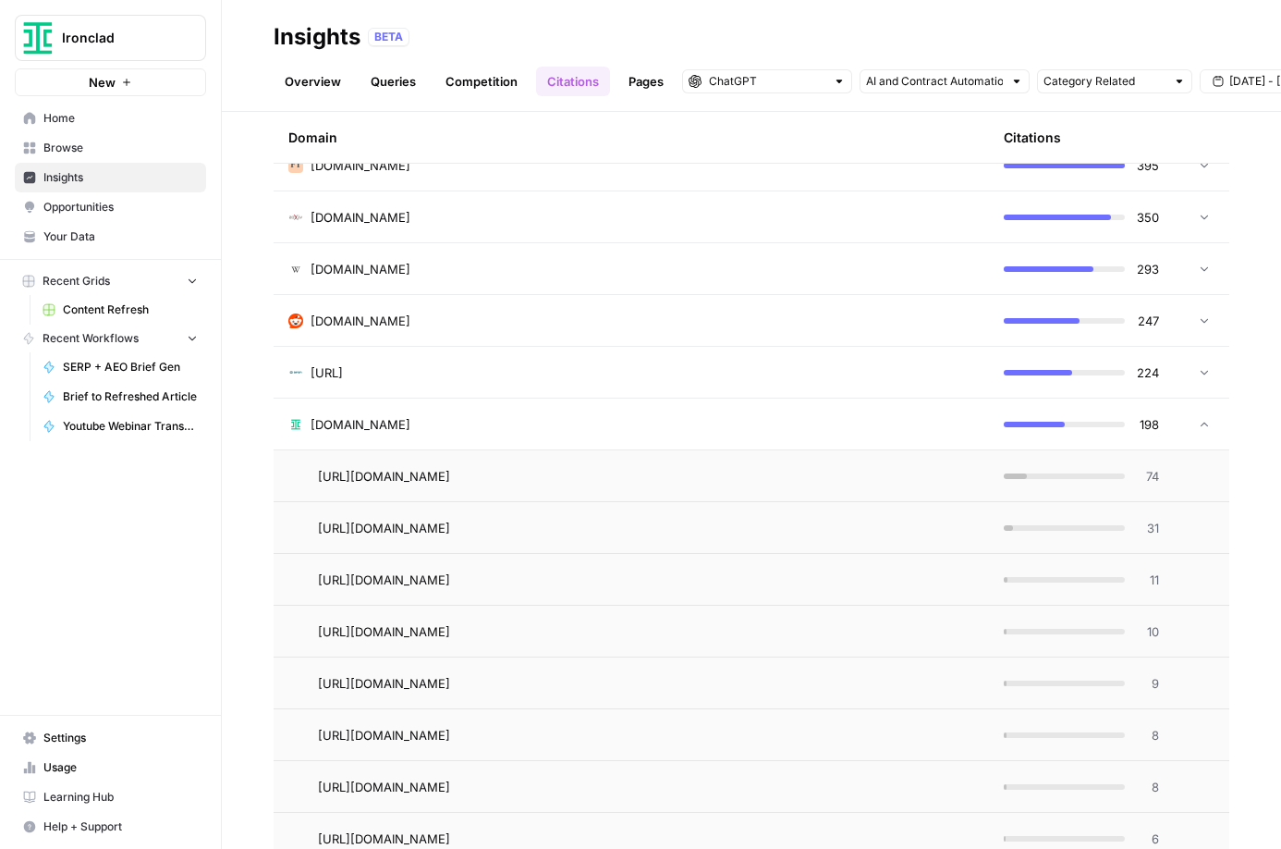
click at [1149, 474] on span "74" at bounding box center [1147, 476] width 23 height 18
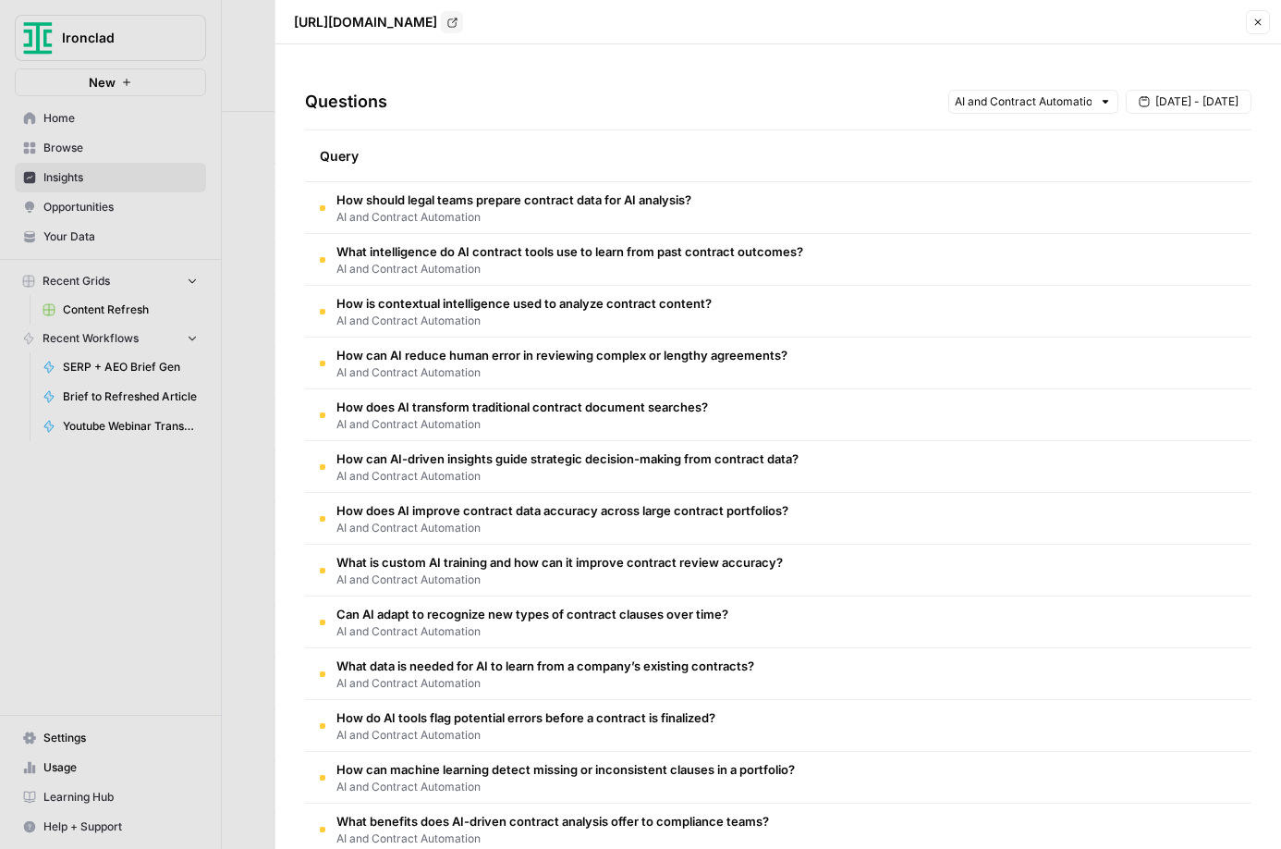
click at [1254, 24] on icon "button" at bounding box center [1258, 22] width 11 height 11
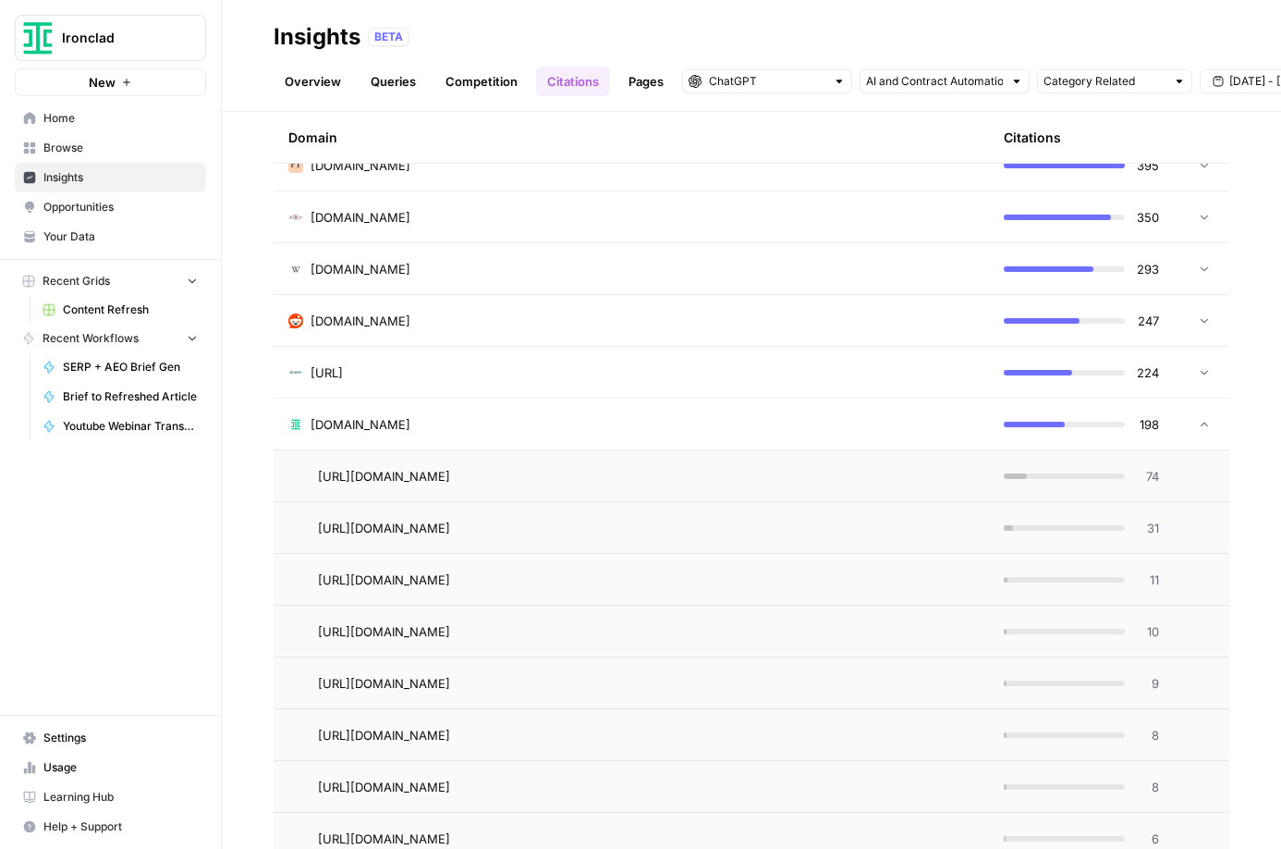
click at [1197, 427] on div at bounding box center [1200, 424] width 22 height 13
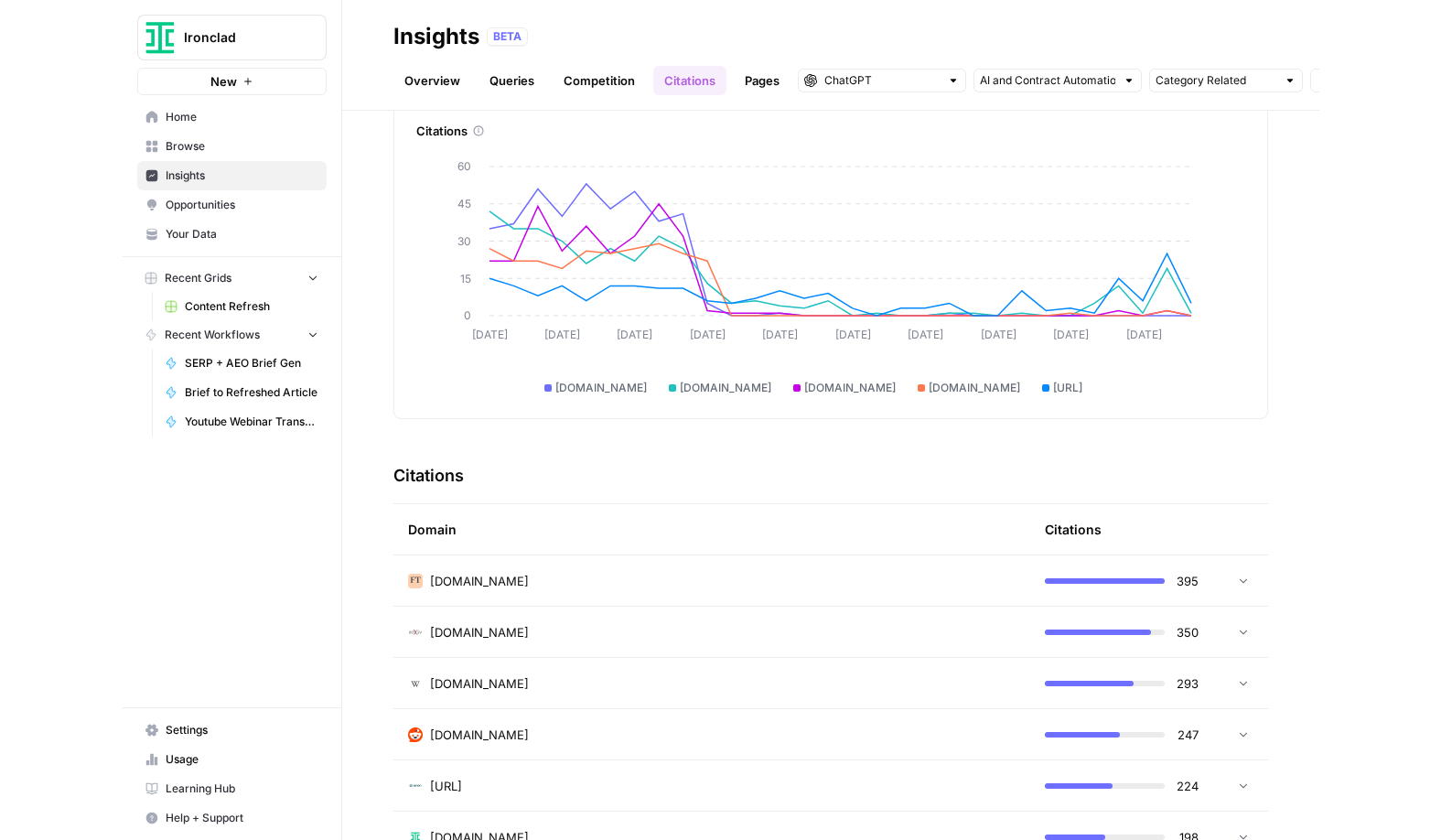
scroll to position [89, 0]
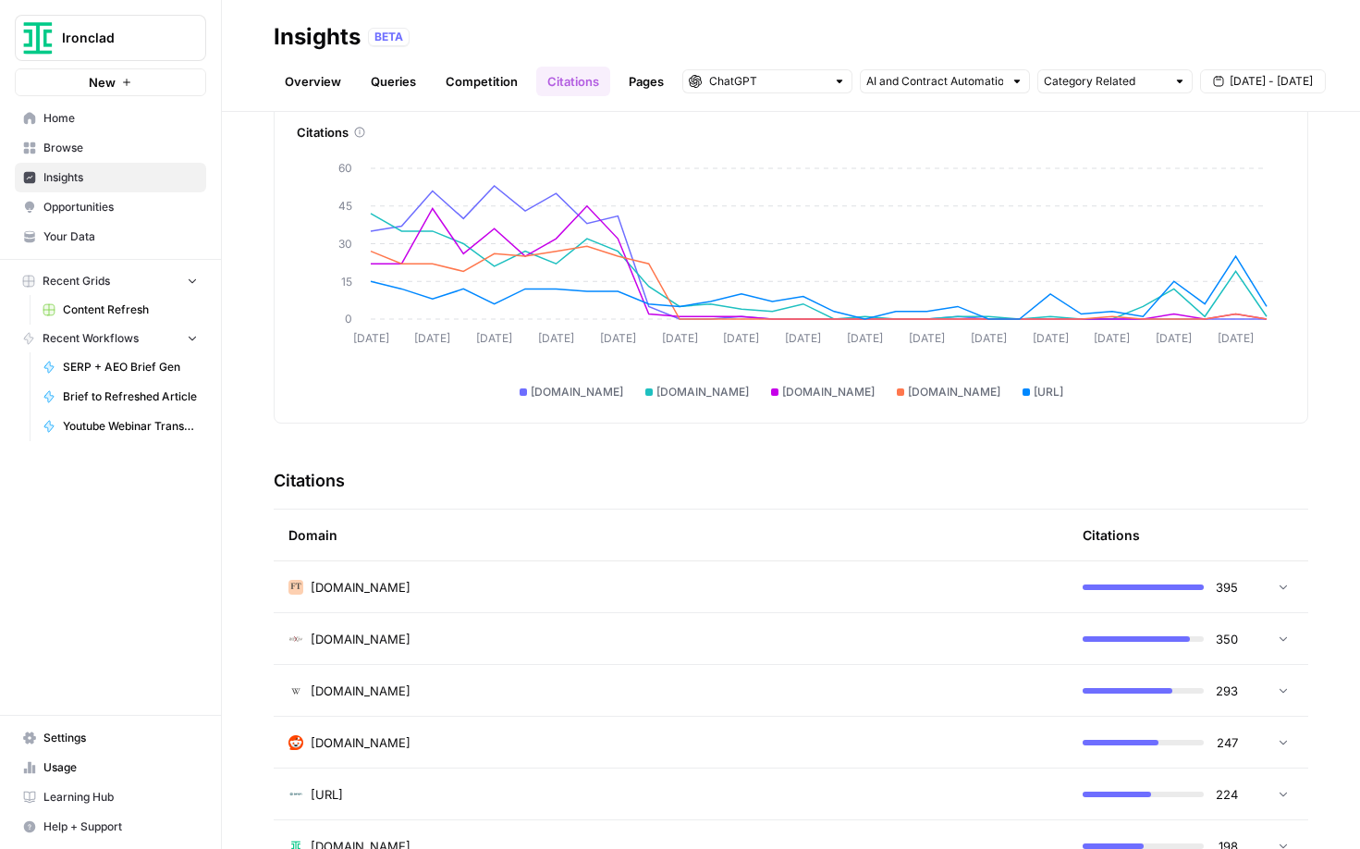
click at [60, 208] on span "Opportunities" at bounding box center [120, 207] width 154 height 17
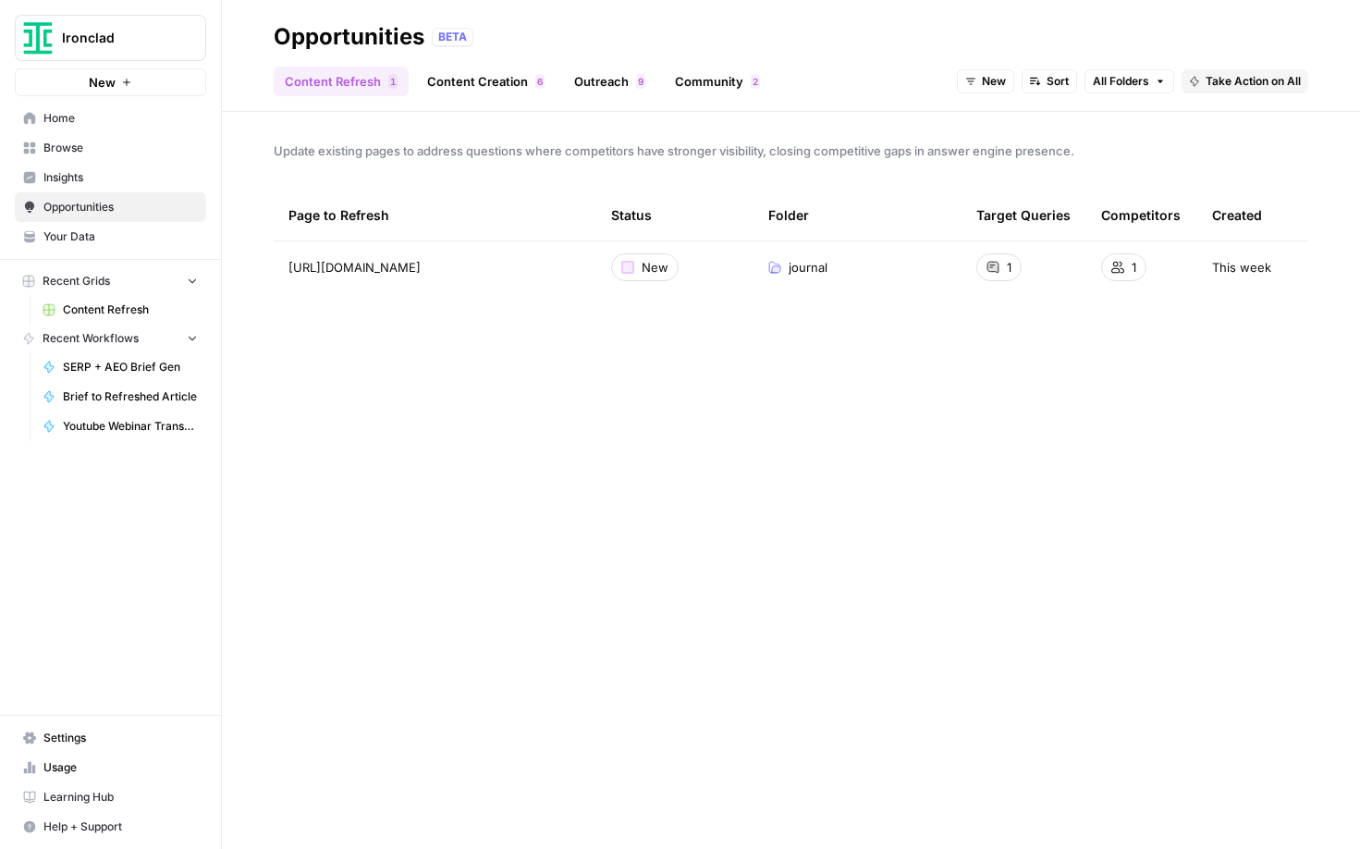
click at [472, 80] on link "Content Creation 6" at bounding box center [486, 82] width 140 height 30
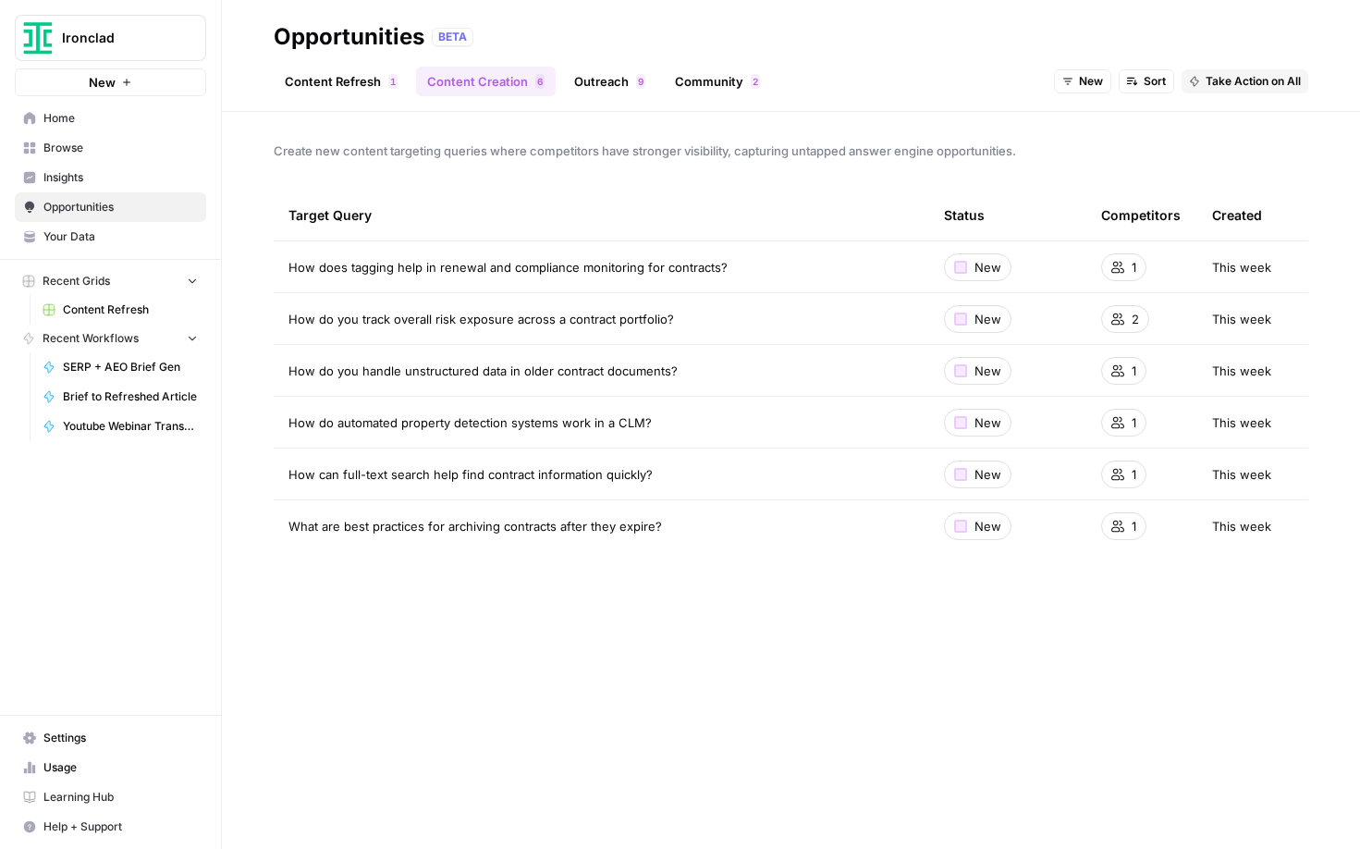
click at [608, 84] on link "Outreach 9" at bounding box center [609, 82] width 93 height 30
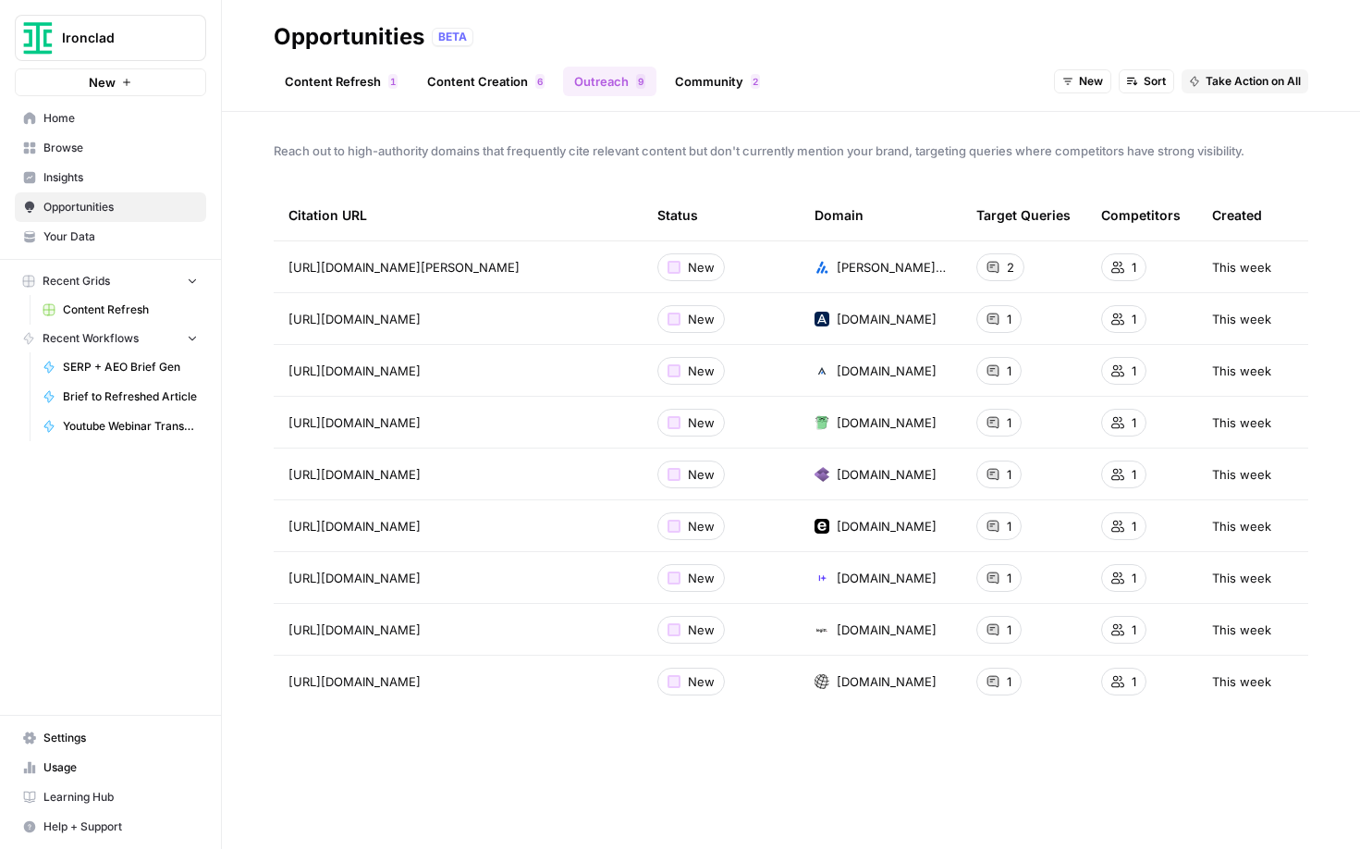
click at [698, 79] on link "Community 2" at bounding box center [717, 82] width 107 height 30
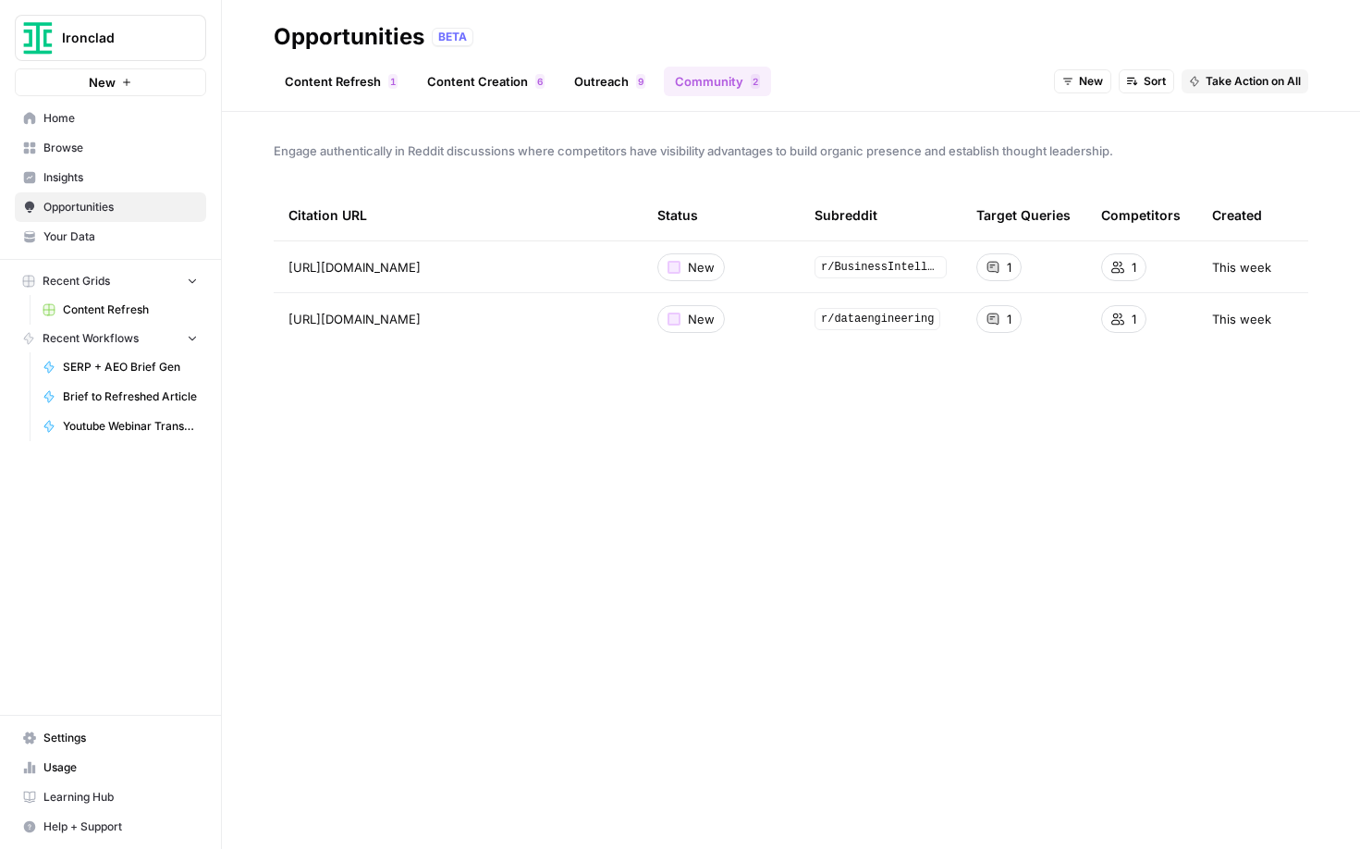
click at [491, 85] on link "Content Creation 6" at bounding box center [486, 82] width 140 height 30
